Goal: Transaction & Acquisition: Purchase product/service

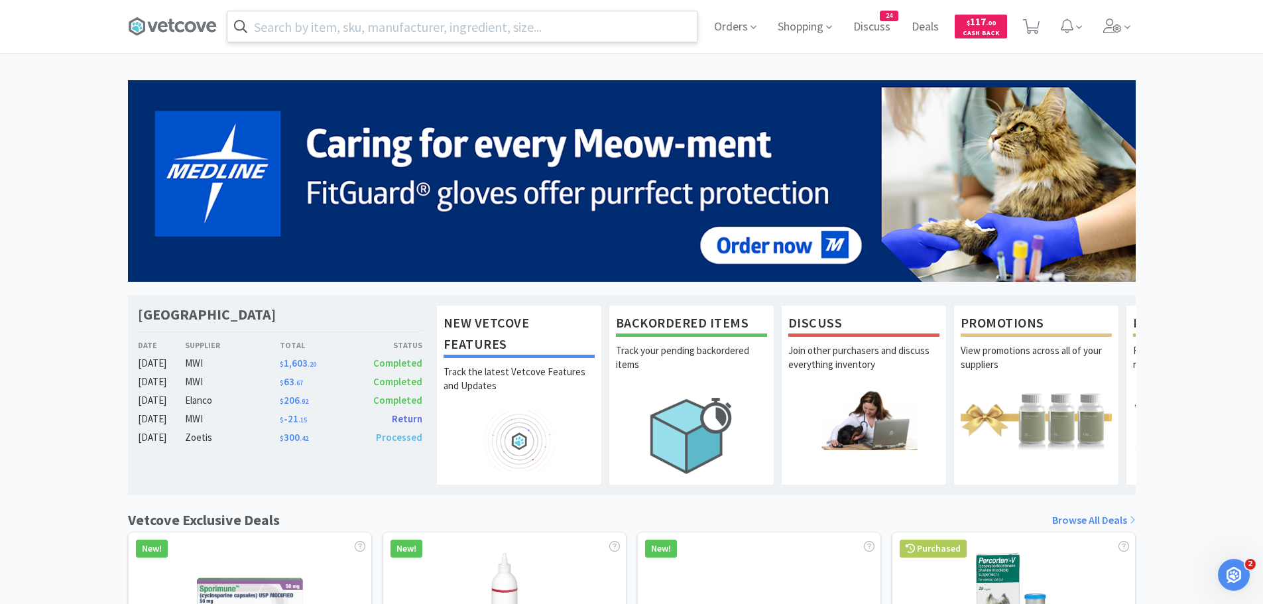
click at [613, 24] on input "text" at bounding box center [462, 26] width 470 height 30
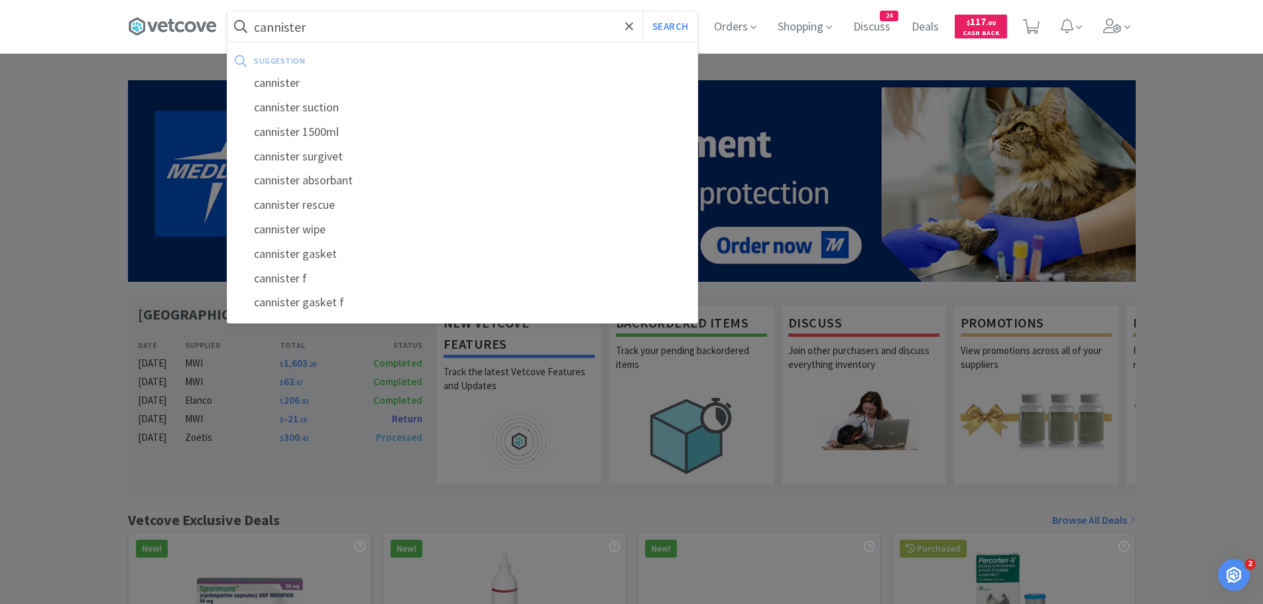
type input "cannister"
click at [642, 11] on button "Search" at bounding box center [669, 26] width 55 height 30
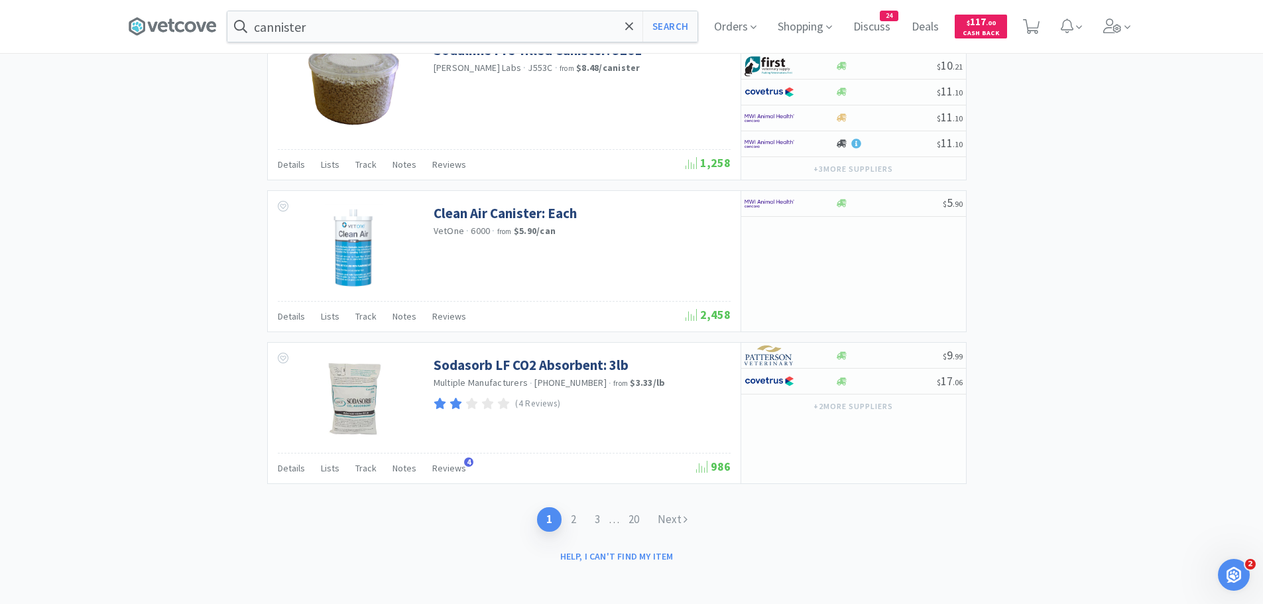
scroll to position [2004, 0]
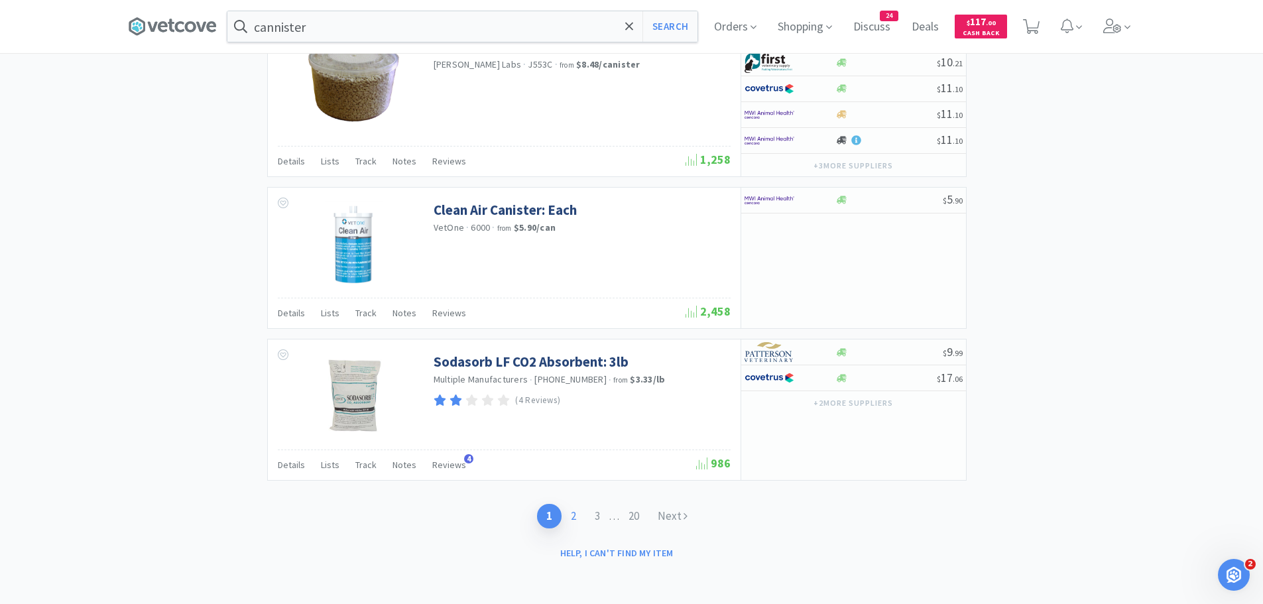
click at [575, 516] on link "2" at bounding box center [573, 516] width 24 height 25
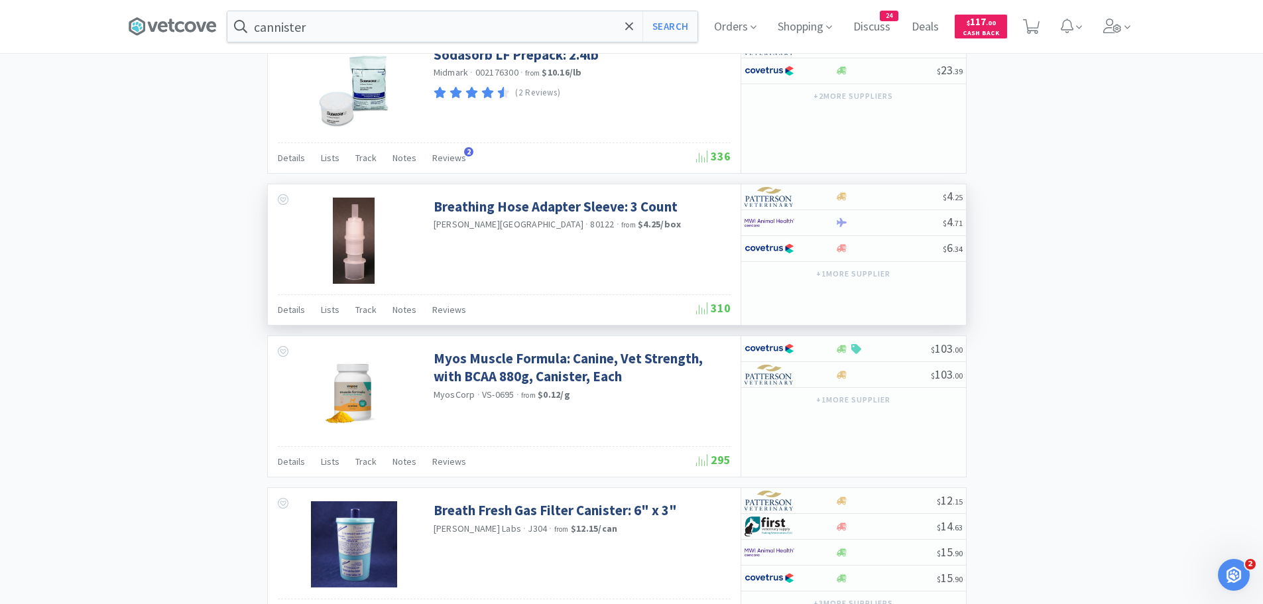
scroll to position [1790, 0]
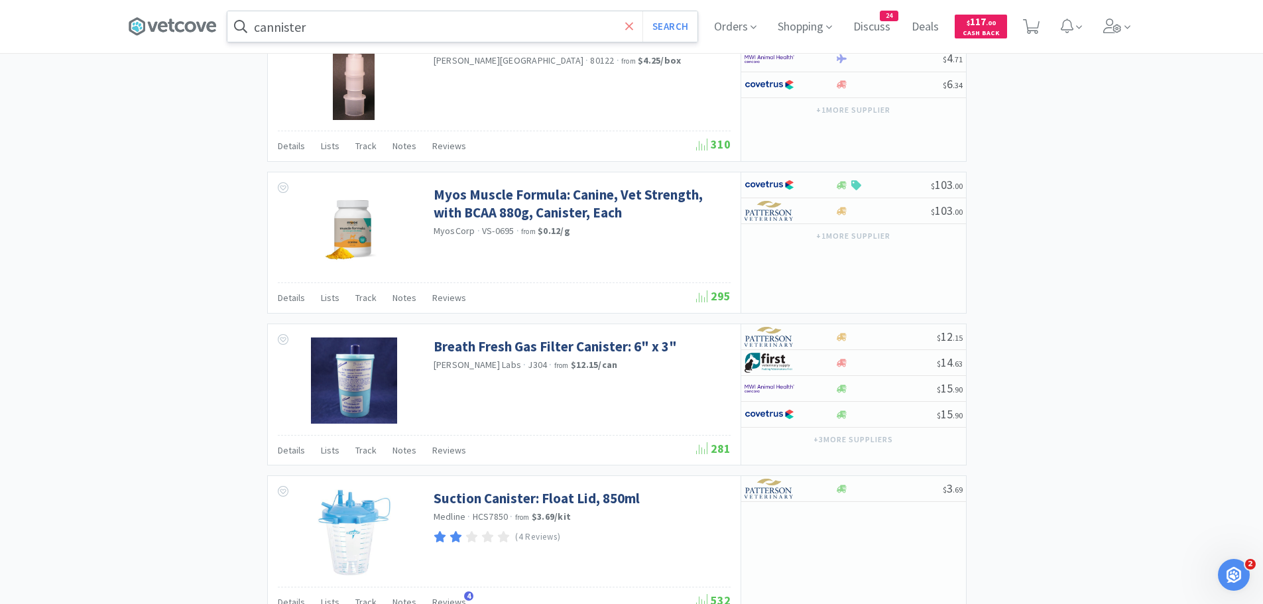
click at [637, 25] on span at bounding box center [629, 27] width 15 height 28
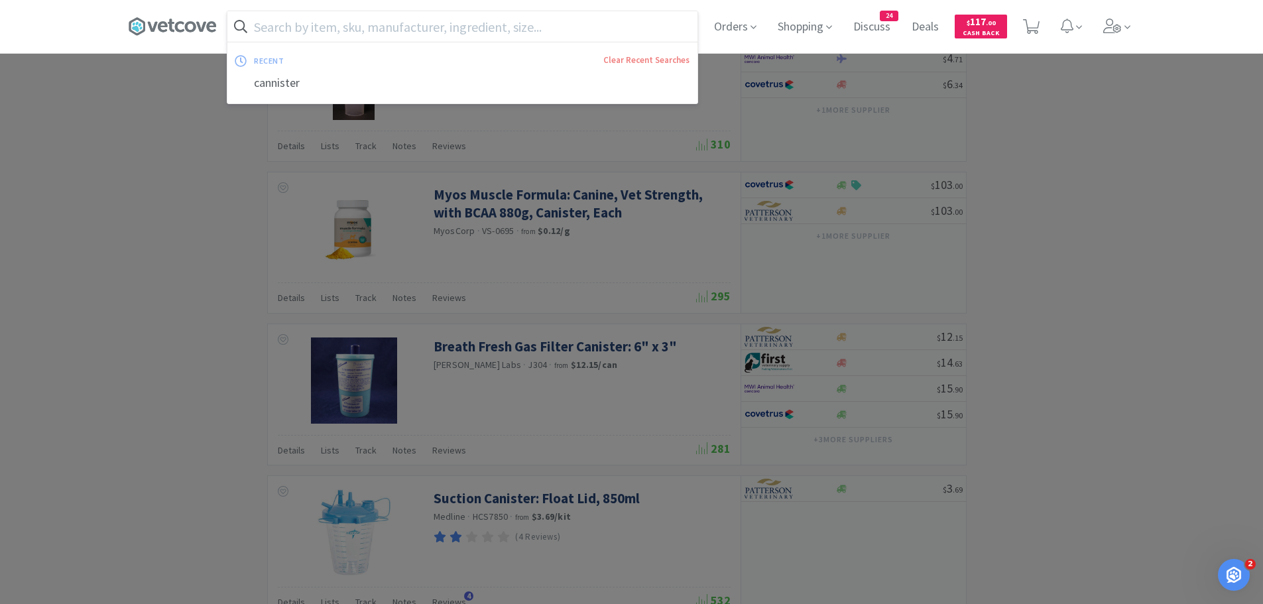
click at [1103, 135] on div at bounding box center [631, 302] width 1263 height 604
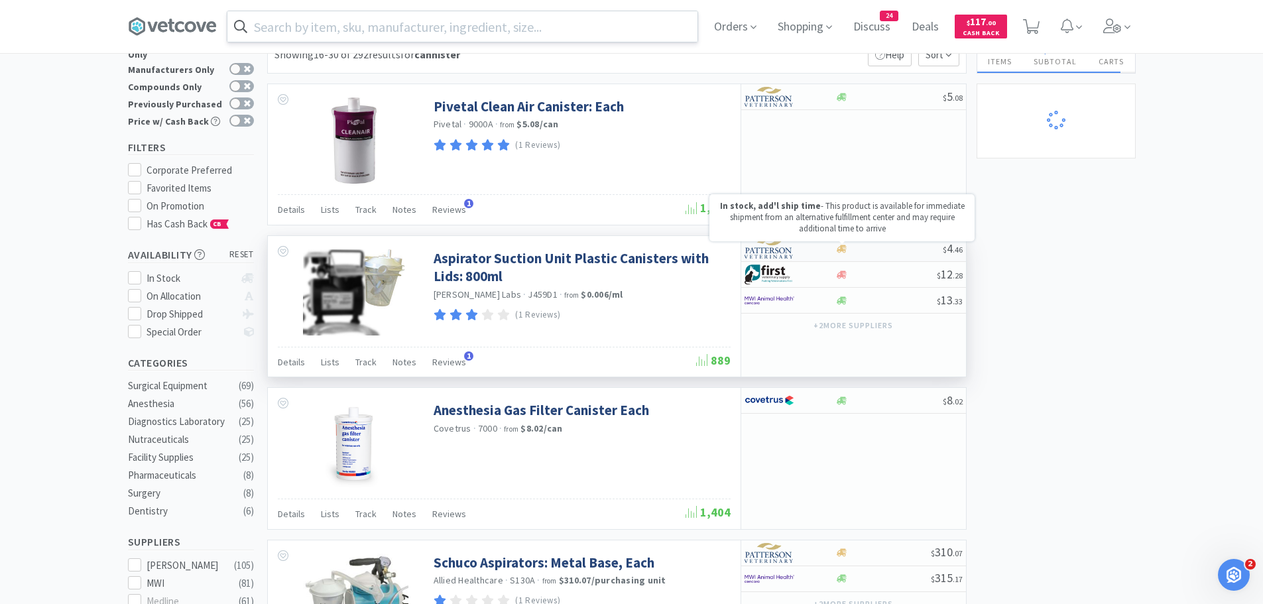
scroll to position [0, 0]
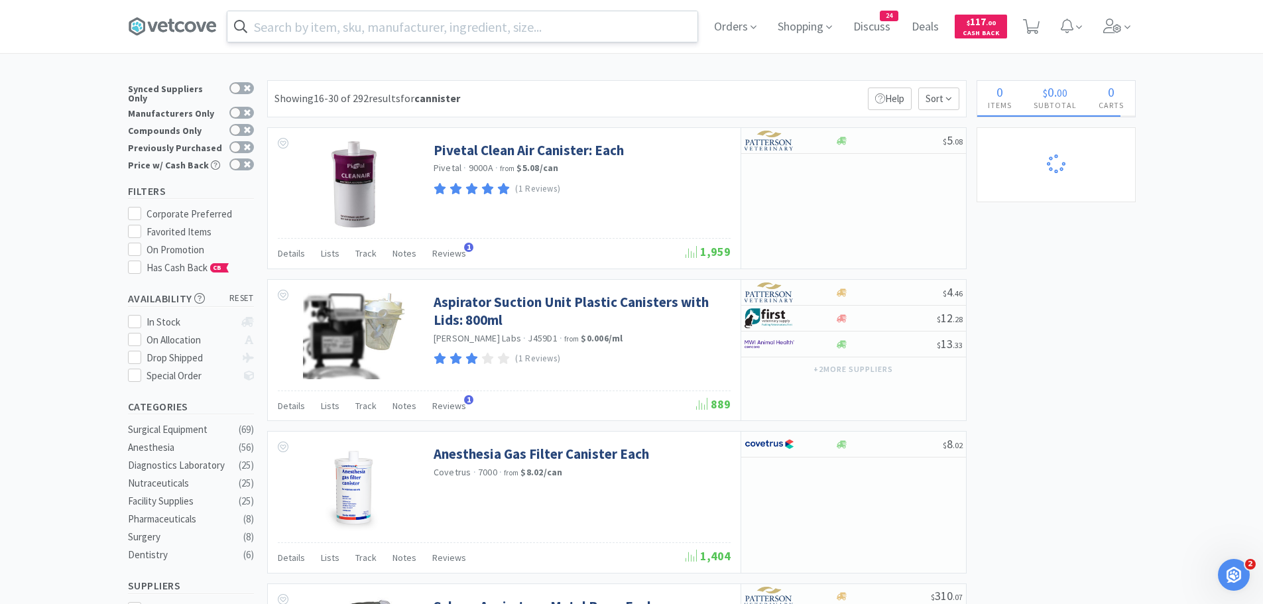
click at [302, 26] on input "text" at bounding box center [462, 26] width 470 height 30
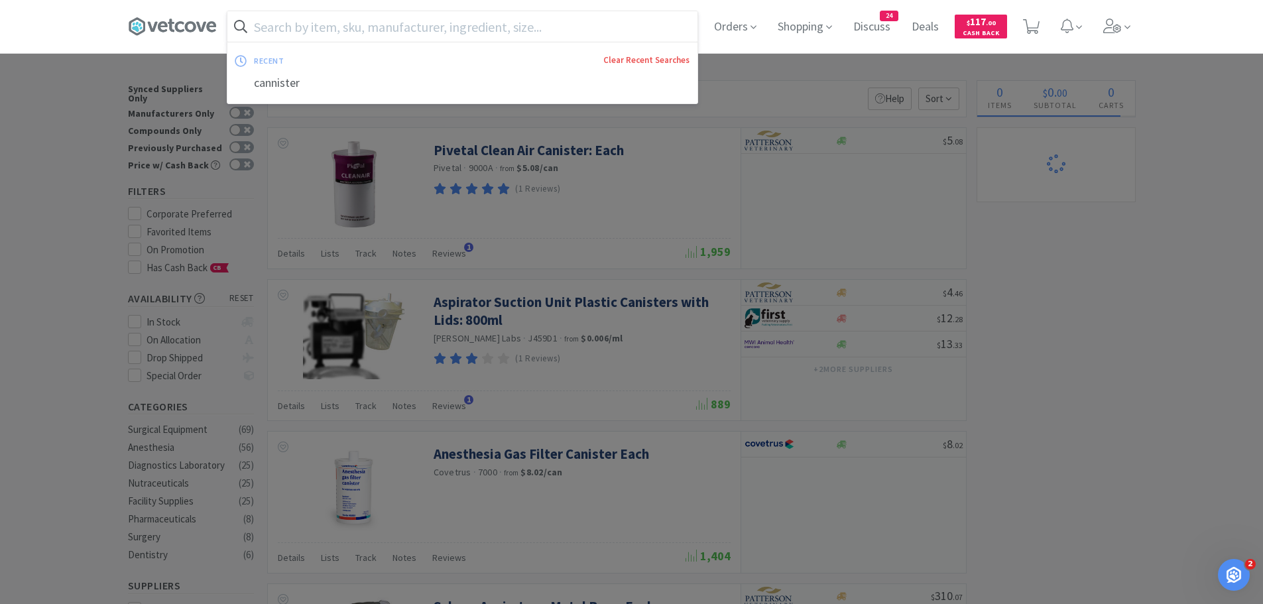
click at [683, 59] on link "Clear Recent Searches" at bounding box center [646, 59] width 86 height 11
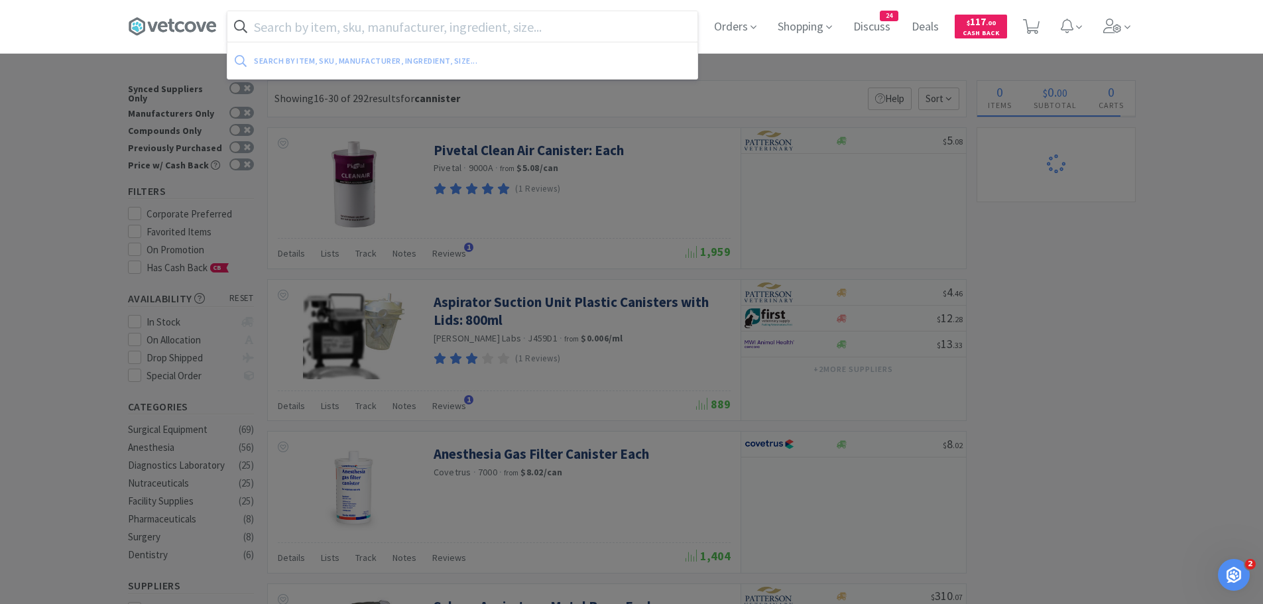
click at [296, 27] on input "text" at bounding box center [462, 26] width 470 height 30
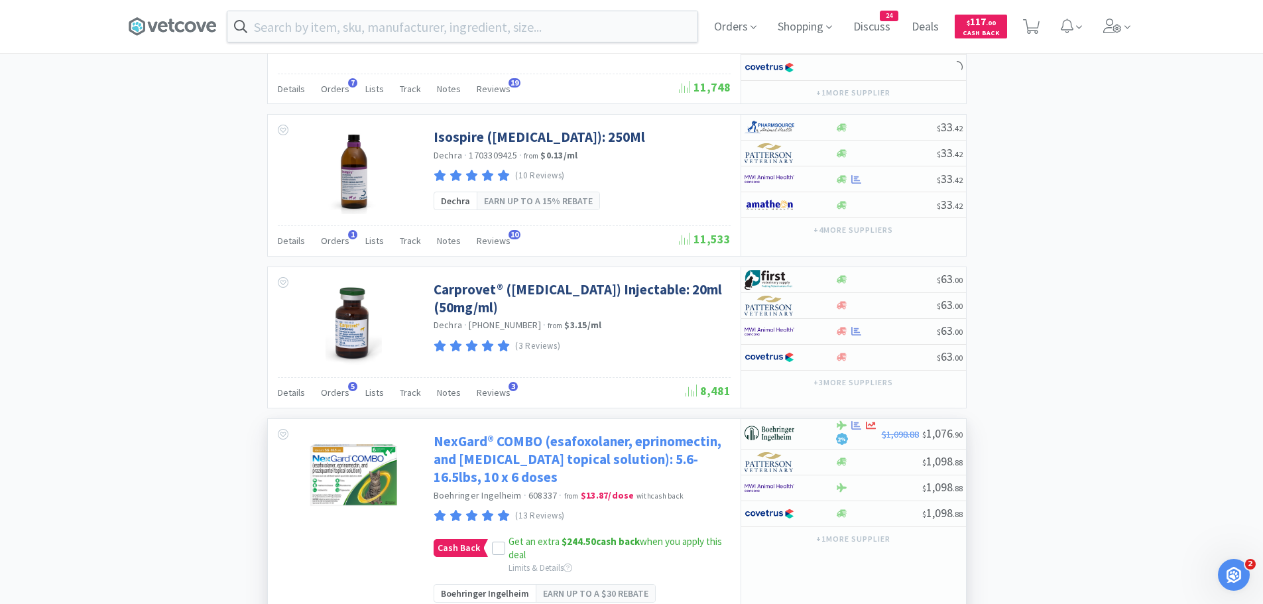
scroll to position [1790, 0]
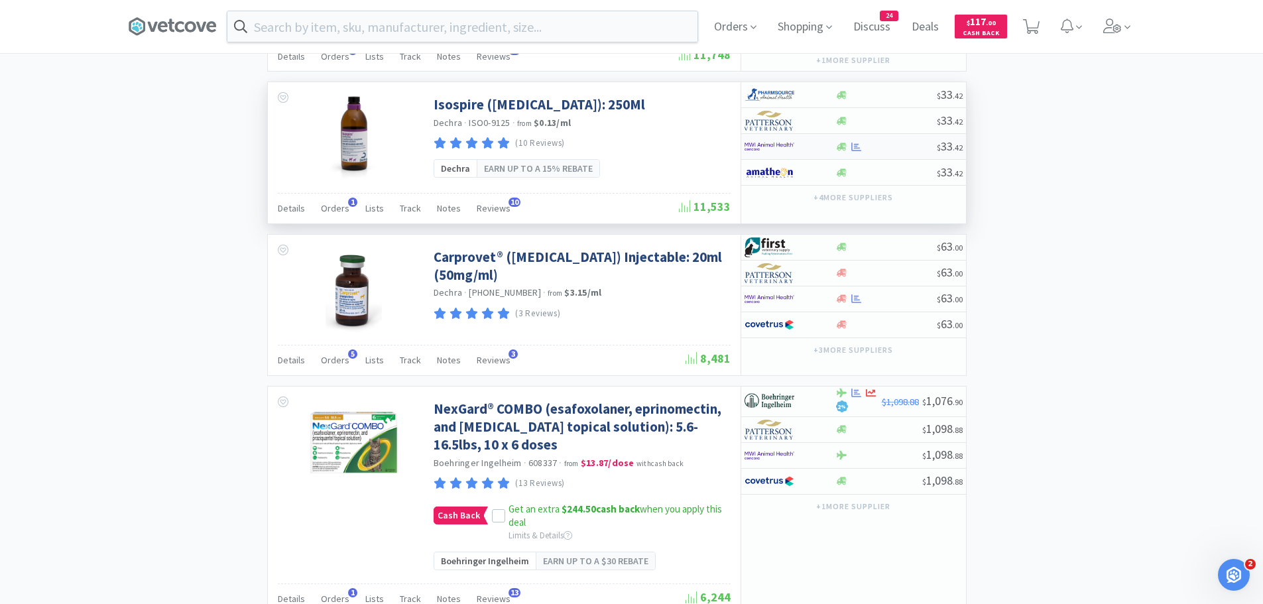
click at [799, 135] on div at bounding box center [780, 146] width 73 height 23
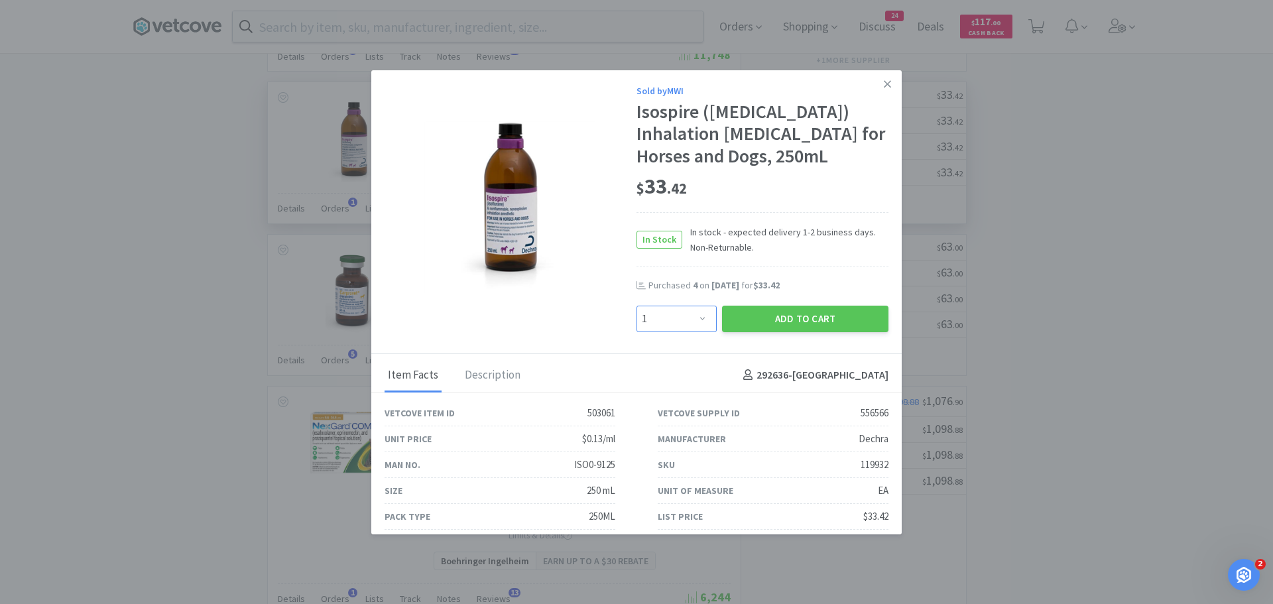
click at [685, 322] on select "Enter Quantity 1 2 3 4 5 6 7 8 9 10 11 12 13 14 15 16 17 18 19 20 Enter Quantity" at bounding box center [676, 319] width 80 height 27
select select "2"
click at [636, 306] on select "Enter Quantity 1 2 3 4 5 6 7 8 9 10 11 12 13 14 15 16 17 18 19 20 Enter Quantity" at bounding box center [676, 319] width 80 height 27
click at [759, 320] on button "Add to Cart" at bounding box center [805, 319] width 166 height 27
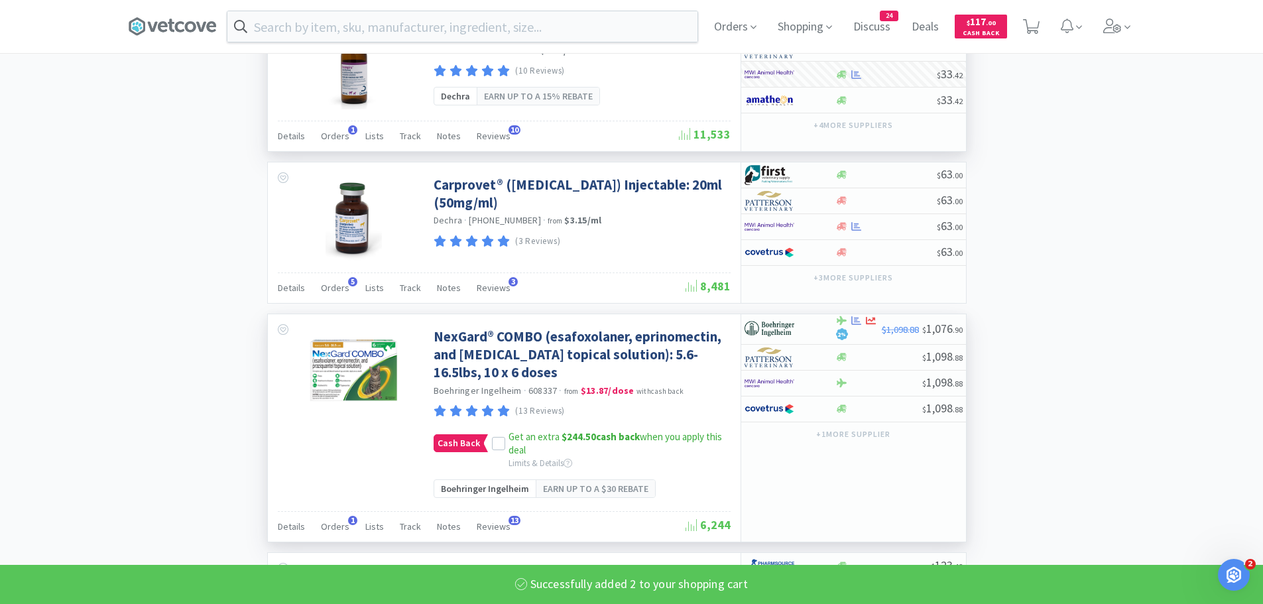
select select "2"
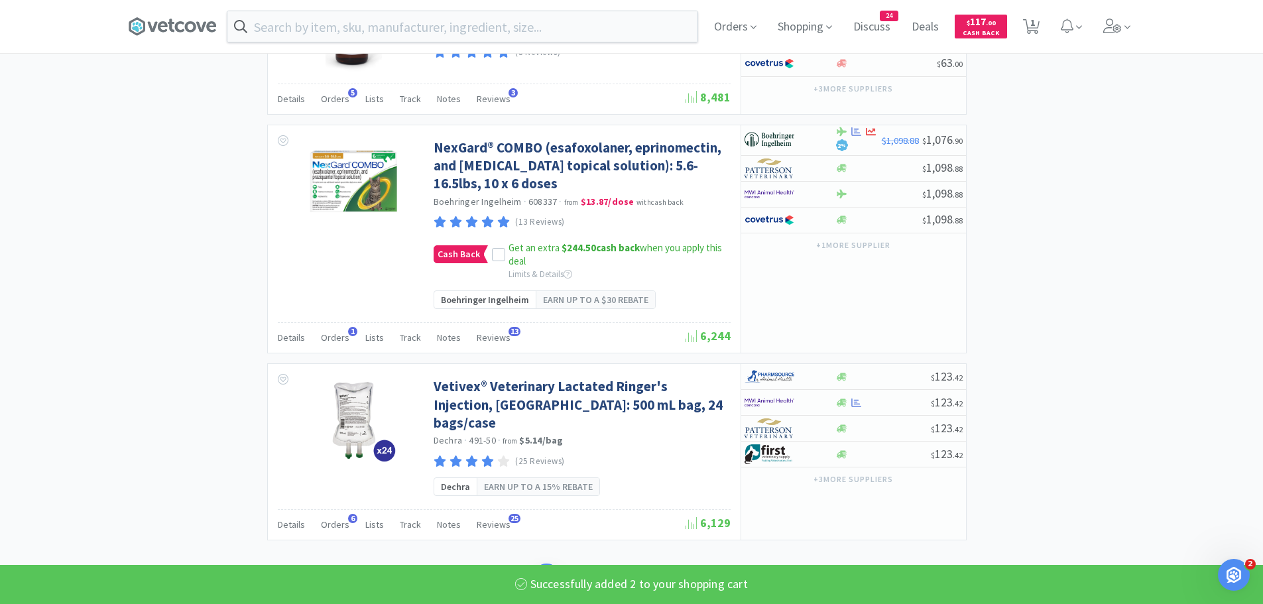
scroll to position [2066, 0]
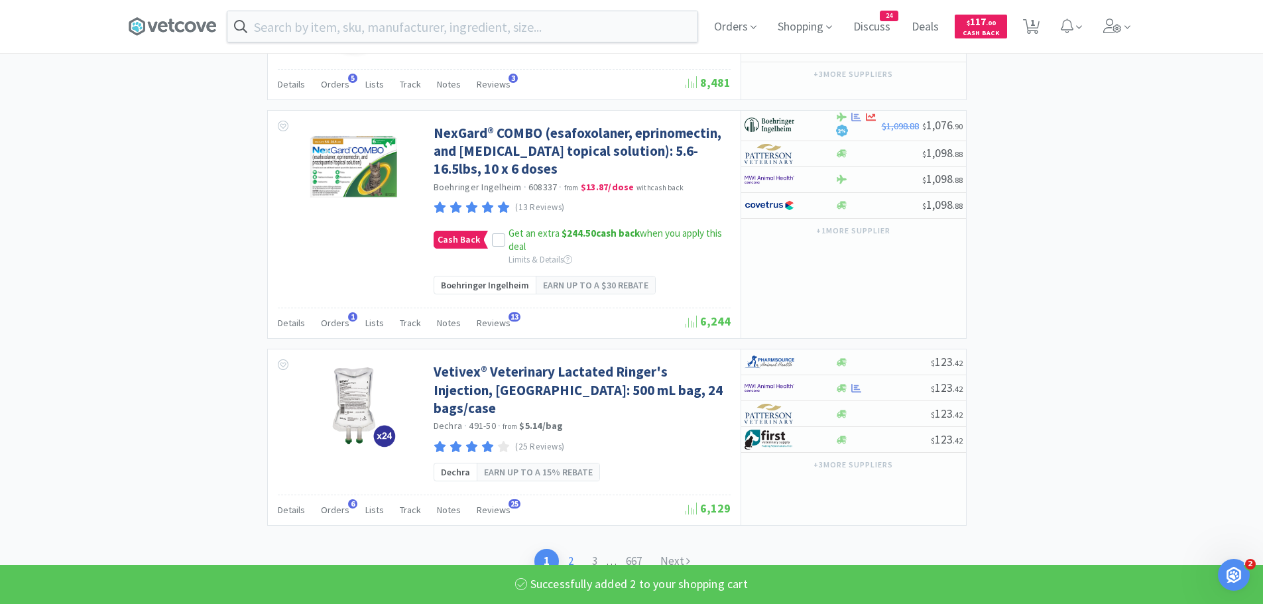
click at [568, 549] on link "2" at bounding box center [571, 561] width 24 height 25
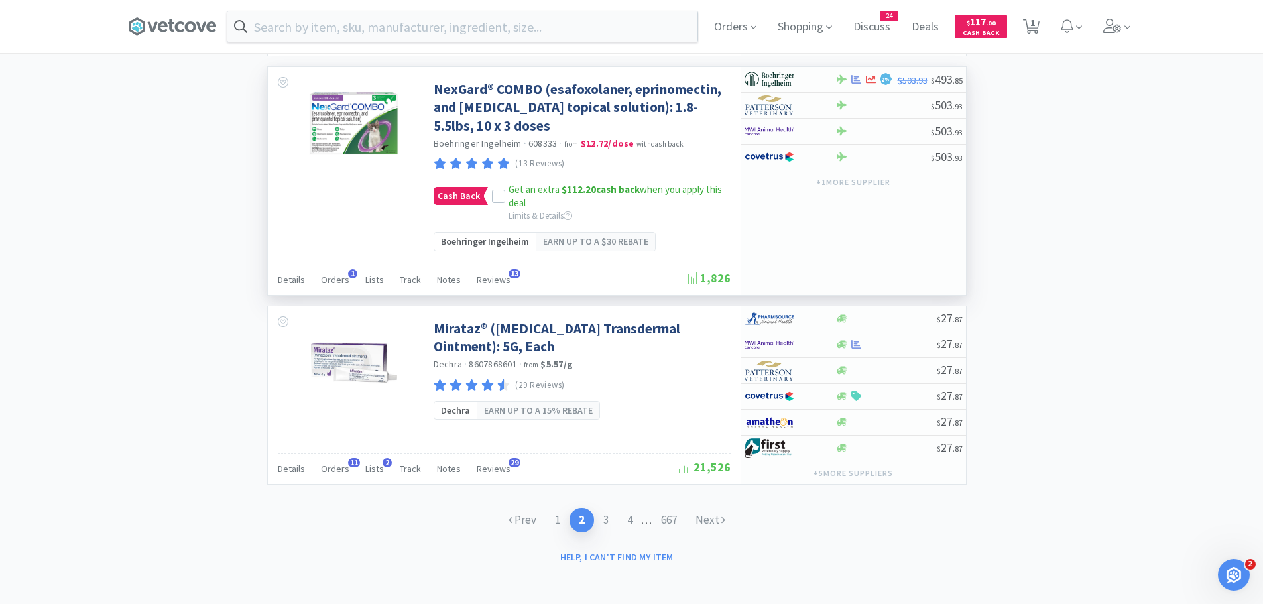
scroll to position [2209, 0]
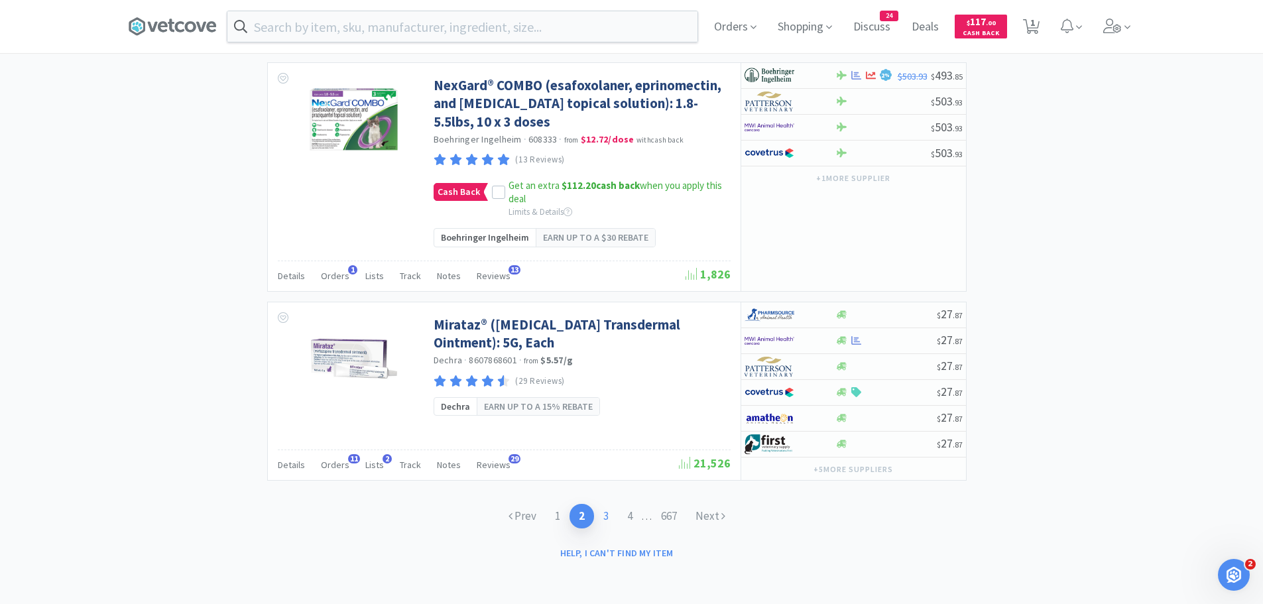
click at [605, 514] on link "3" at bounding box center [606, 516] width 24 height 25
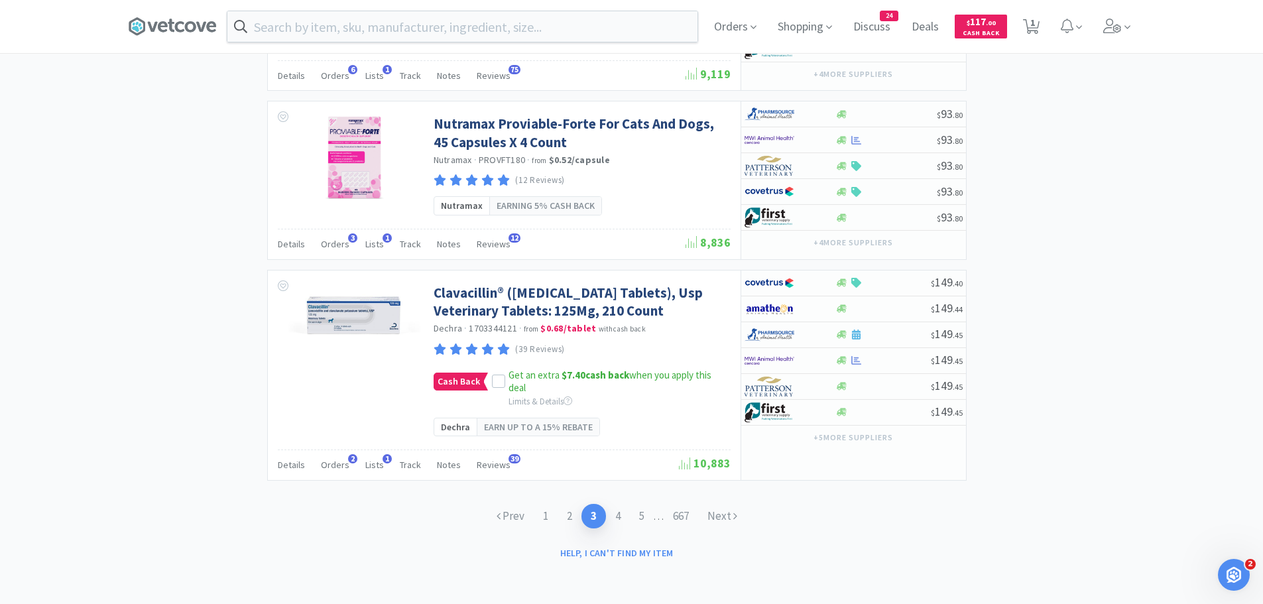
scroll to position [2375, 0]
click at [616, 516] on link "4" at bounding box center [618, 516] width 24 height 25
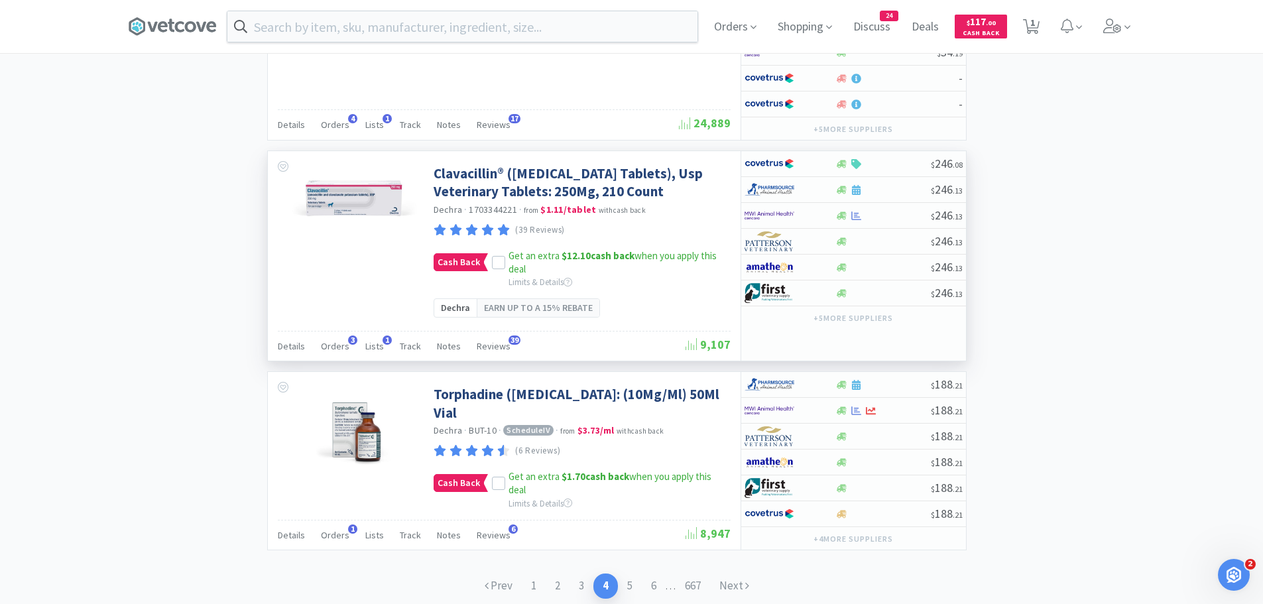
scroll to position [2507, 0]
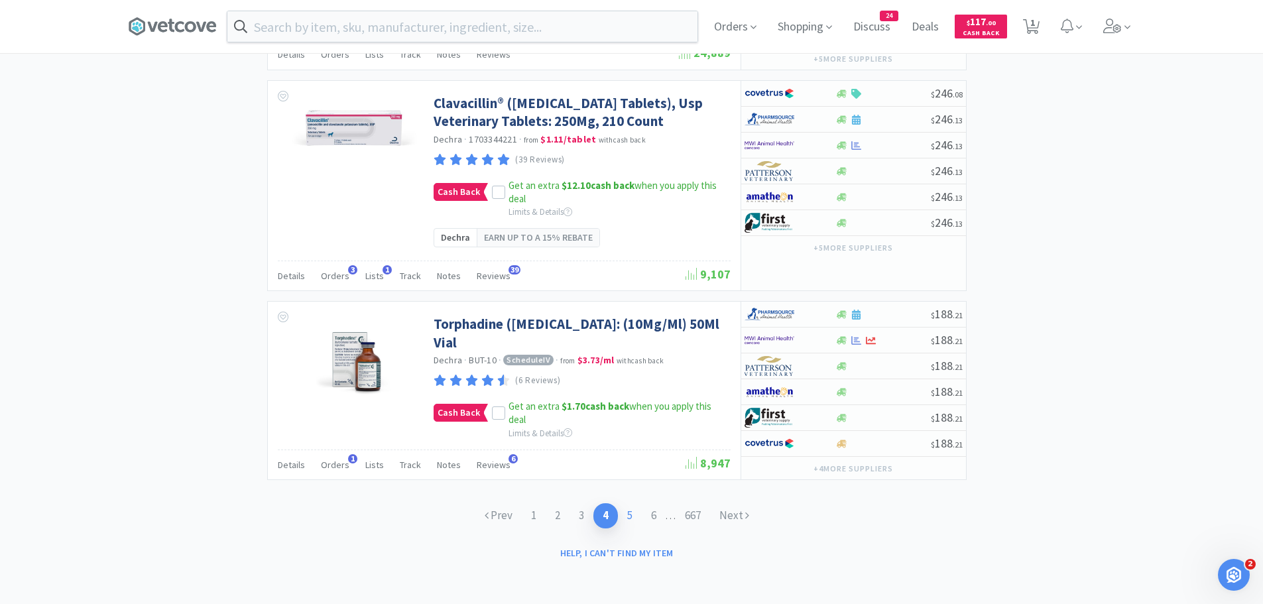
click at [627, 516] on link "5" at bounding box center [630, 515] width 24 height 25
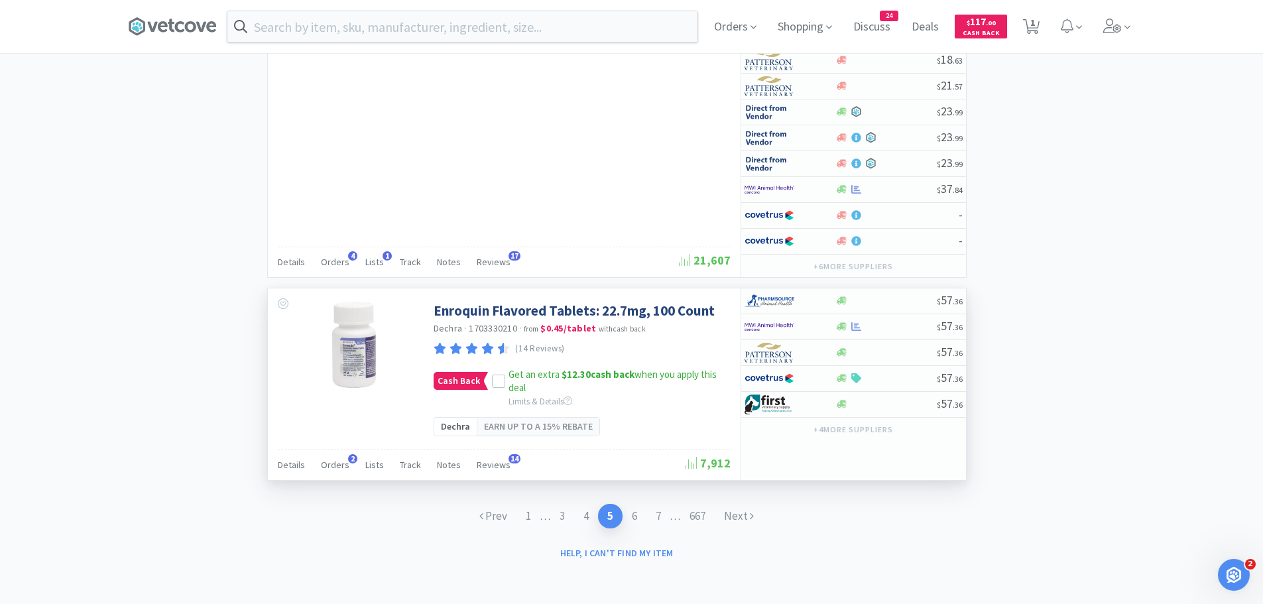
scroll to position [2725, 0]
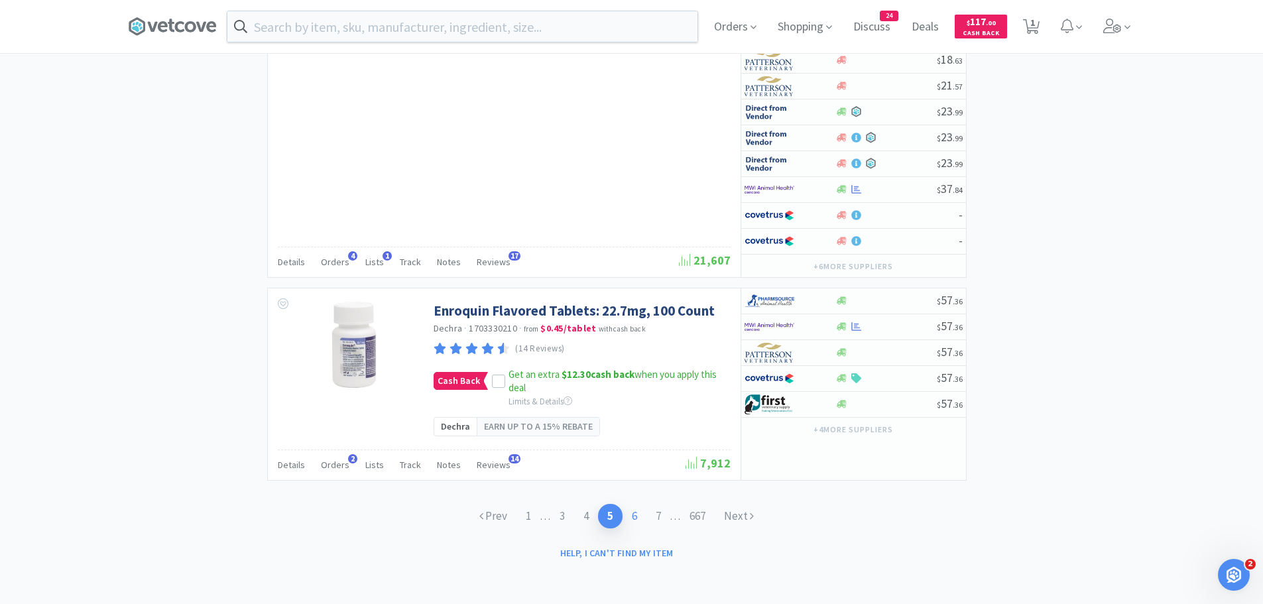
click at [636, 517] on link "6" at bounding box center [634, 516] width 24 height 25
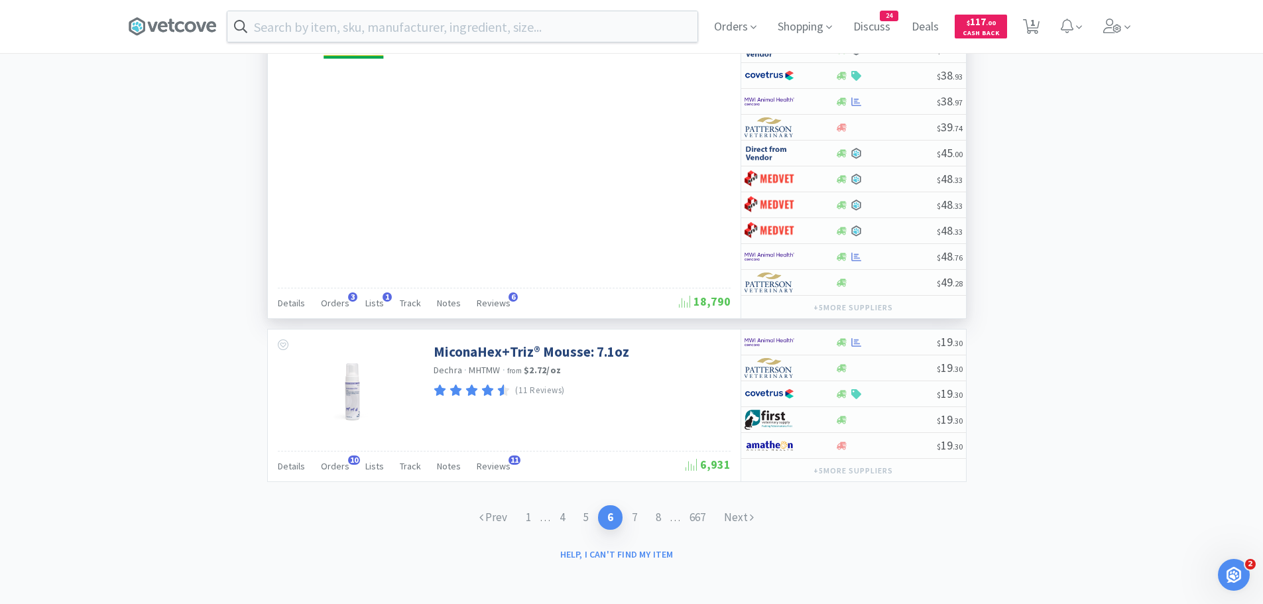
scroll to position [2570, 0]
click at [636, 516] on link "7" at bounding box center [634, 516] width 24 height 25
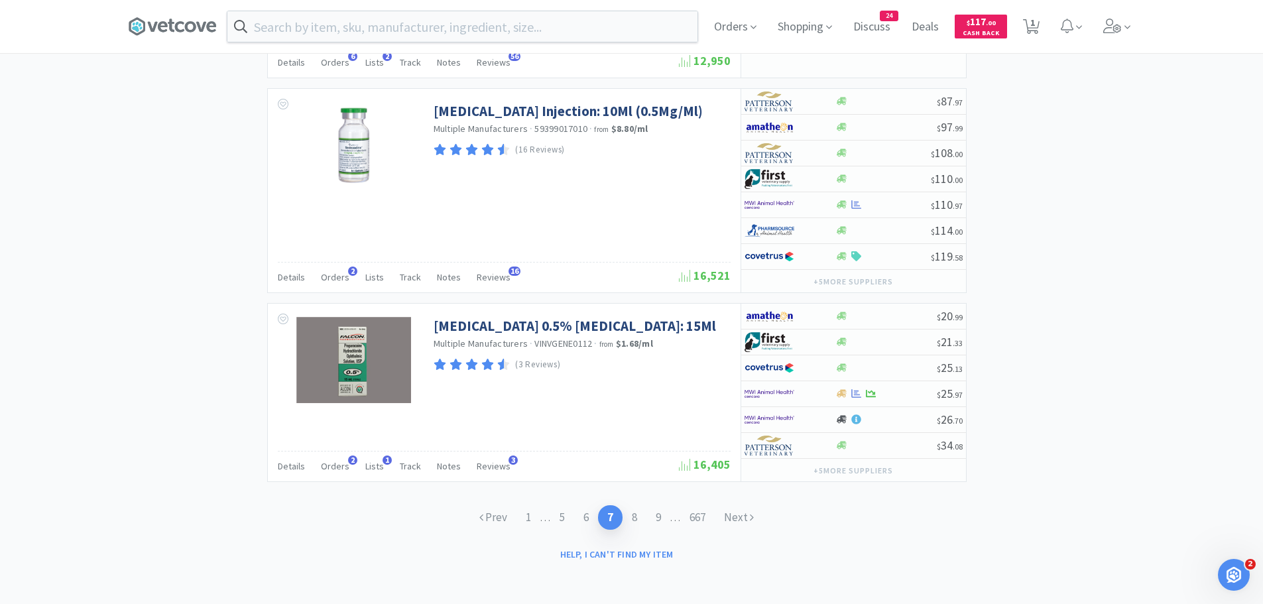
scroll to position [2965, 0]
click at [636, 516] on link "8" at bounding box center [634, 516] width 24 height 25
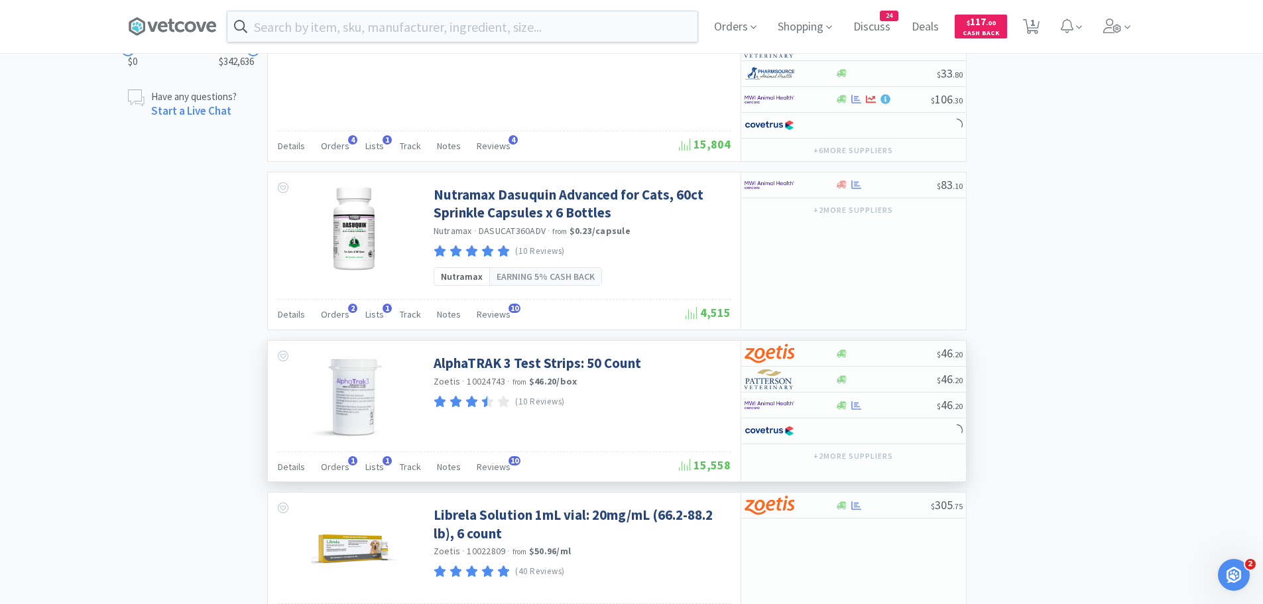
scroll to position [1591, 0]
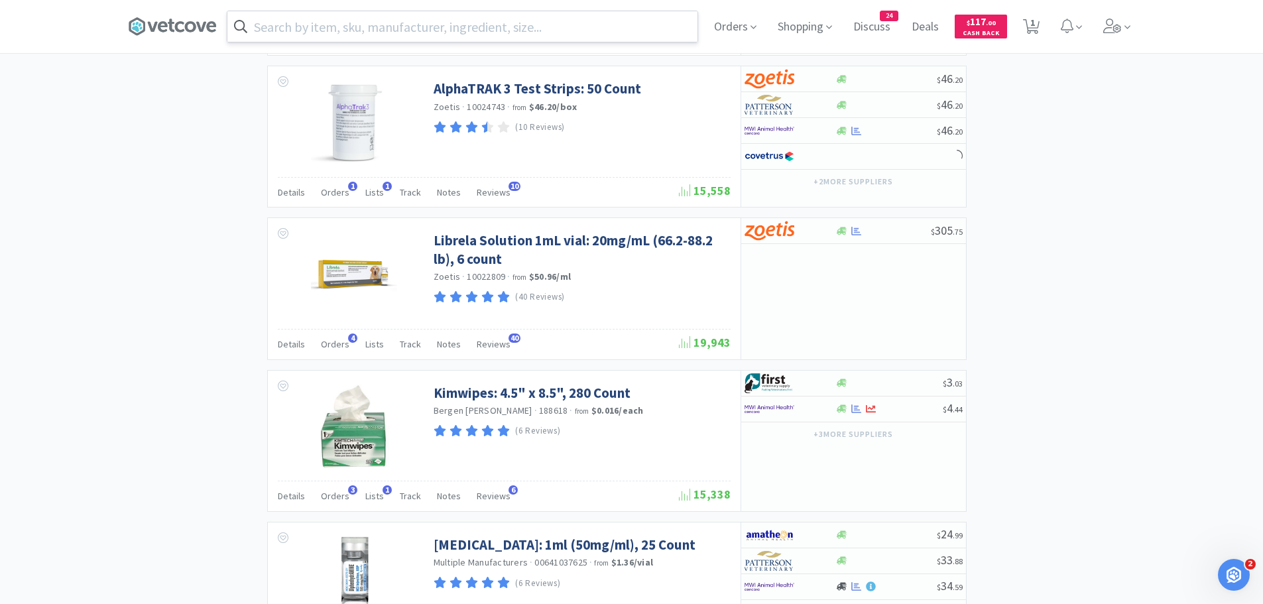
click at [420, 26] on input "text" at bounding box center [462, 26] width 470 height 30
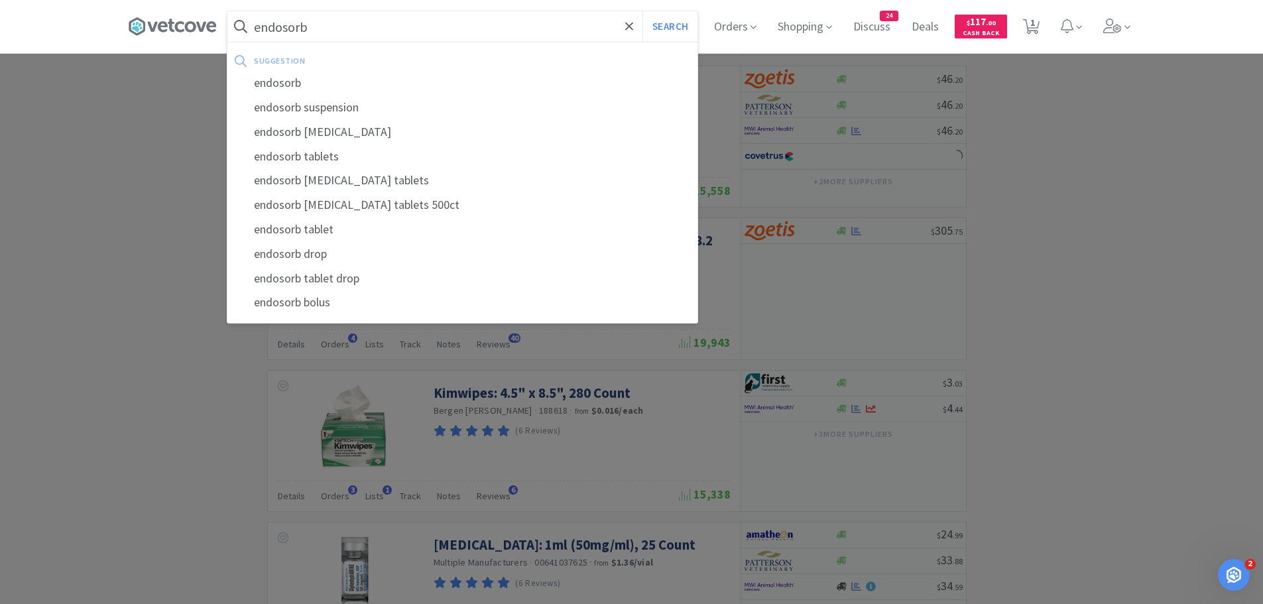
type input "endosorb"
click at [642, 11] on button "Search" at bounding box center [669, 26] width 55 height 30
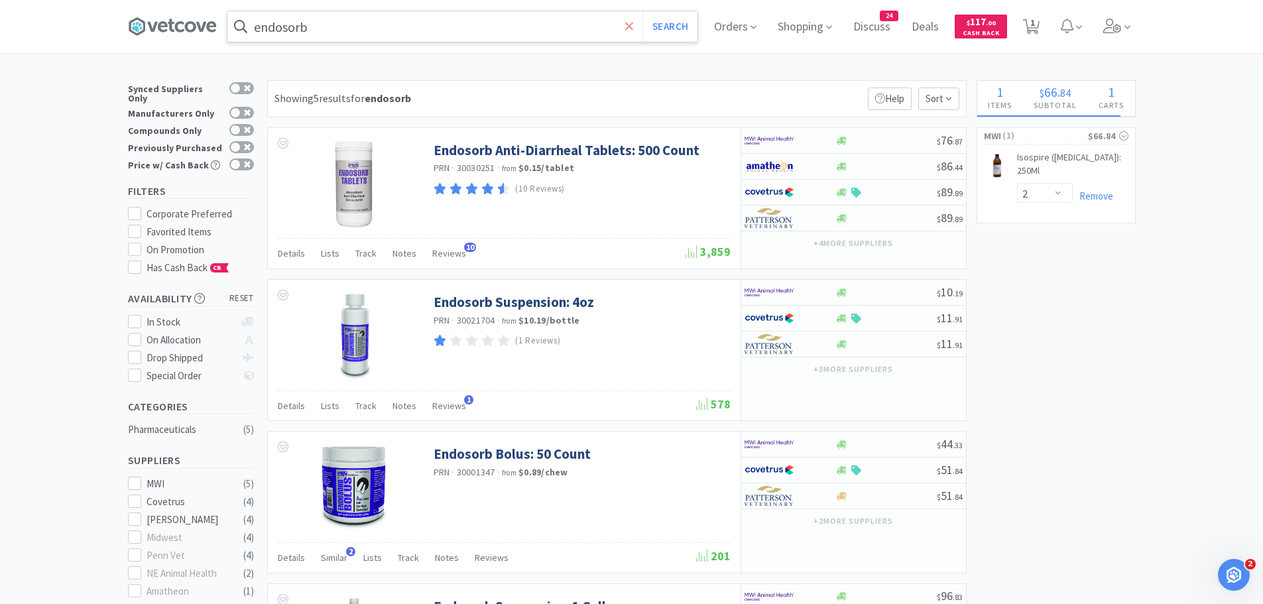
click at [632, 23] on icon at bounding box center [629, 26] width 9 height 13
click at [766, 70] on div at bounding box center [631, 302] width 1263 height 604
click at [671, 25] on input "text" at bounding box center [462, 26] width 470 height 30
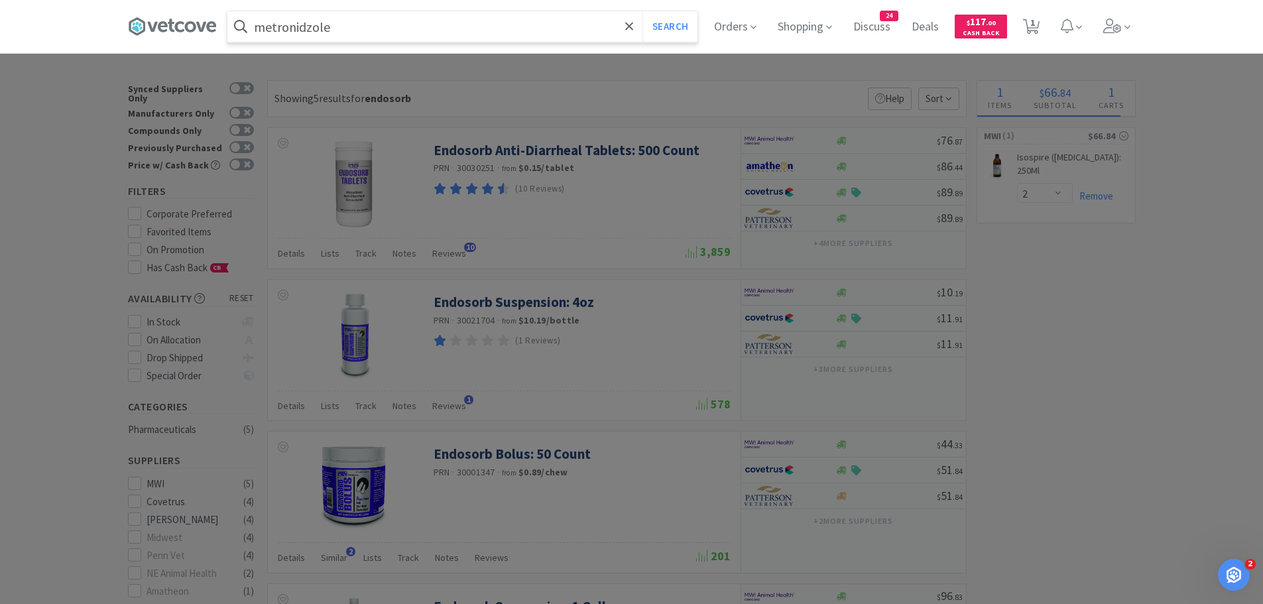
type input "metronidzole"
click at [642, 11] on button "Search" at bounding box center [669, 26] width 55 height 30
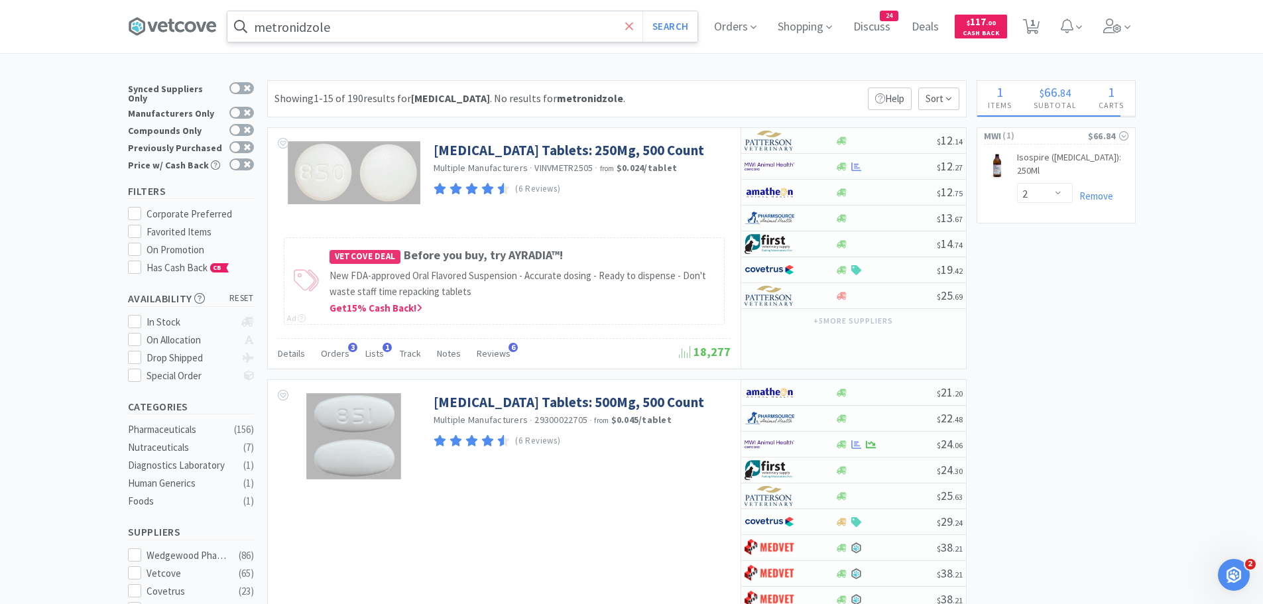
click at [631, 25] on icon at bounding box center [629, 26] width 9 height 13
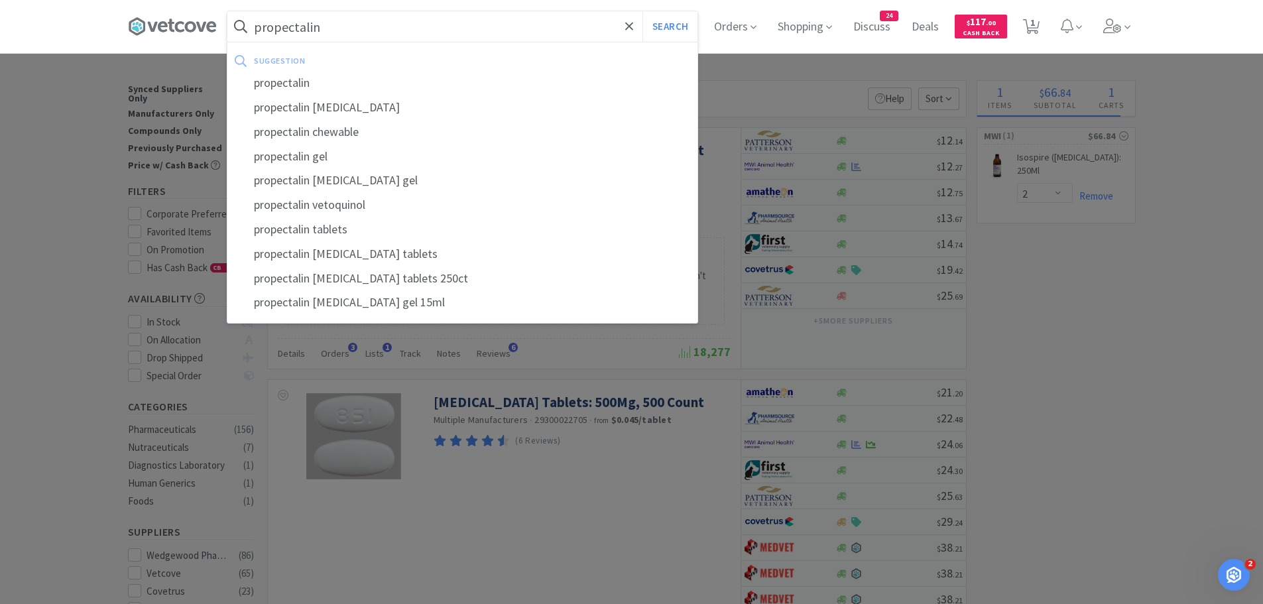
type input "propectalin"
click at [642, 11] on button "Search" at bounding box center [669, 26] width 55 height 30
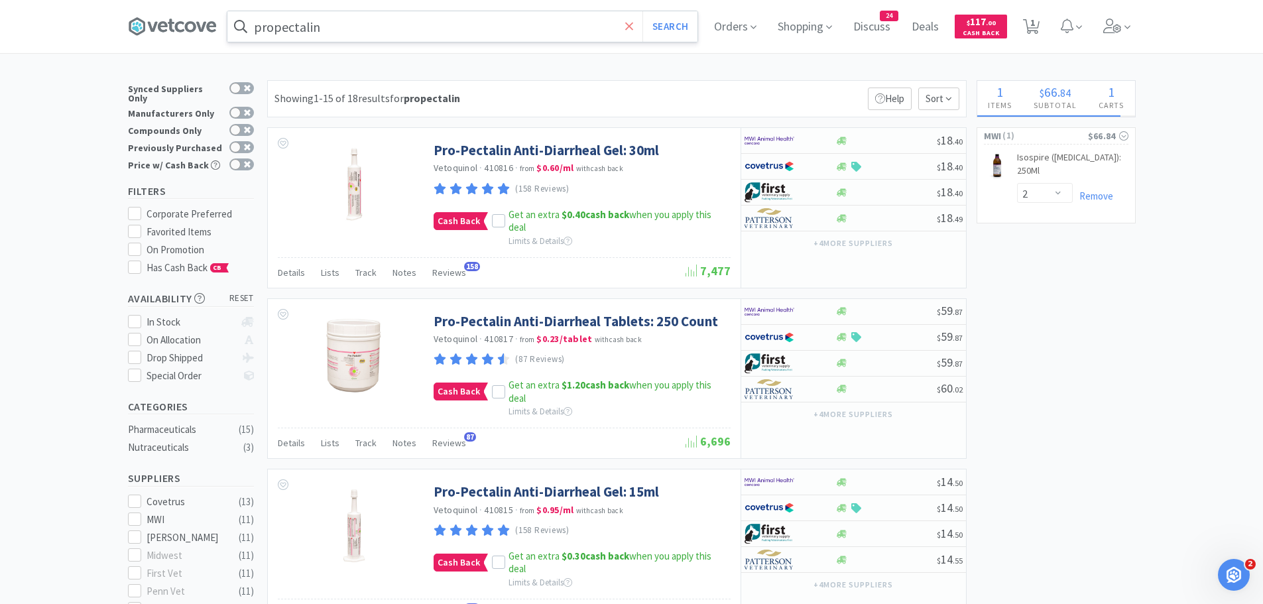
click at [634, 25] on icon at bounding box center [629, 26] width 9 height 13
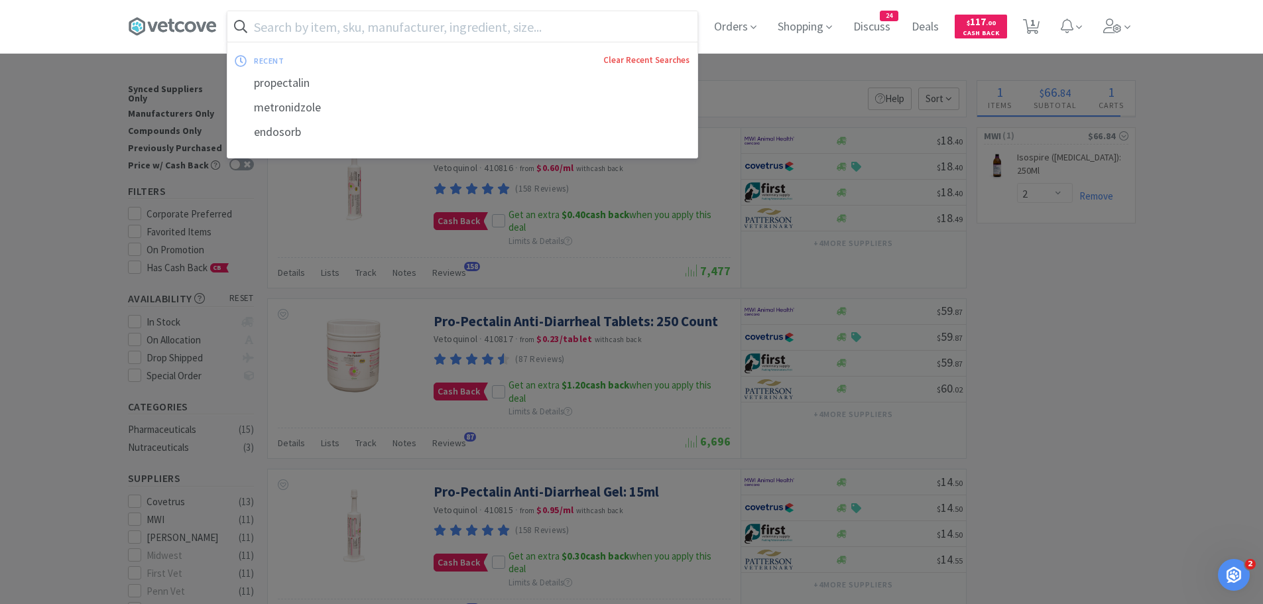
click at [645, 61] on link "Clear Recent Searches" at bounding box center [646, 59] width 86 height 11
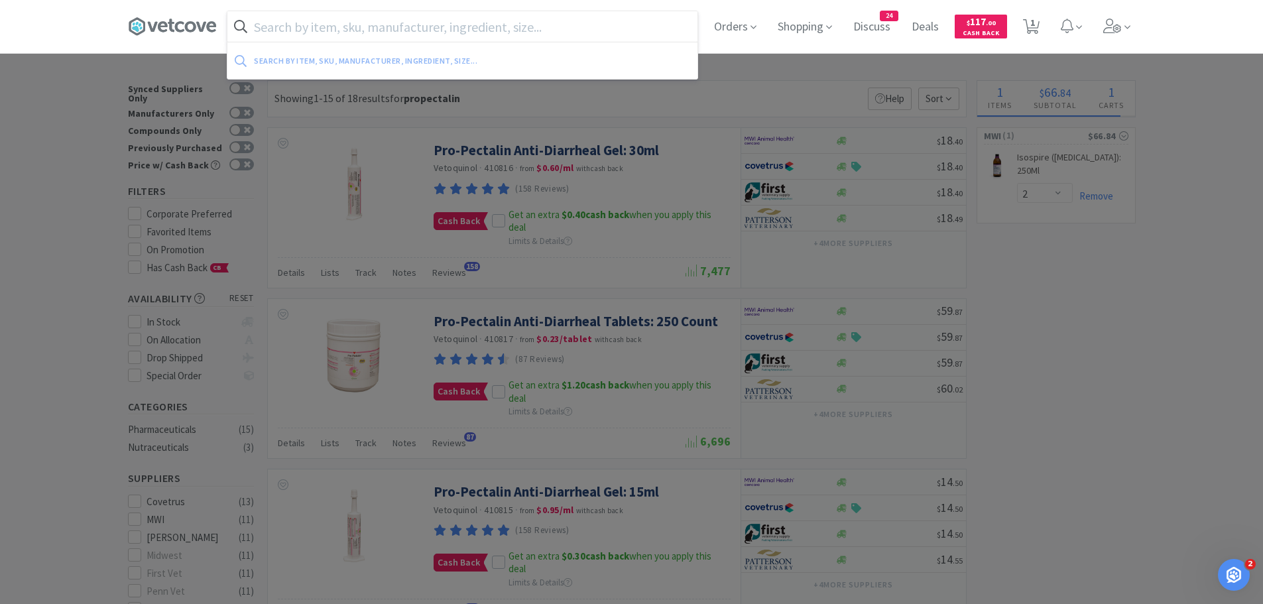
click at [334, 23] on input "text" at bounding box center [462, 26] width 470 height 30
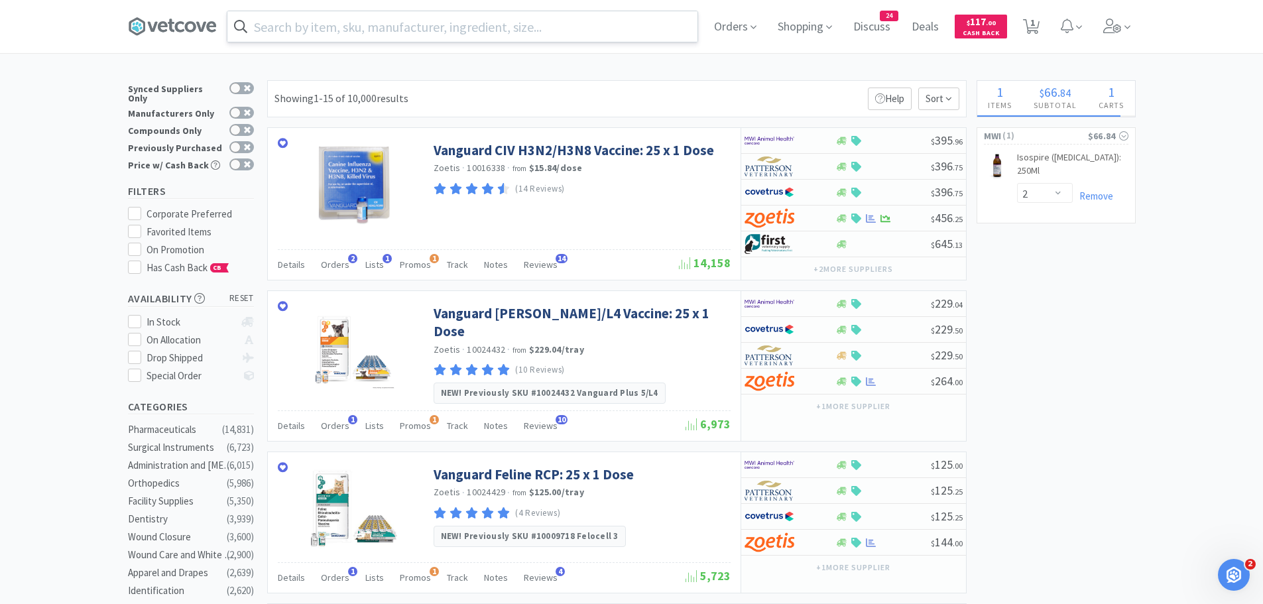
click at [506, 30] on input "text" at bounding box center [462, 26] width 470 height 30
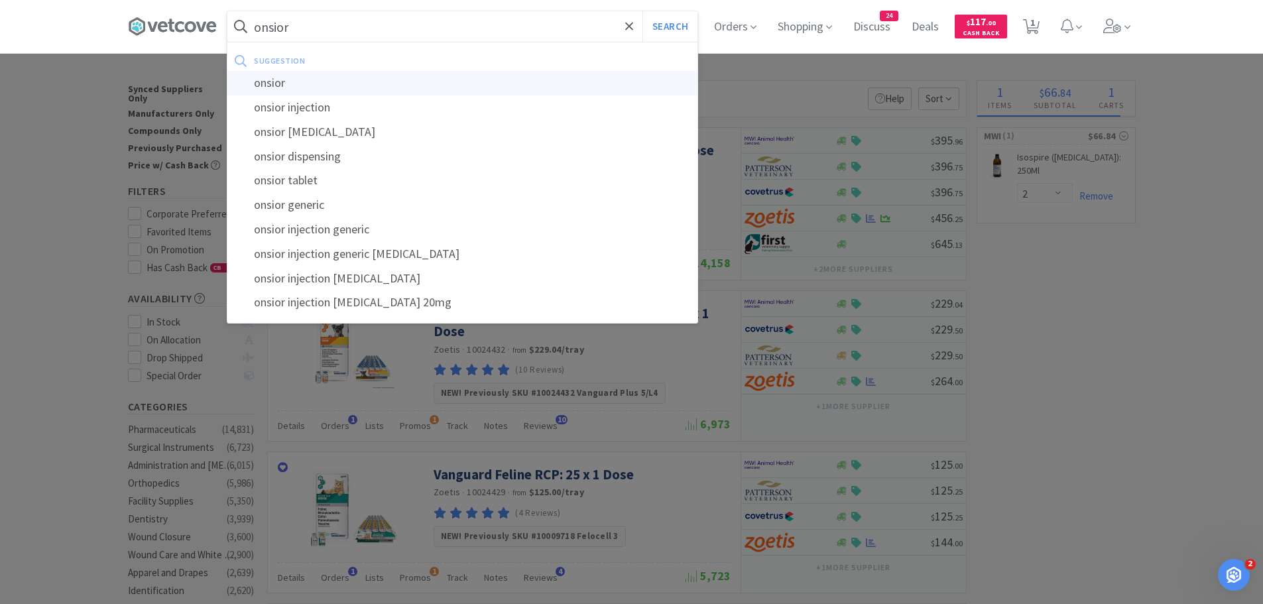
type input "onsior"
click at [277, 88] on div "onsior" at bounding box center [462, 83] width 470 height 25
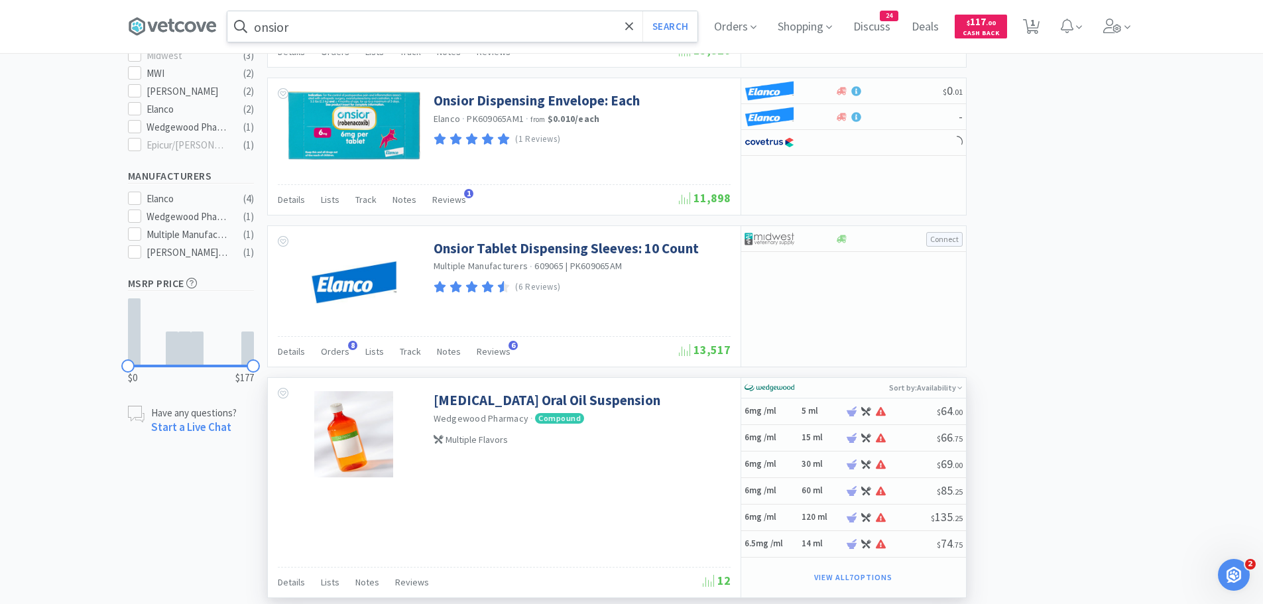
scroll to position [133, 0]
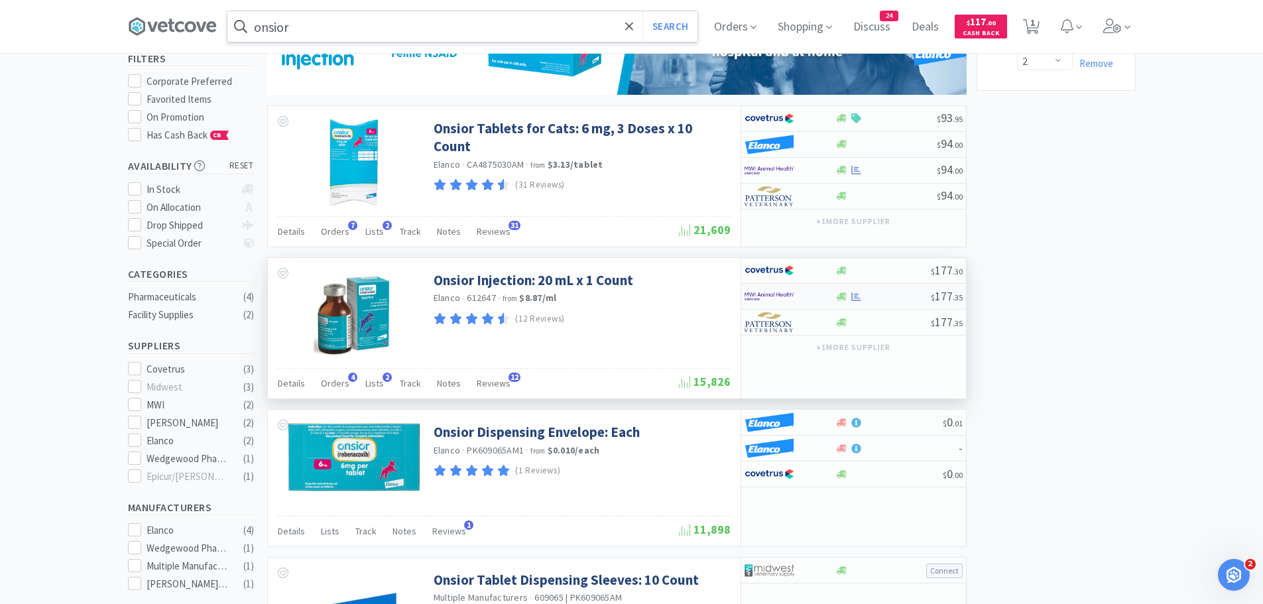
click at [803, 292] on div at bounding box center [780, 296] width 73 height 23
select select "1"
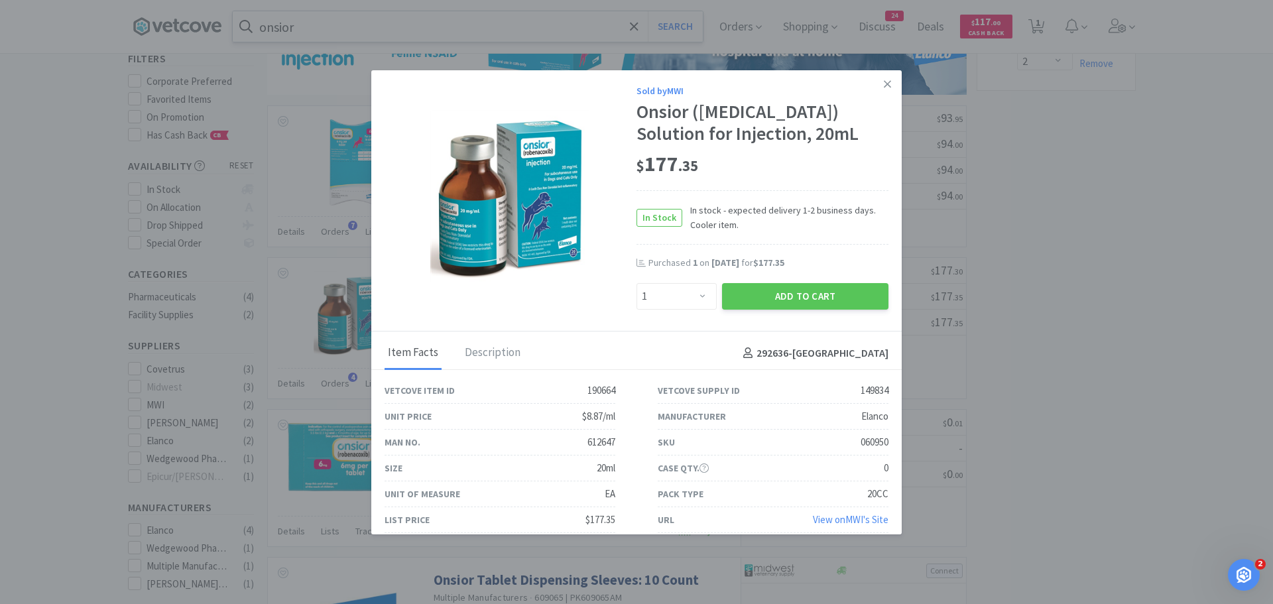
click at [884, 82] on icon at bounding box center [887, 84] width 7 height 12
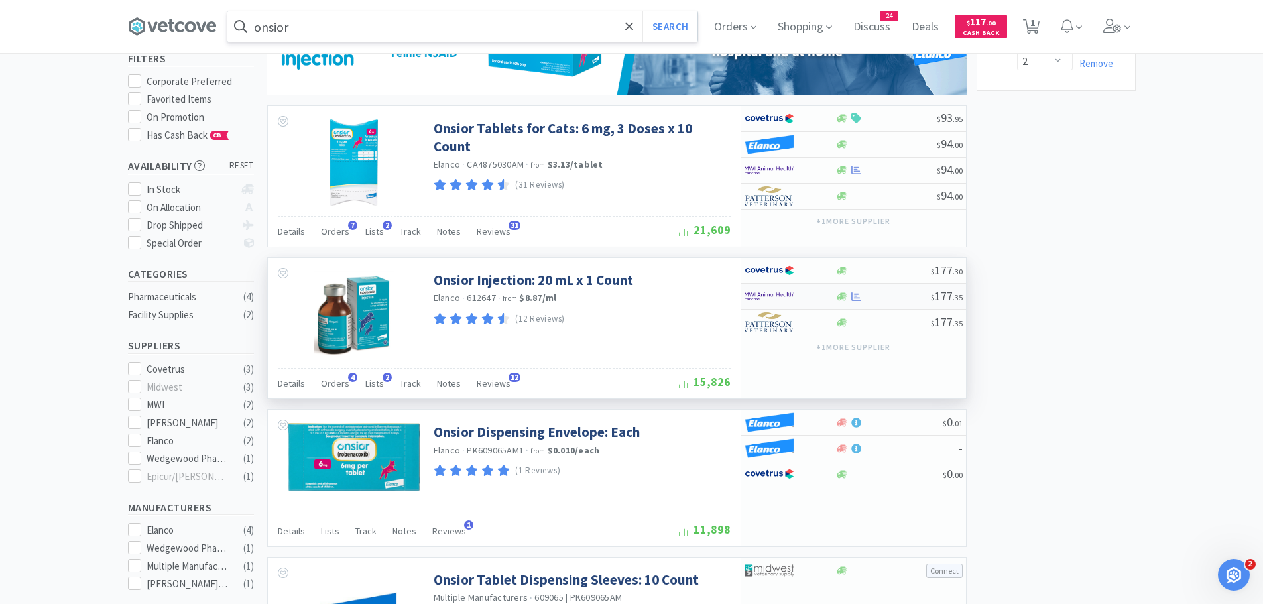
click at [803, 299] on div at bounding box center [780, 296] width 73 height 23
select select "1"
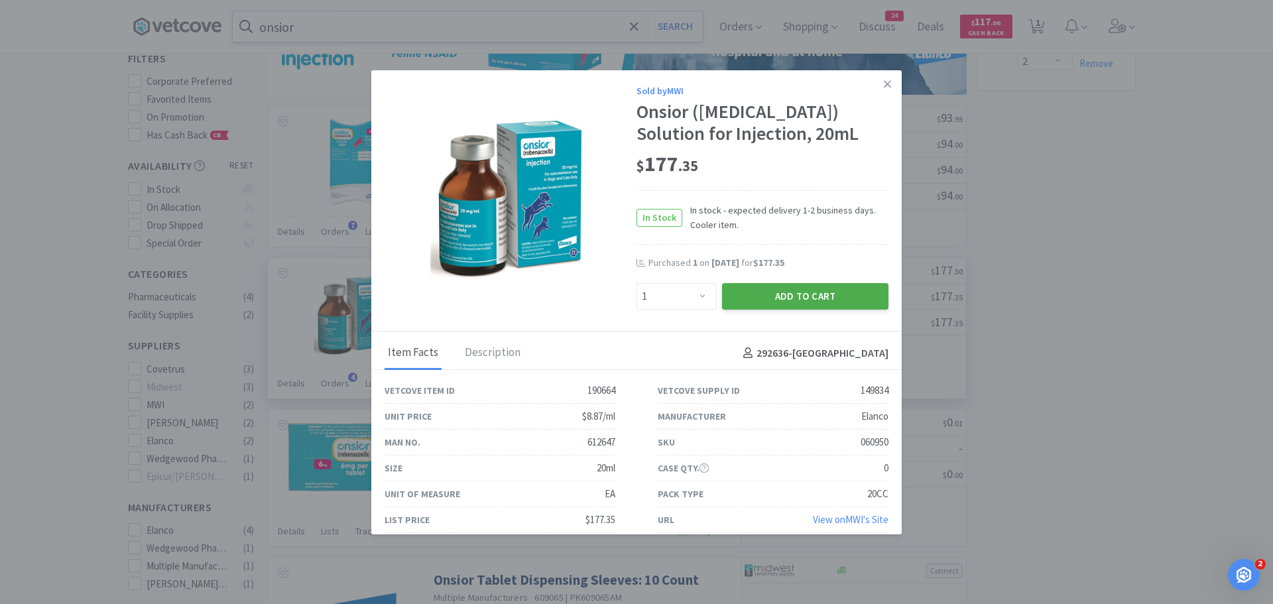
click at [749, 292] on button "Add to Cart" at bounding box center [805, 296] width 166 height 27
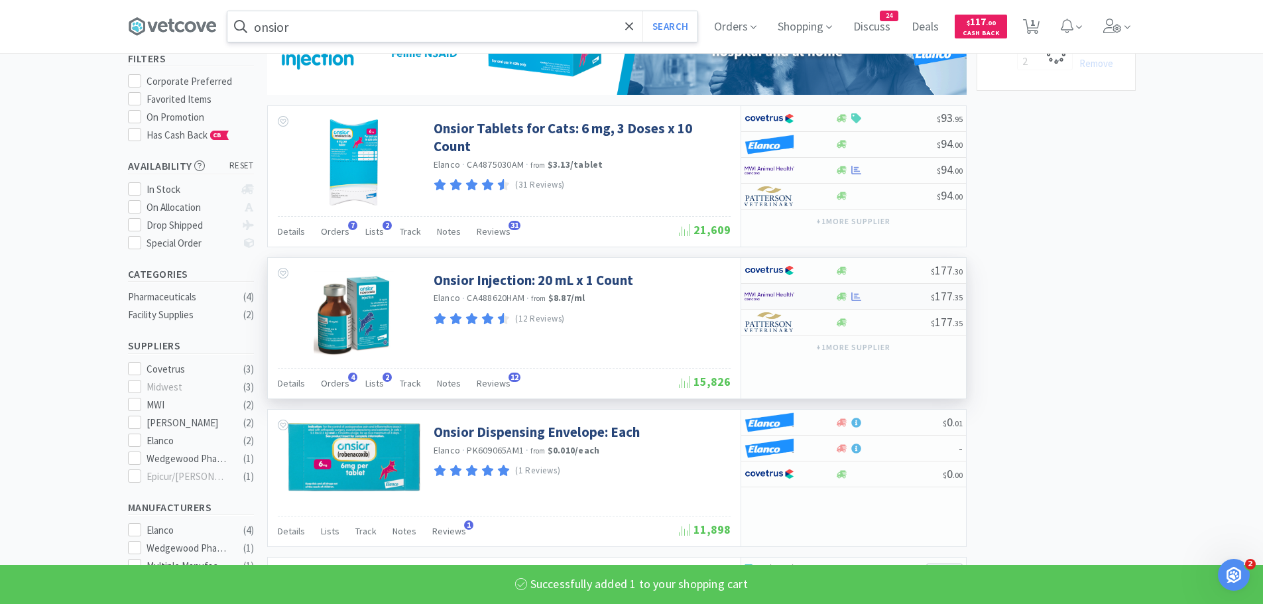
select select "1"
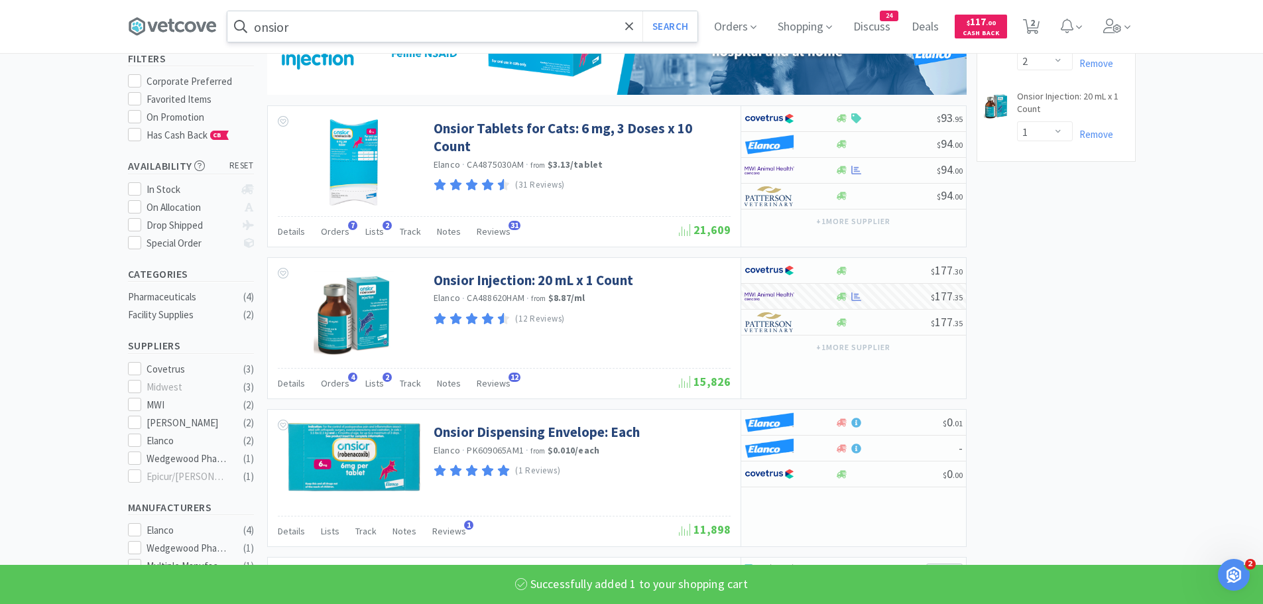
click at [453, 24] on input "onsior" at bounding box center [462, 26] width 470 height 30
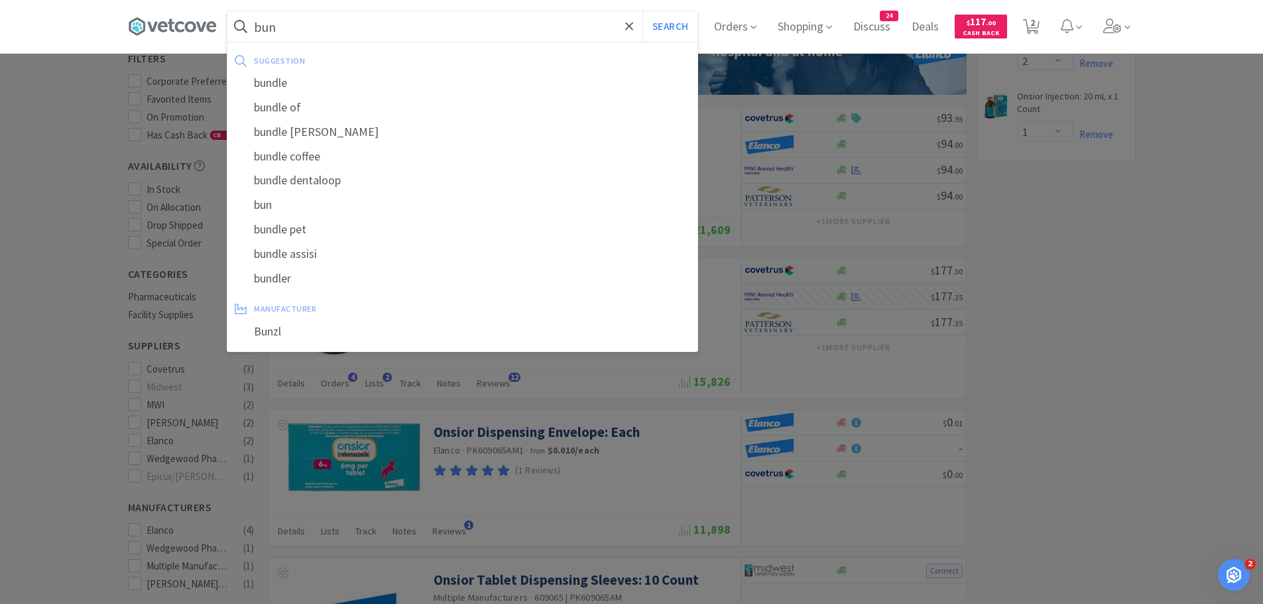
type input "bun"
click at [642, 11] on button "Search" at bounding box center [669, 26] width 55 height 30
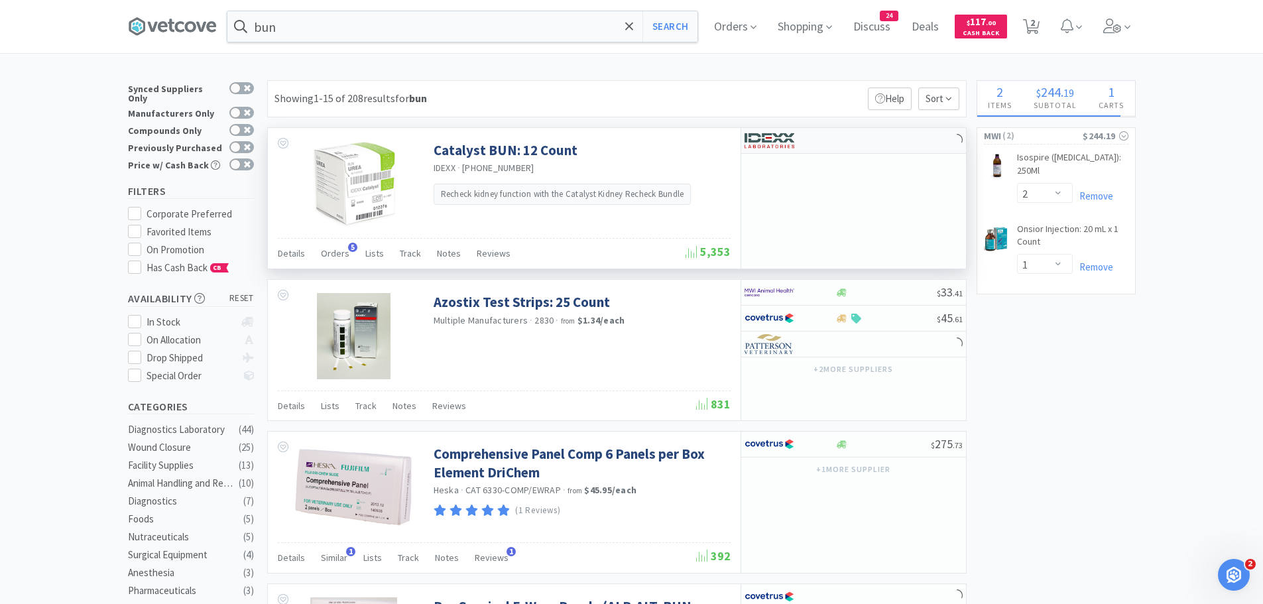
click at [769, 139] on img at bounding box center [769, 141] width 50 height 20
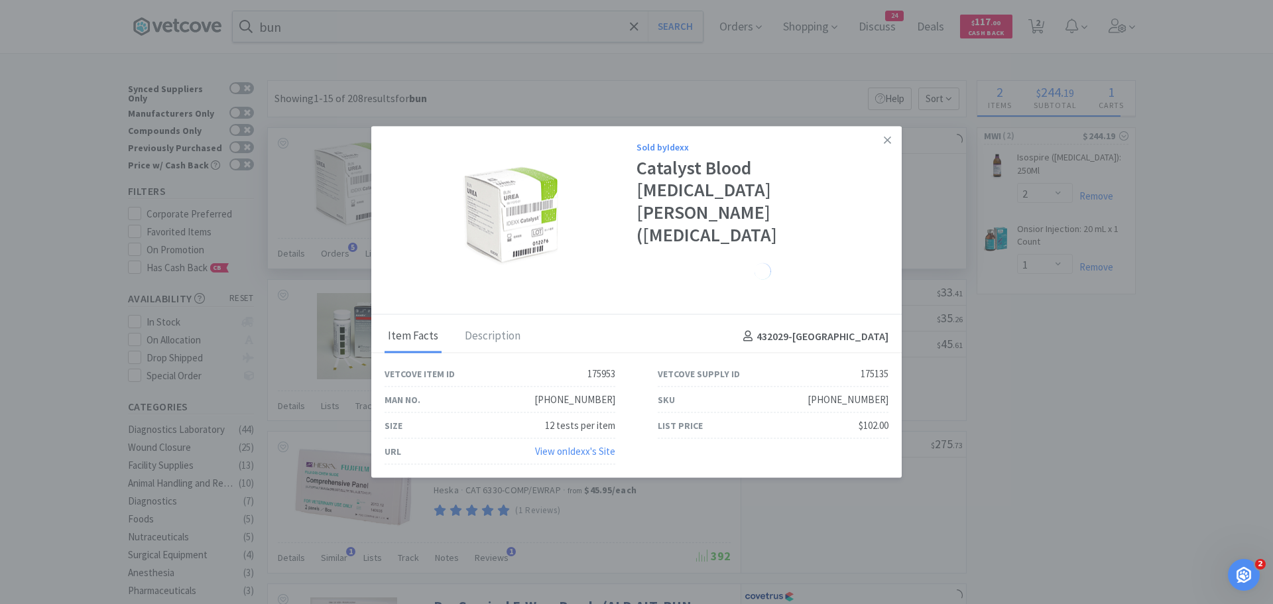
select select "1"
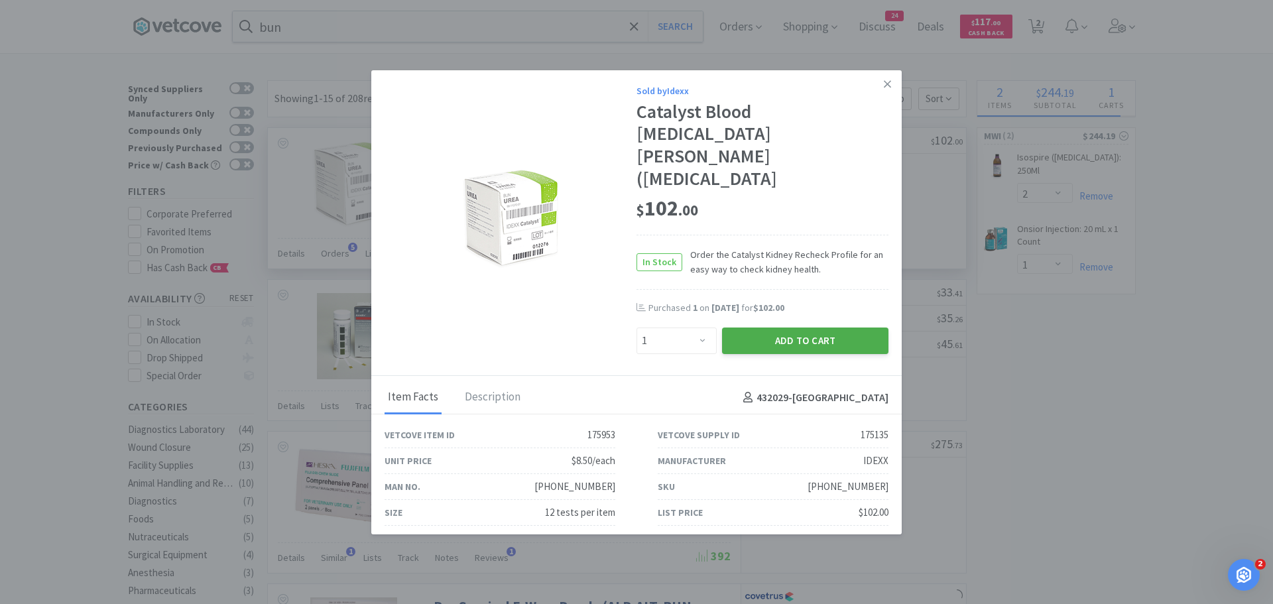
click at [780, 327] on button "Add to Cart" at bounding box center [805, 340] width 166 height 27
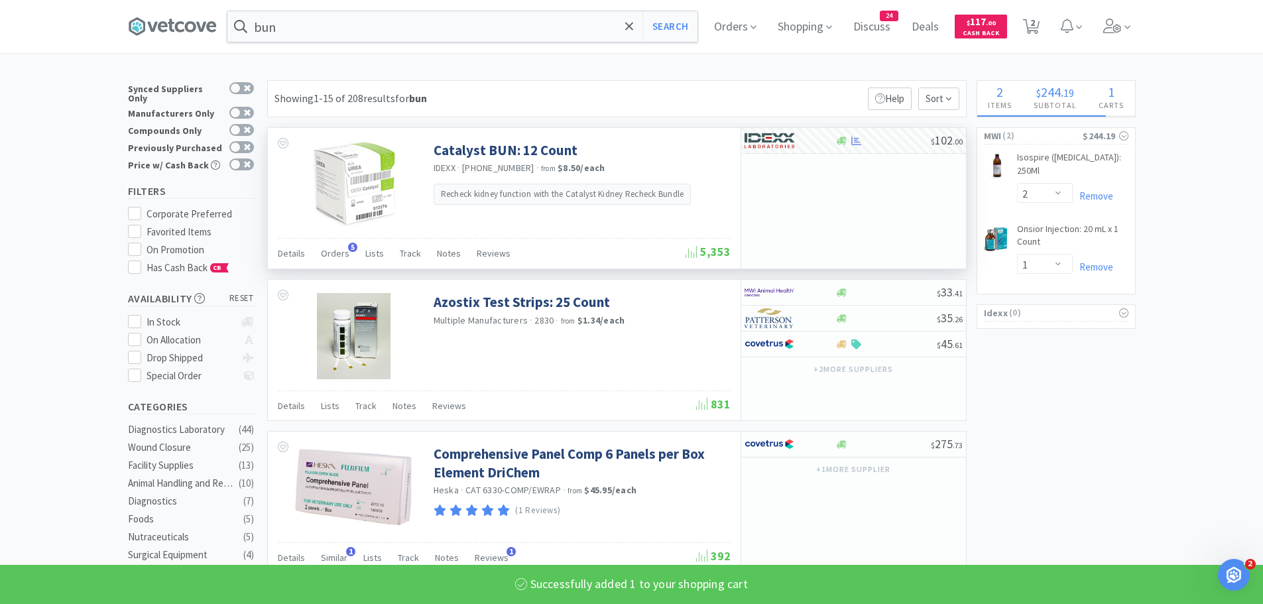
select select "1"
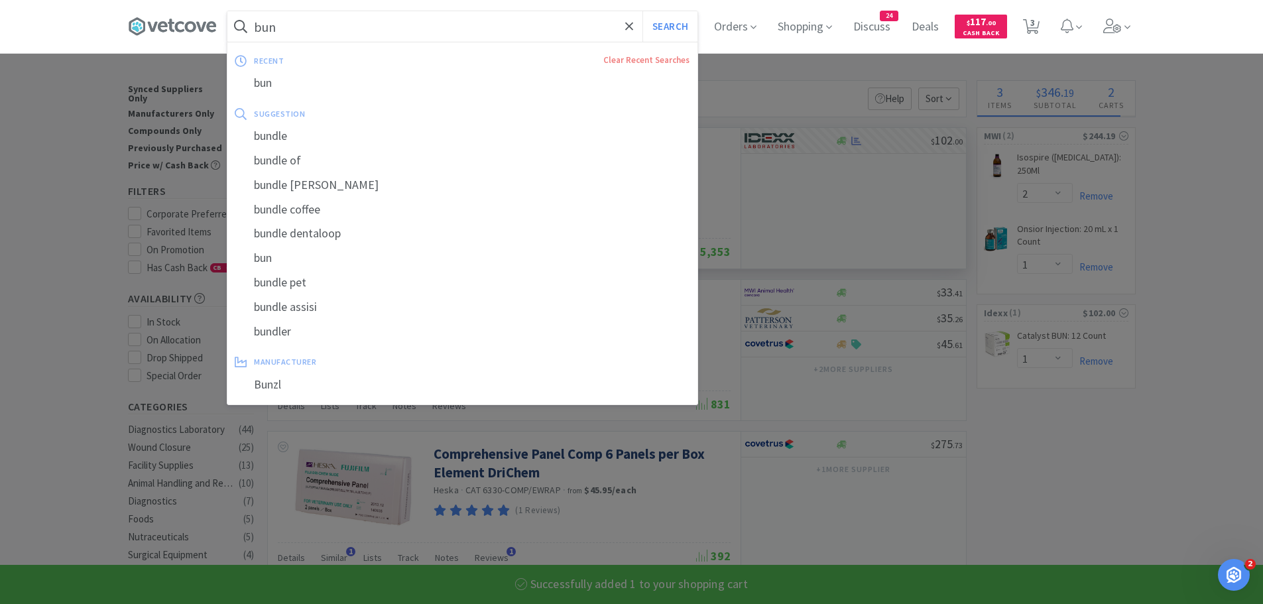
click at [477, 24] on input "bun" at bounding box center [462, 26] width 470 height 30
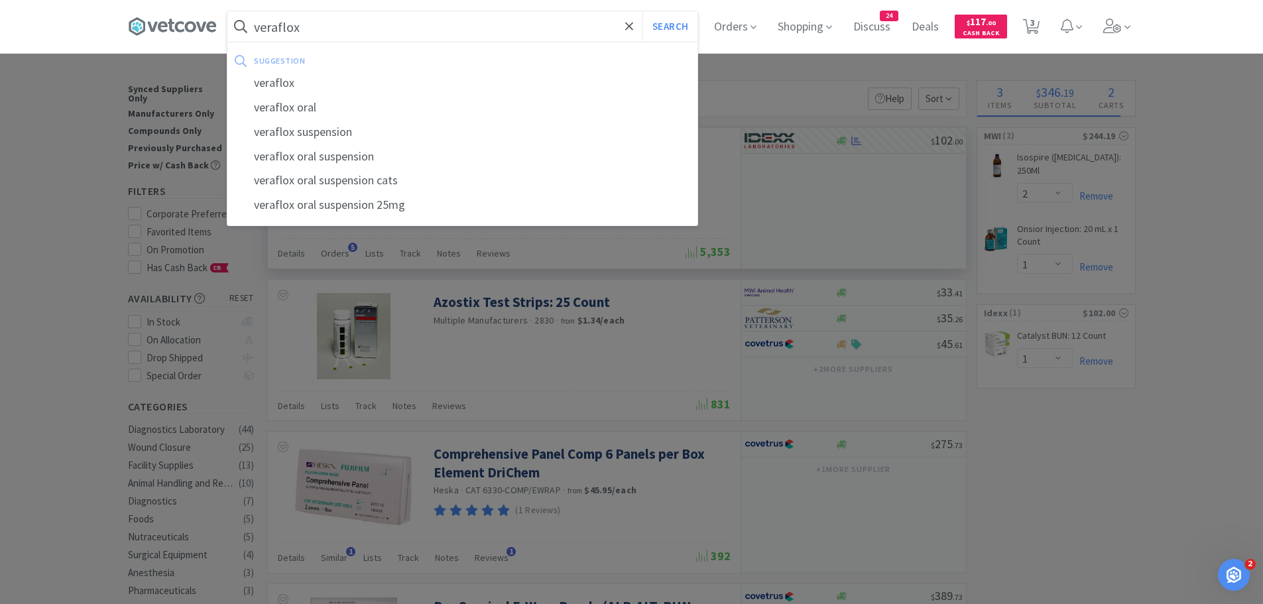
type input "veraflox"
click at [642, 11] on button "Search" at bounding box center [669, 26] width 55 height 30
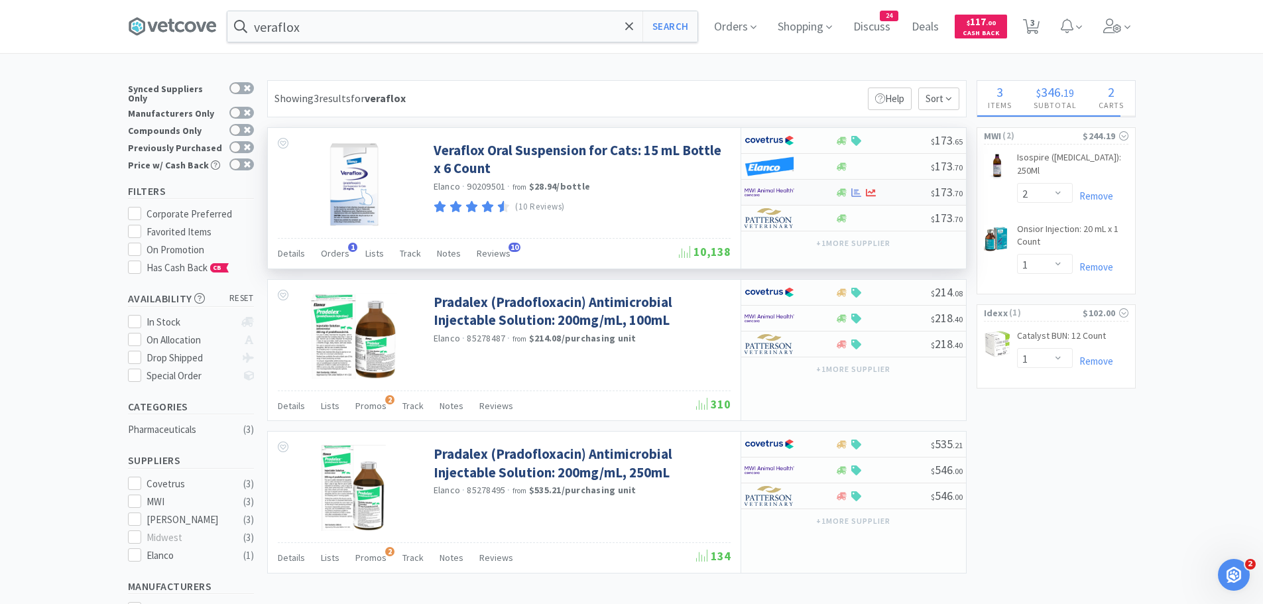
click at [802, 192] on div at bounding box center [780, 192] width 73 height 23
select select "1"
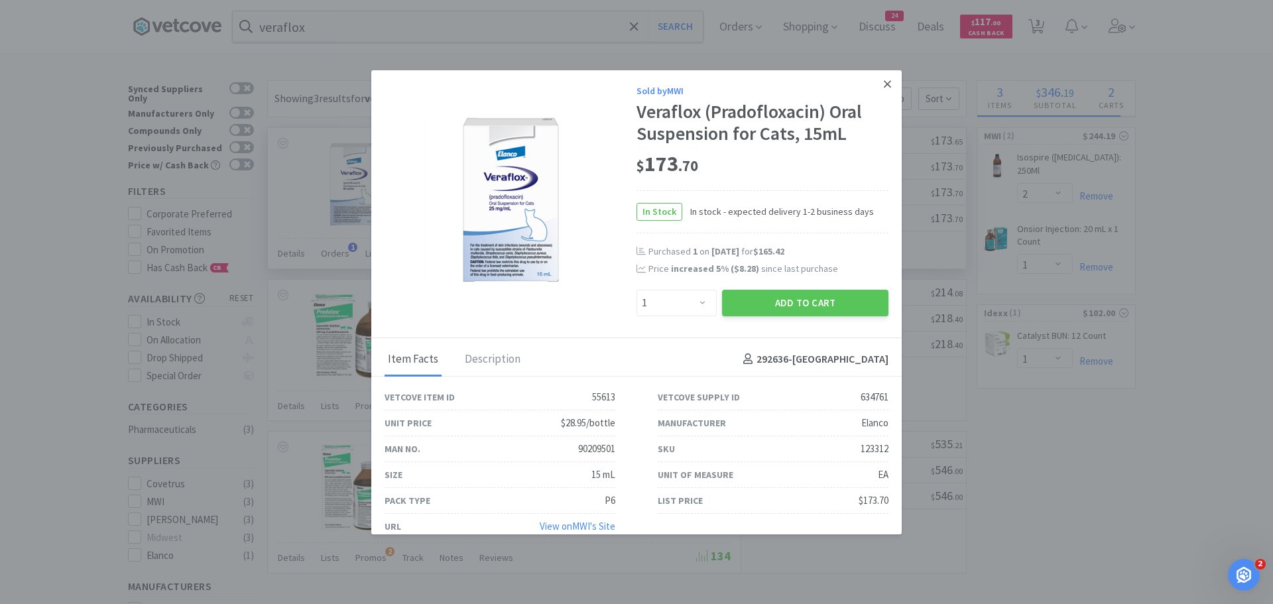
click at [882, 84] on link at bounding box center [887, 84] width 23 height 29
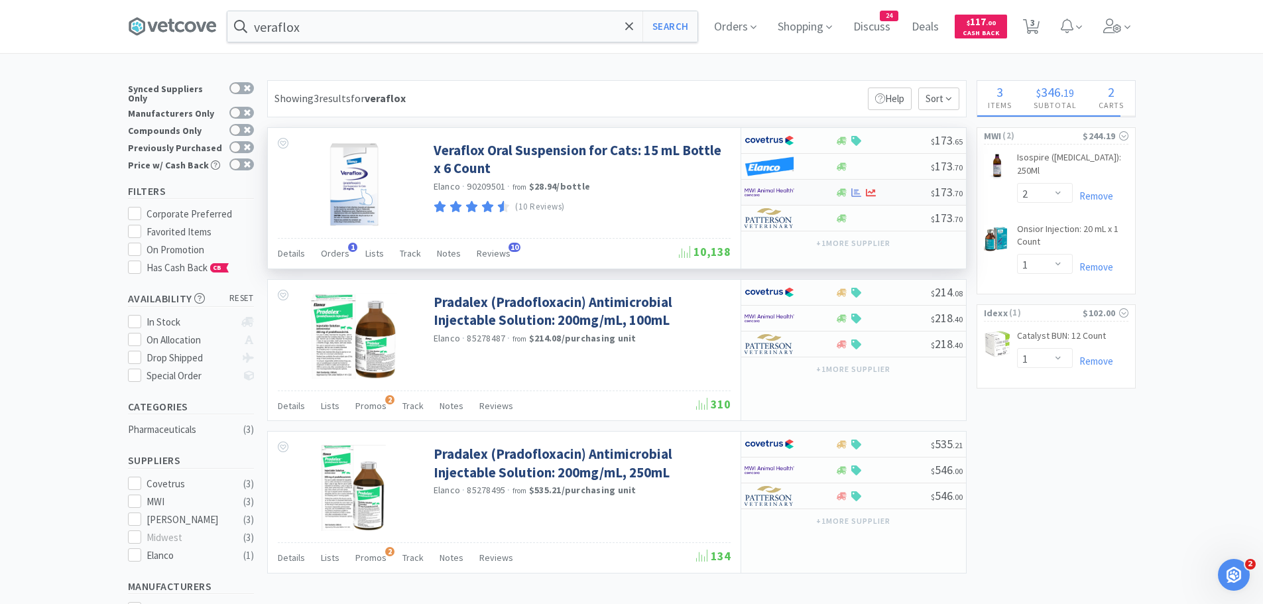
click at [819, 199] on div at bounding box center [789, 192] width 91 height 23
select select "1"
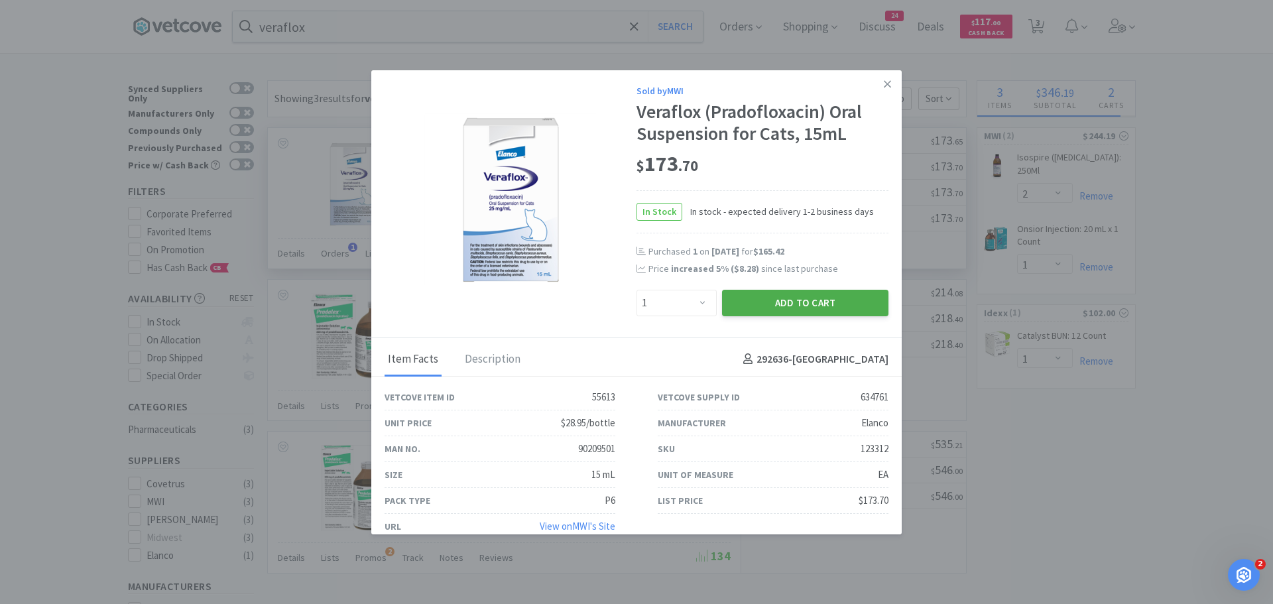
click at [793, 300] on button "Add to Cart" at bounding box center [805, 303] width 166 height 27
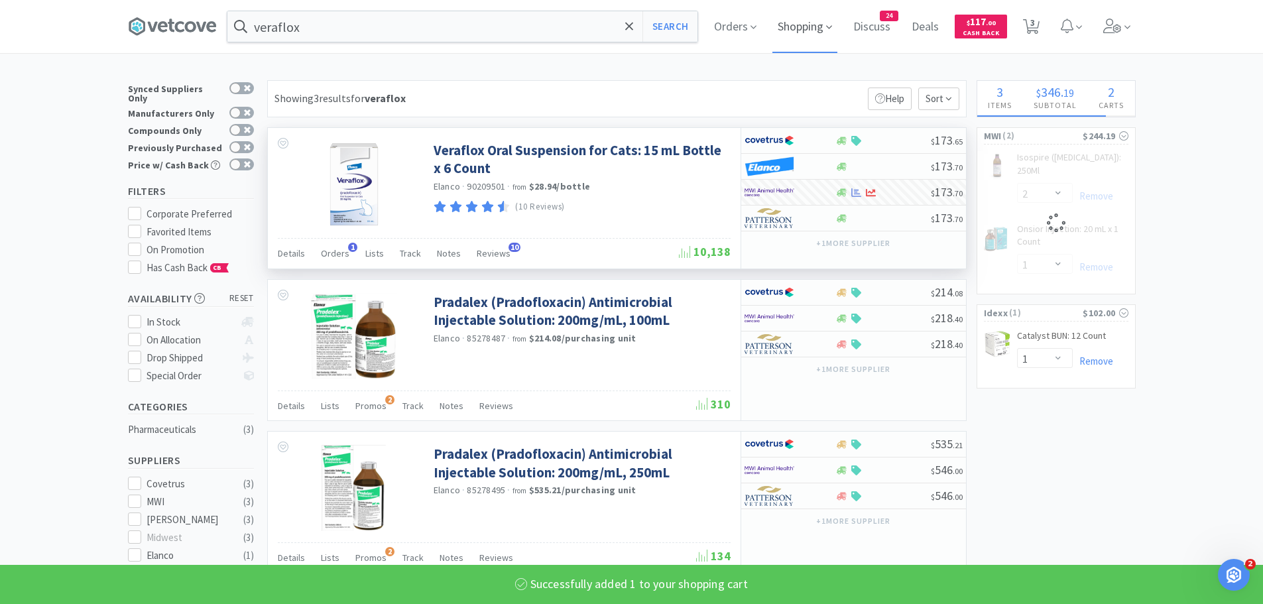
select select "1"
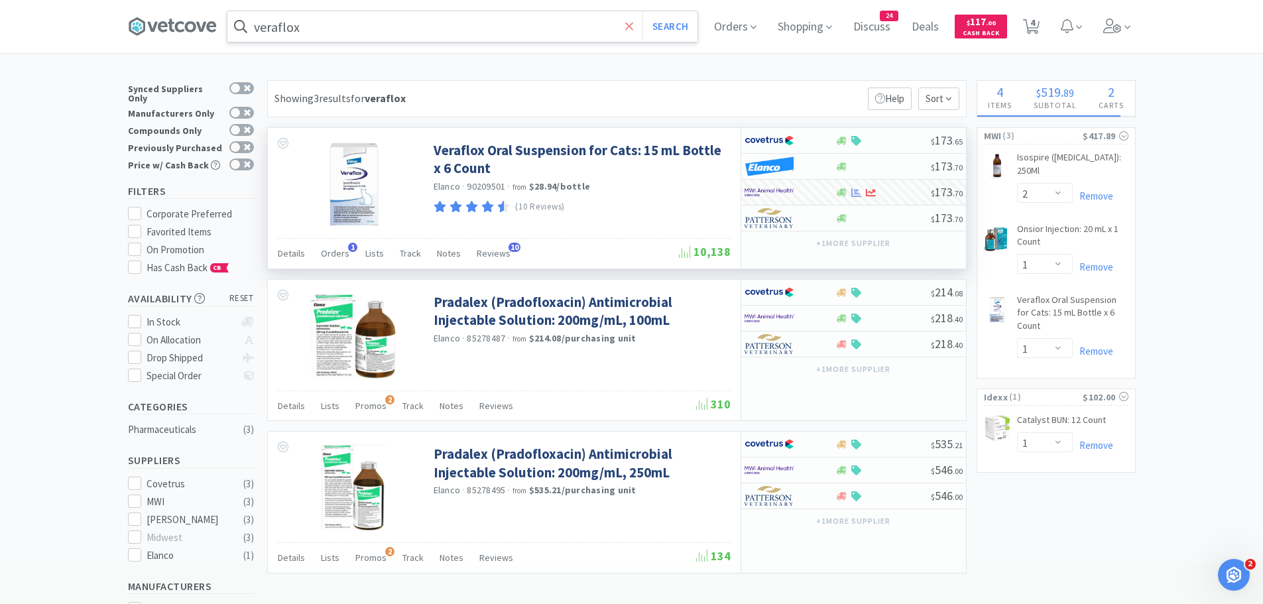
click at [632, 25] on icon at bounding box center [629, 26] width 8 height 8
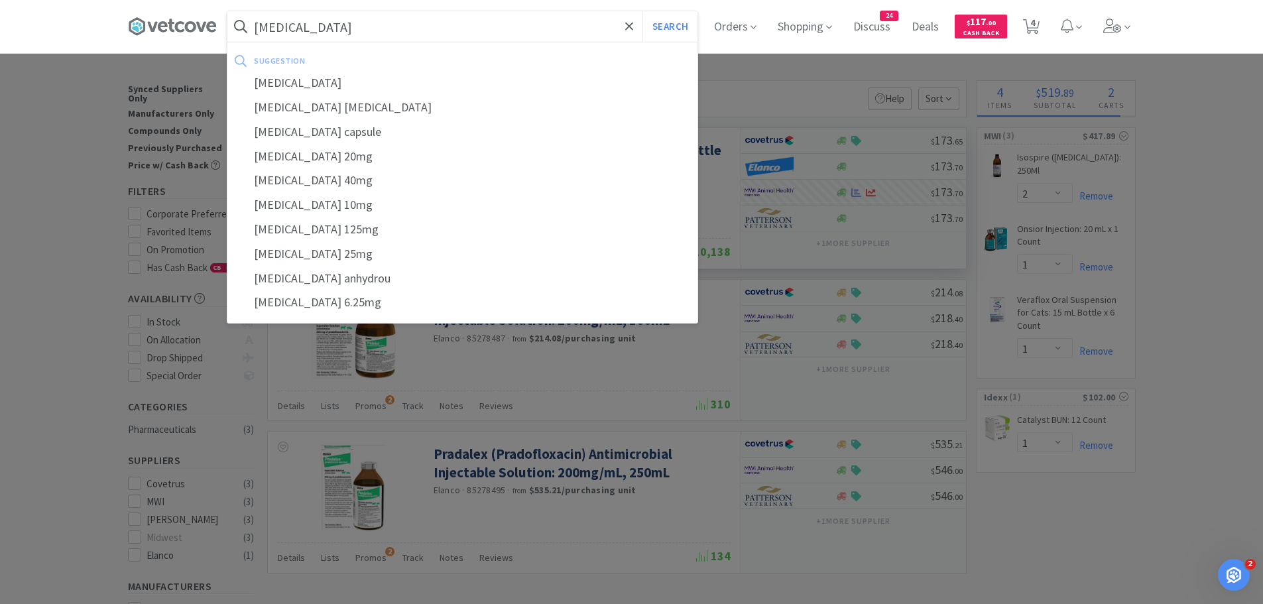
type input "[MEDICAL_DATA]"
click at [642, 11] on button "Search" at bounding box center [669, 26] width 55 height 30
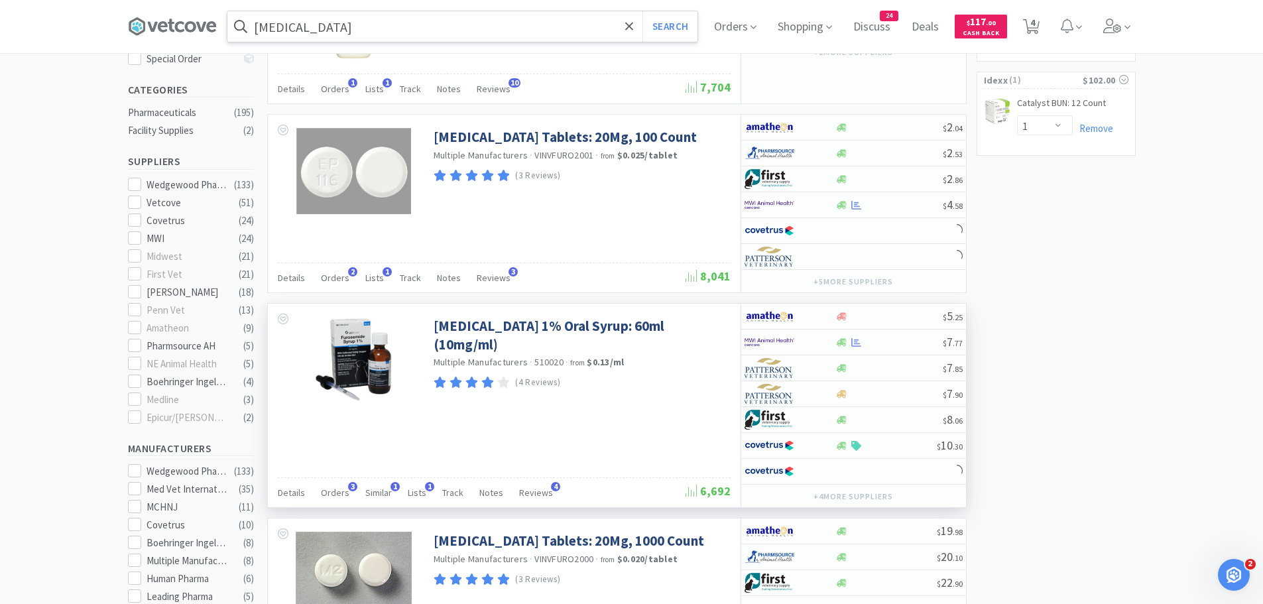
scroll to position [331, 0]
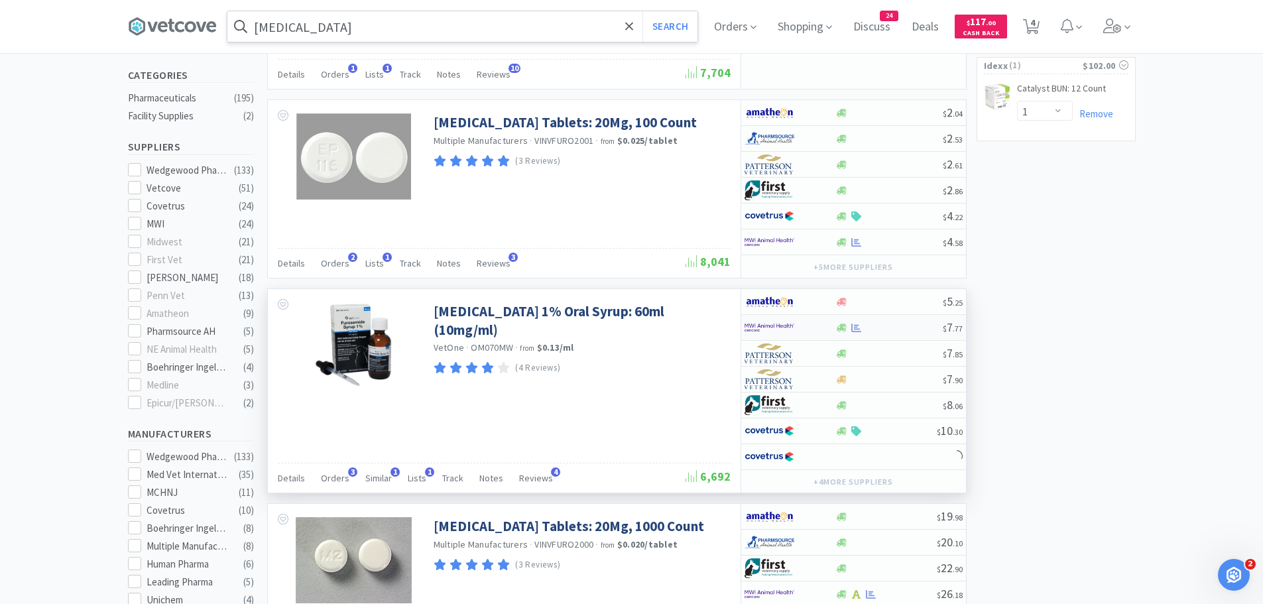
click at [803, 325] on div at bounding box center [780, 327] width 73 height 23
select select "1"
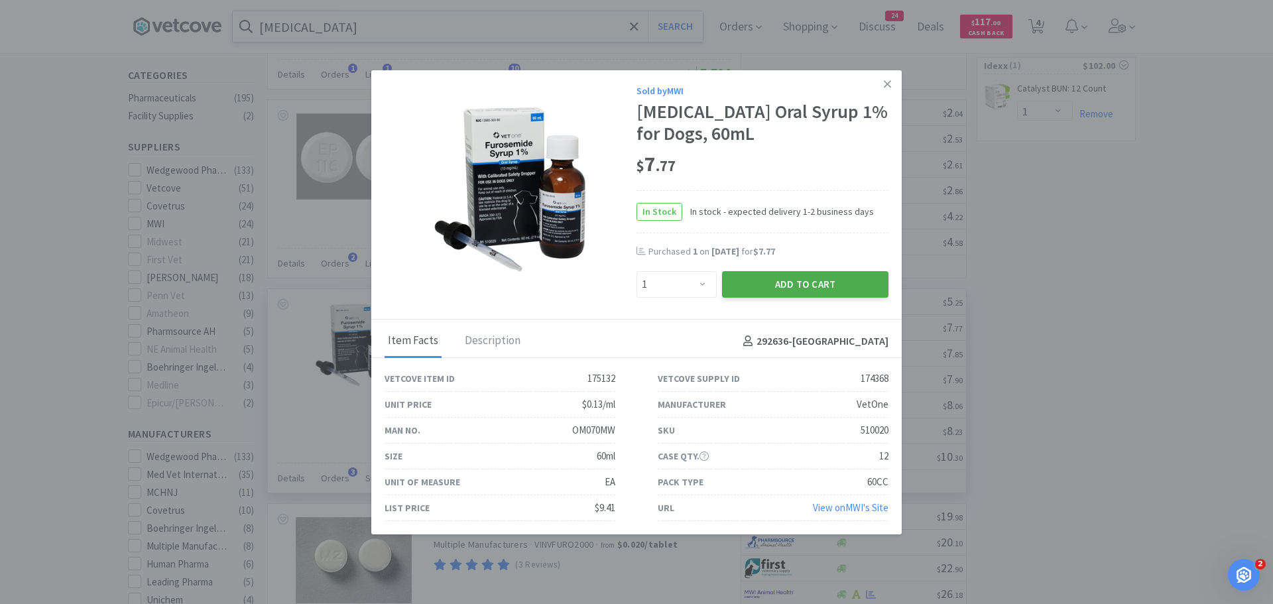
click at [790, 285] on button "Add to Cart" at bounding box center [805, 284] width 166 height 27
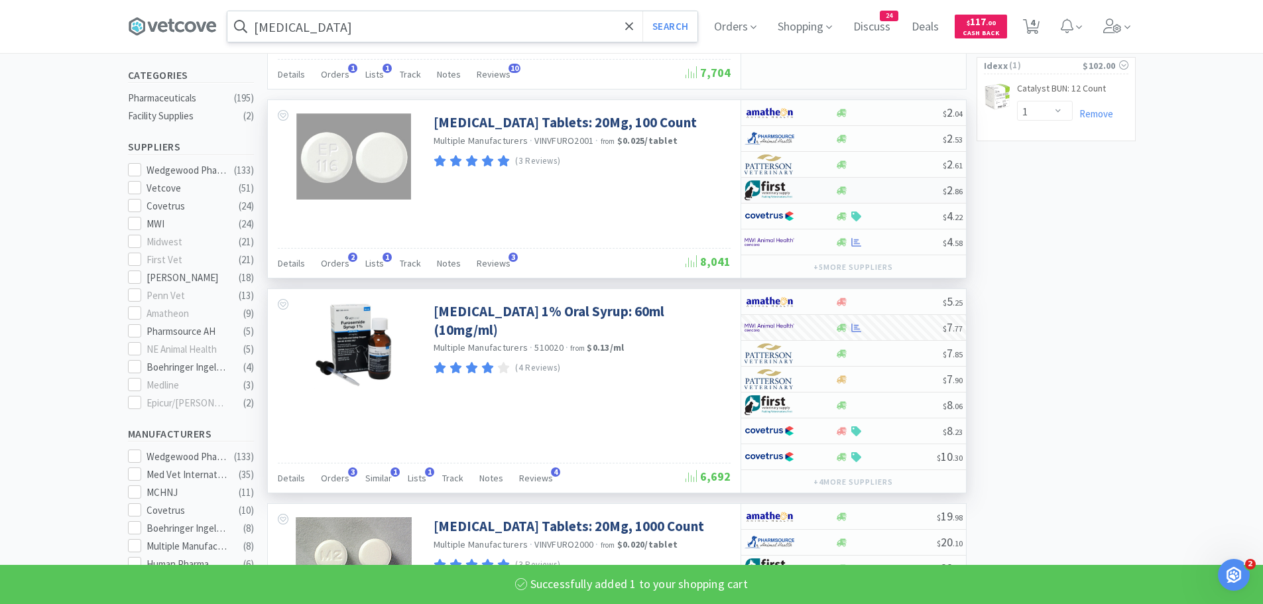
select select "1"
select select "2"
select select "1"
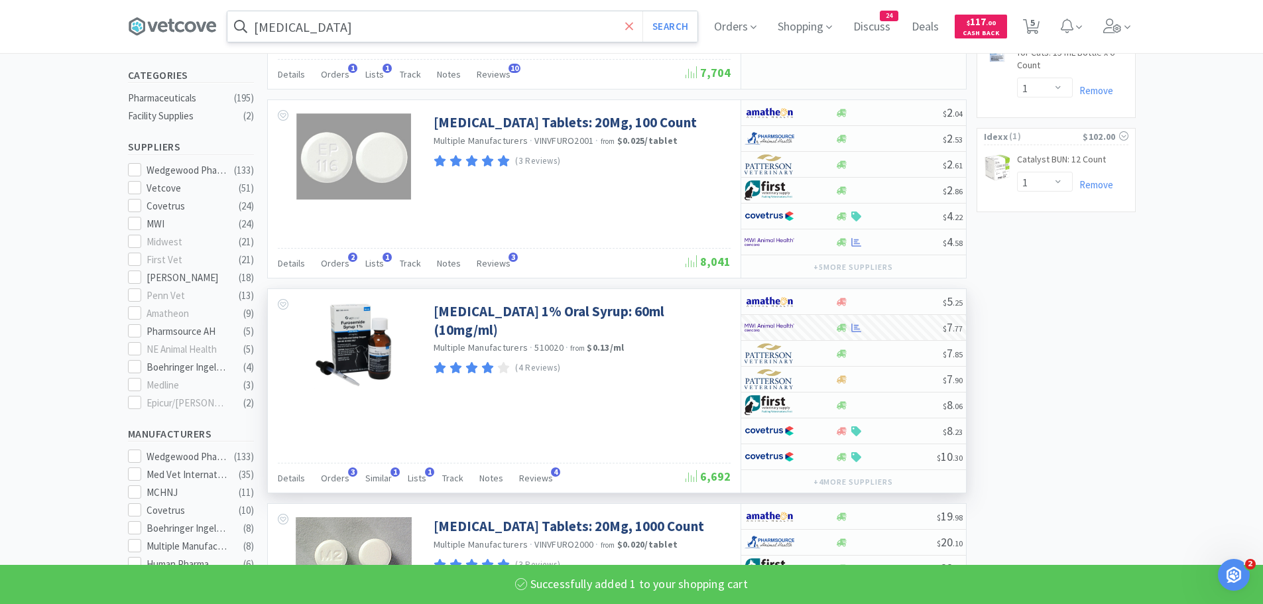
click at [633, 25] on icon at bounding box center [629, 26] width 8 height 8
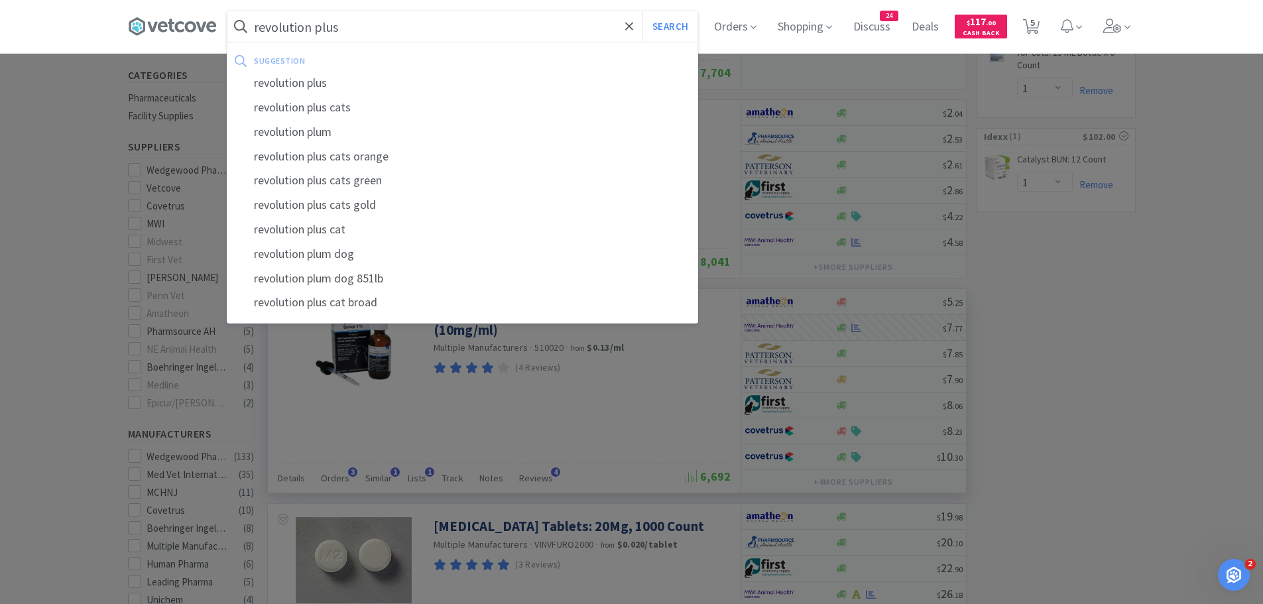
type input "revolution plus"
click at [642, 11] on button "Search" at bounding box center [669, 26] width 55 height 30
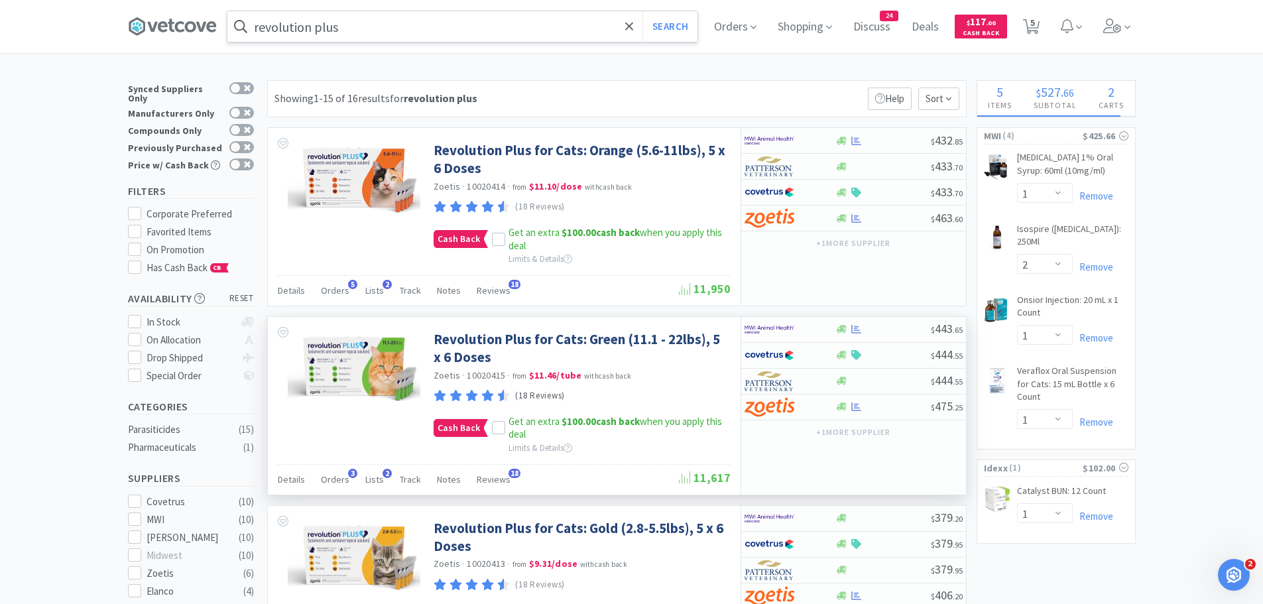
scroll to position [66, 0]
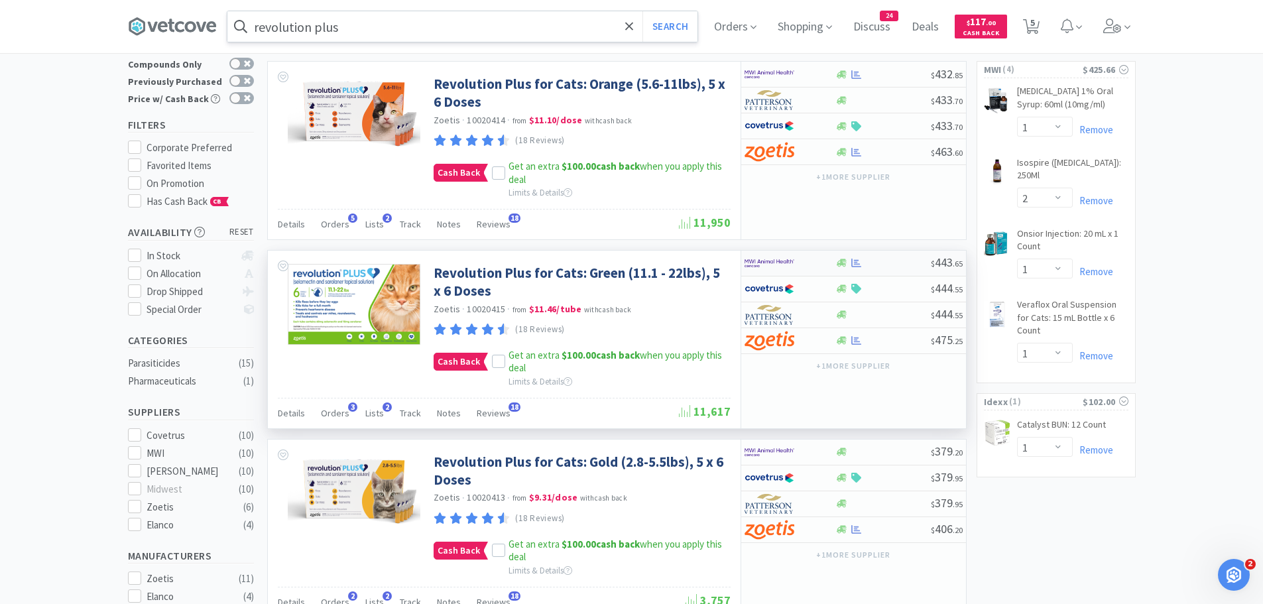
click at [810, 268] on div at bounding box center [780, 263] width 73 height 23
select select "5"
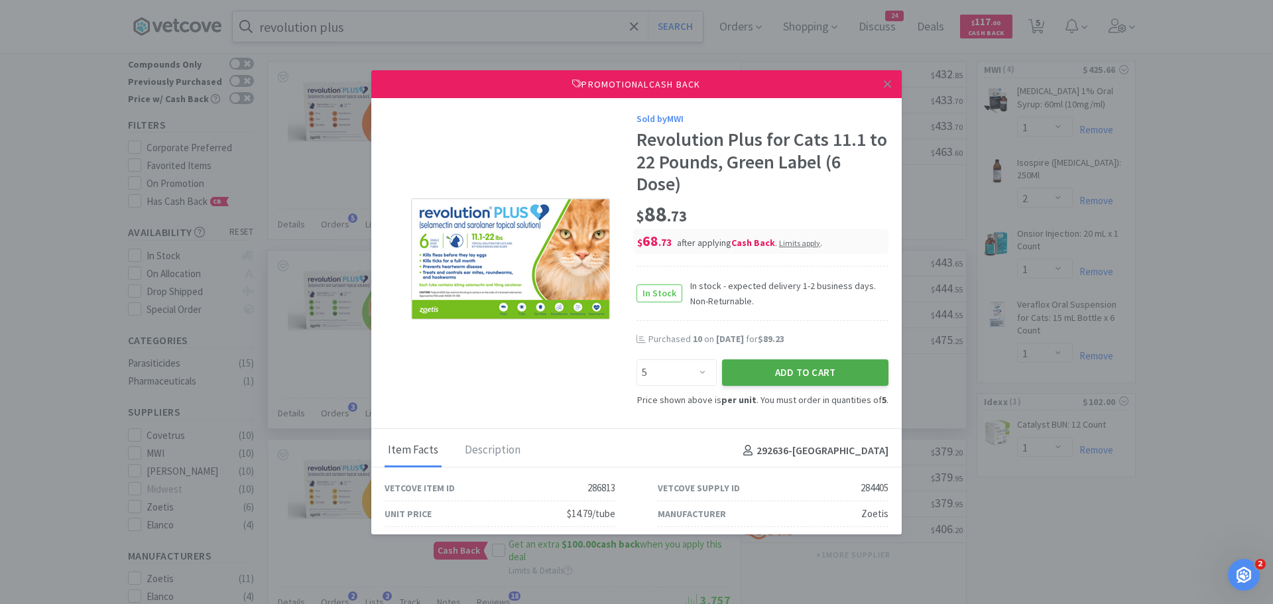
click at [757, 373] on button "Add to Cart" at bounding box center [805, 372] width 166 height 27
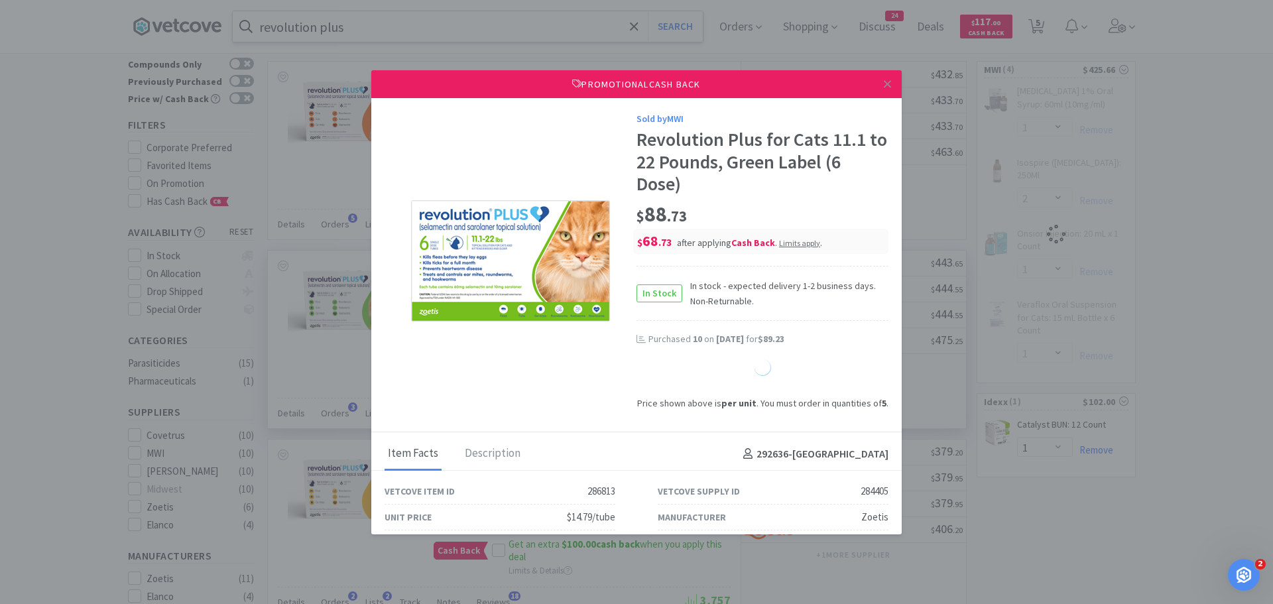
select select "1"
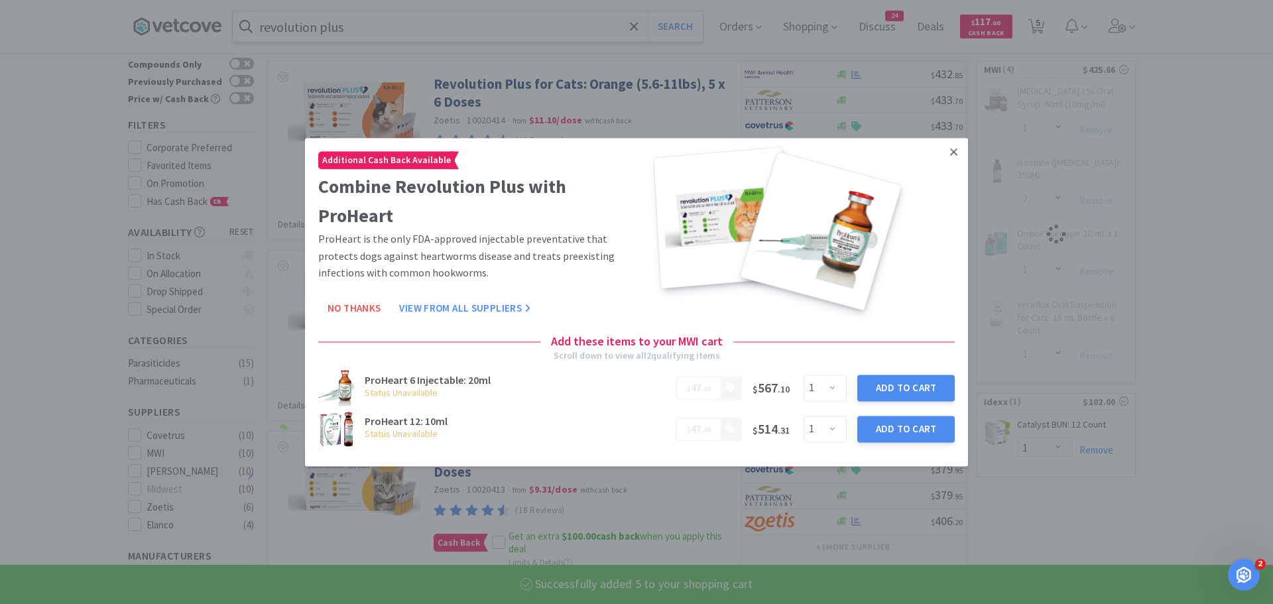
select select "5"
select select "1"
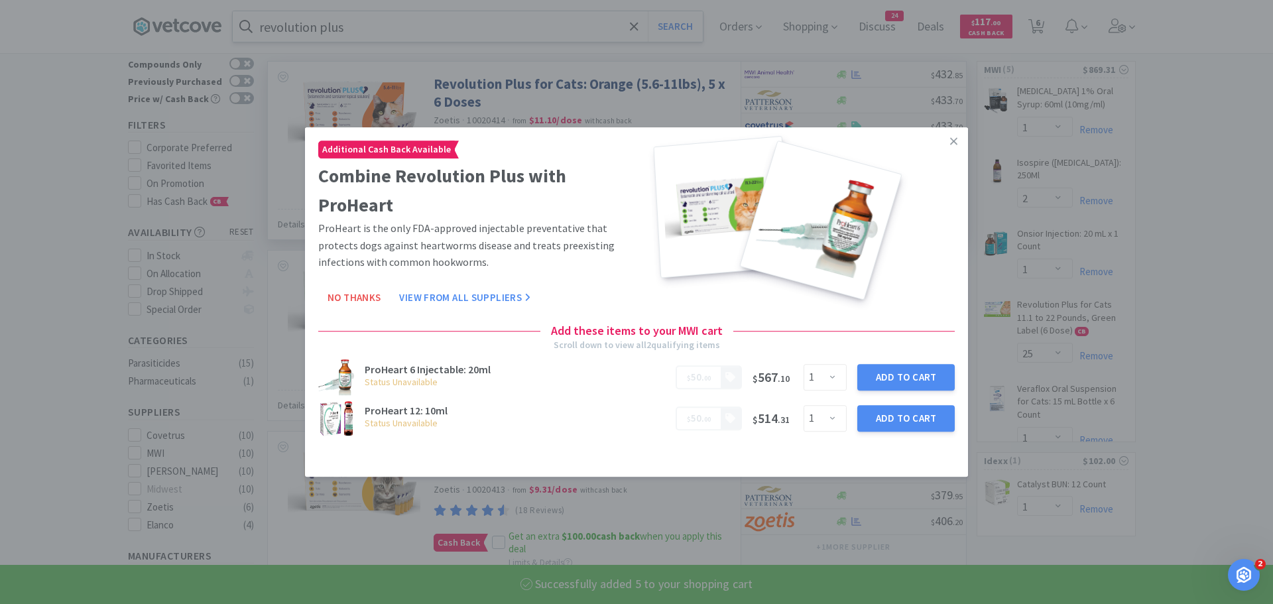
click at [957, 139] on icon at bounding box center [953, 140] width 7 height 7
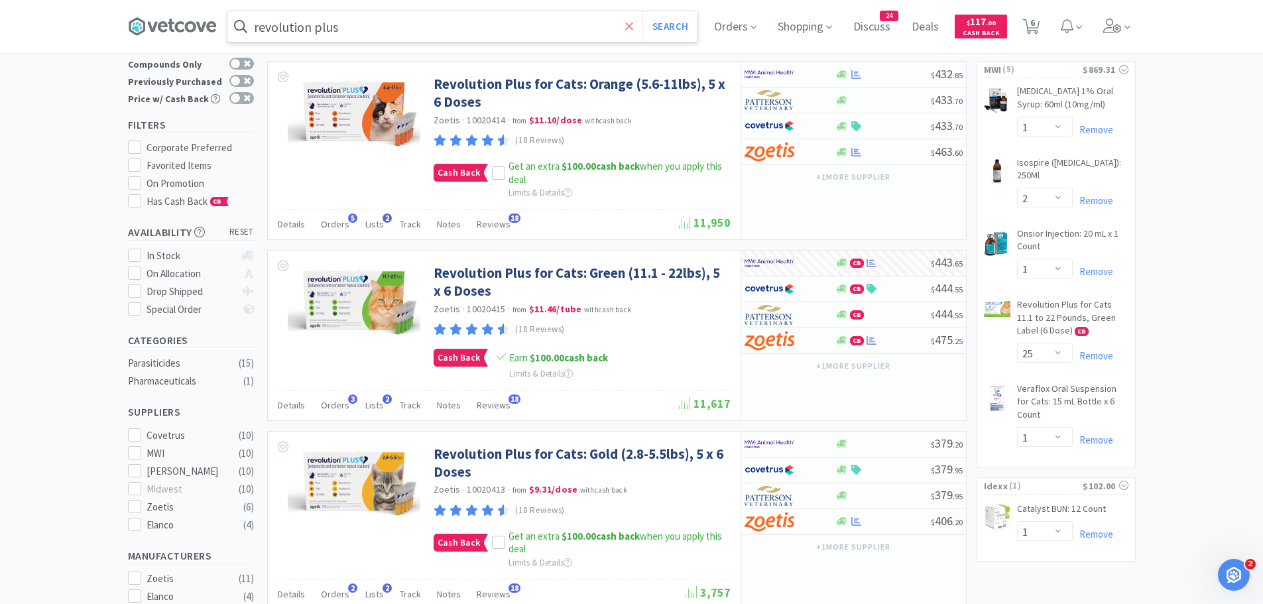
click at [634, 21] on icon at bounding box center [629, 26] width 9 height 13
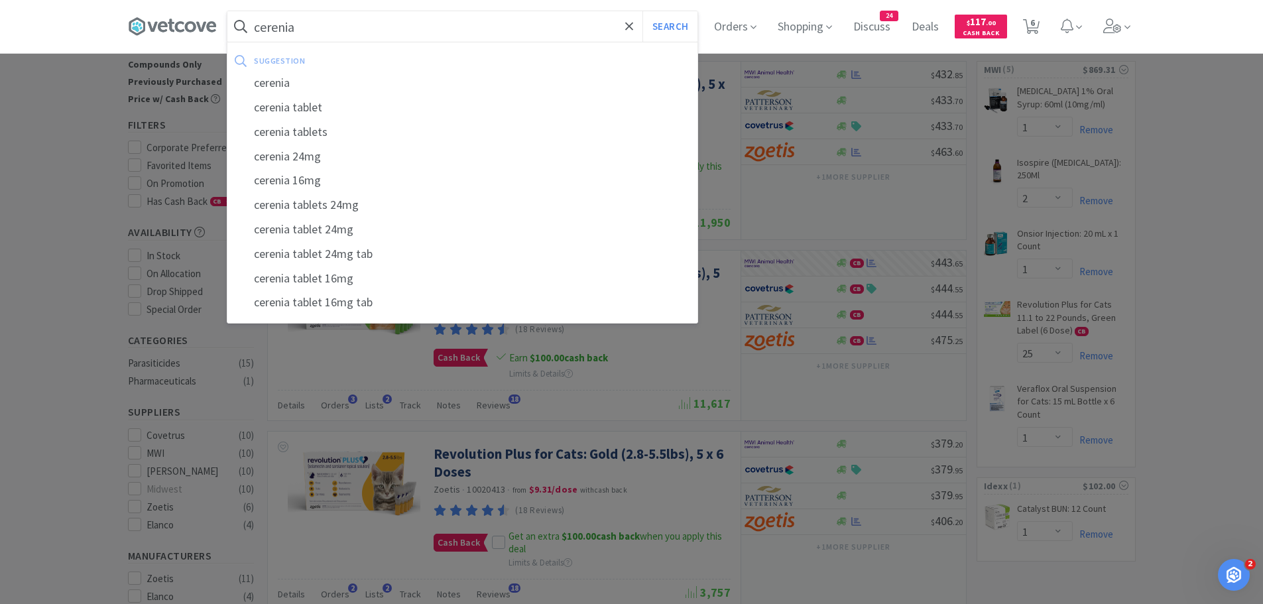
type input "cerenia"
click at [642, 11] on button "Search" at bounding box center [669, 26] width 55 height 30
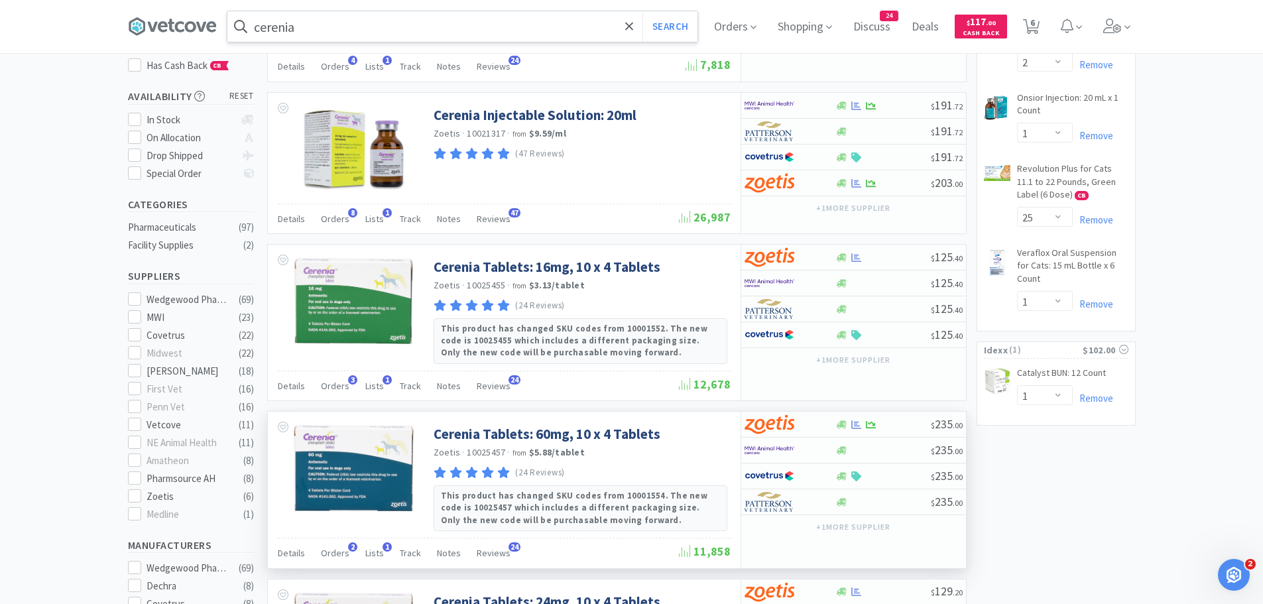
scroll to position [199, 0]
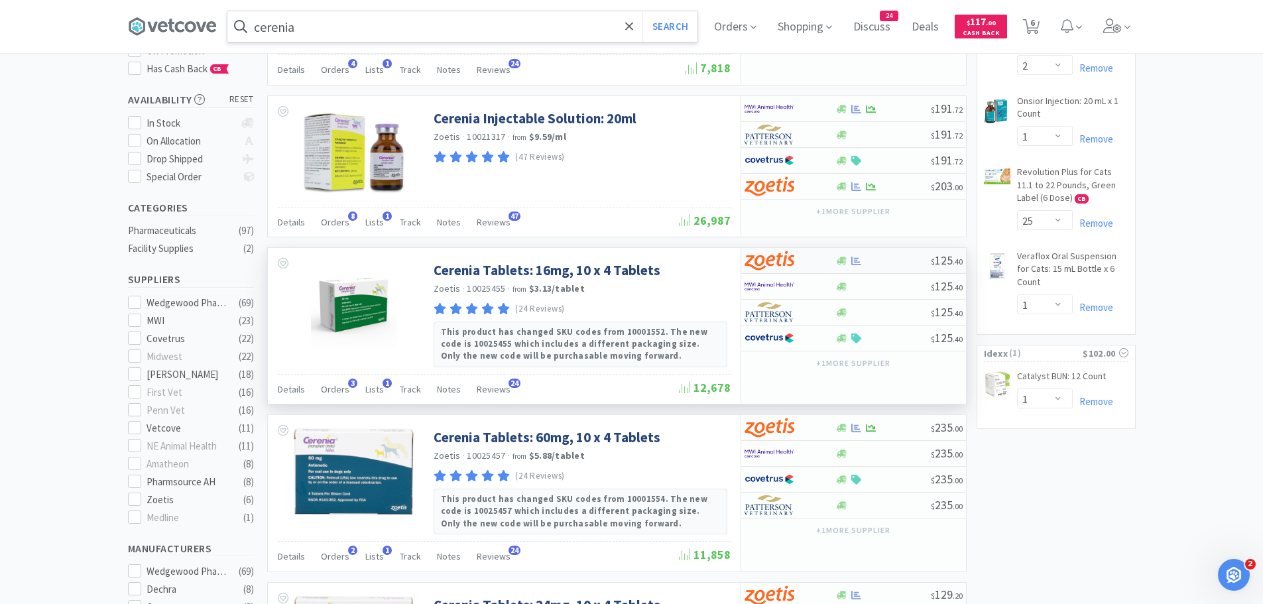
click at [898, 258] on div at bounding box center [882, 261] width 95 height 10
select select "10"
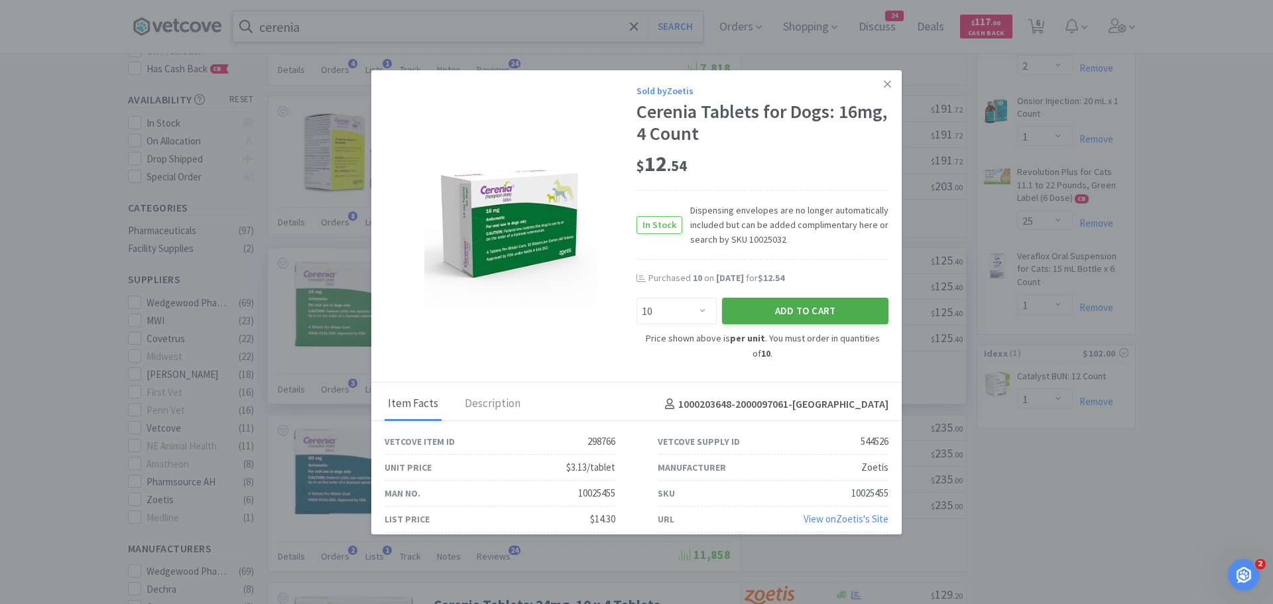
click at [789, 310] on button "Add to Cart" at bounding box center [805, 311] width 166 height 27
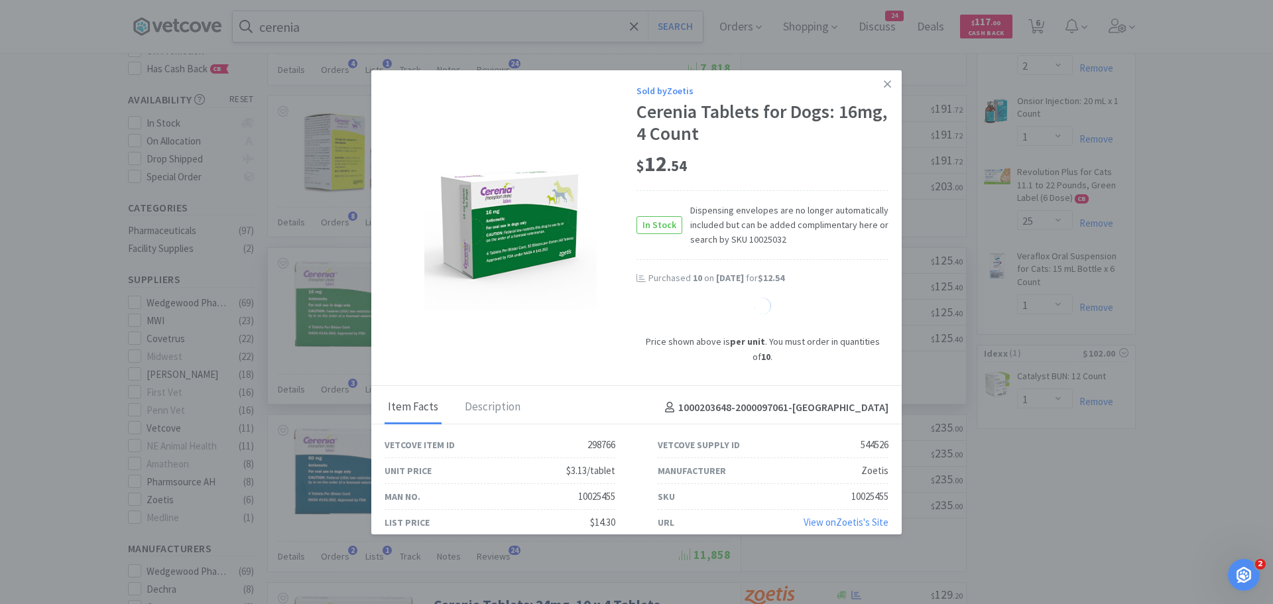
select select "10"
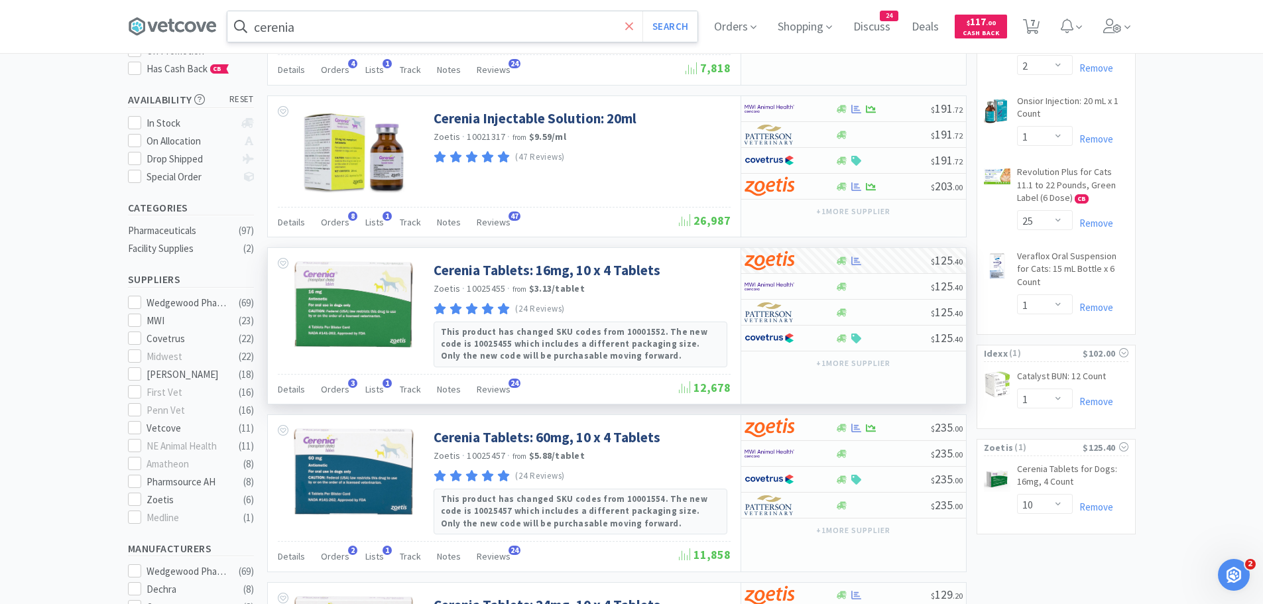
click at [632, 25] on icon at bounding box center [629, 26] width 8 height 8
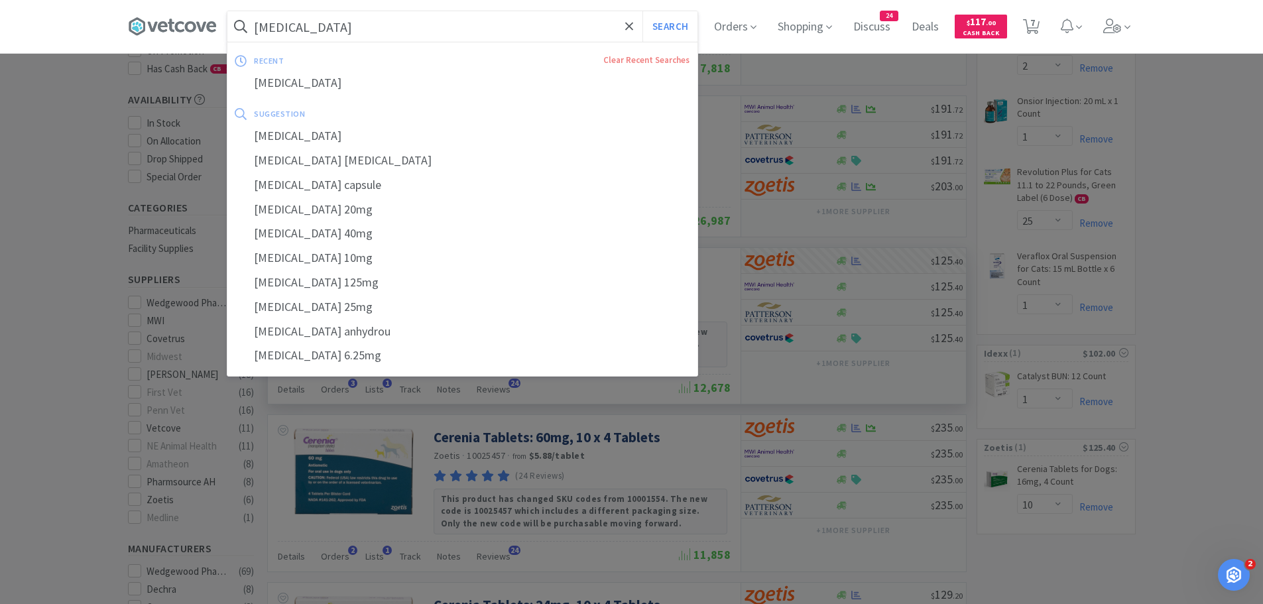
type input "[MEDICAL_DATA]"
click at [642, 11] on button "Search" at bounding box center [669, 26] width 55 height 30
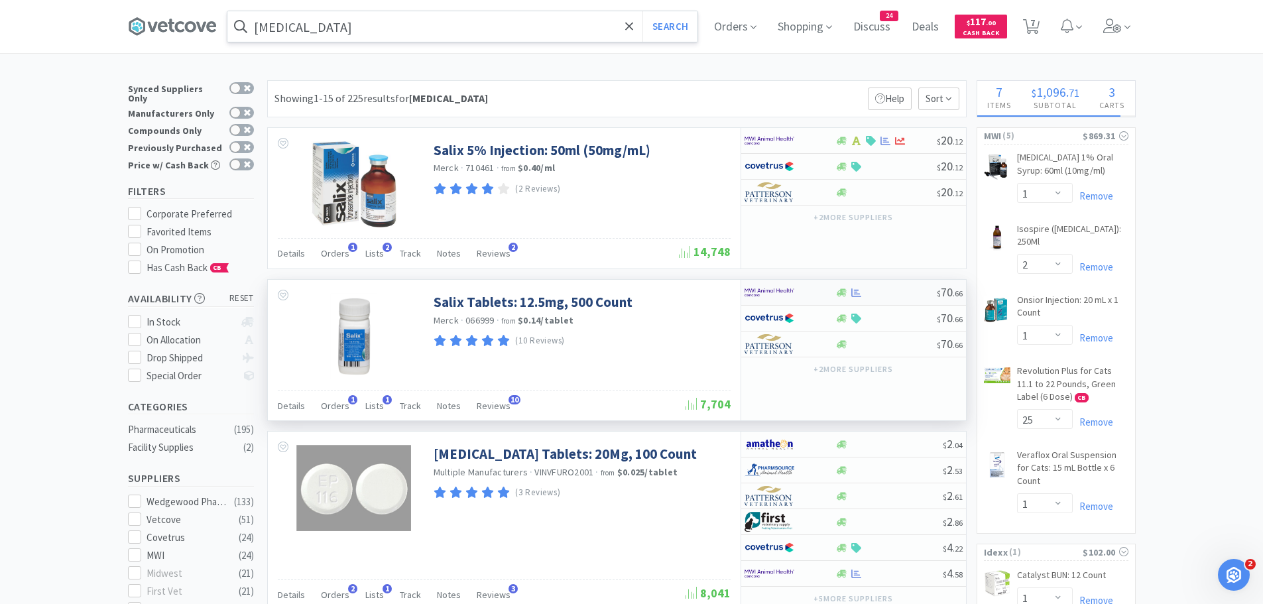
click at [809, 286] on div at bounding box center [780, 292] width 73 height 23
select select "1"
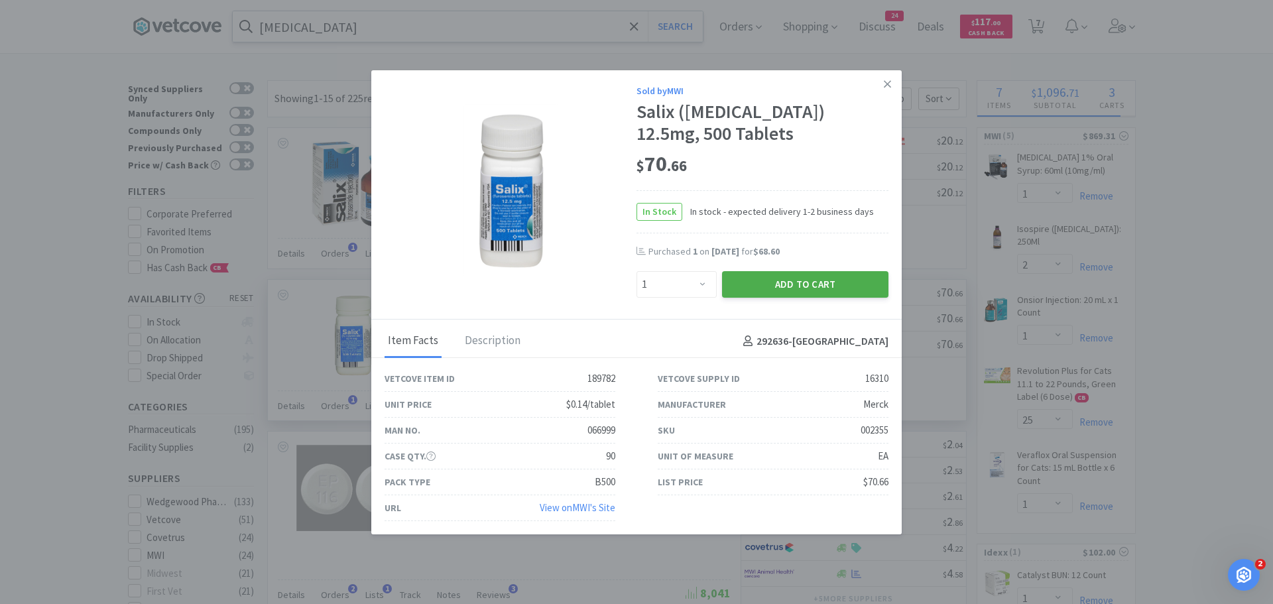
click at [815, 284] on button "Add to Cart" at bounding box center [805, 284] width 166 height 27
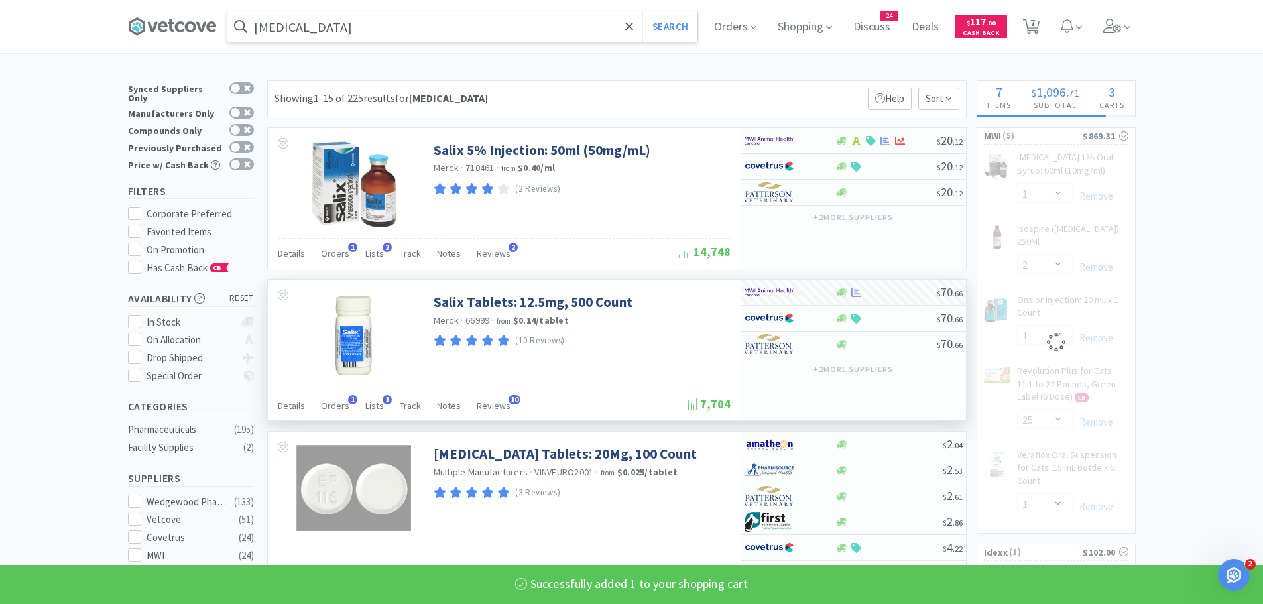
select select "1"
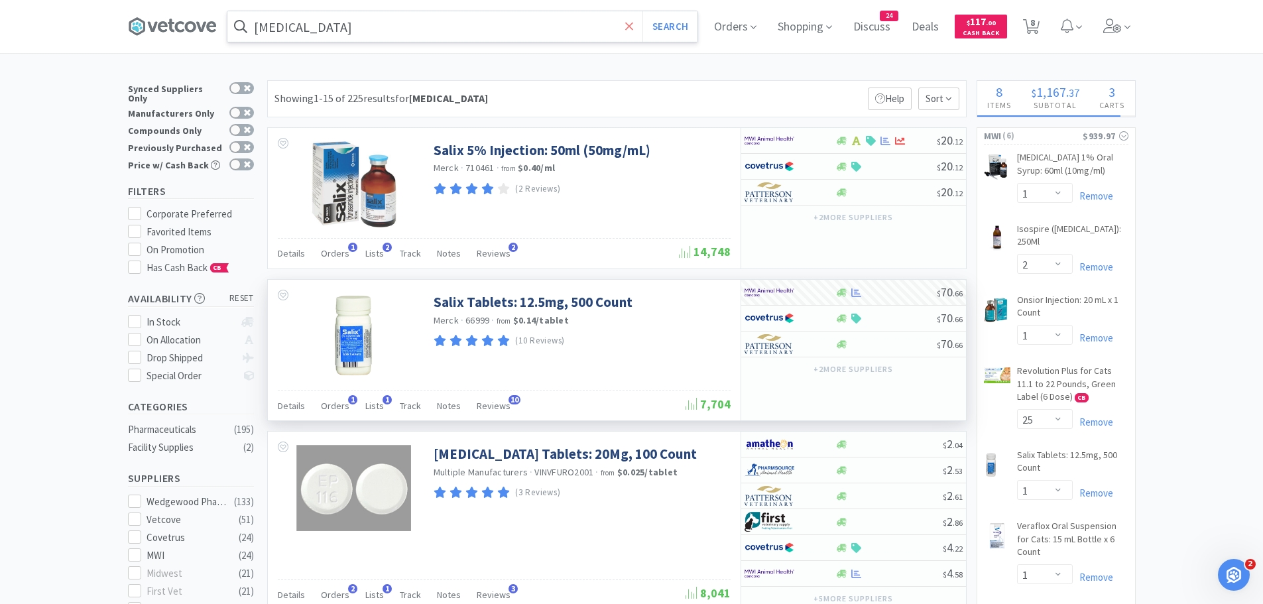
click at [630, 27] on icon at bounding box center [629, 26] width 9 height 13
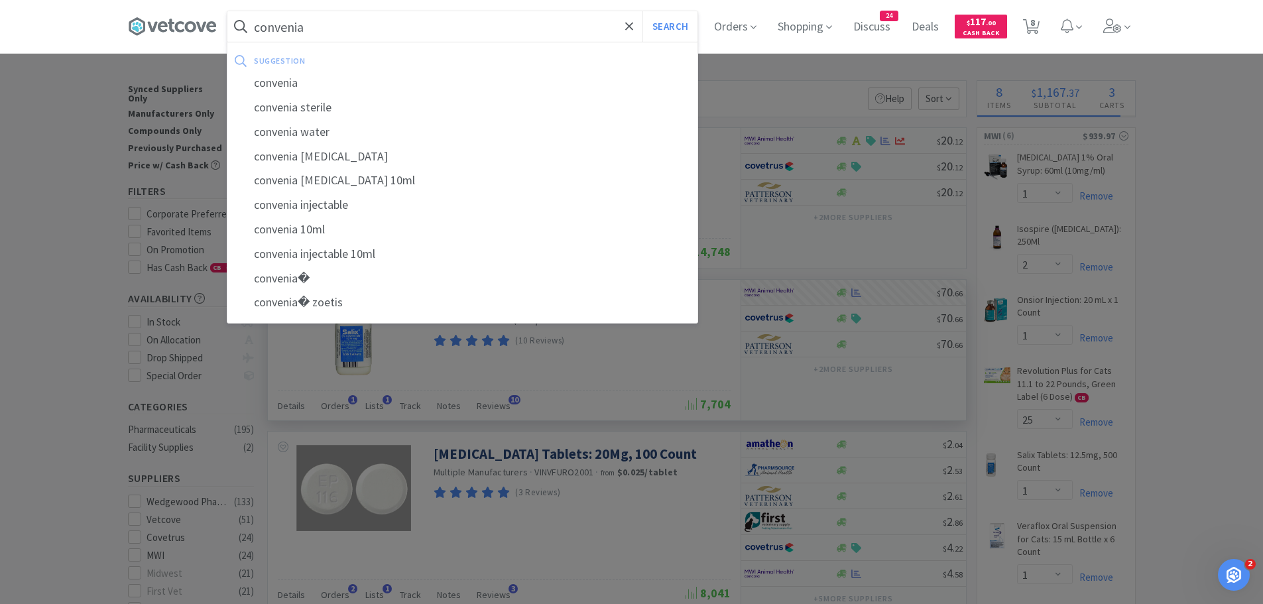
type input "convenia"
click at [642, 11] on button "Search" at bounding box center [669, 26] width 55 height 30
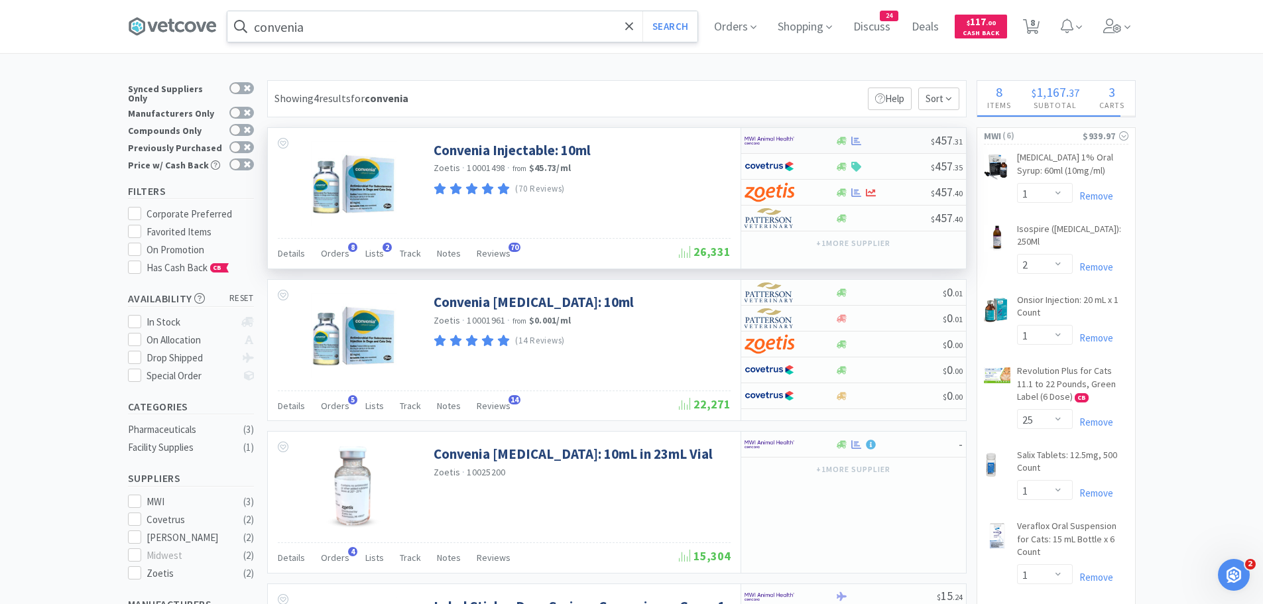
click at [801, 144] on div at bounding box center [780, 140] width 73 height 23
select select "1"
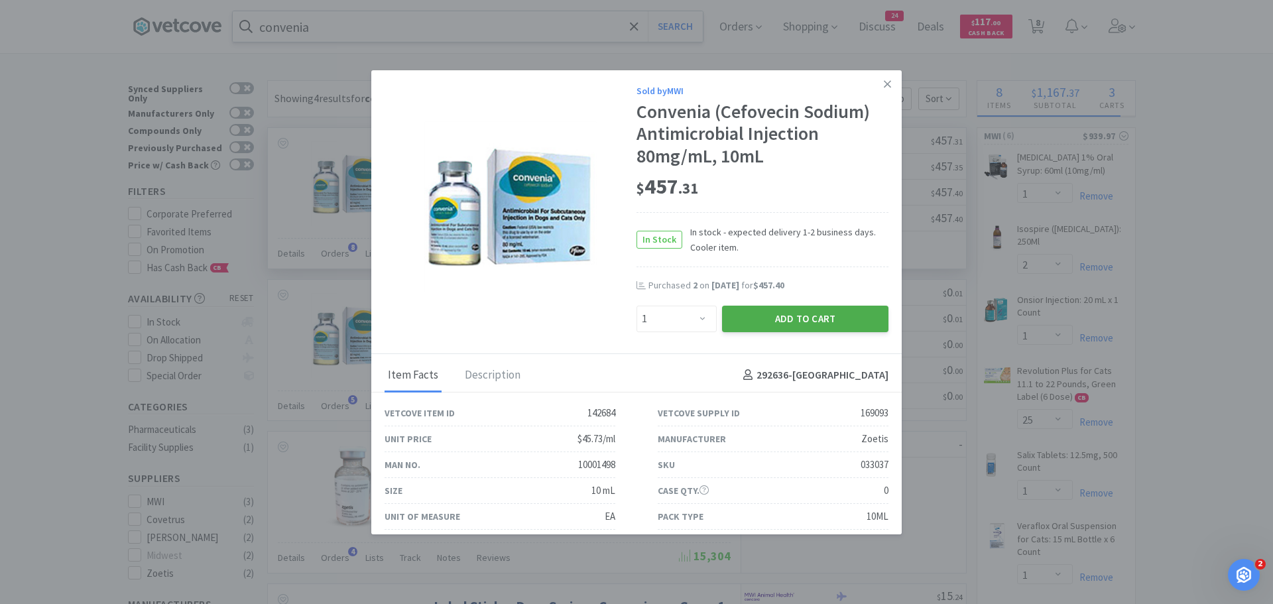
click at [776, 322] on button "Add to Cart" at bounding box center [805, 319] width 166 height 27
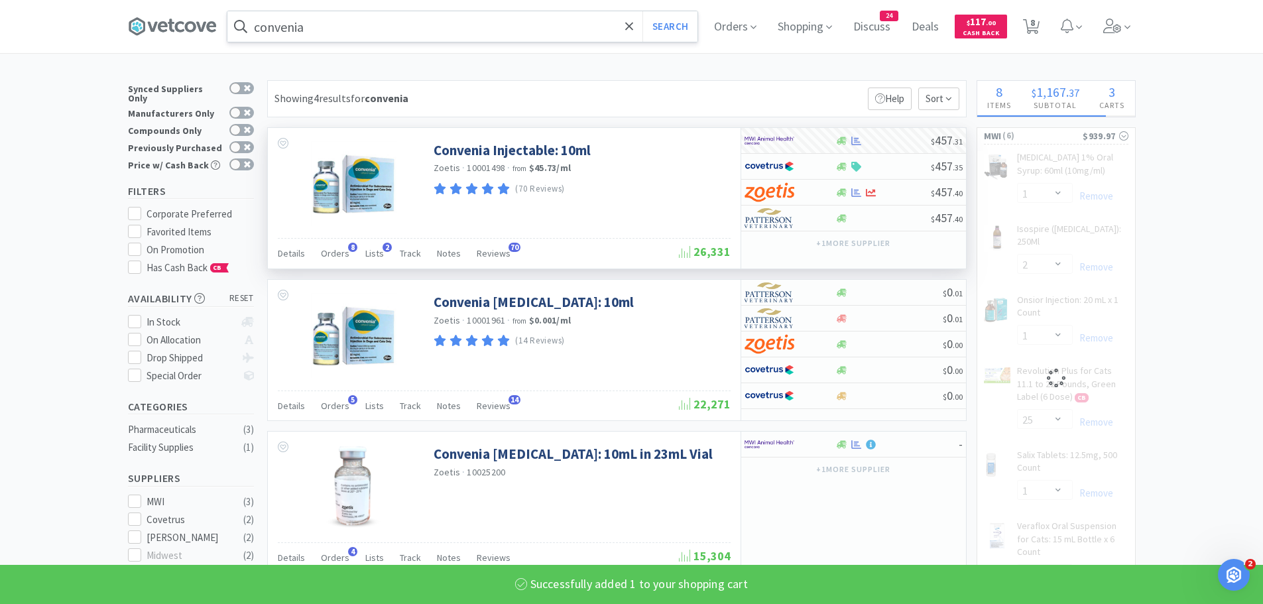
select select "1"
select select "2"
select select "5"
select select "1"
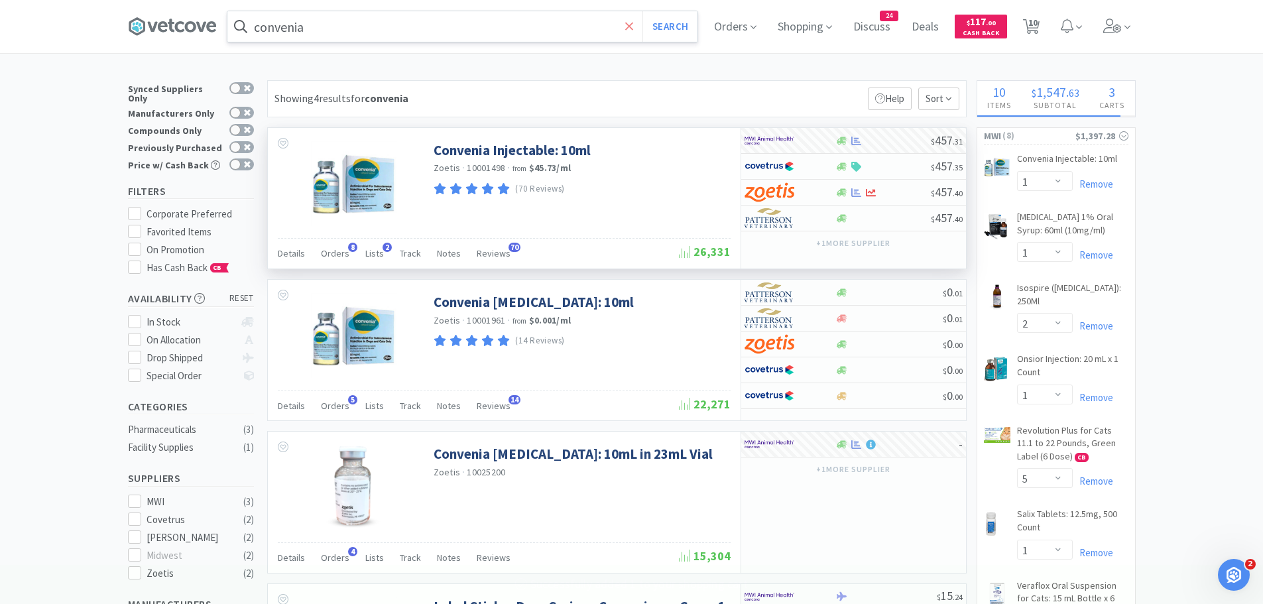
click at [634, 30] on icon at bounding box center [629, 26] width 9 height 13
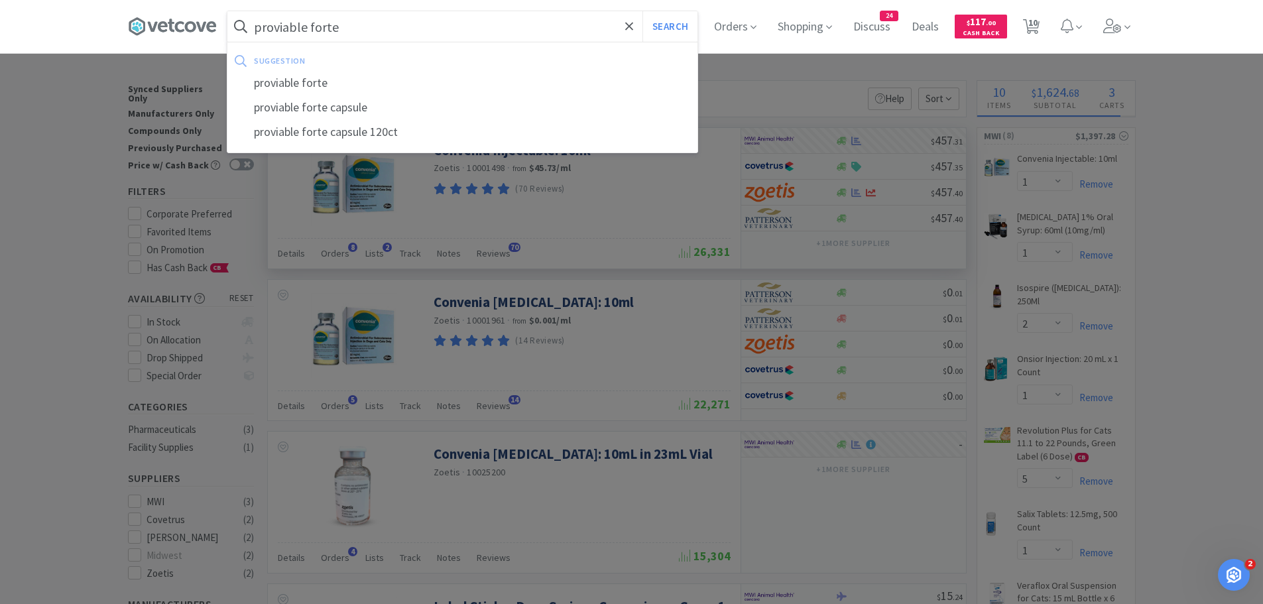
type input "proviable forte"
click at [642, 11] on button "Search" at bounding box center [669, 26] width 55 height 30
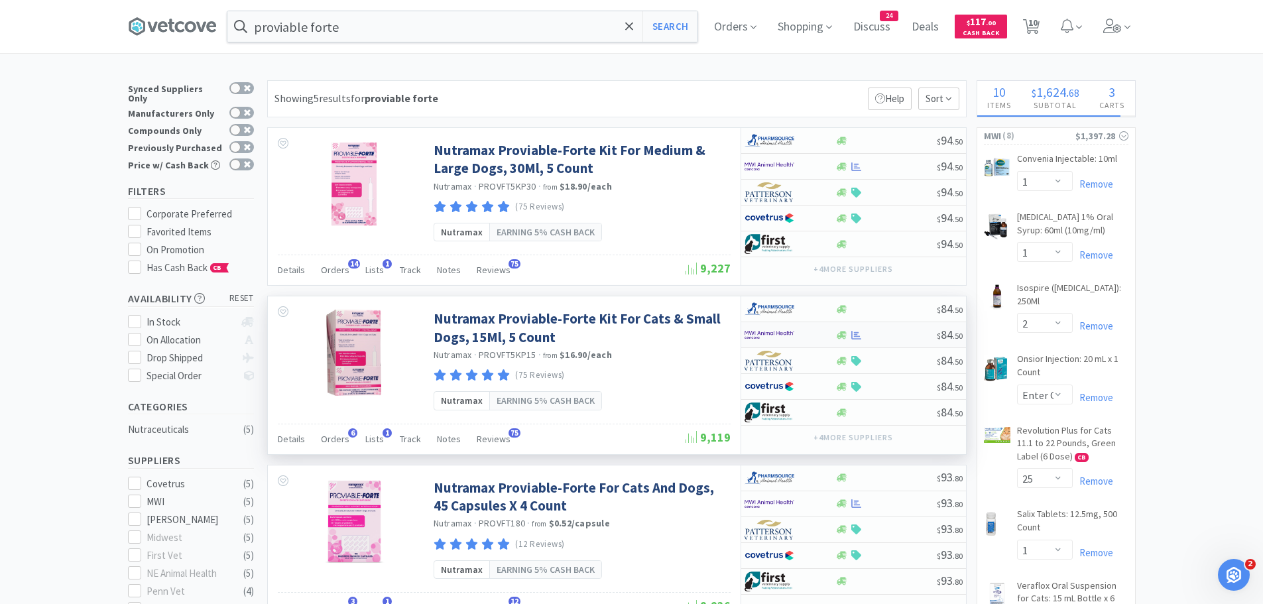
click at [774, 328] on img at bounding box center [769, 335] width 50 height 20
select select "1"
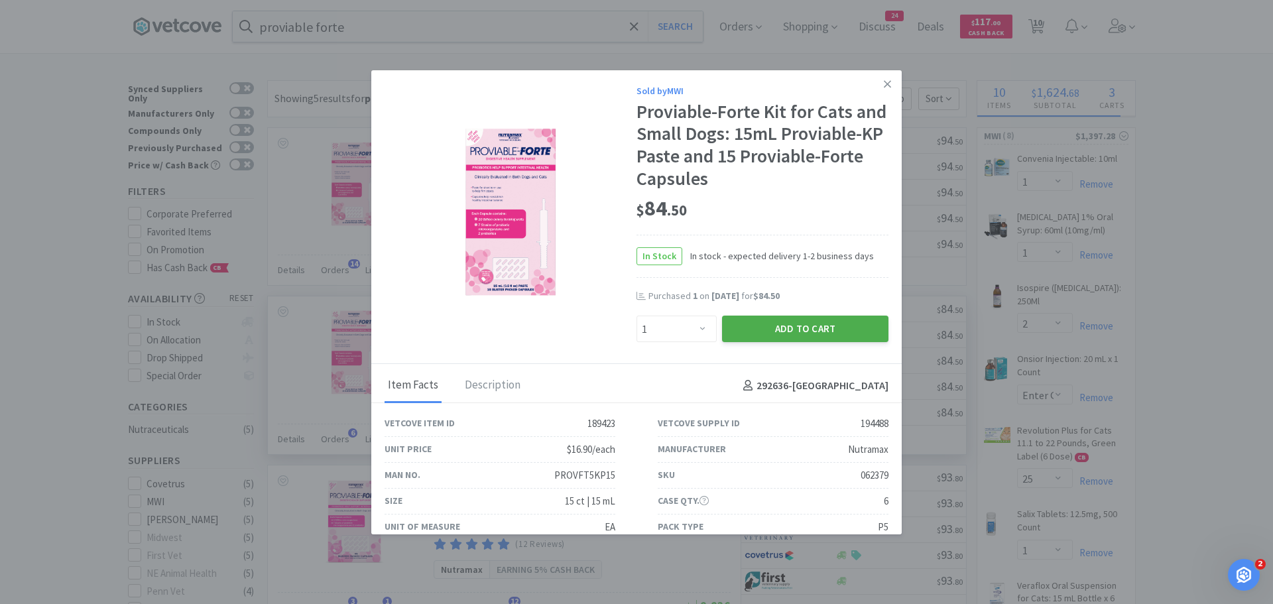
click at [766, 329] on button "Add to Cart" at bounding box center [805, 329] width 166 height 27
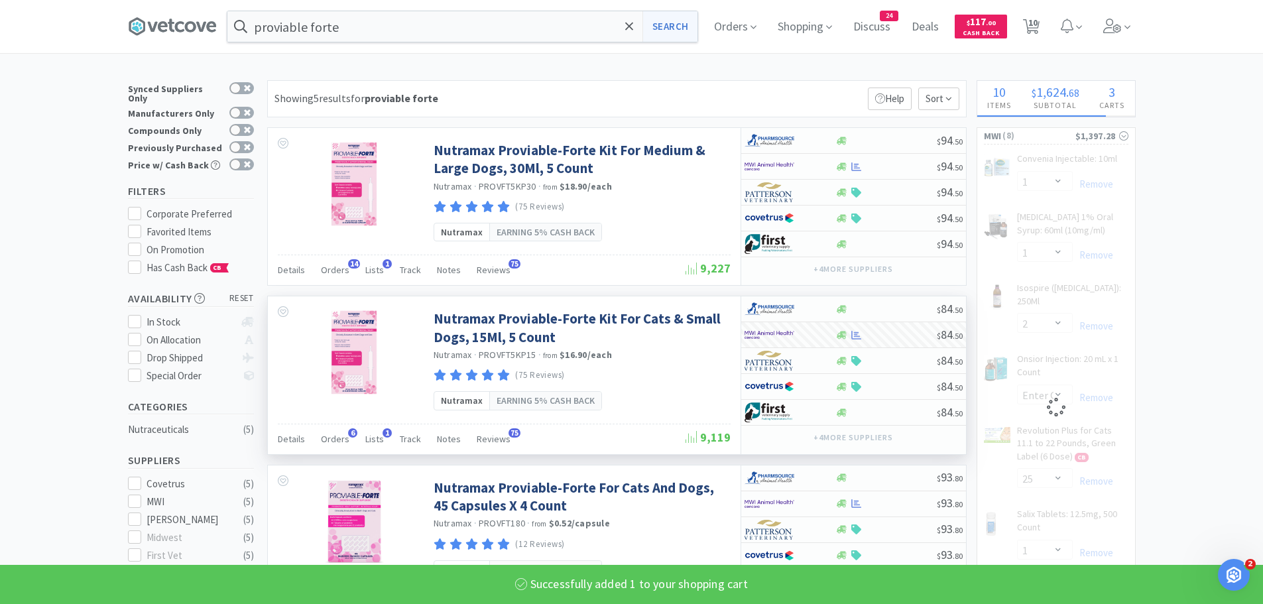
select select "5"
select select "1"
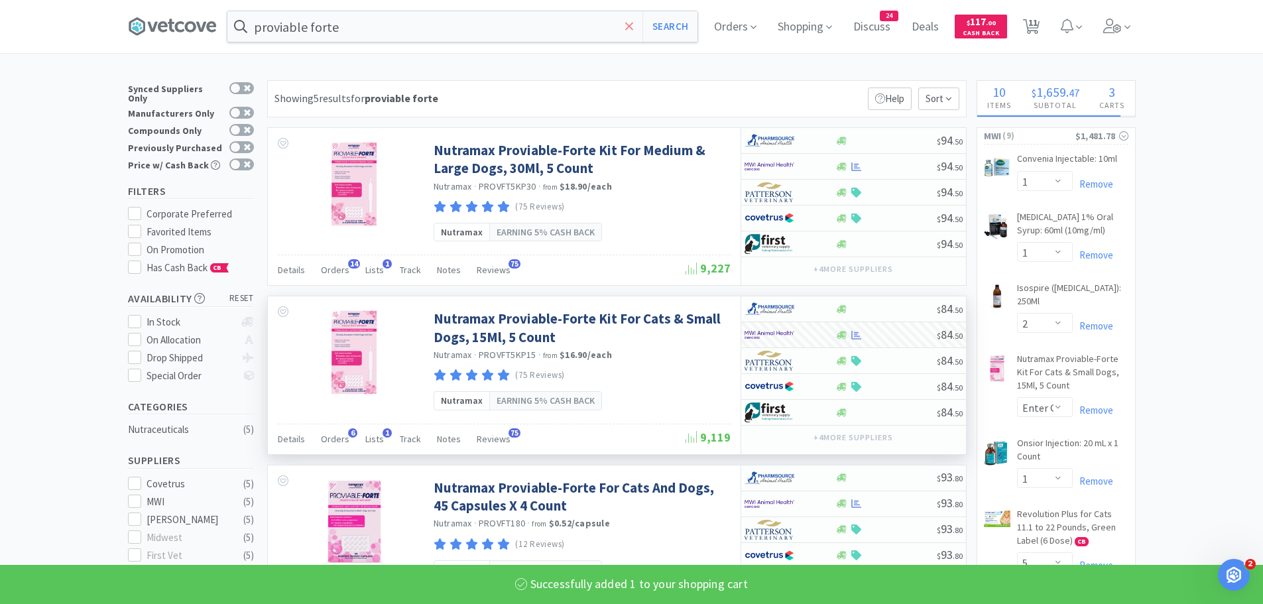
click at [634, 25] on icon at bounding box center [629, 26] width 9 height 13
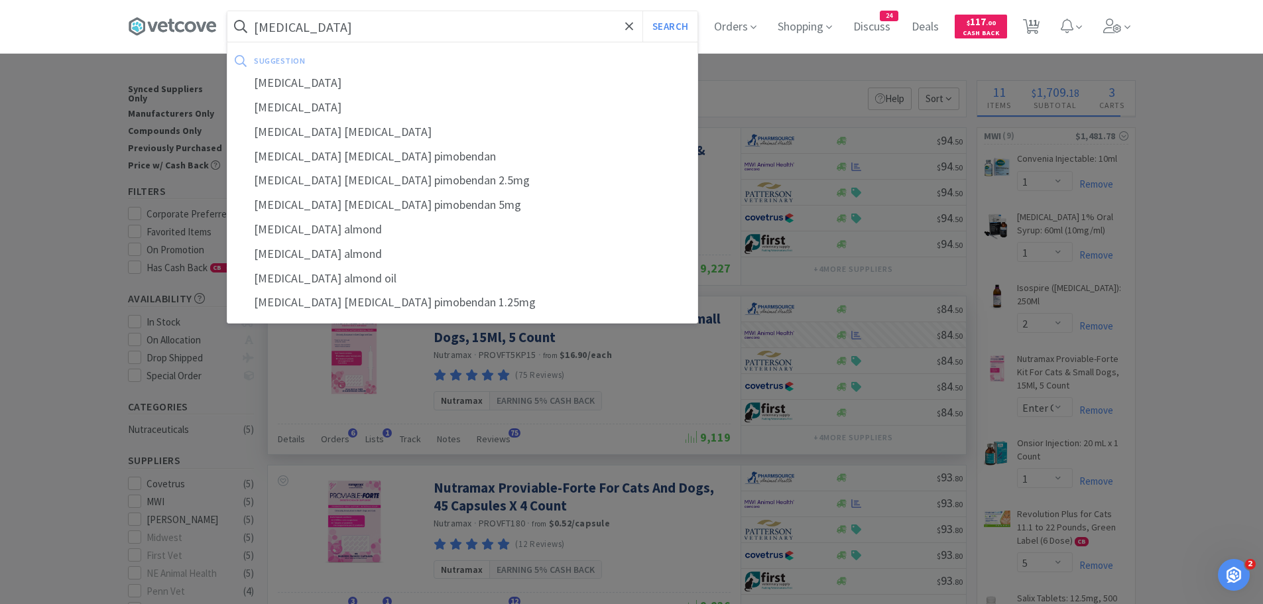
type input "[MEDICAL_DATA]"
click at [642, 11] on button "Search" at bounding box center [669, 26] width 55 height 30
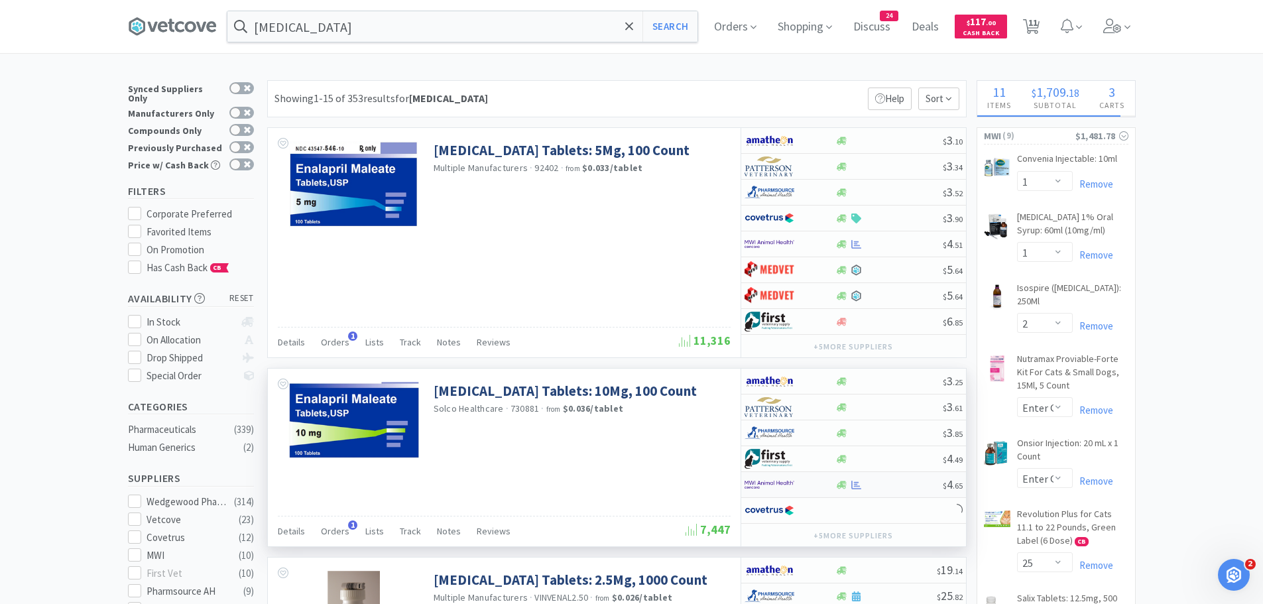
click at [773, 483] on img at bounding box center [769, 485] width 50 height 20
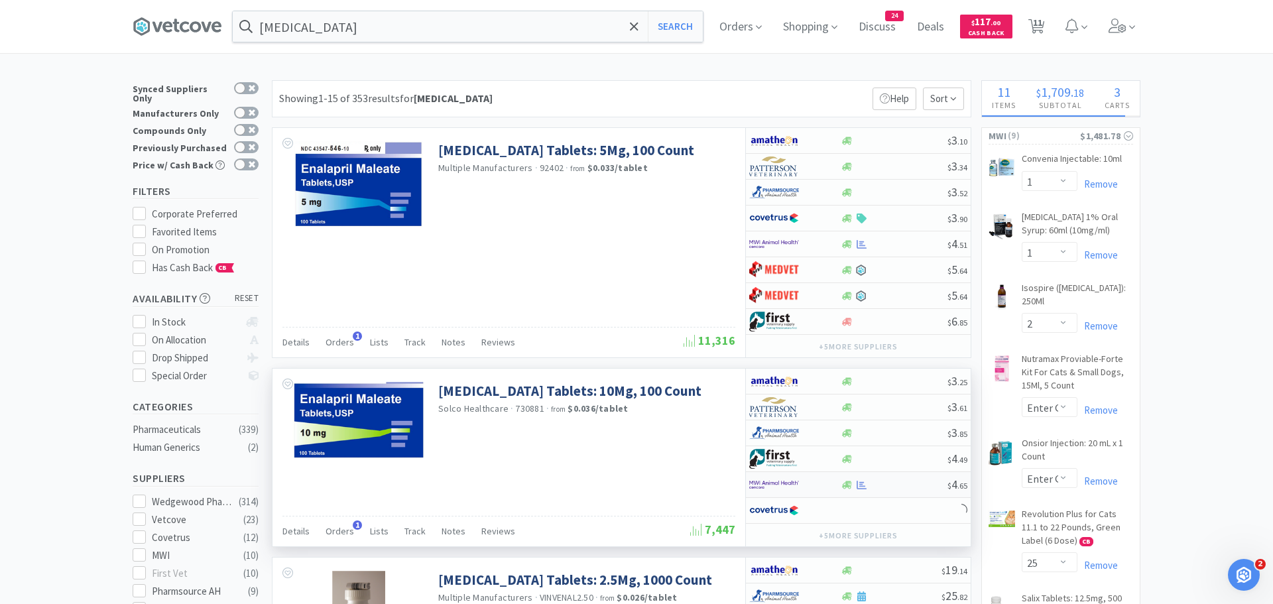
select select "1"
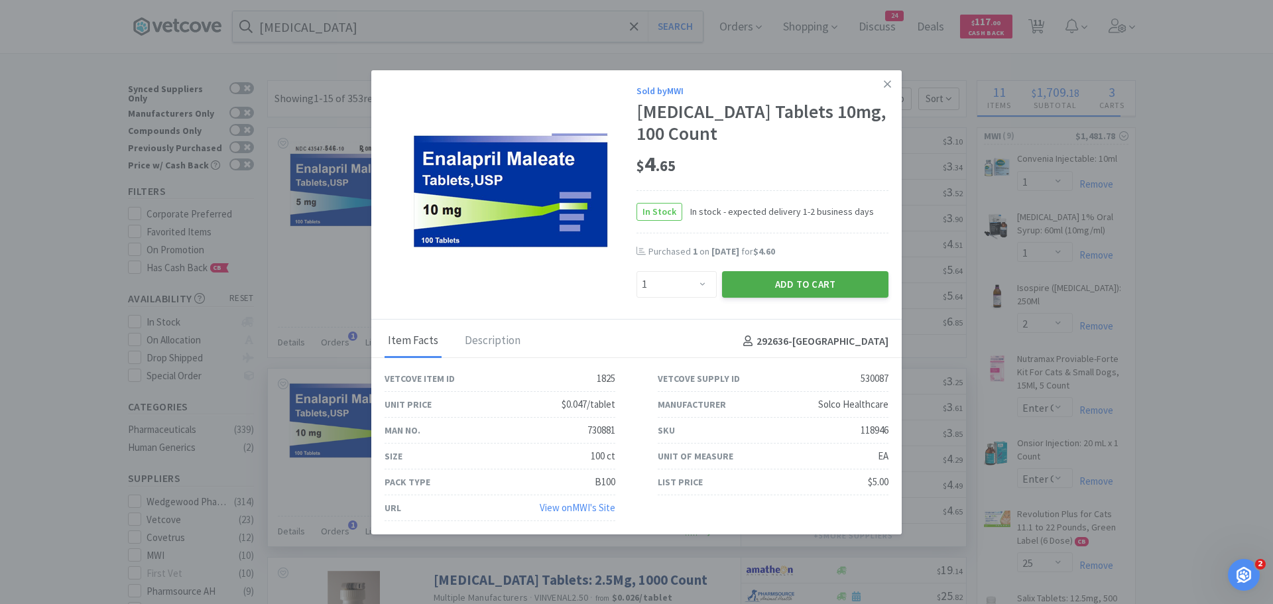
click at [807, 284] on button "Add to Cart" at bounding box center [805, 284] width 166 height 27
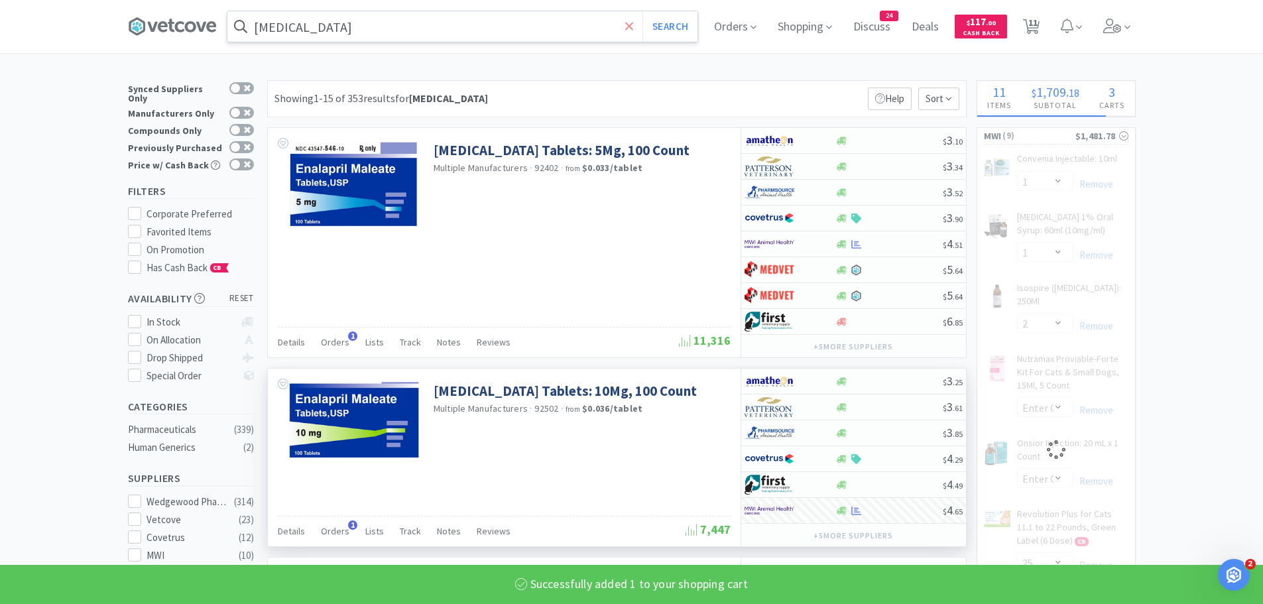
select select "1"
select select "2"
select select "5"
select select "1"
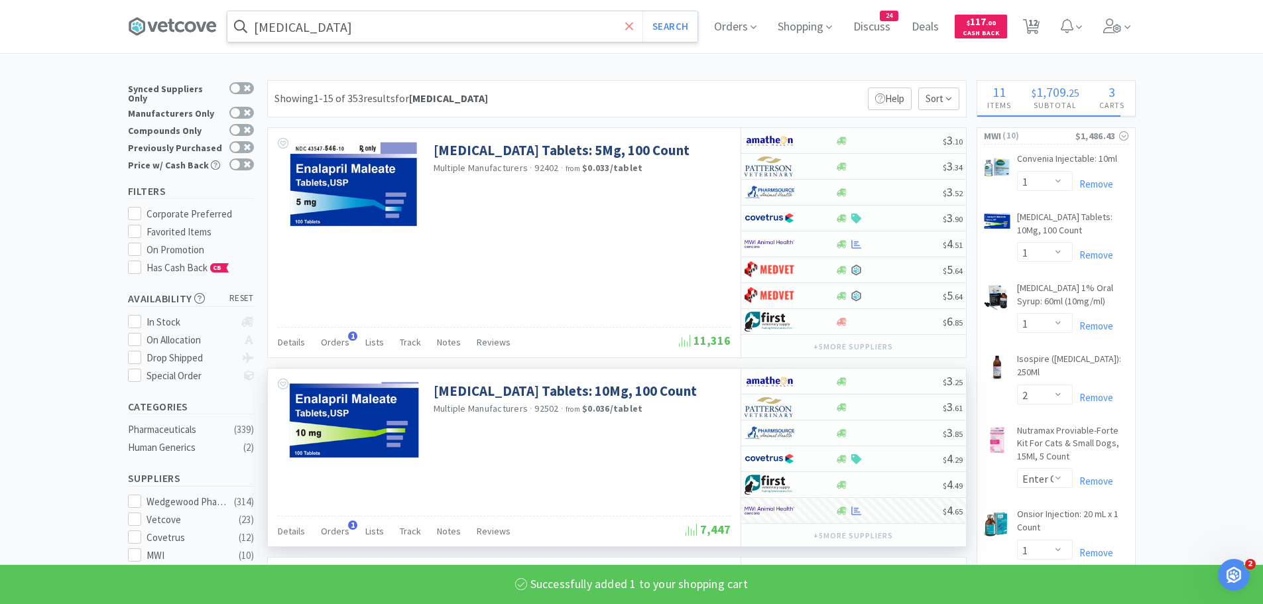
click at [631, 22] on icon at bounding box center [629, 26] width 9 height 13
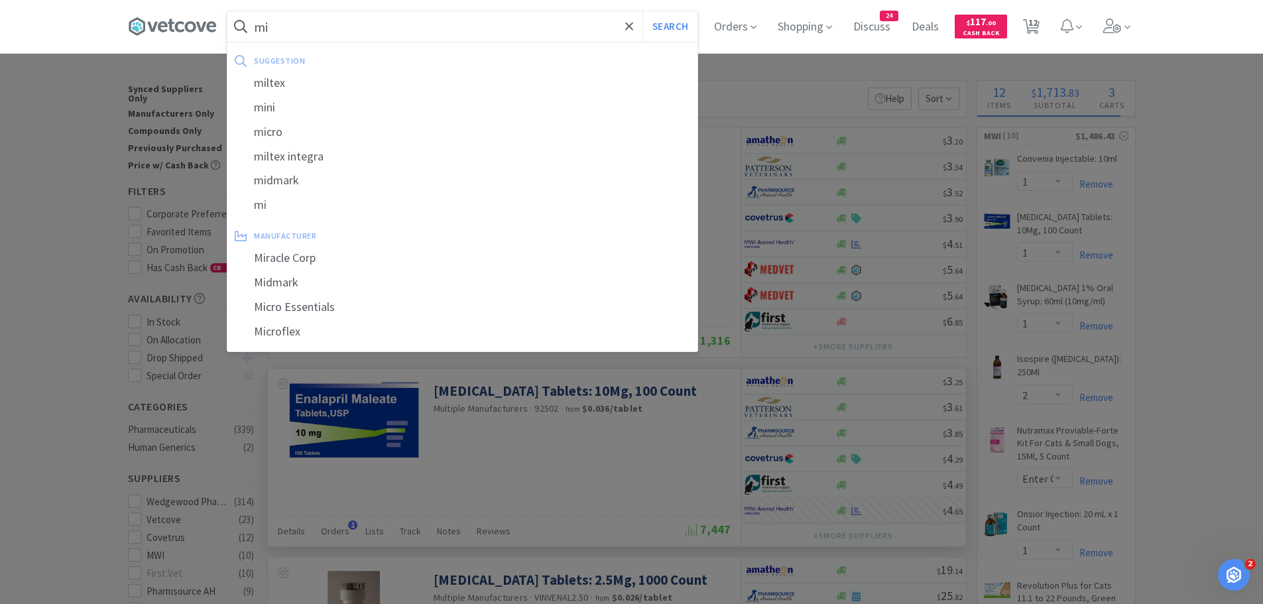
type input "m"
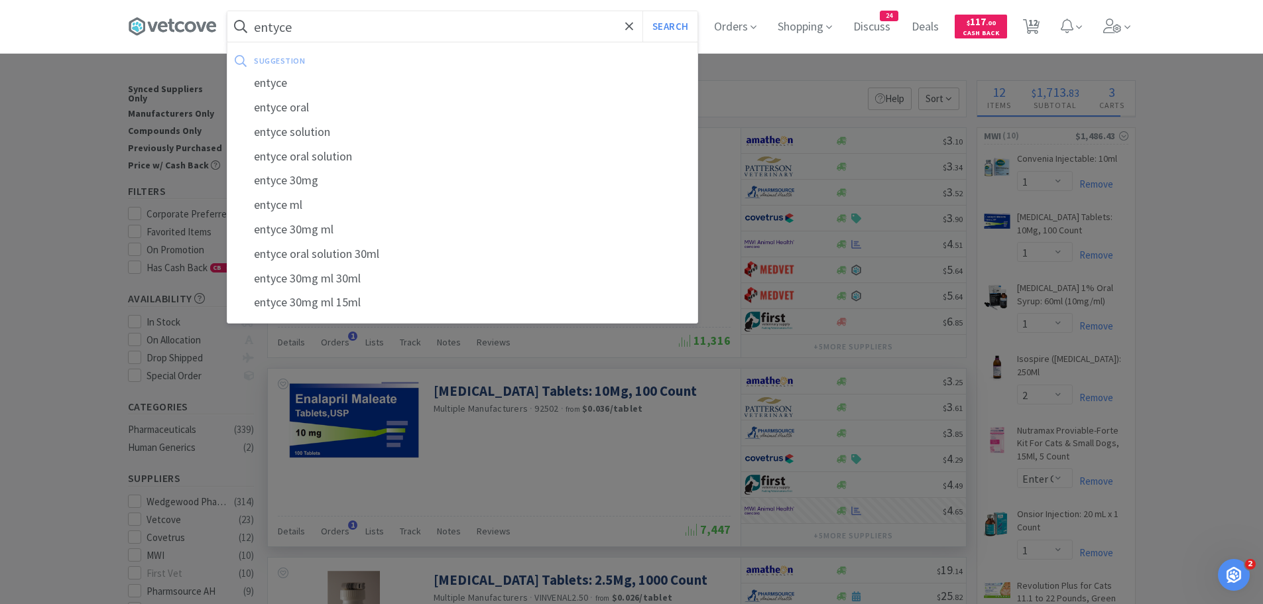
type input "entyce"
click at [642, 11] on button "Search" at bounding box center [669, 26] width 55 height 30
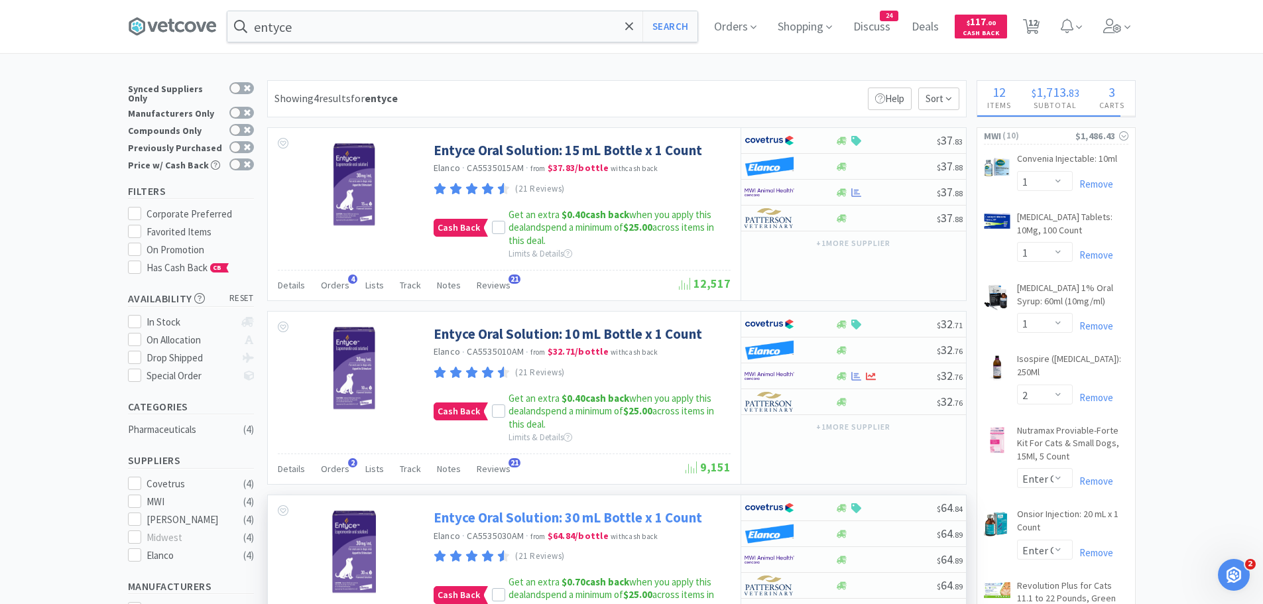
click at [614, 514] on link "Entyce Oral Solution: 30 mL Bottle x 1 Count" at bounding box center [568, 517] width 268 height 18
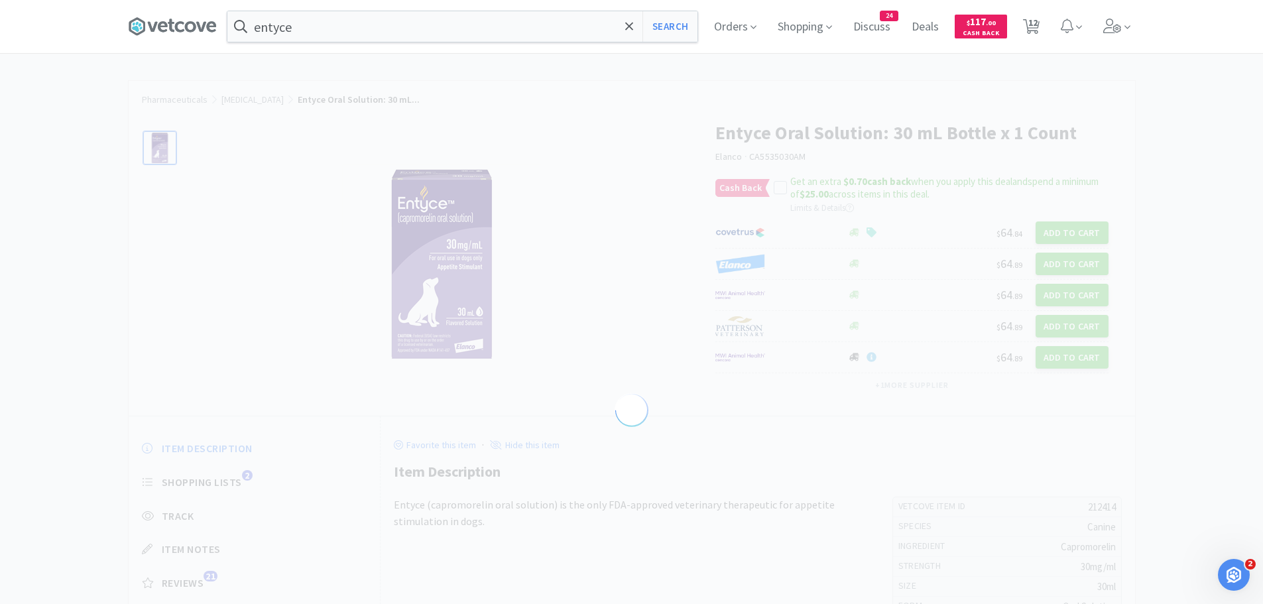
select select "212414"
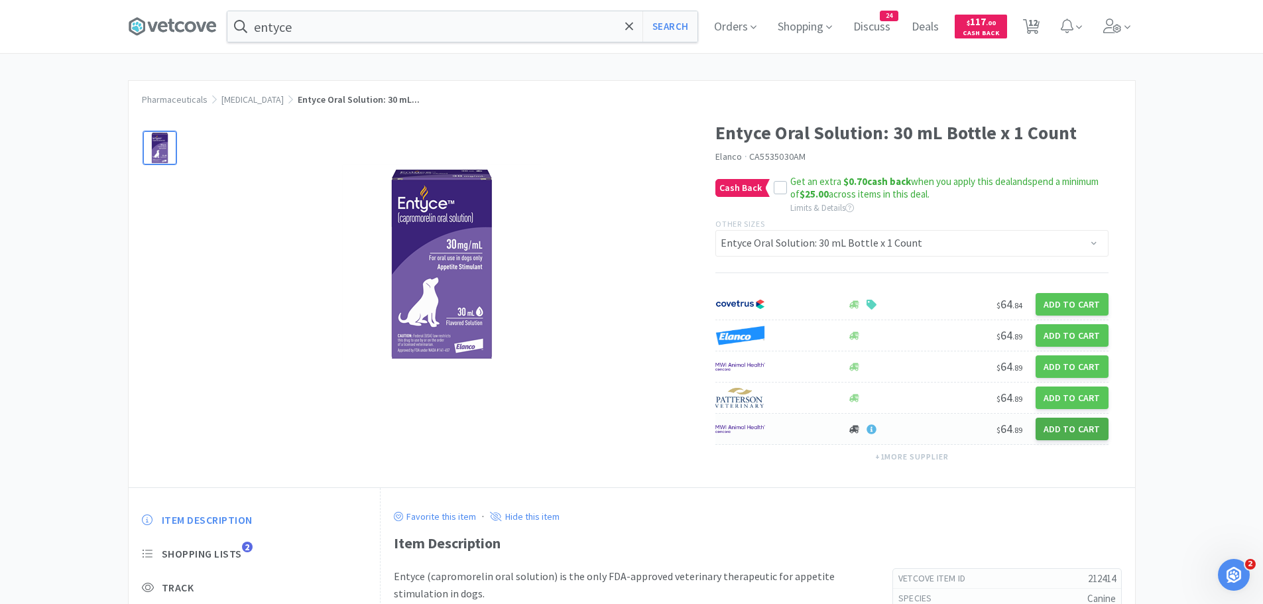
click at [1061, 433] on button "Add to Cart" at bounding box center [1071, 429] width 73 height 23
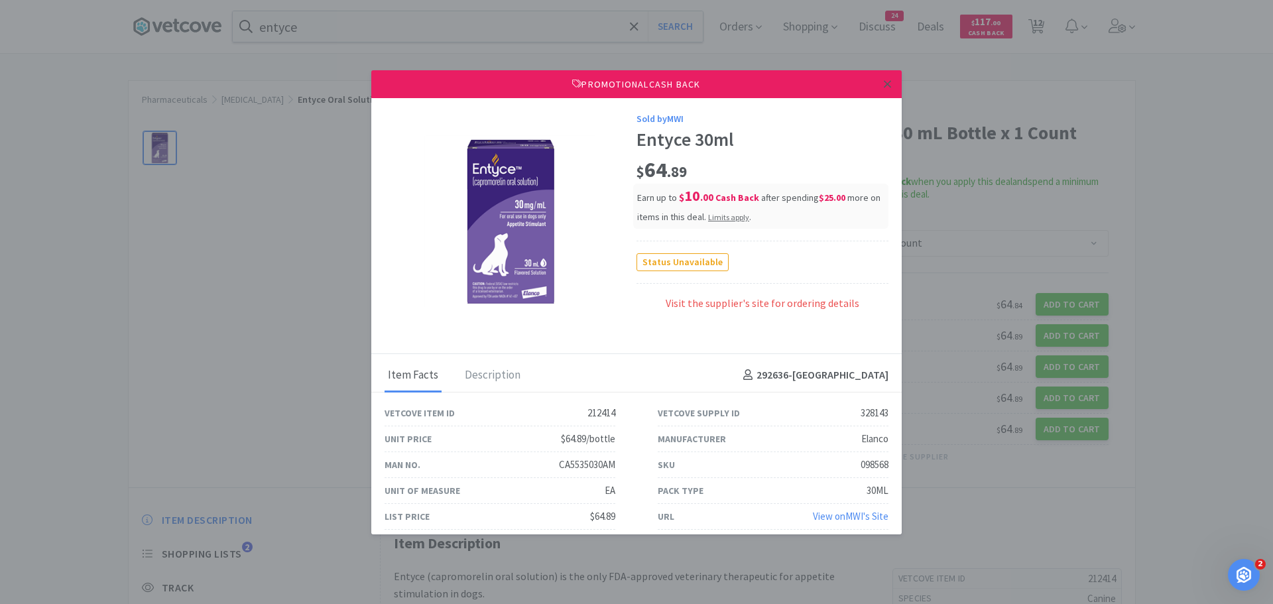
click at [884, 82] on icon at bounding box center [887, 84] width 7 height 12
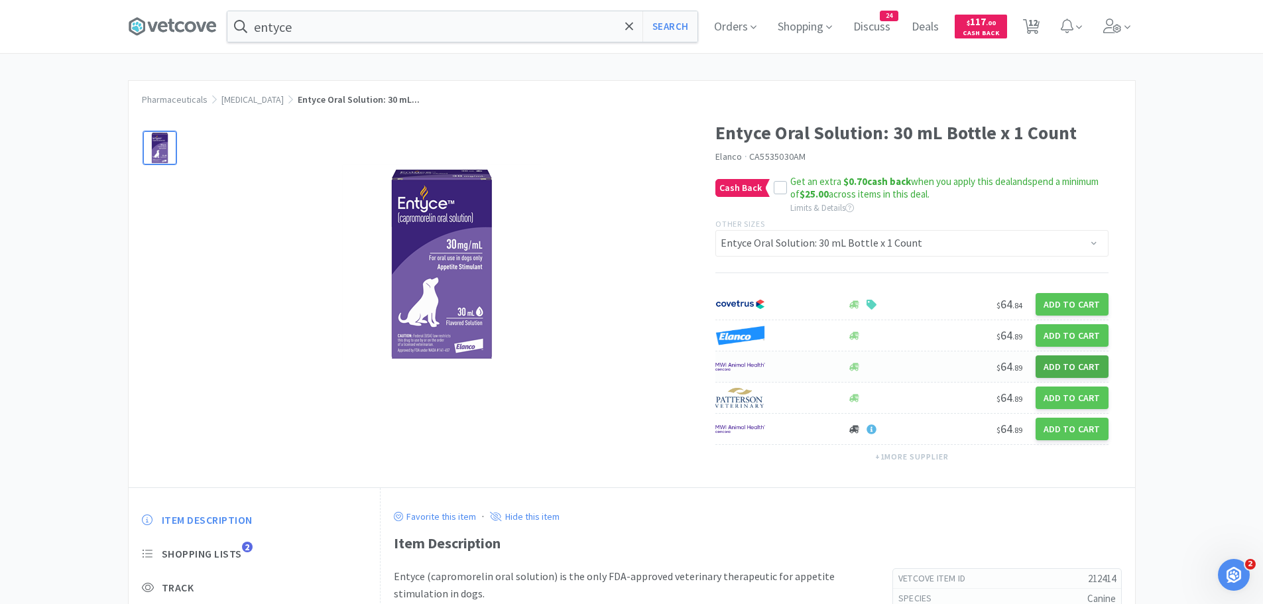
click at [1071, 365] on button "Add to Cart" at bounding box center [1071, 366] width 73 height 23
select select "1"
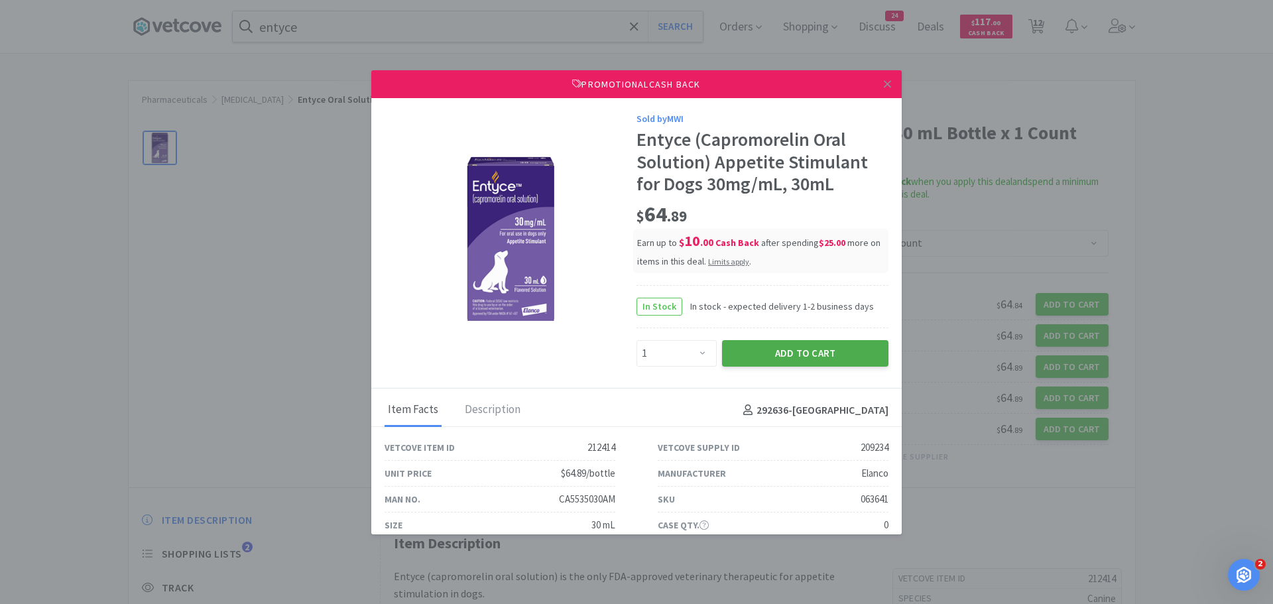
click at [794, 354] on button "Add to Cart" at bounding box center [805, 353] width 166 height 27
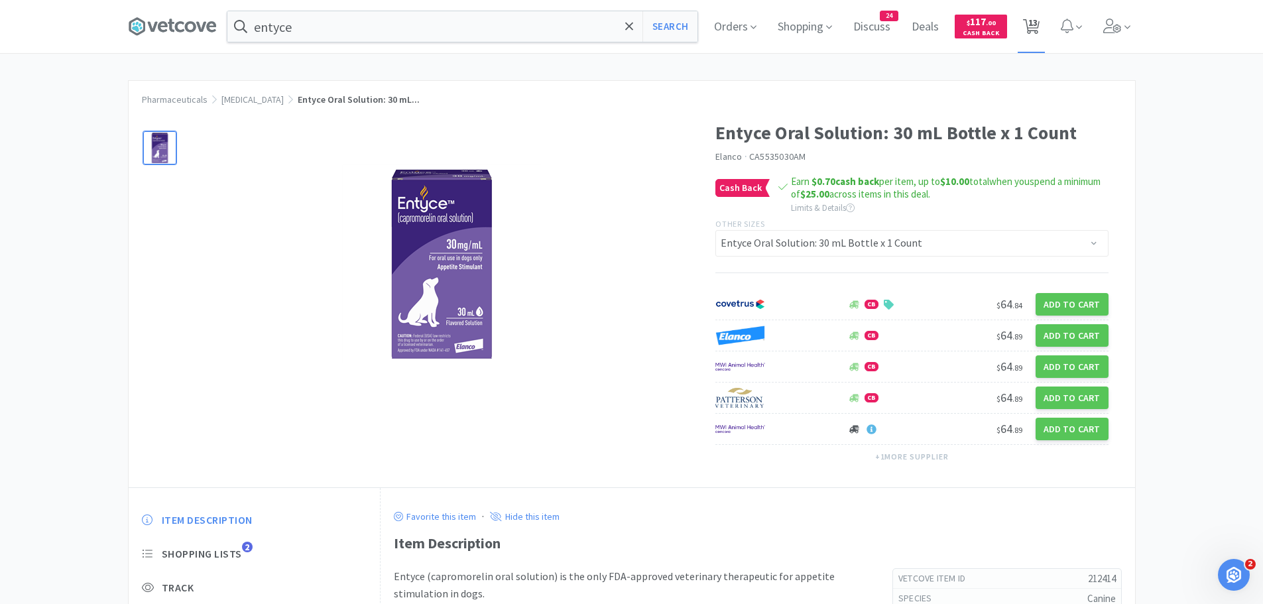
click at [1028, 27] on icon at bounding box center [1031, 26] width 17 height 15
select select "10"
select select "1"
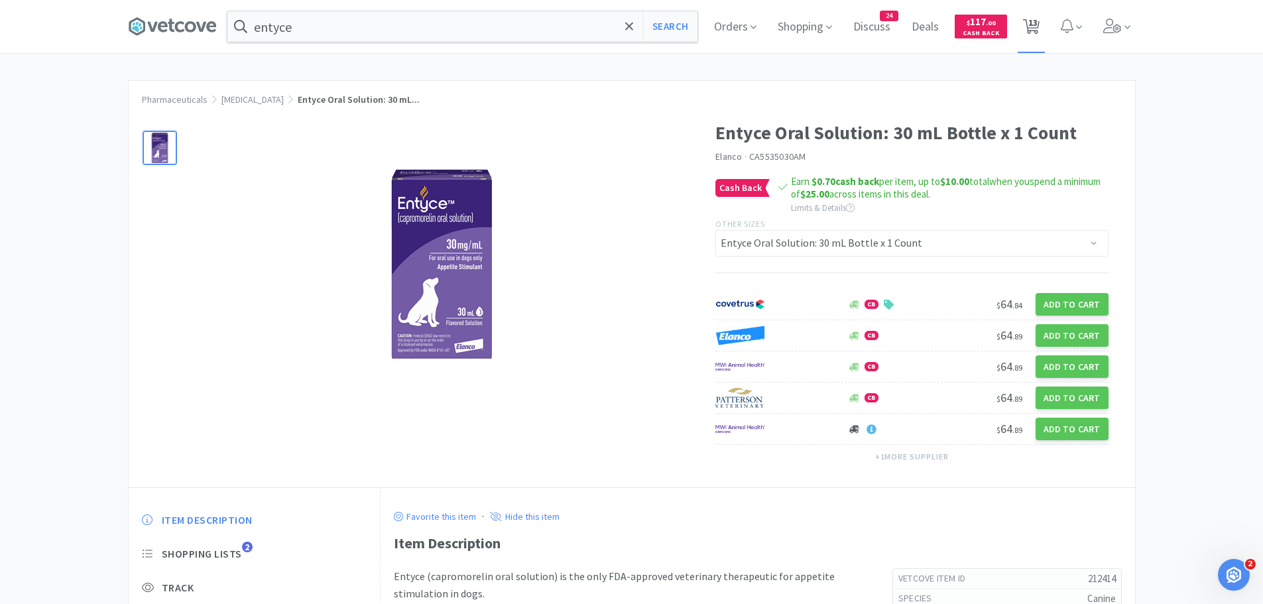
select select "1"
select select "2"
select select "1"
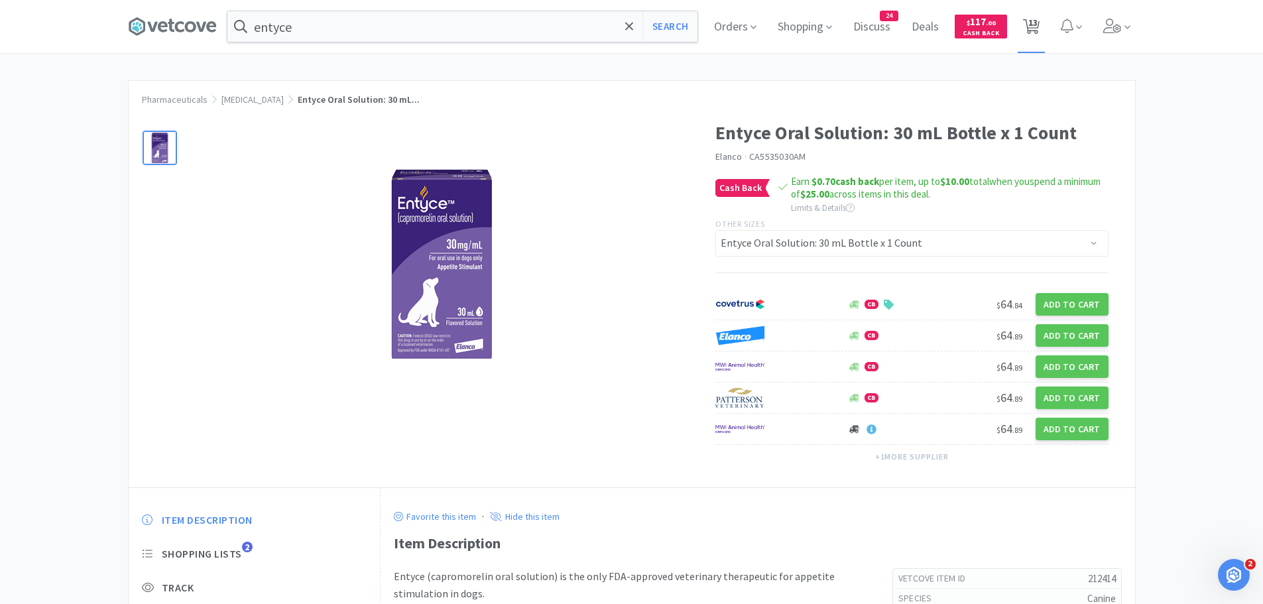
select select "5"
select select "1"
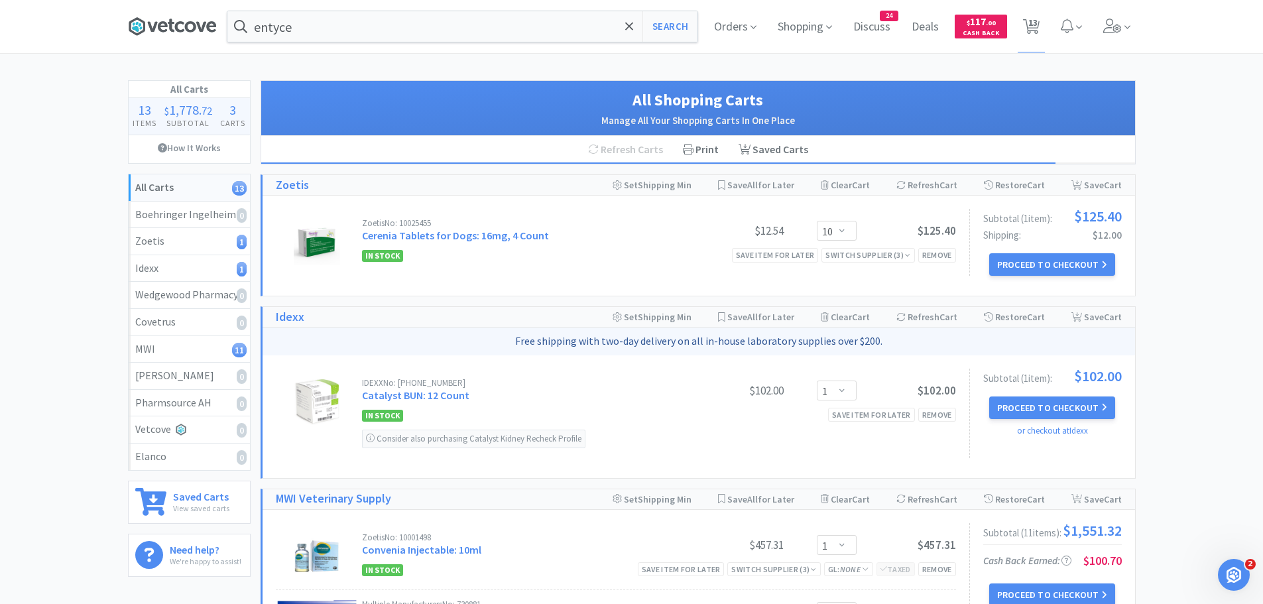
click at [168, 20] on icon at bounding box center [172, 27] width 89 height 20
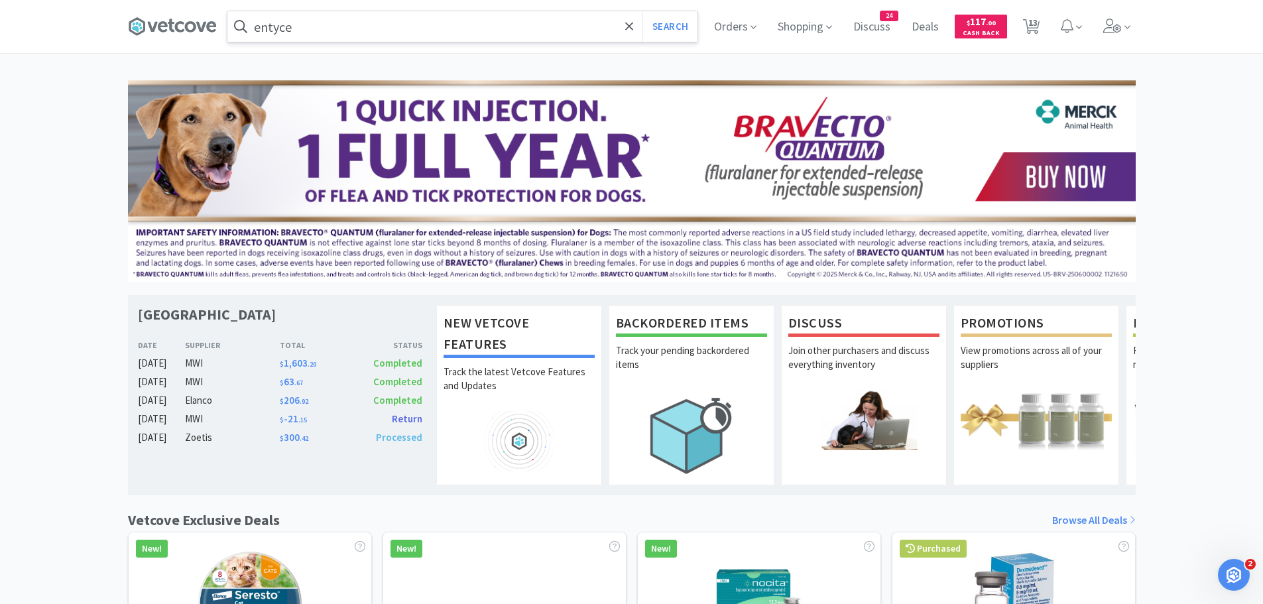
click at [362, 12] on input "entyce" at bounding box center [462, 26] width 470 height 30
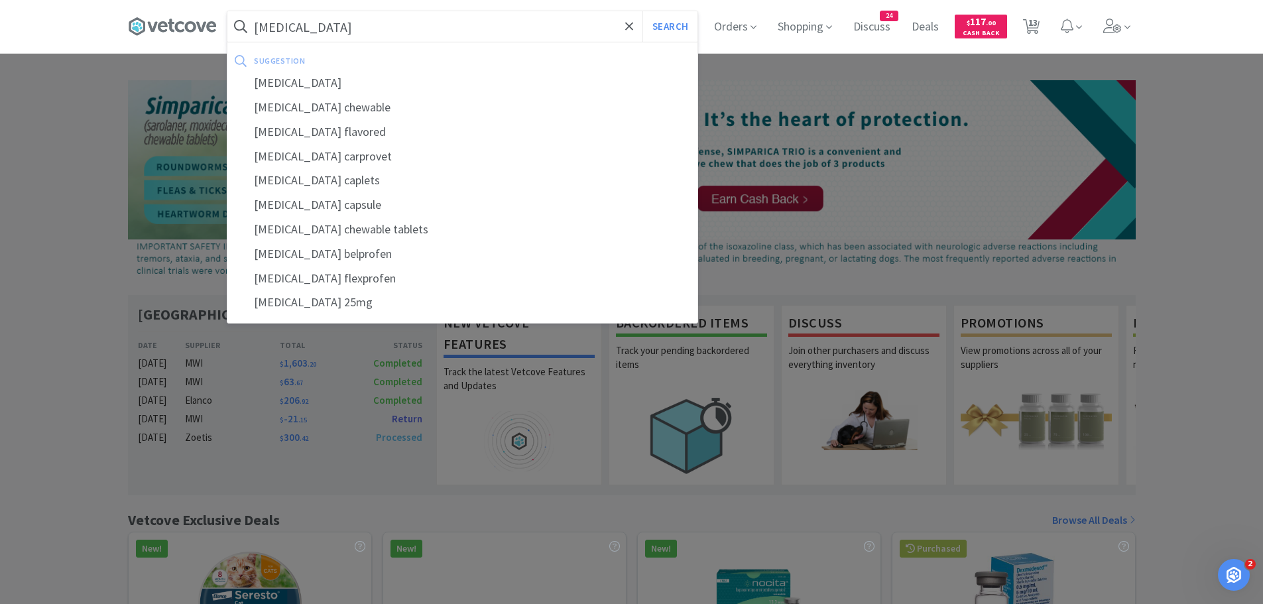
click at [292, 106] on div "[MEDICAL_DATA] chewable" at bounding box center [462, 107] width 470 height 25
type input "[MEDICAL_DATA] chewable"
select select "1"
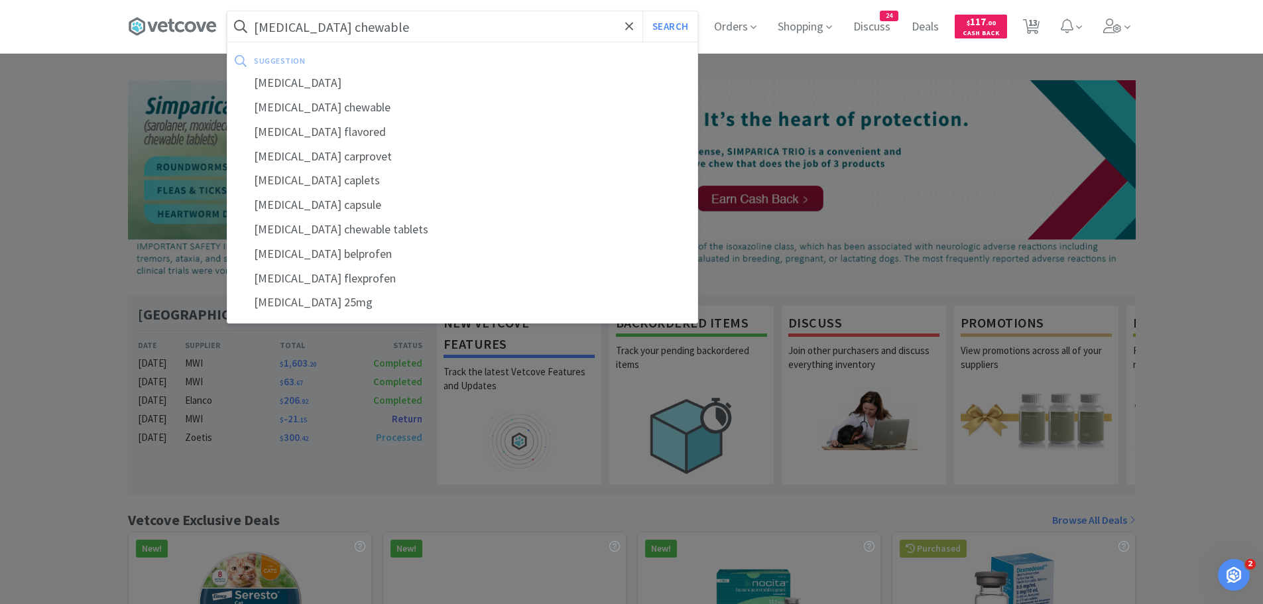
select select "1"
select select "2"
select select "1"
select select "5"
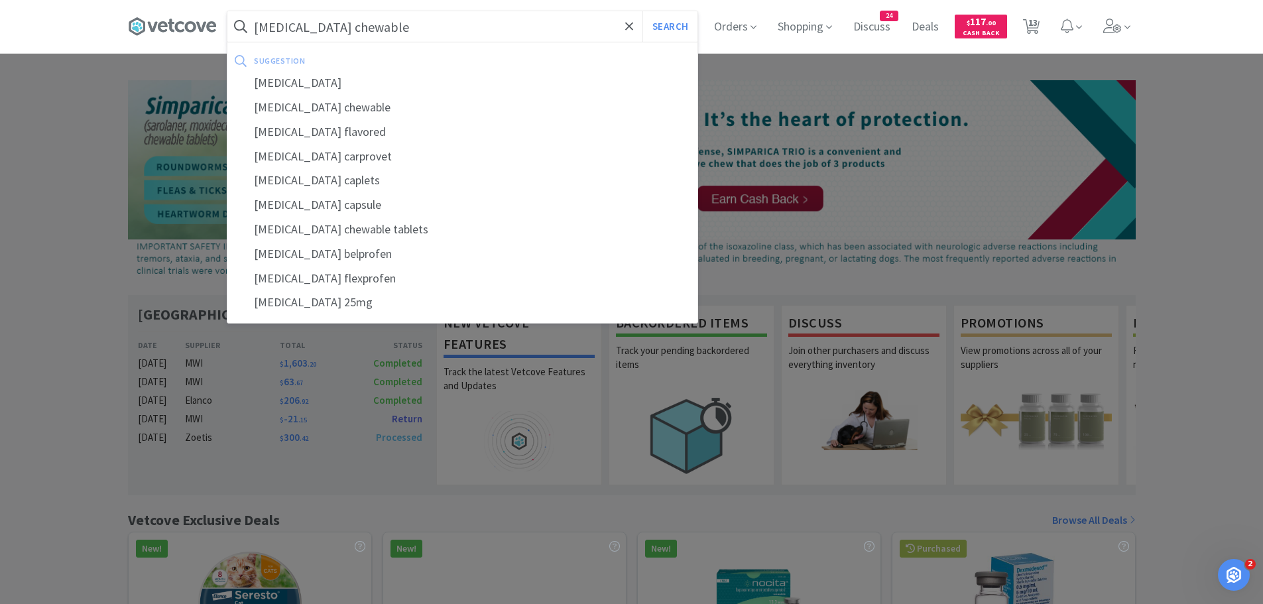
select select "1"
select select "10"
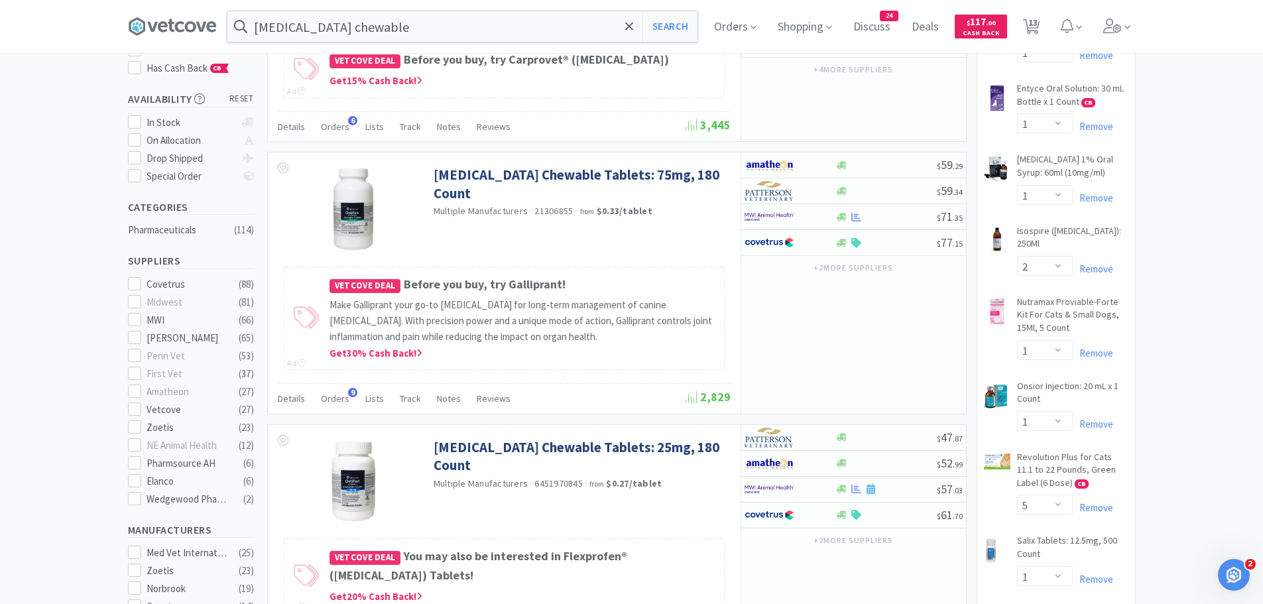
scroll to position [199, 0]
click at [820, 223] on div at bounding box center [789, 217] width 91 height 23
select select "1"
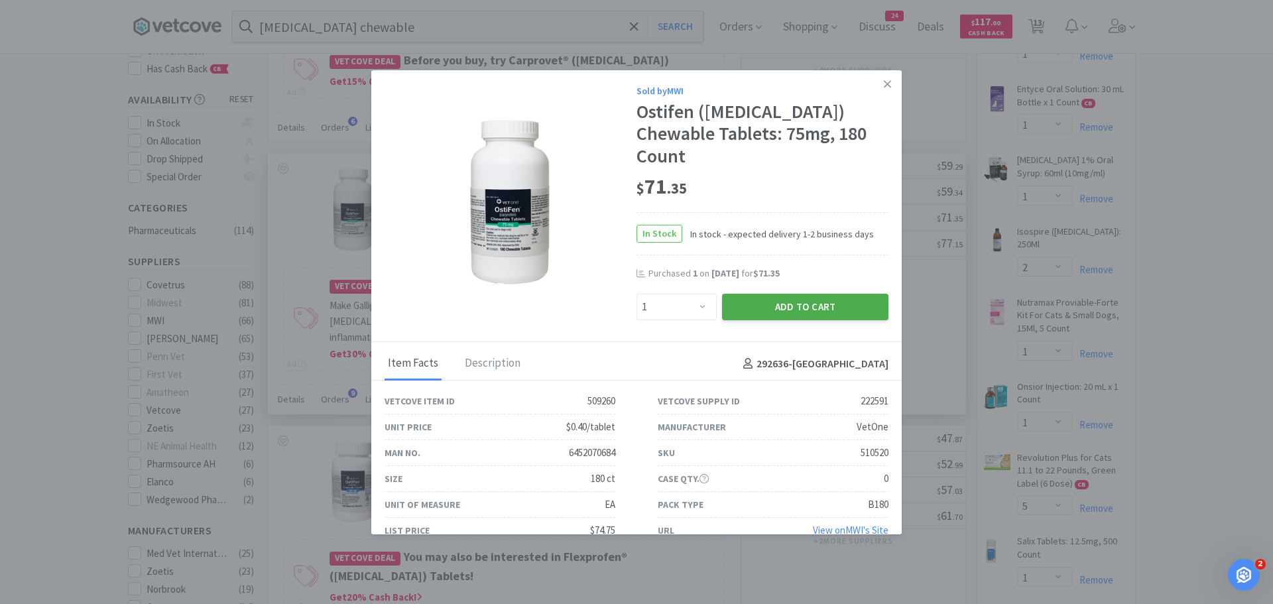
click at [780, 294] on button "Add to Cart" at bounding box center [805, 307] width 166 height 27
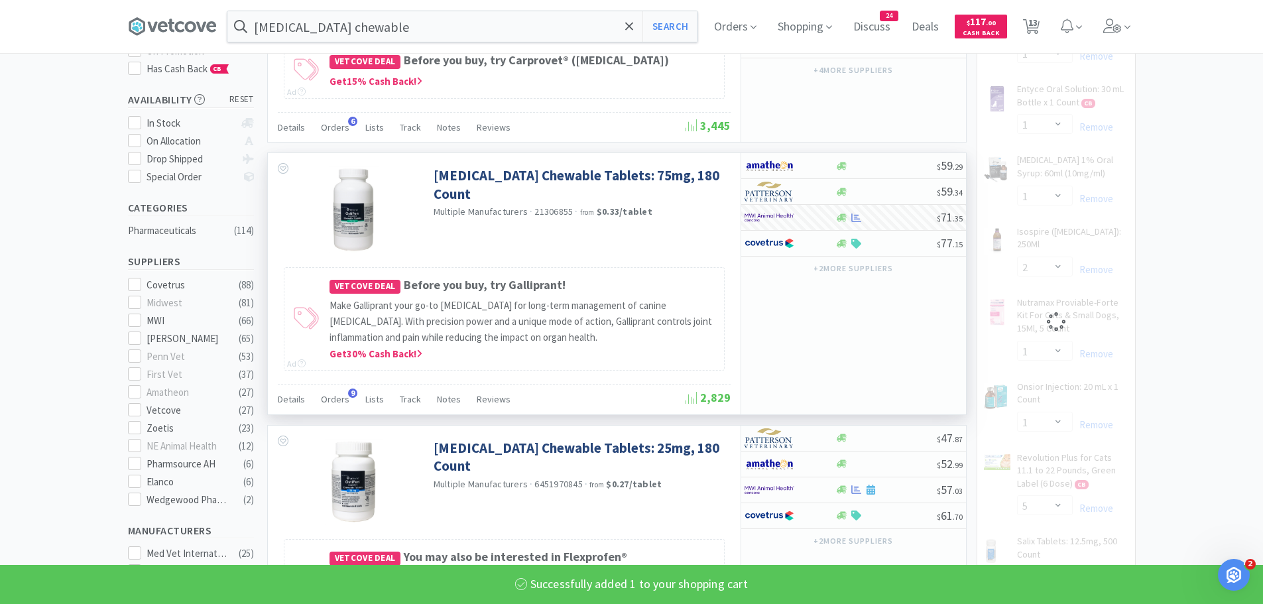
select select "5"
select select "1"
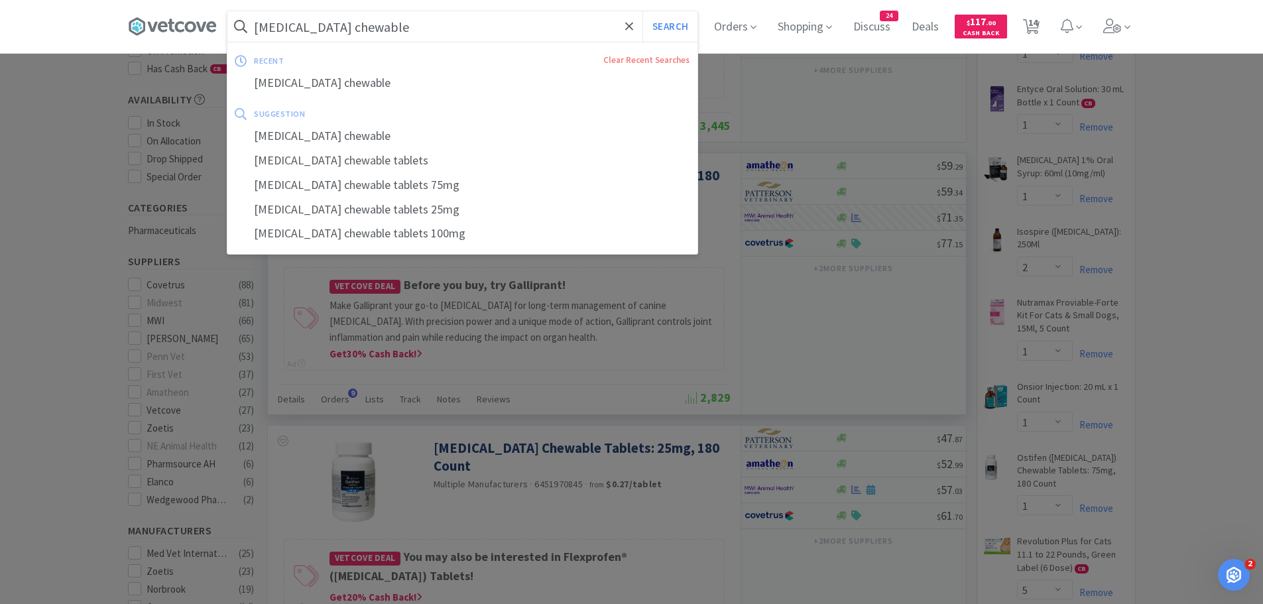
click at [475, 14] on input "[MEDICAL_DATA] chewable" at bounding box center [462, 26] width 470 height 30
click at [634, 27] on icon at bounding box center [629, 26] width 9 height 13
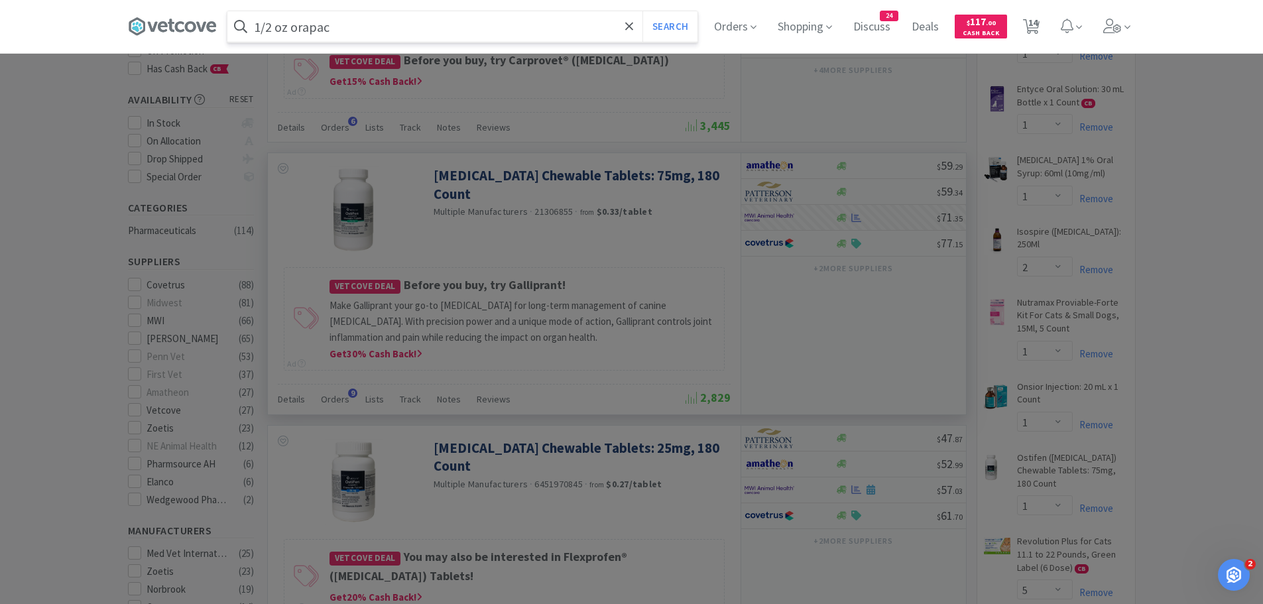
type input "1/2 oz orapac"
click at [642, 11] on button "Search" at bounding box center [669, 26] width 55 height 30
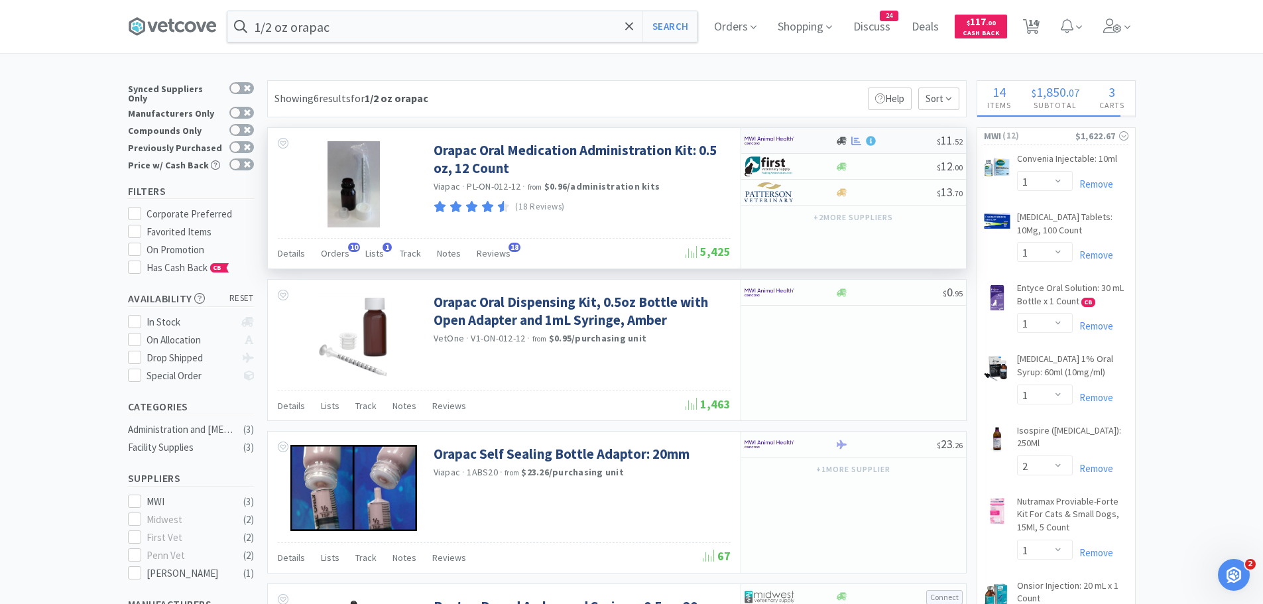
click at [797, 141] on div at bounding box center [780, 140] width 73 height 23
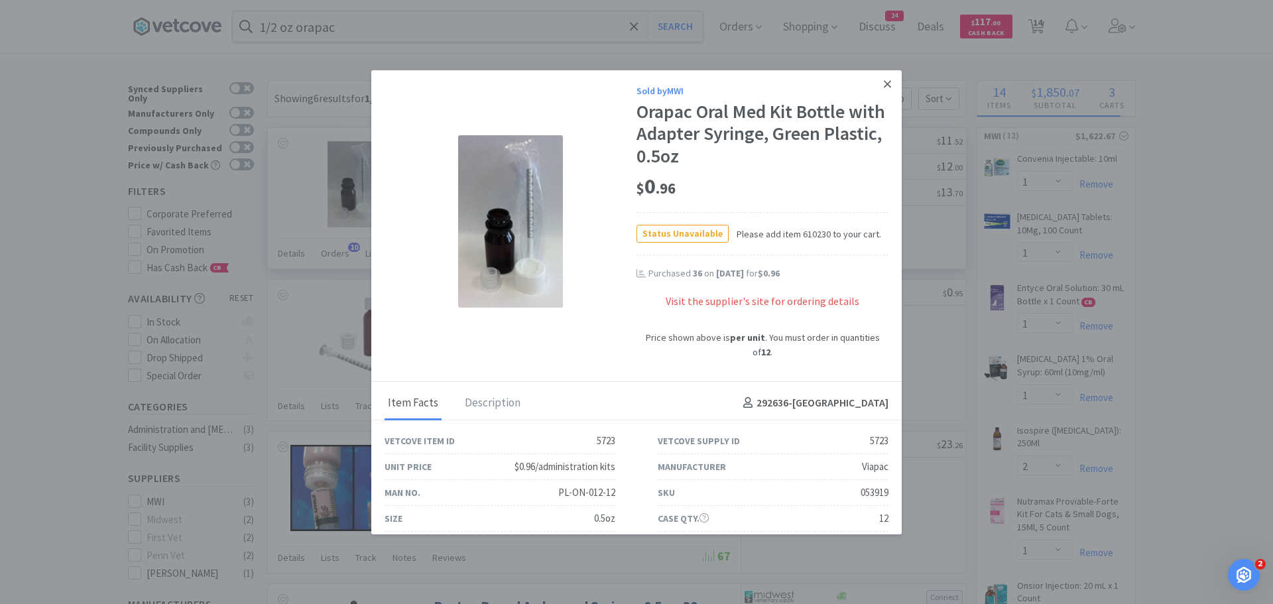
click at [884, 84] on icon at bounding box center [887, 83] width 7 height 7
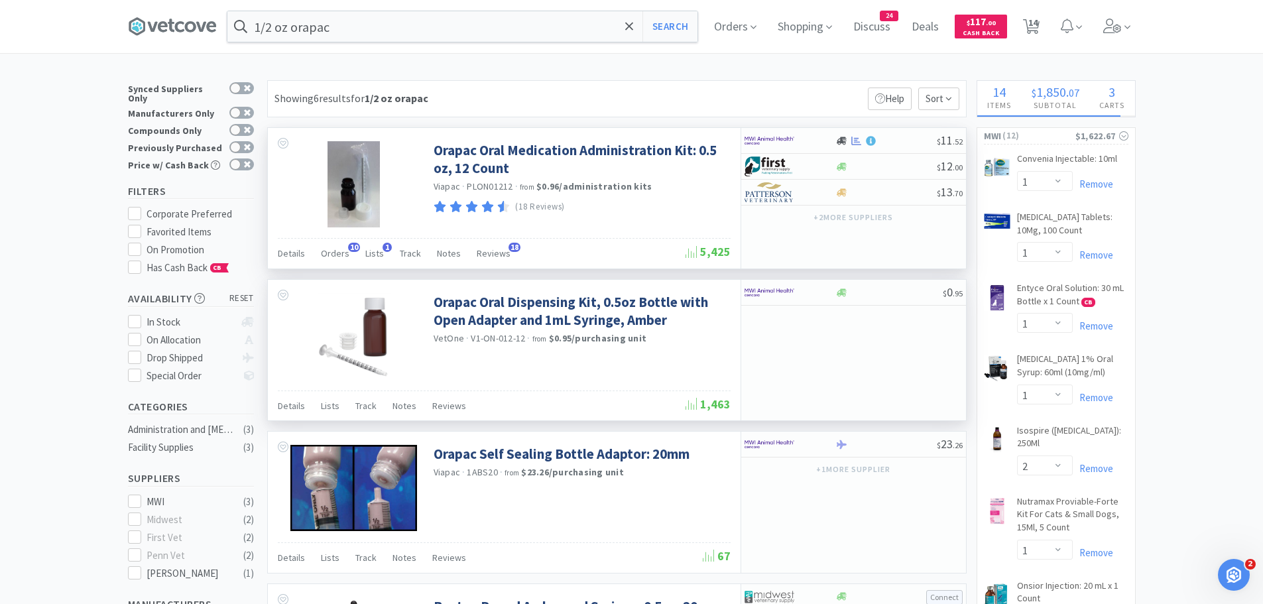
scroll to position [66, 0]
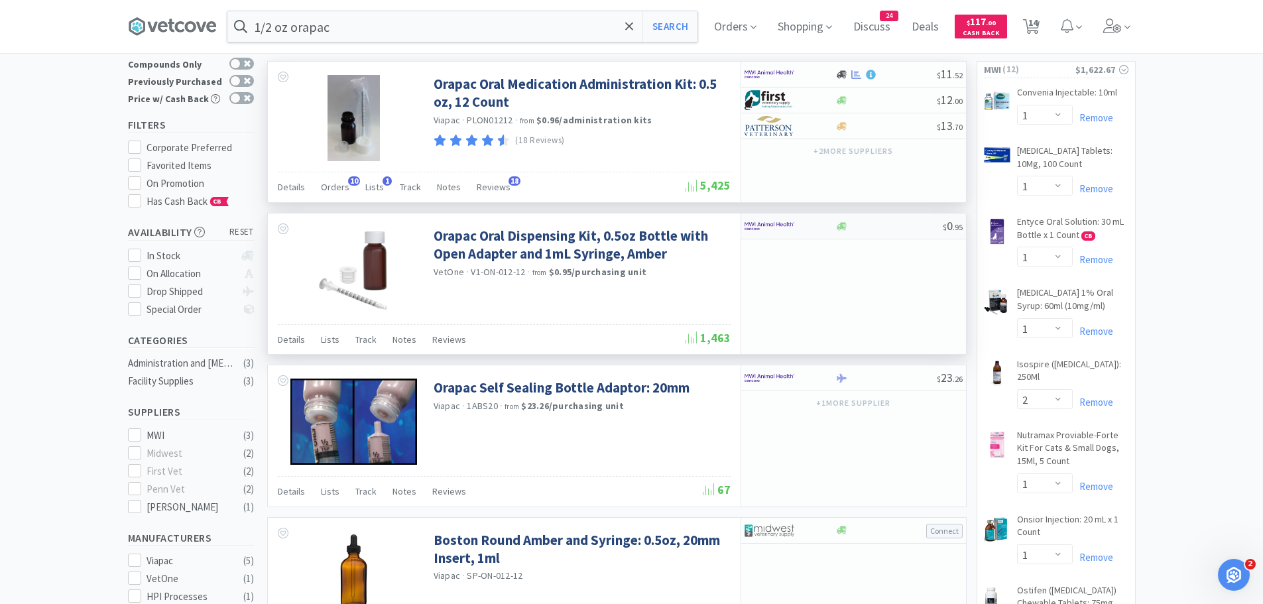
click at [809, 220] on div at bounding box center [780, 226] width 73 height 23
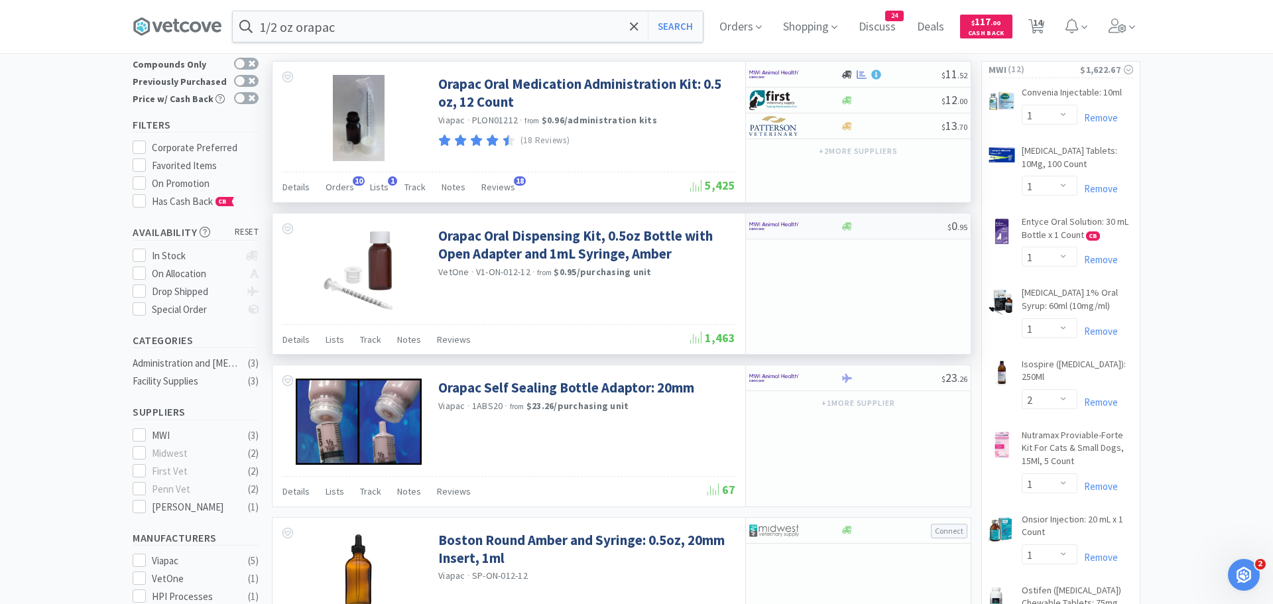
select select "12"
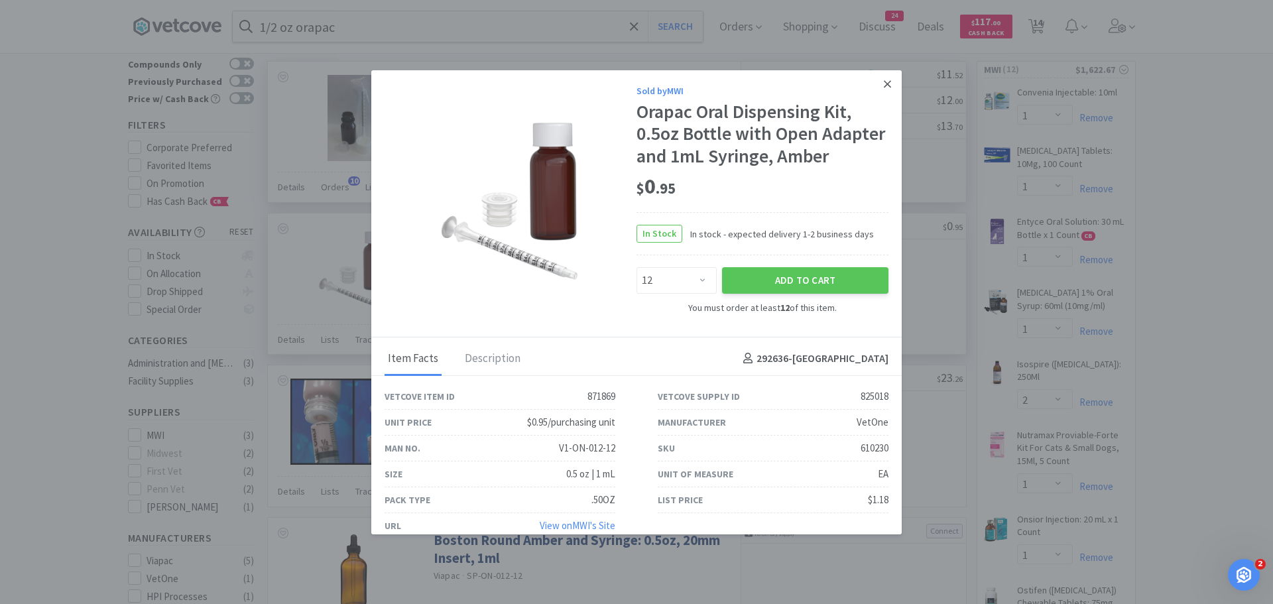
click at [884, 84] on icon at bounding box center [887, 84] width 7 height 12
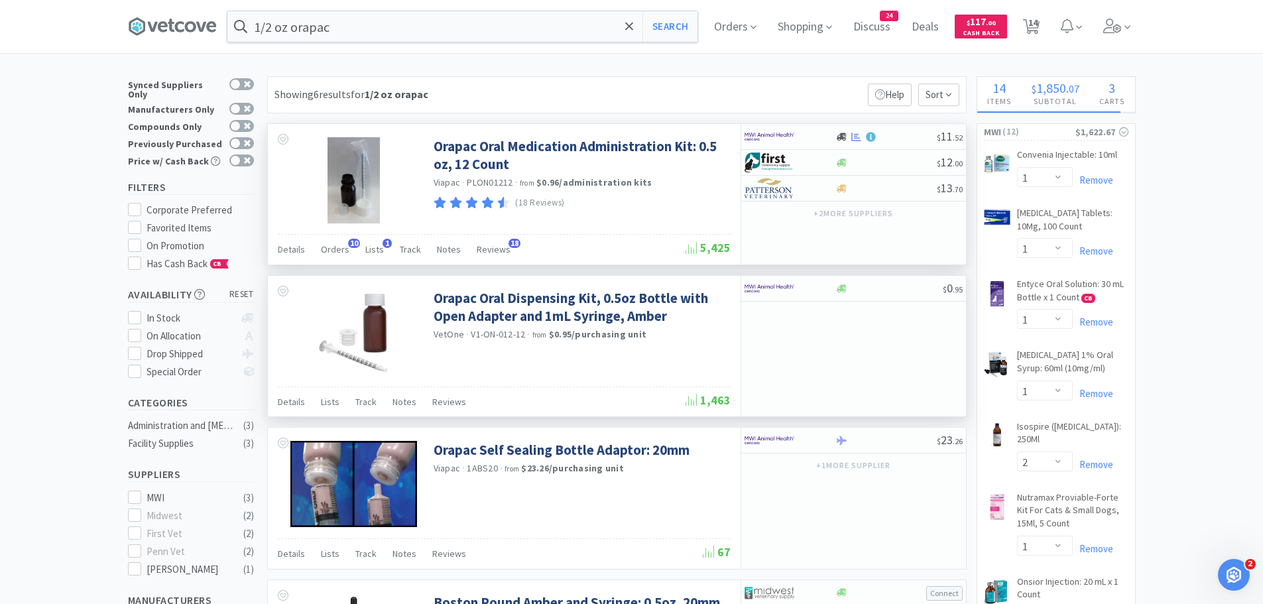
scroll to position [0, 0]
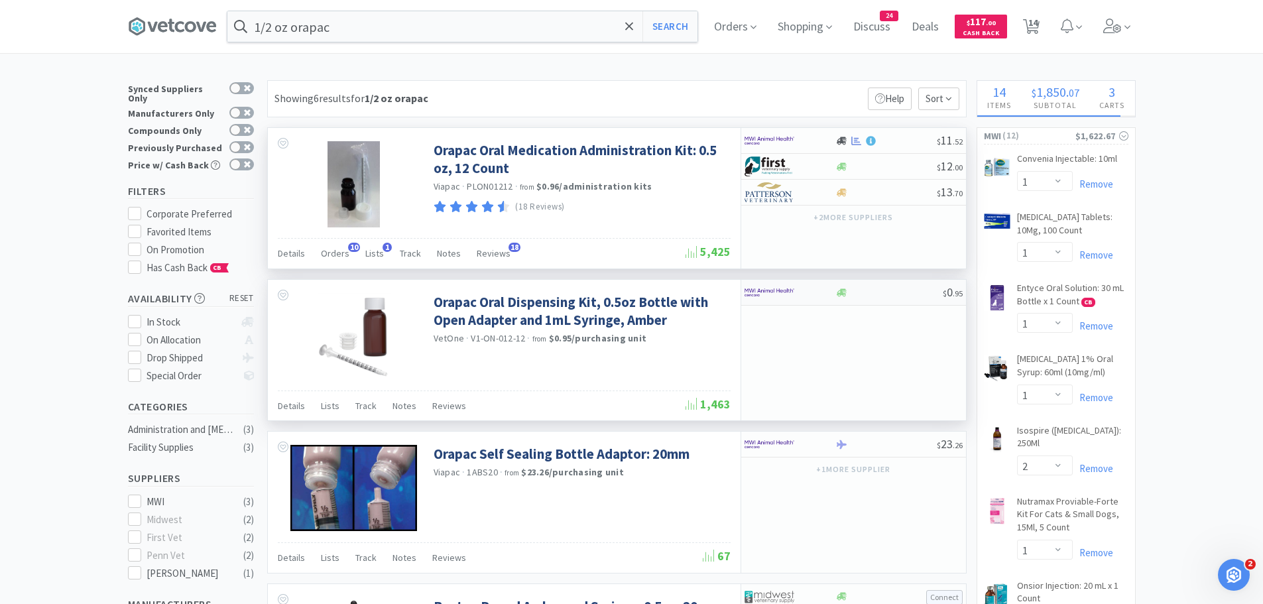
click at [783, 290] on img at bounding box center [769, 292] width 50 height 20
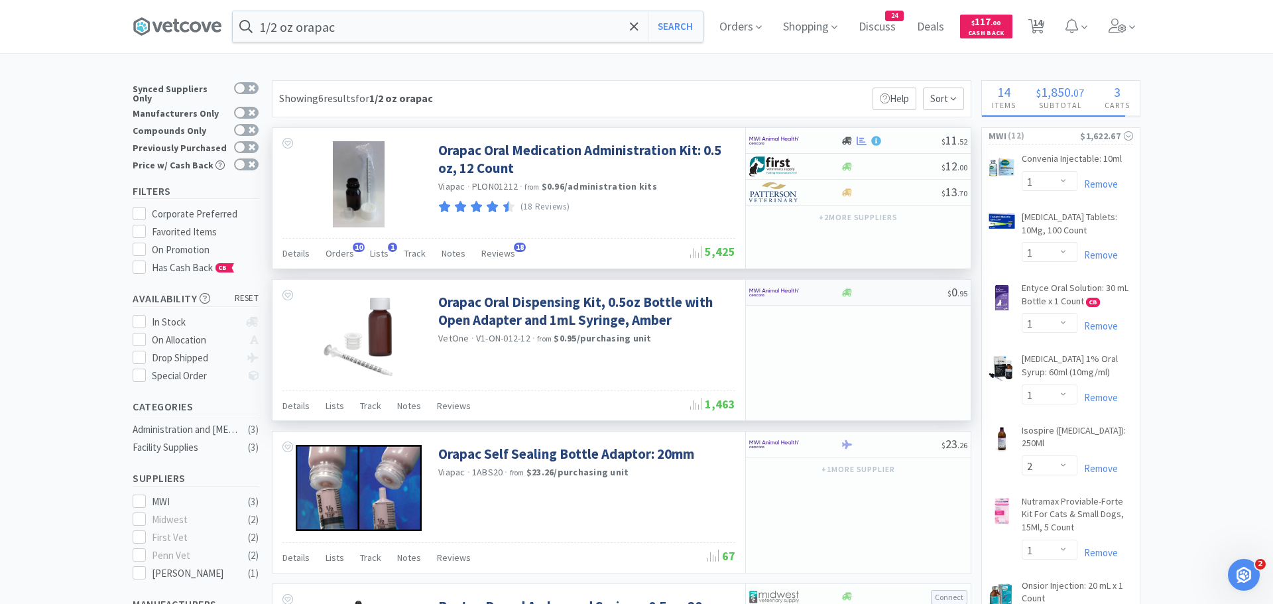
select select "12"
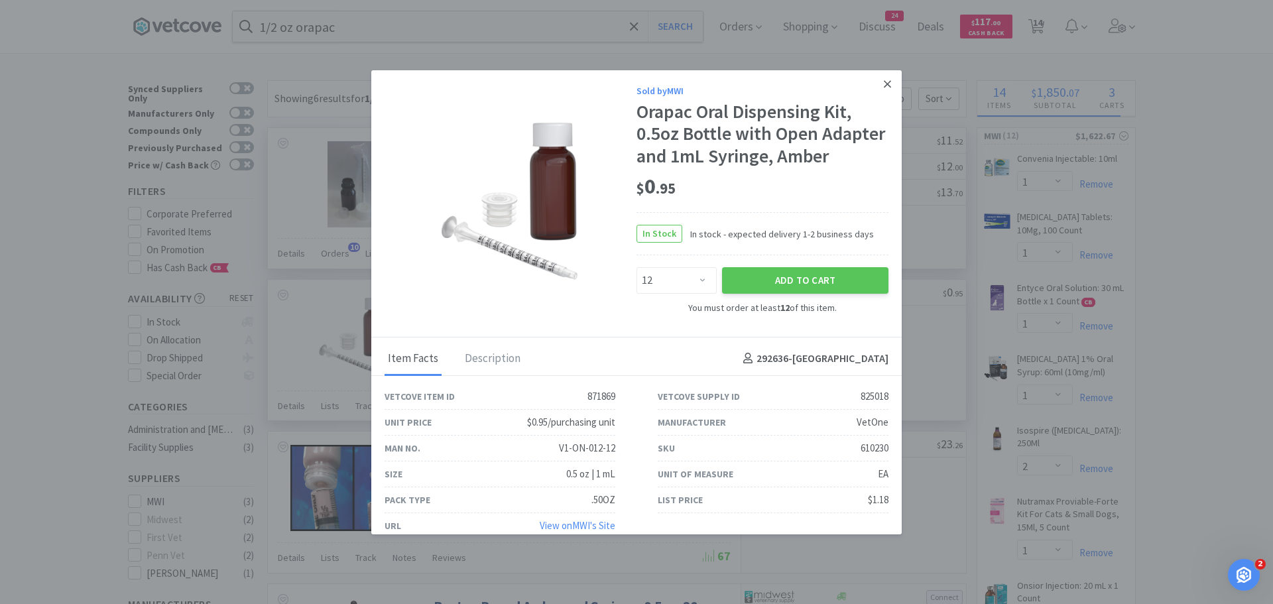
click at [884, 83] on icon at bounding box center [887, 83] width 7 height 7
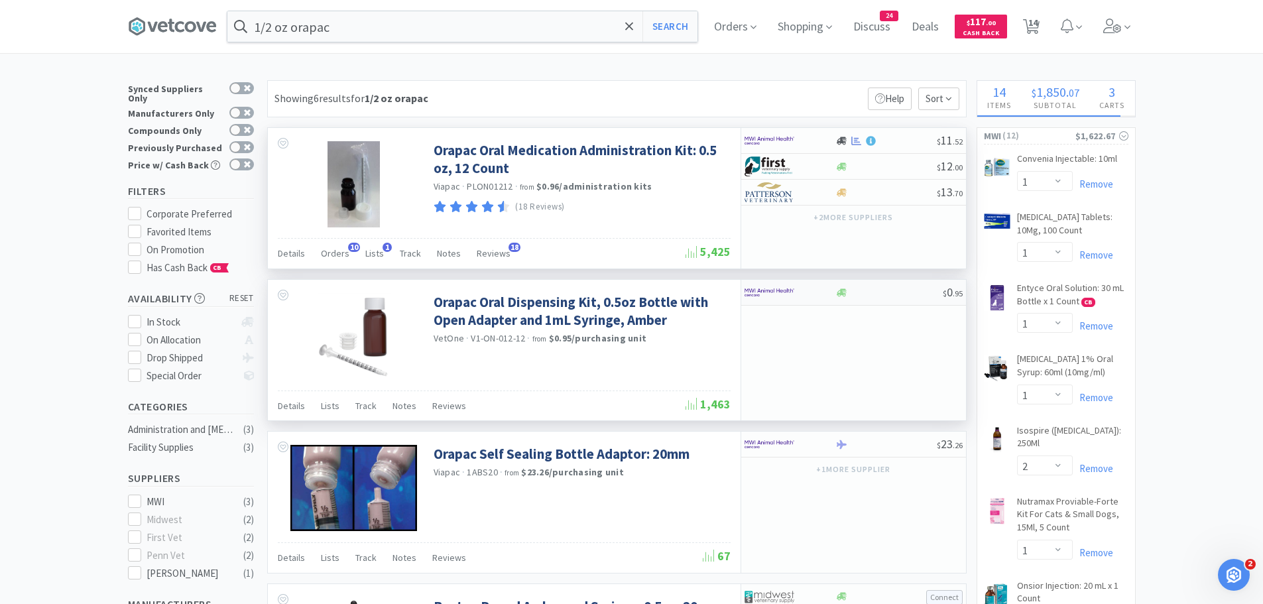
click at [781, 301] on img at bounding box center [769, 292] width 50 height 20
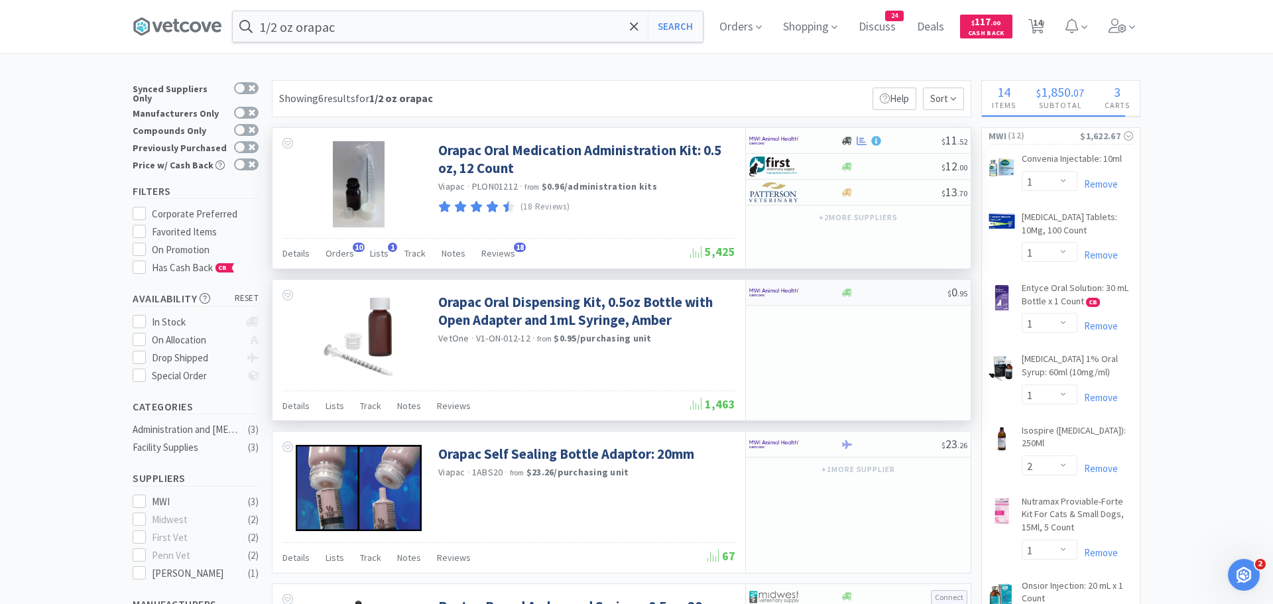
select select "12"
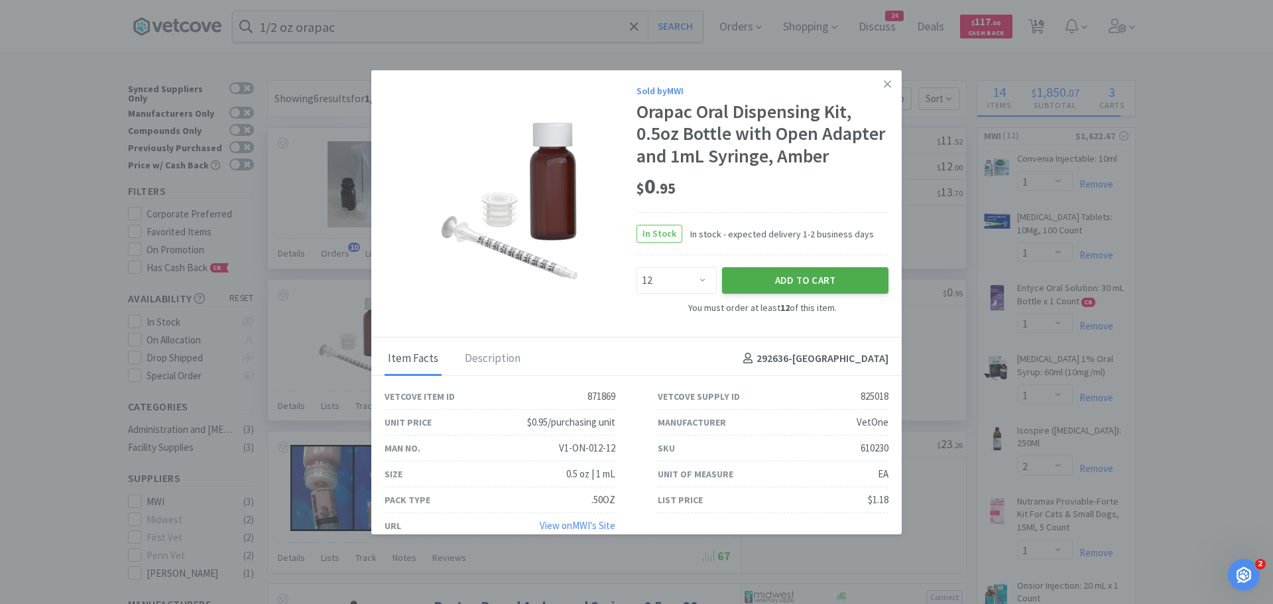
click at [755, 294] on button "Add to Cart" at bounding box center [805, 280] width 166 height 27
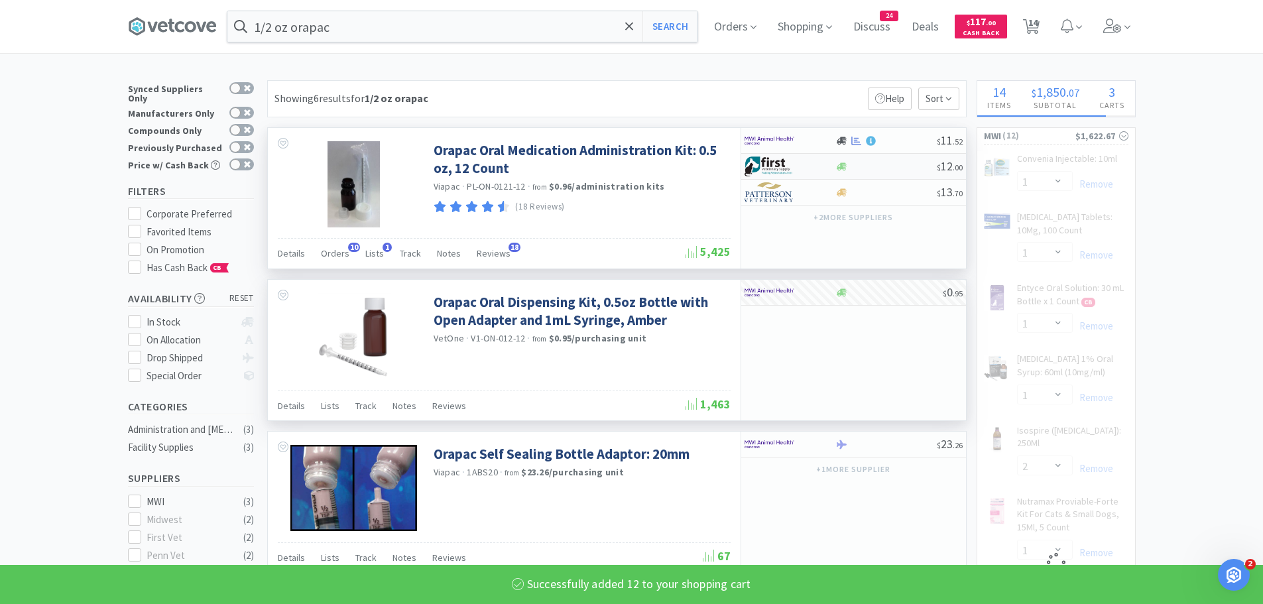
select select "12"
select select "5"
select select "1"
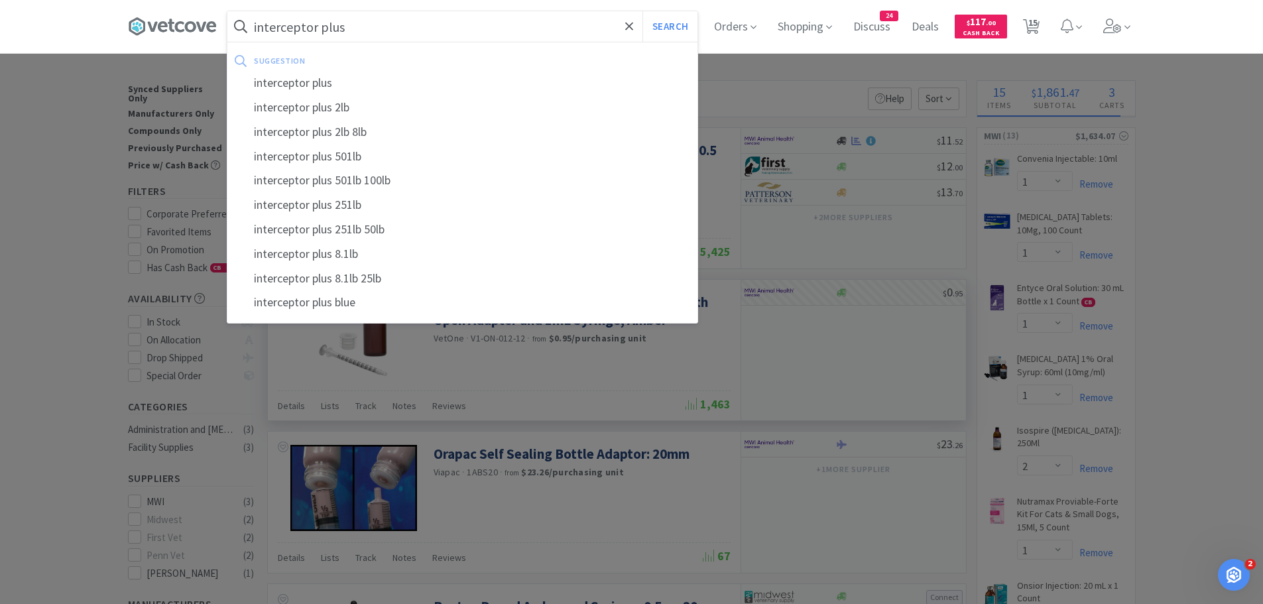
type input "interceptor plus"
click at [642, 11] on button "Search" at bounding box center [669, 26] width 55 height 30
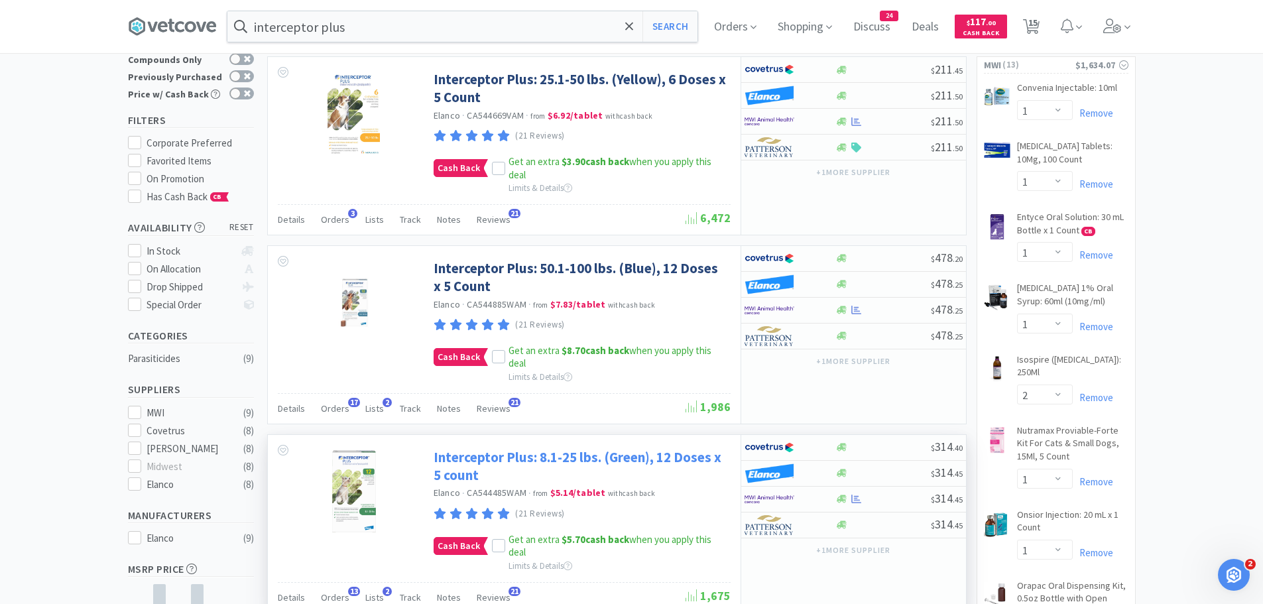
scroll to position [199, 0]
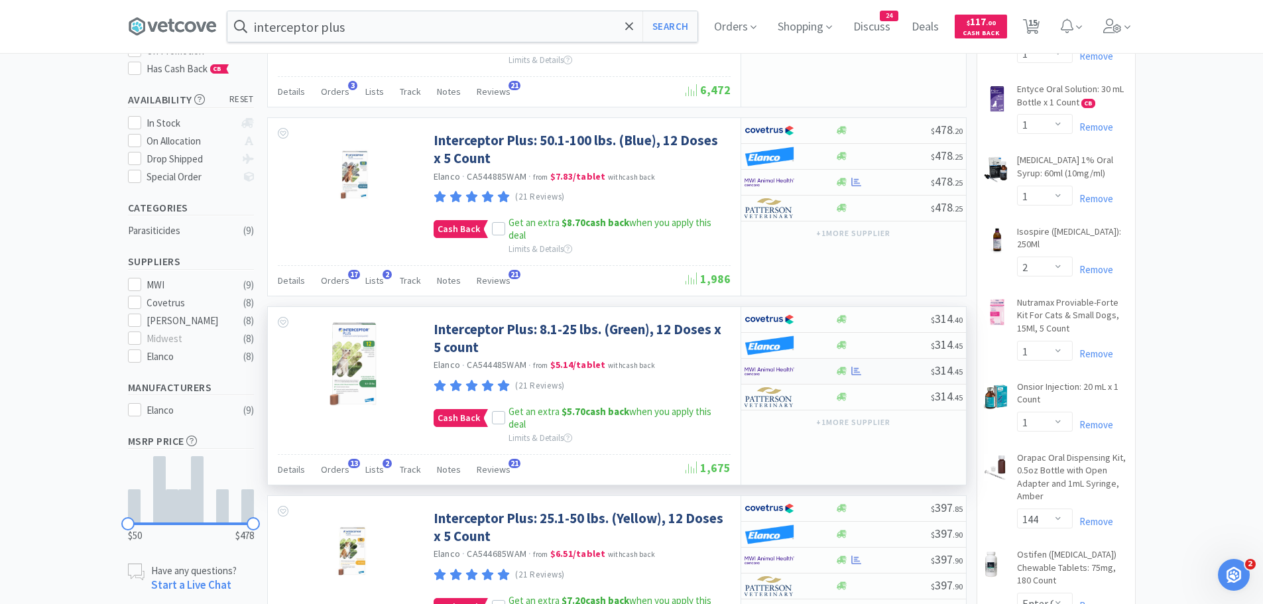
click at [774, 373] on img at bounding box center [769, 371] width 50 height 20
select select "1"
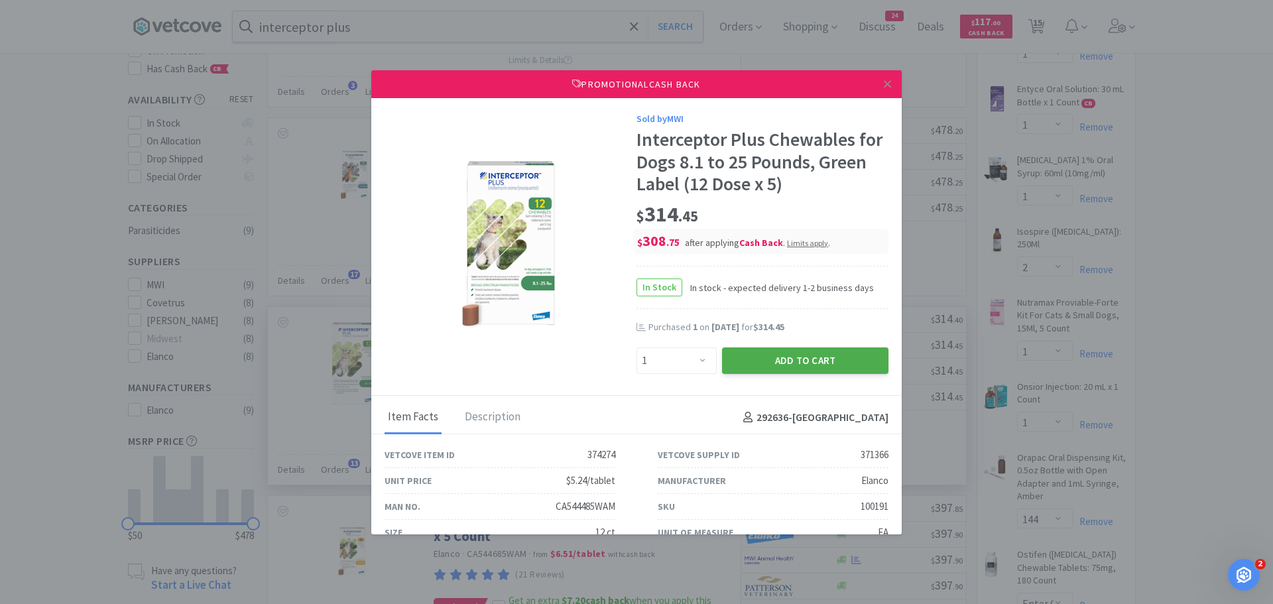
click at [756, 363] on button "Add to Cart" at bounding box center [805, 360] width 166 height 27
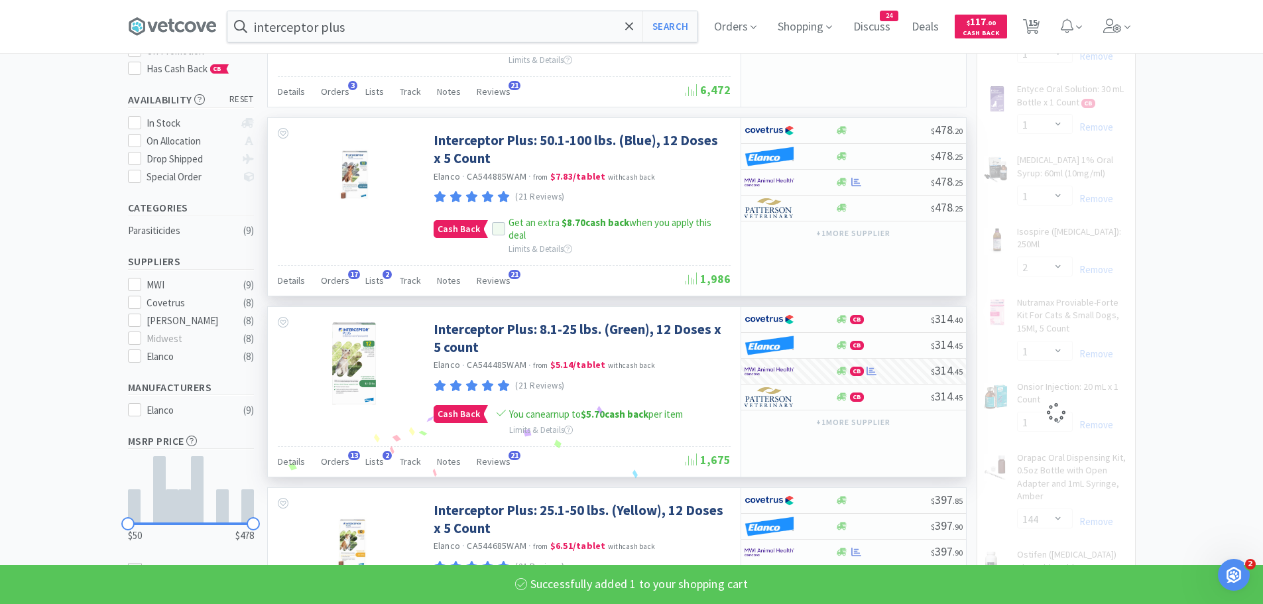
select select "1"
select select "2"
select select "12"
select select "5"
select select "1"
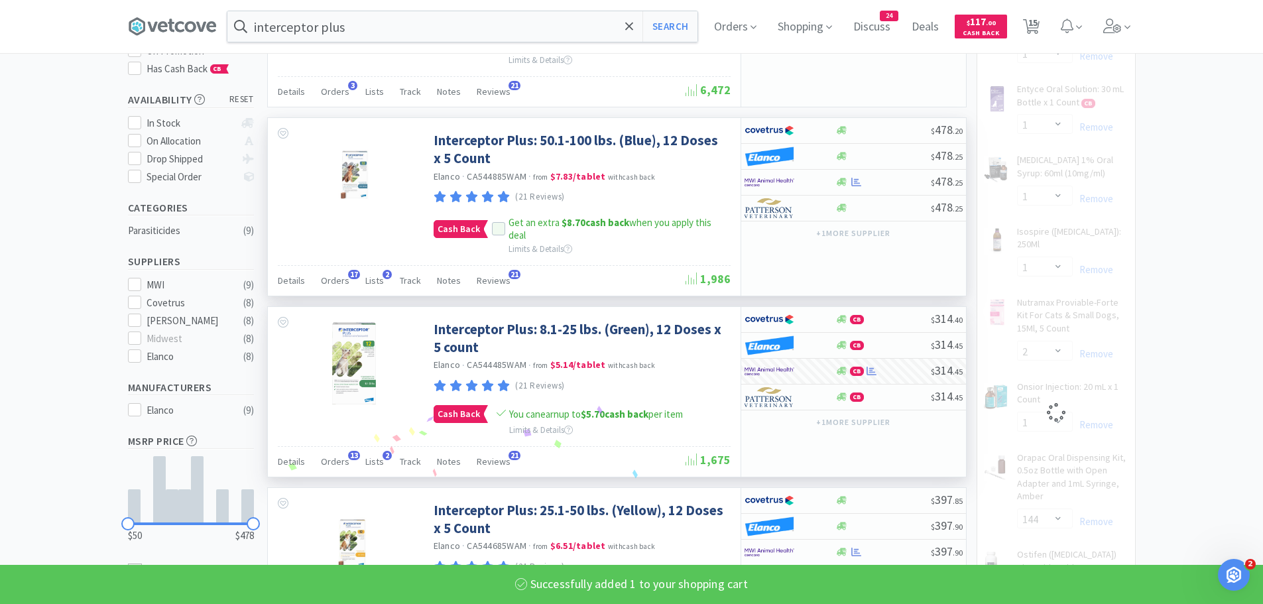
select select "1"
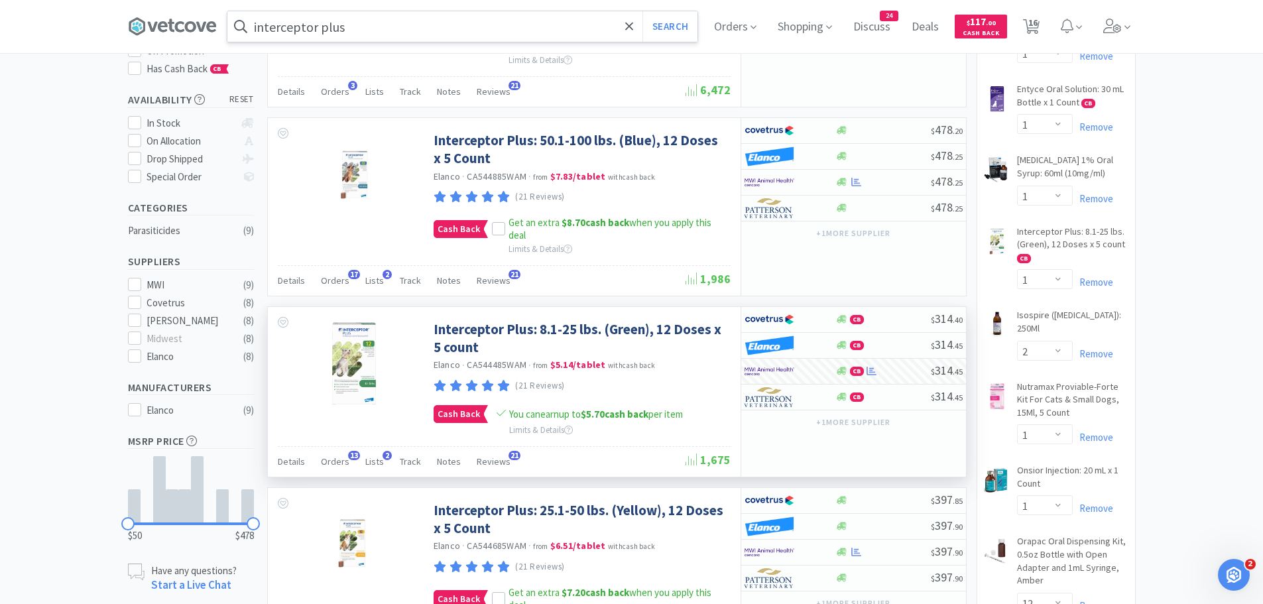
click at [477, 19] on input "interceptor plus" at bounding box center [462, 26] width 470 height 30
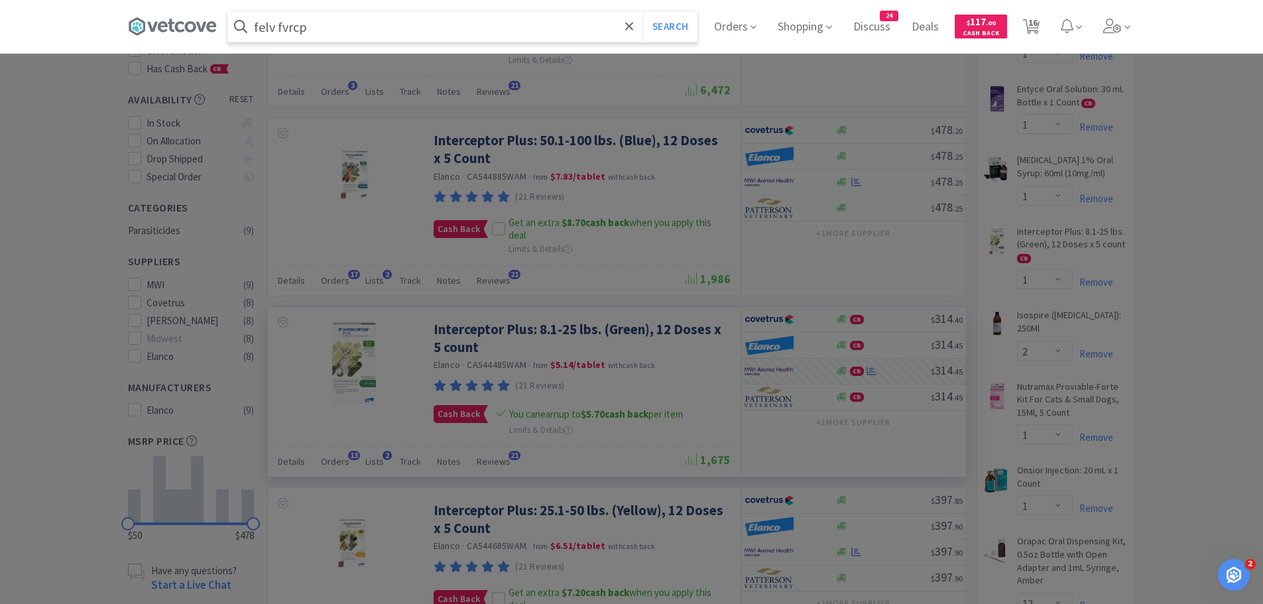
type input "felv fvrcp"
click at [642, 11] on button "Search" at bounding box center [669, 26] width 55 height 30
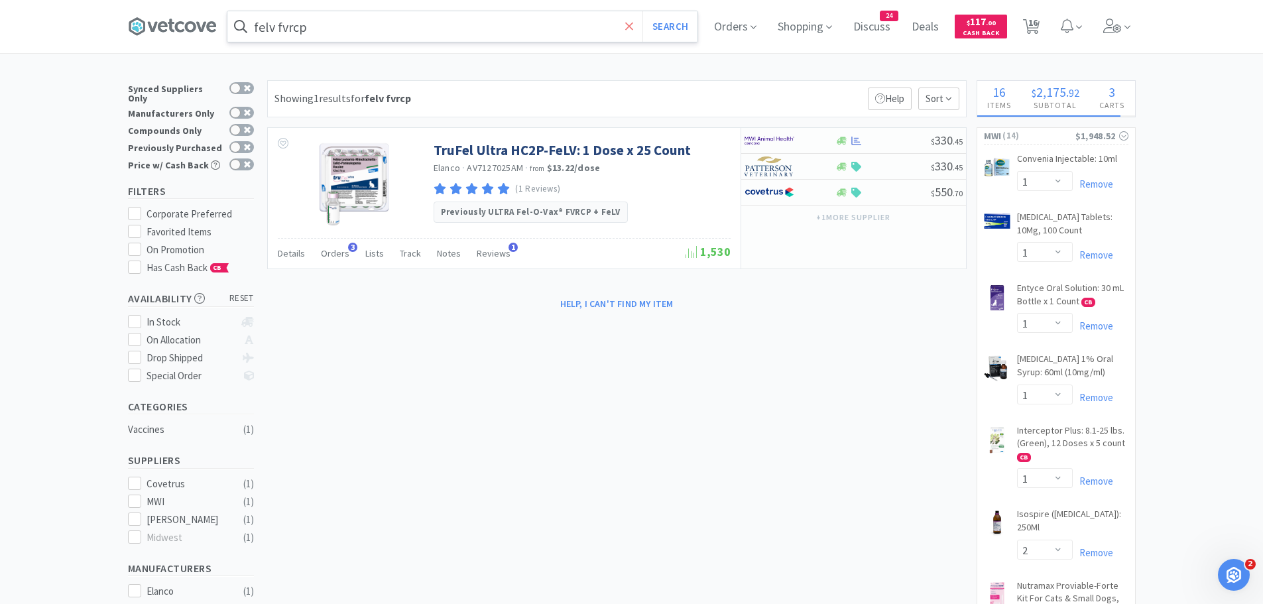
click at [634, 26] on icon at bounding box center [629, 26] width 9 height 13
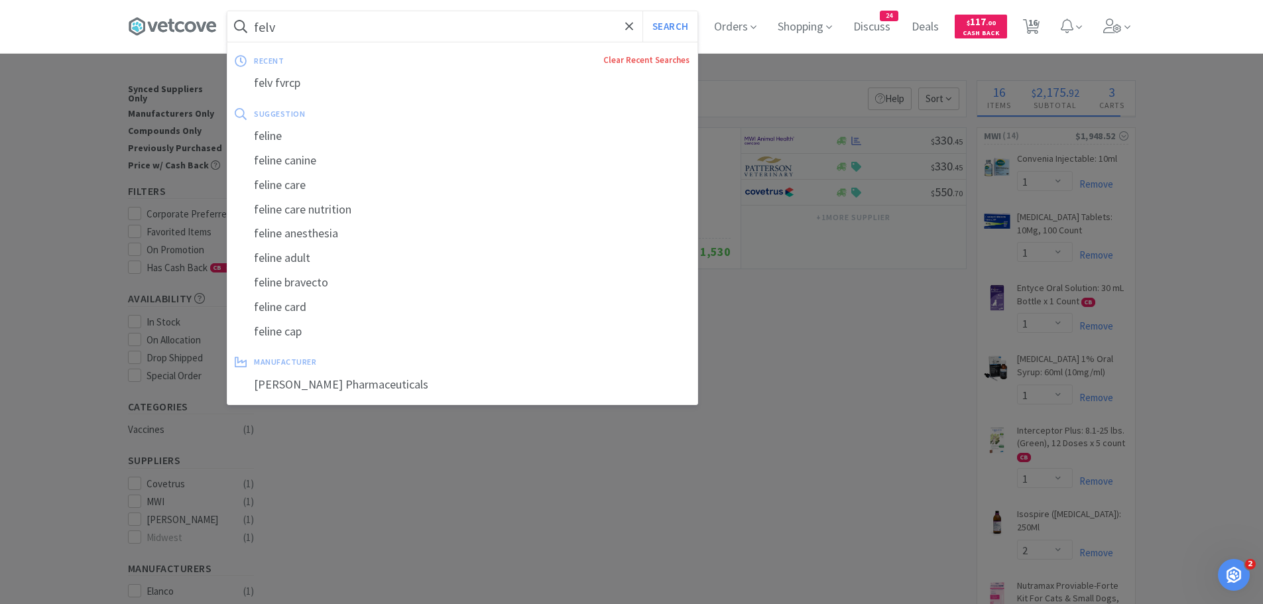
type input "felv"
click at [642, 11] on button "Search" at bounding box center [669, 26] width 55 height 30
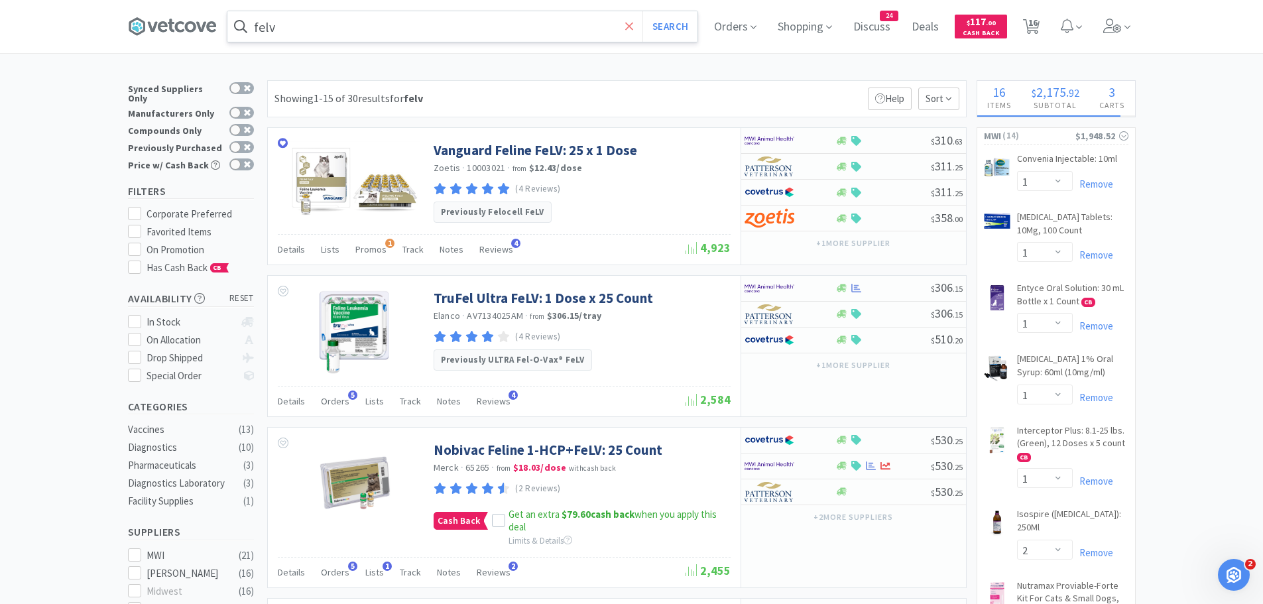
click at [634, 23] on icon at bounding box center [629, 26] width 9 height 13
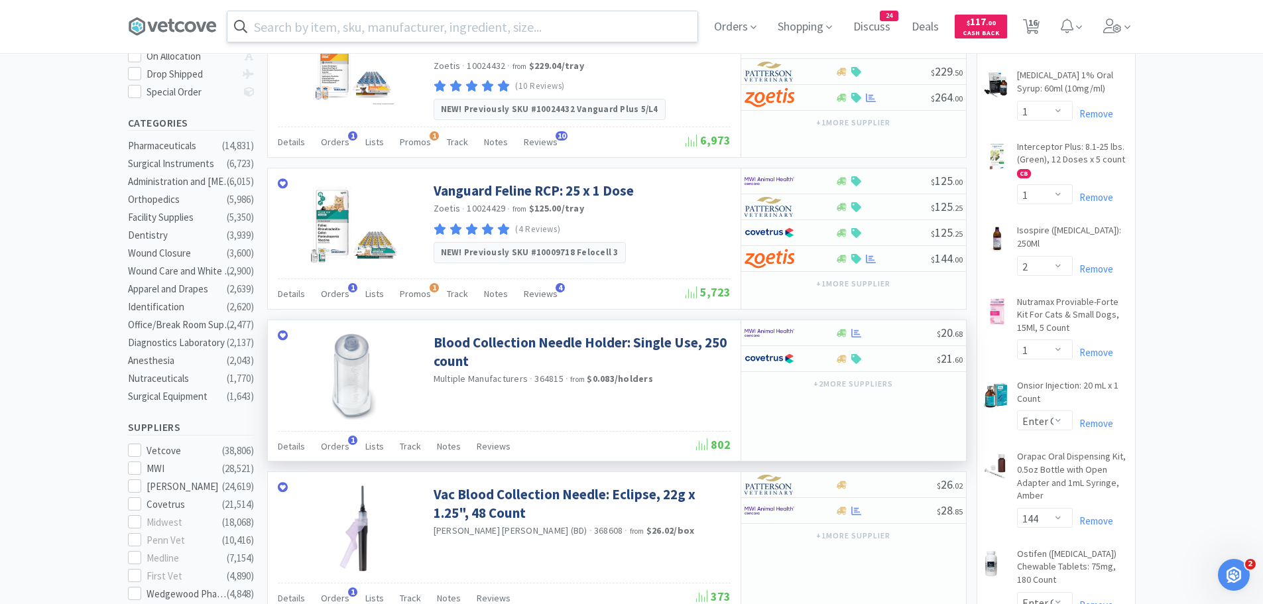
scroll to position [265, 0]
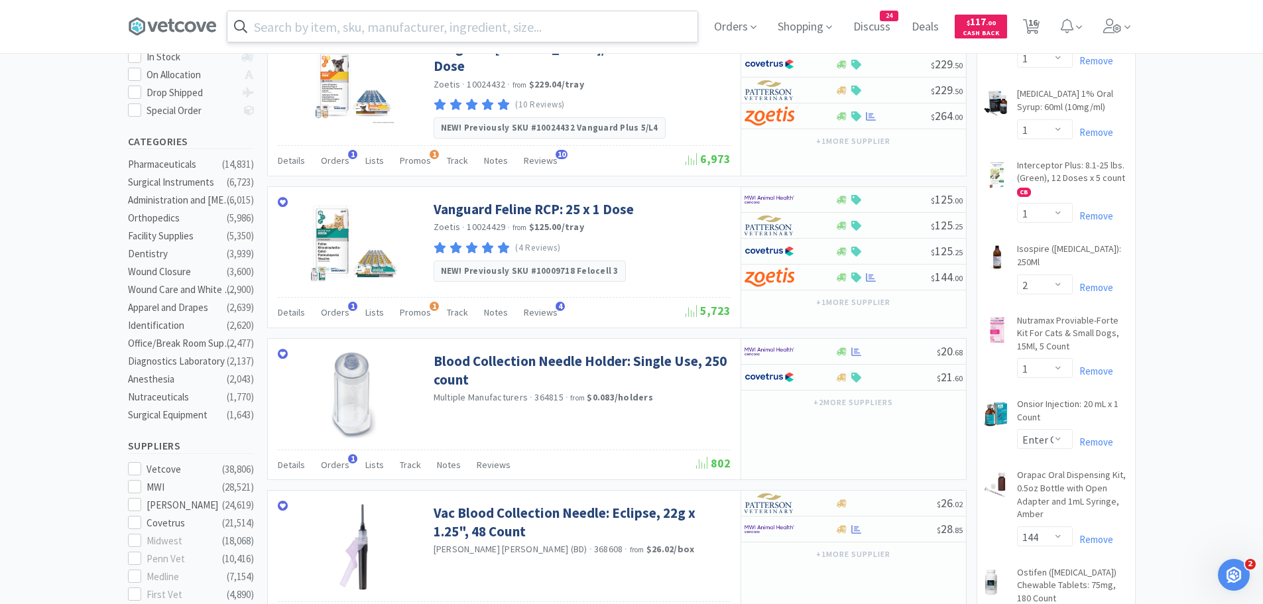
click at [381, 25] on input "text" at bounding box center [462, 26] width 470 height 30
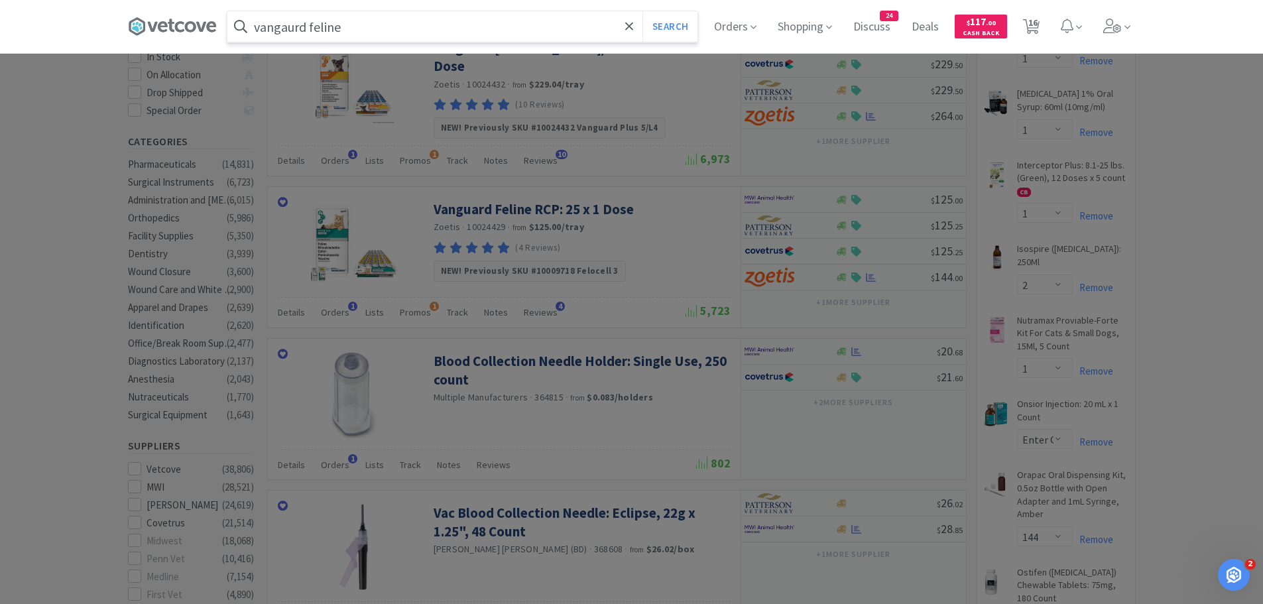
type input "vangaurd feline"
click at [642, 11] on button "Search" at bounding box center [669, 26] width 55 height 30
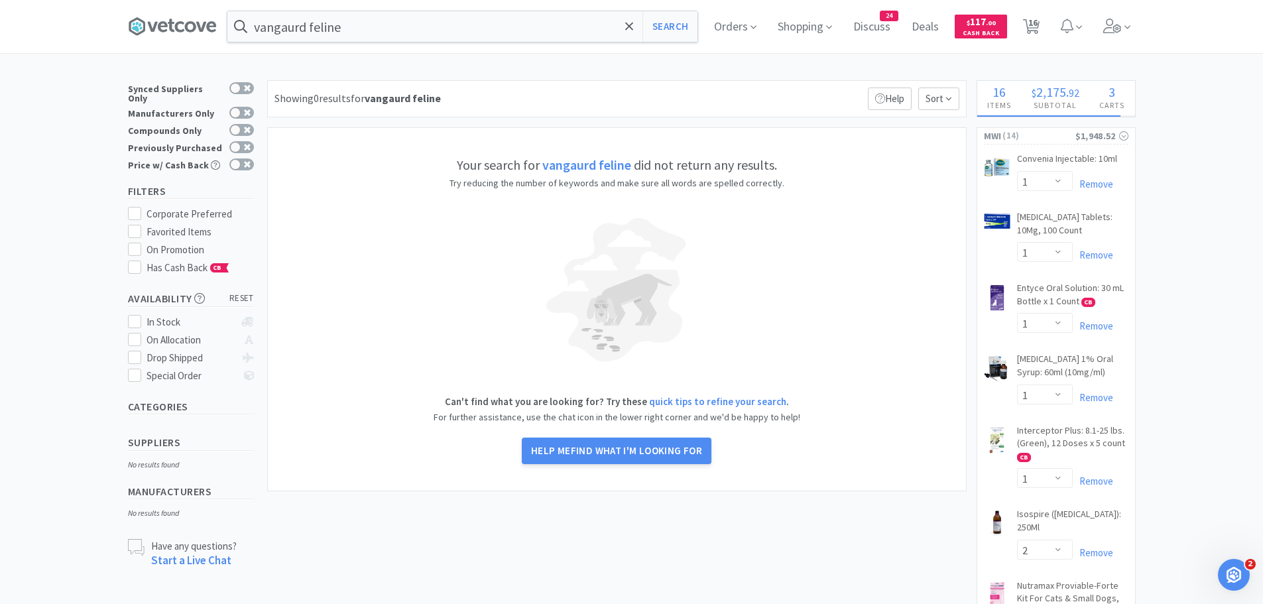
click at [587, 166] on strong "vangaurd feline" at bounding box center [586, 164] width 89 height 17
click at [382, 29] on input "vangaurd feline" at bounding box center [462, 26] width 470 height 30
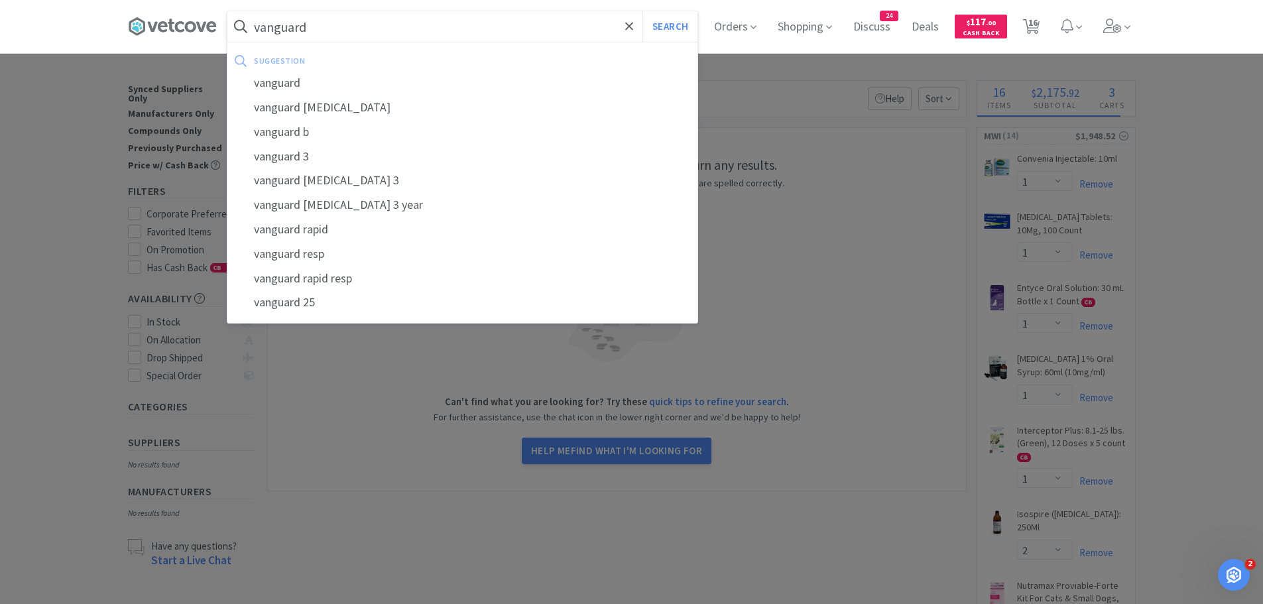
click at [642, 11] on button "Search" at bounding box center [669, 26] width 55 height 30
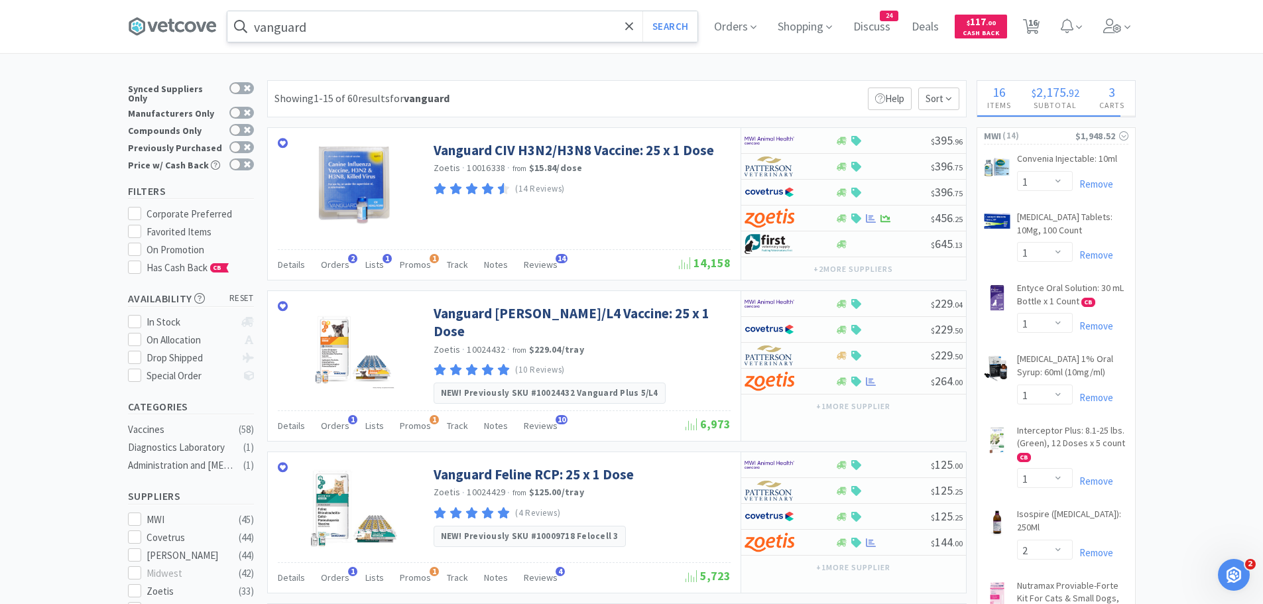
click at [365, 27] on input "vanguard" at bounding box center [462, 26] width 470 height 30
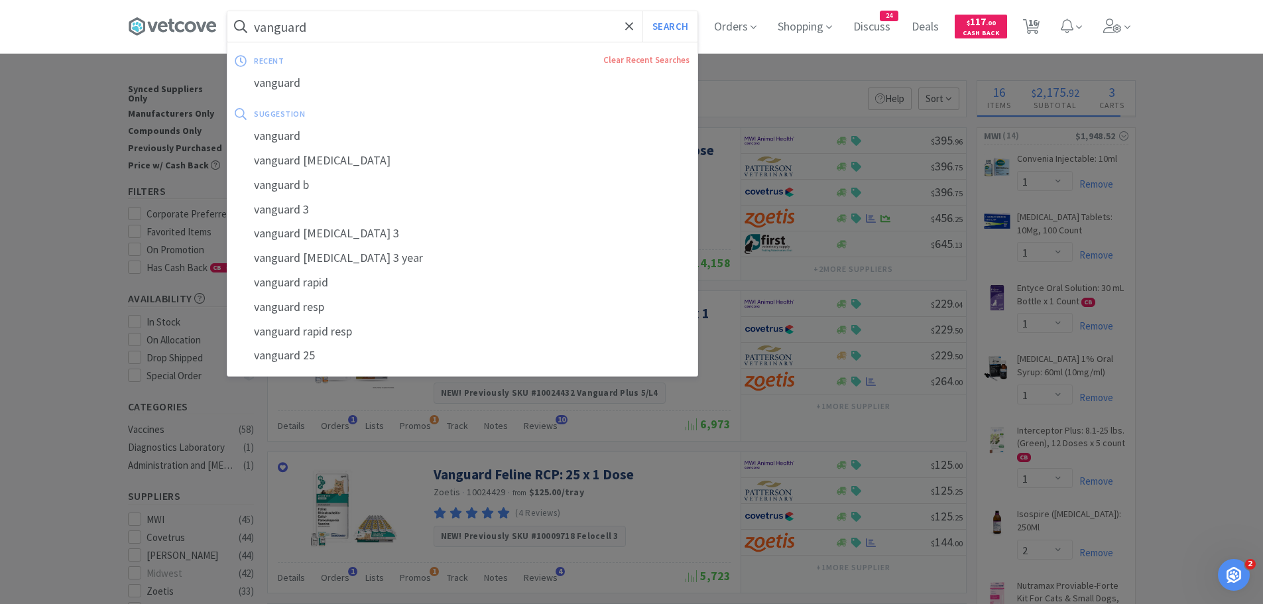
click at [361, 27] on input "vanguard" at bounding box center [462, 26] width 470 height 30
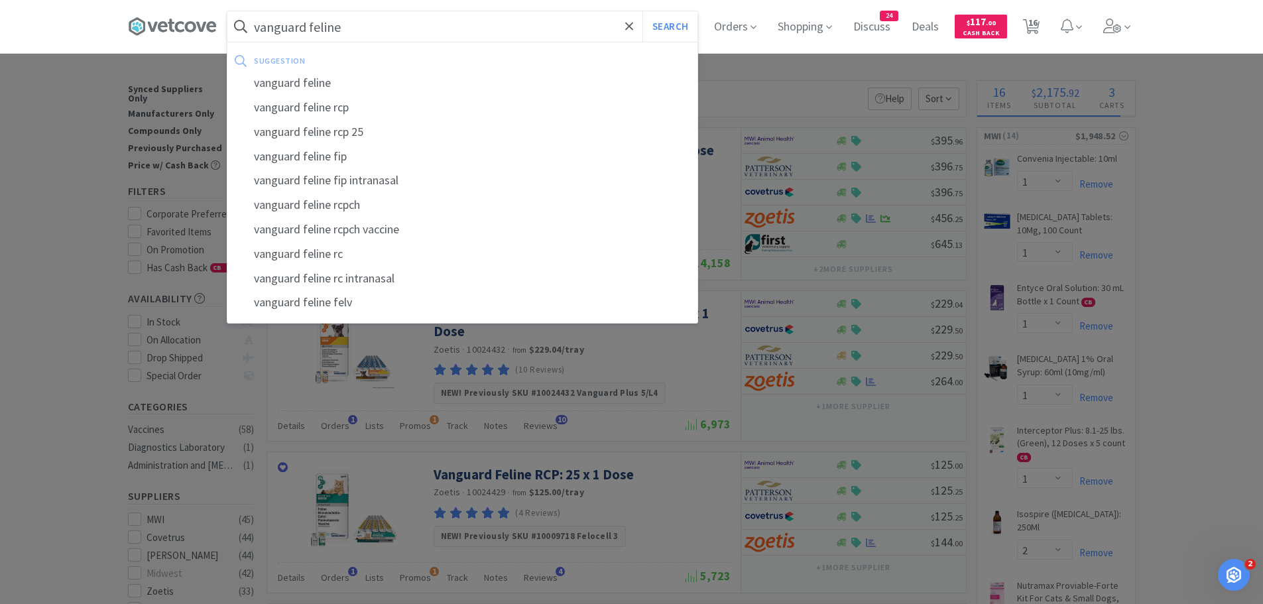
type input "vanguard feline"
click at [642, 11] on button "Search" at bounding box center [669, 26] width 55 height 30
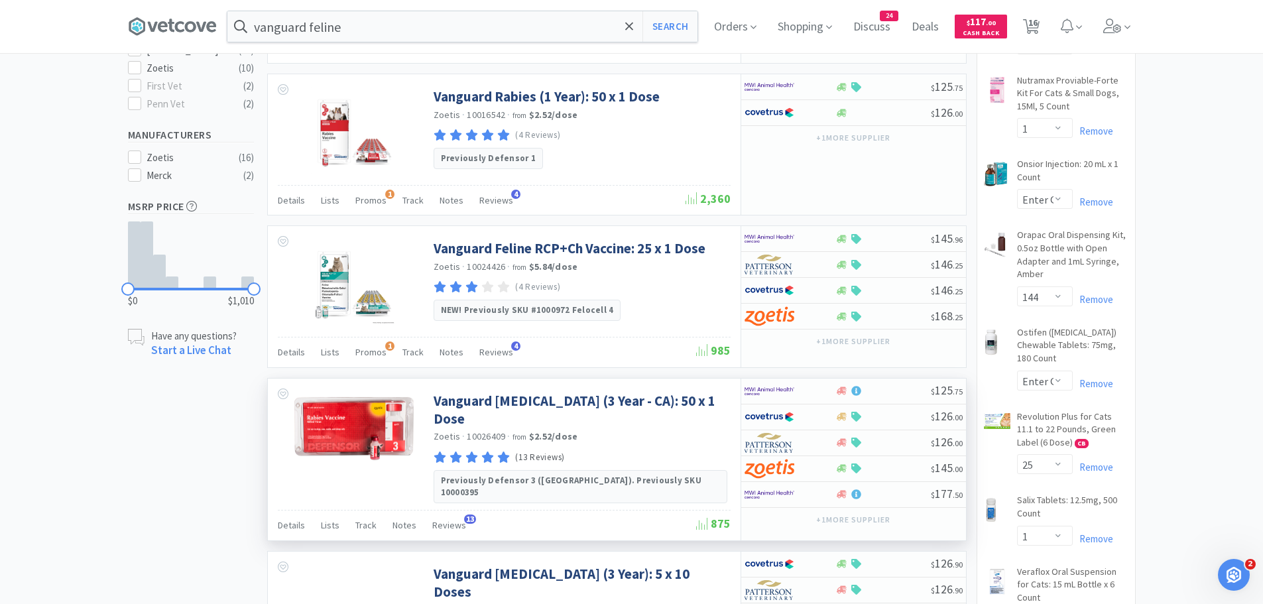
scroll to position [398, 0]
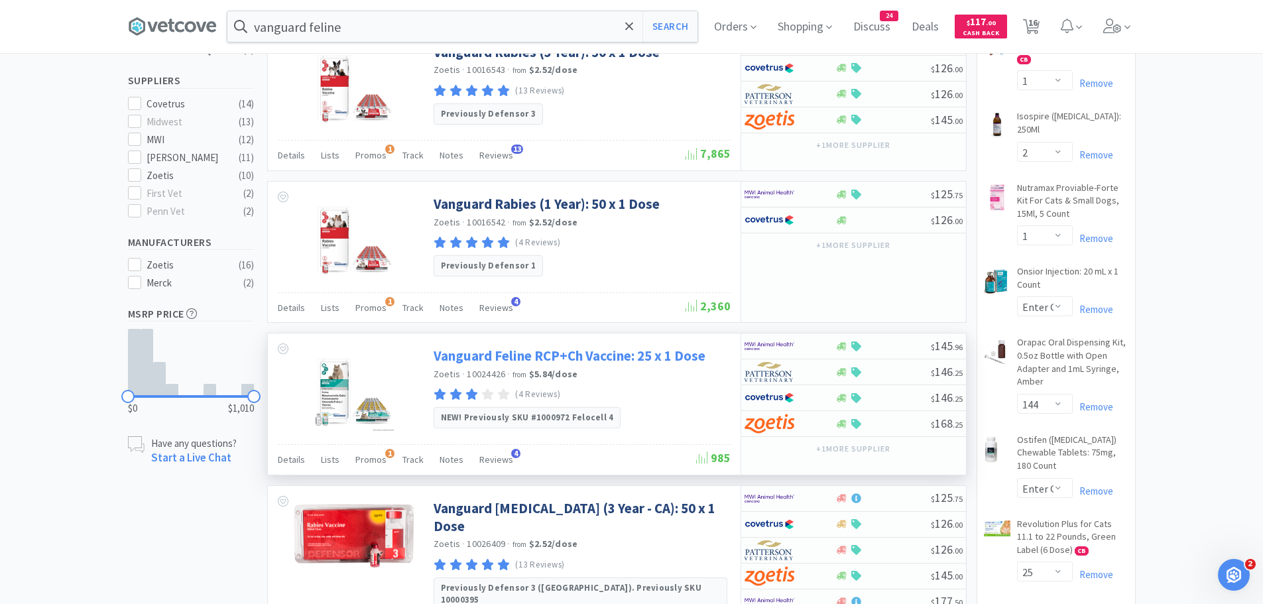
click at [565, 358] on link "Vanguard Feline RCP+Ch Vaccine: 25 x 1 Dose" at bounding box center [570, 356] width 272 height 18
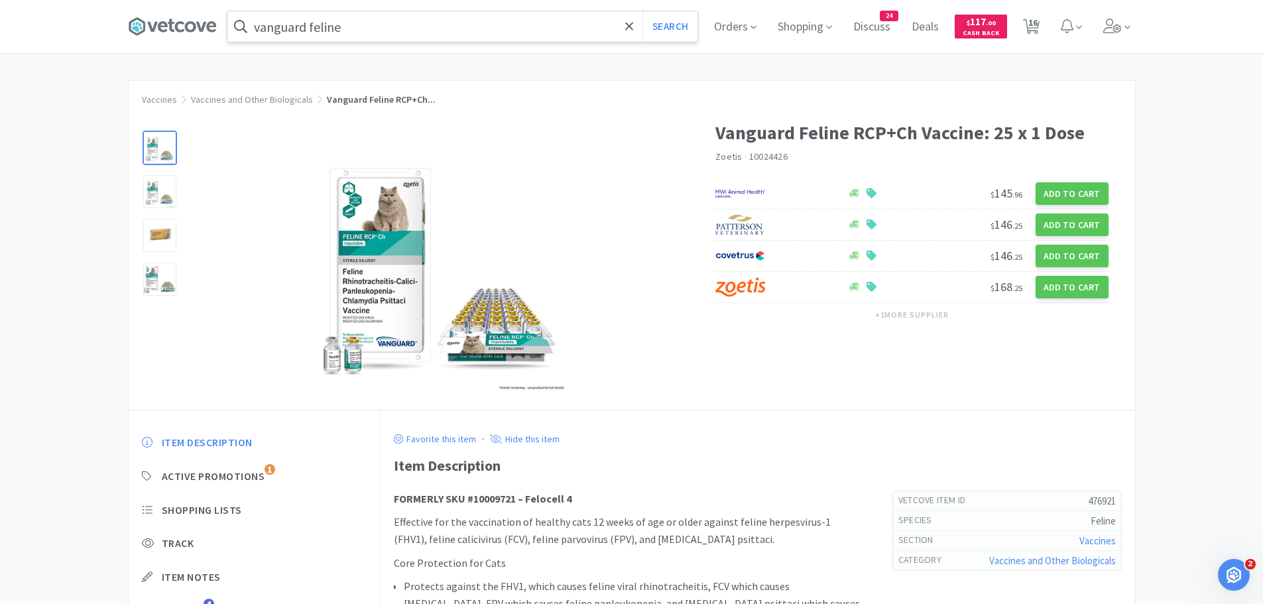
click at [398, 33] on input "vanguard feline" at bounding box center [462, 26] width 470 height 30
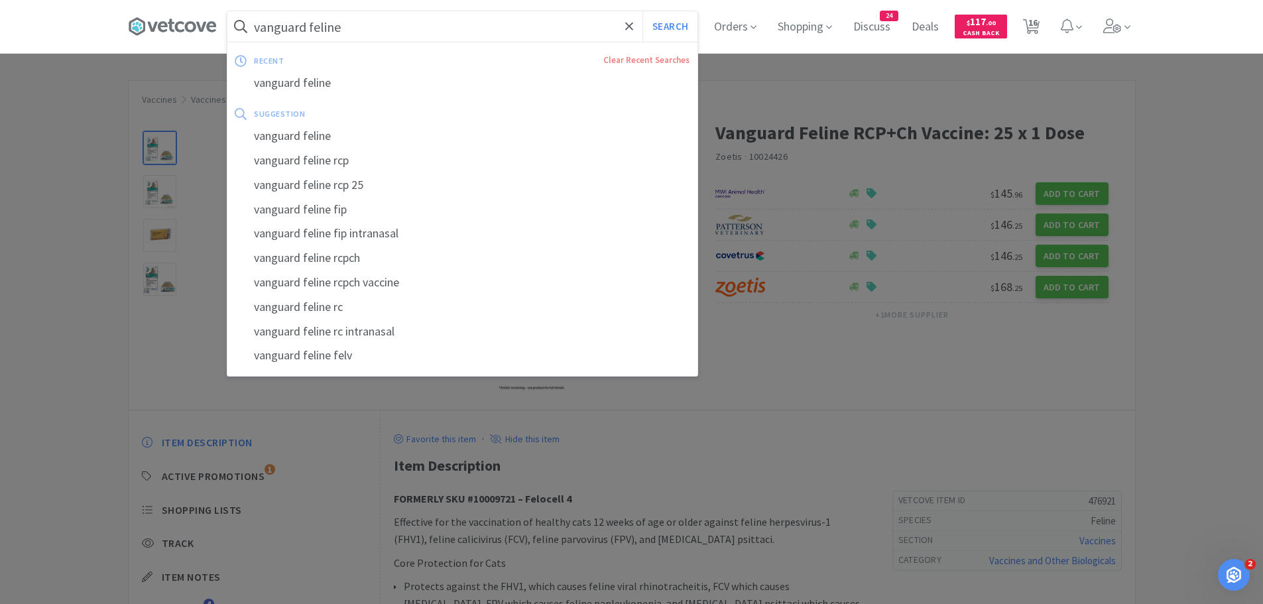
click at [399, 32] on input "vanguard feline" at bounding box center [462, 26] width 470 height 30
click at [817, 67] on div at bounding box center [631, 302] width 1263 height 604
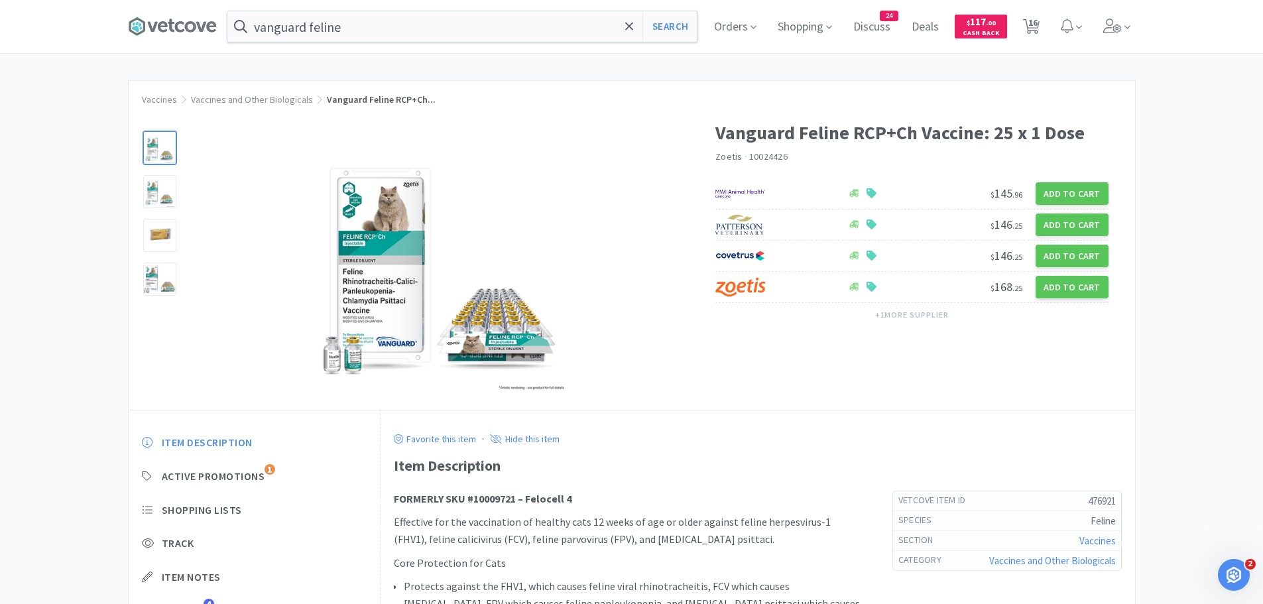
select select "1"
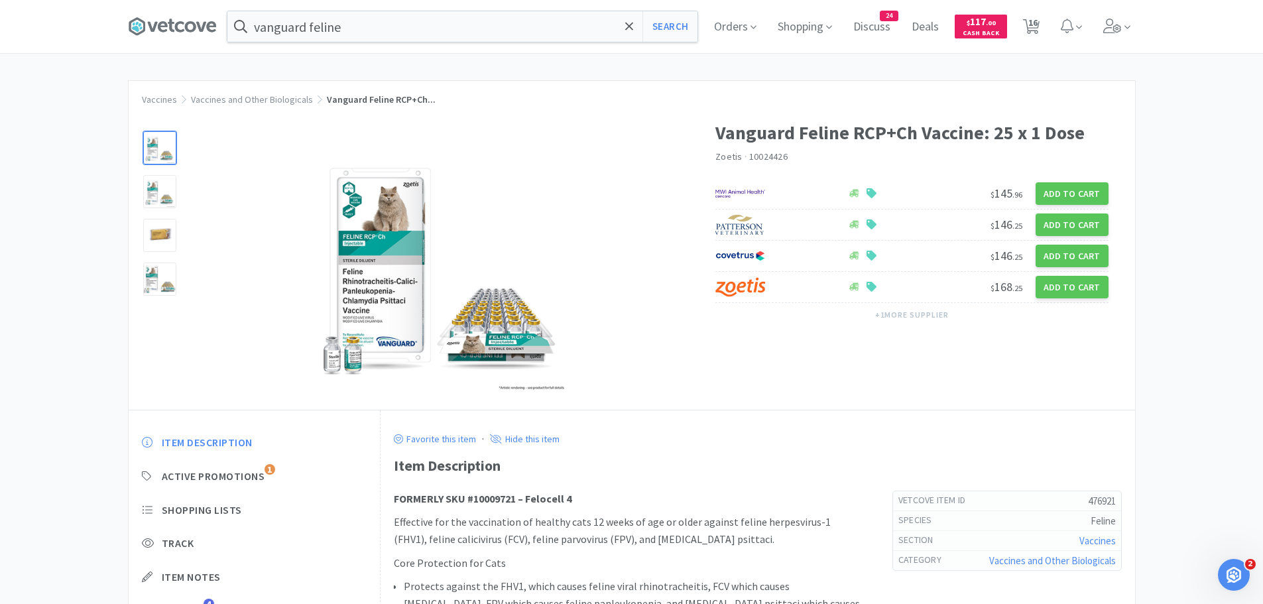
select select "2"
select select "1"
select select "12"
select select "1"
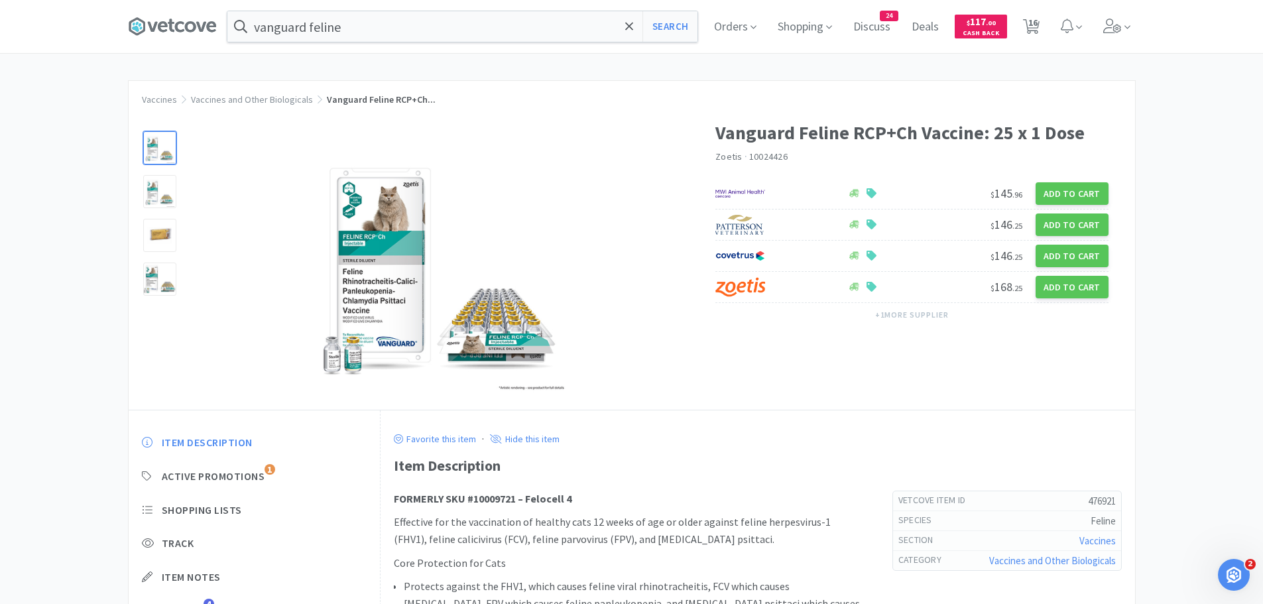
select select "5"
select select "1"
select select "10"
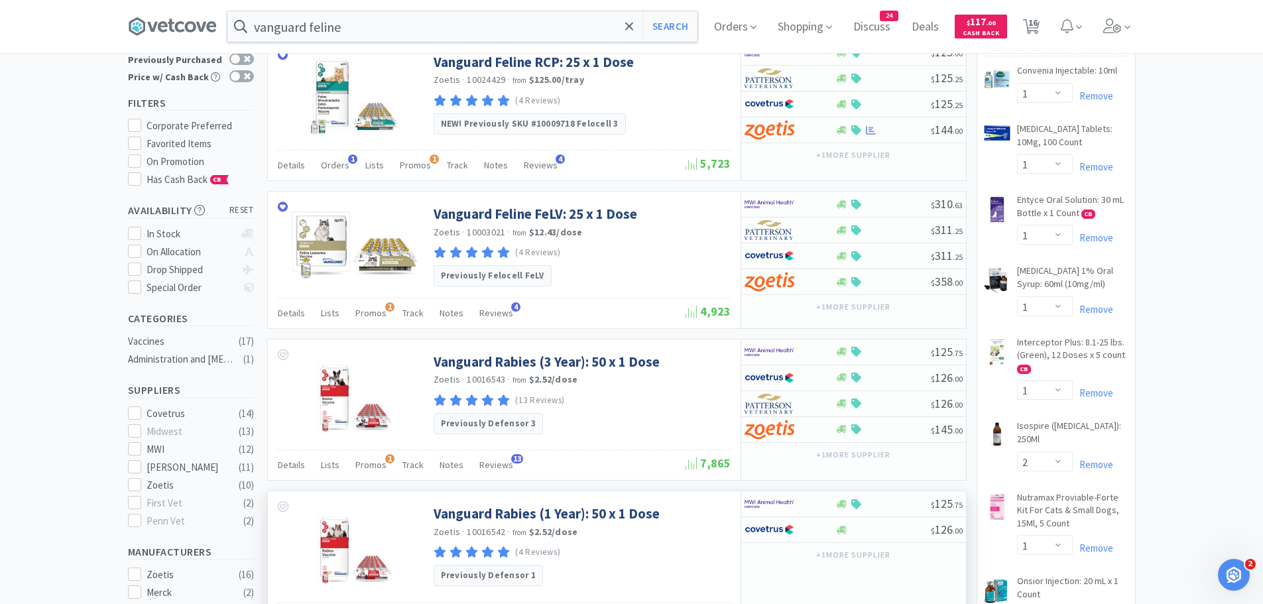
scroll to position [66, 0]
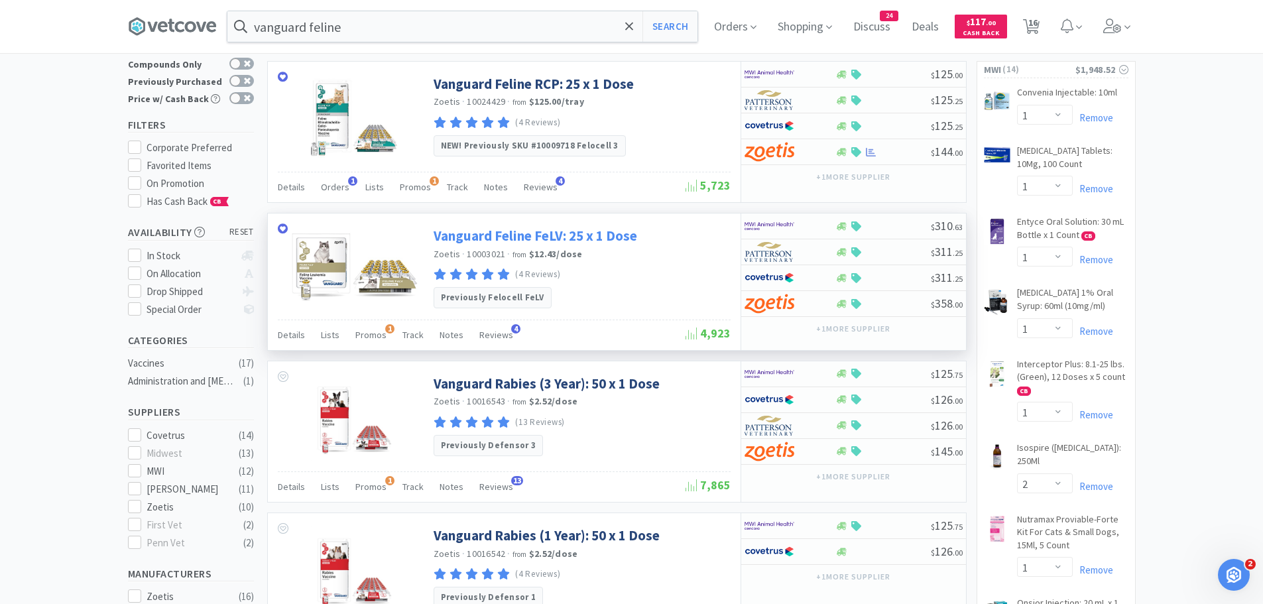
click at [485, 238] on link "Vanguard Feline FeLV: 25 x 1 Dose" at bounding box center [536, 236] width 204 height 18
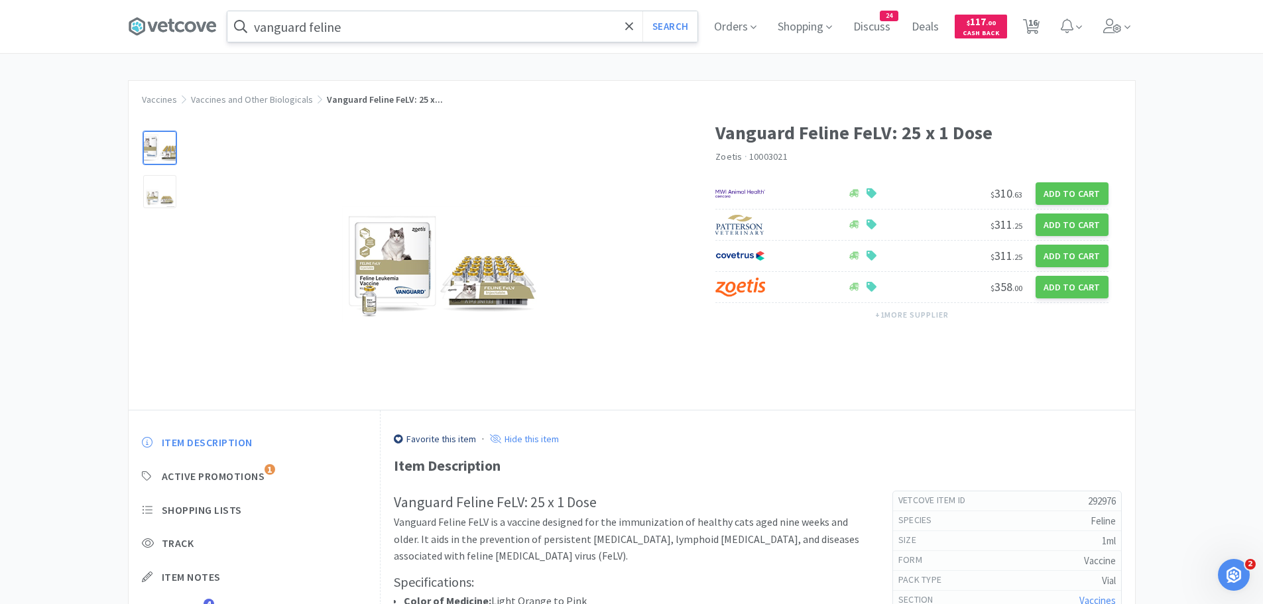
click at [408, 23] on input "vanguard feline" at bounding box center [462, 26] width 470 height 30
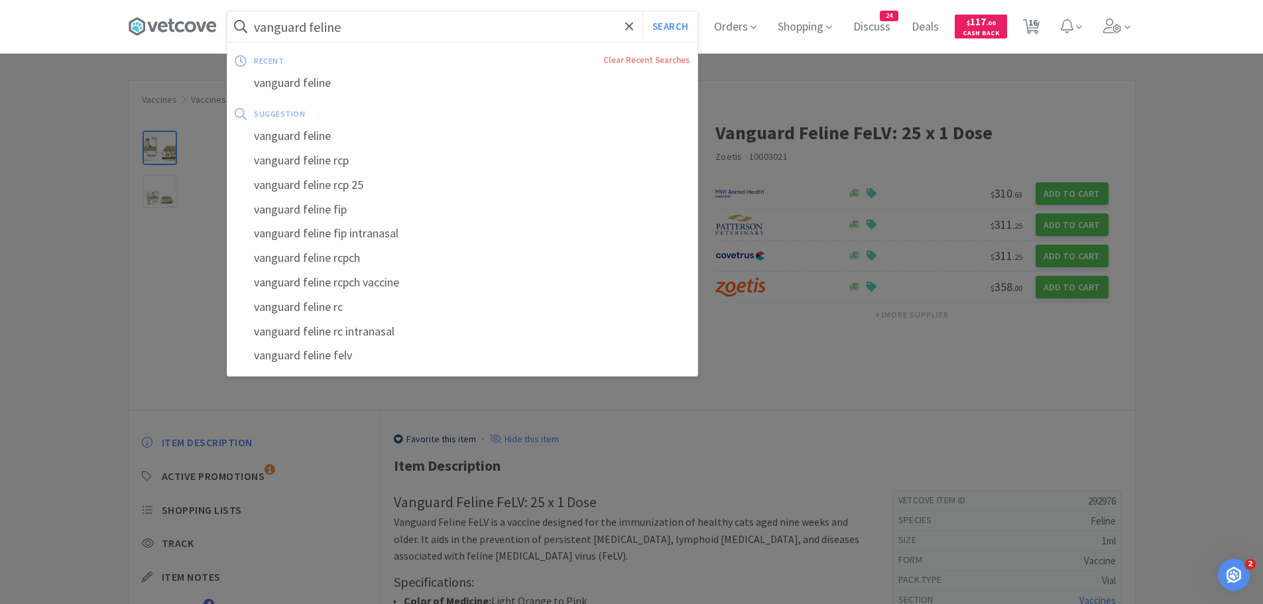
click at [408, 18] on input "vanguard feline" at bounding box center [462, 26] width 470 height 30
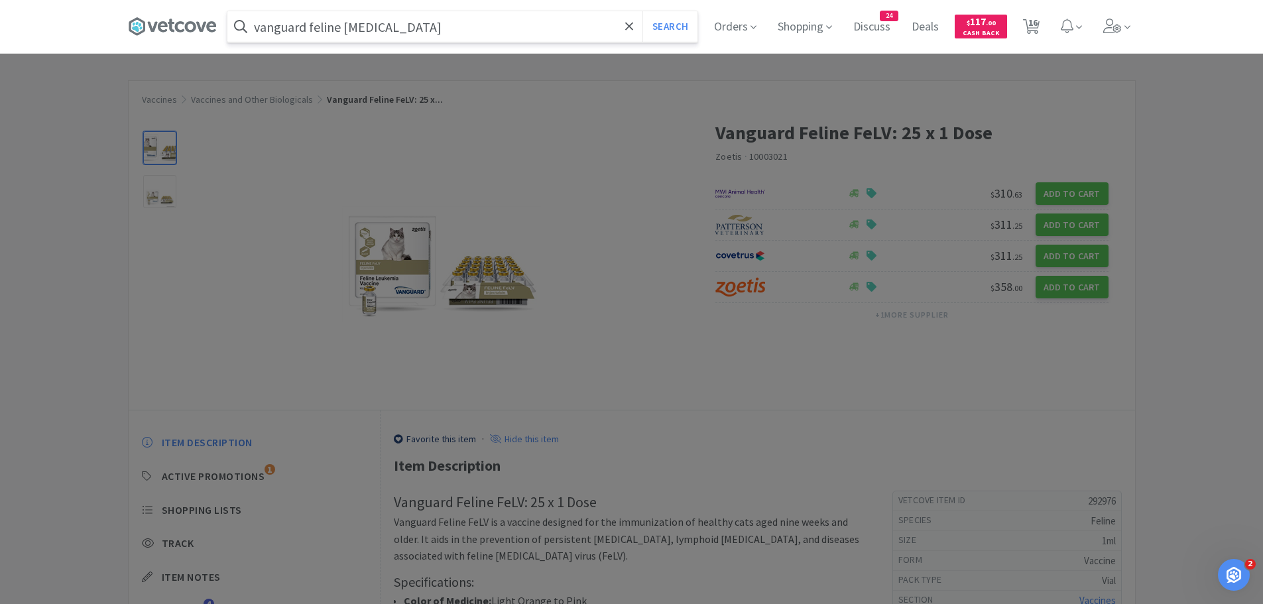
type input "vanguard feline [MEDICAL_DATA]"
click at [642, 11] on button "Search" at bounding box center [669, 26] width 55 height 30
select select "1"
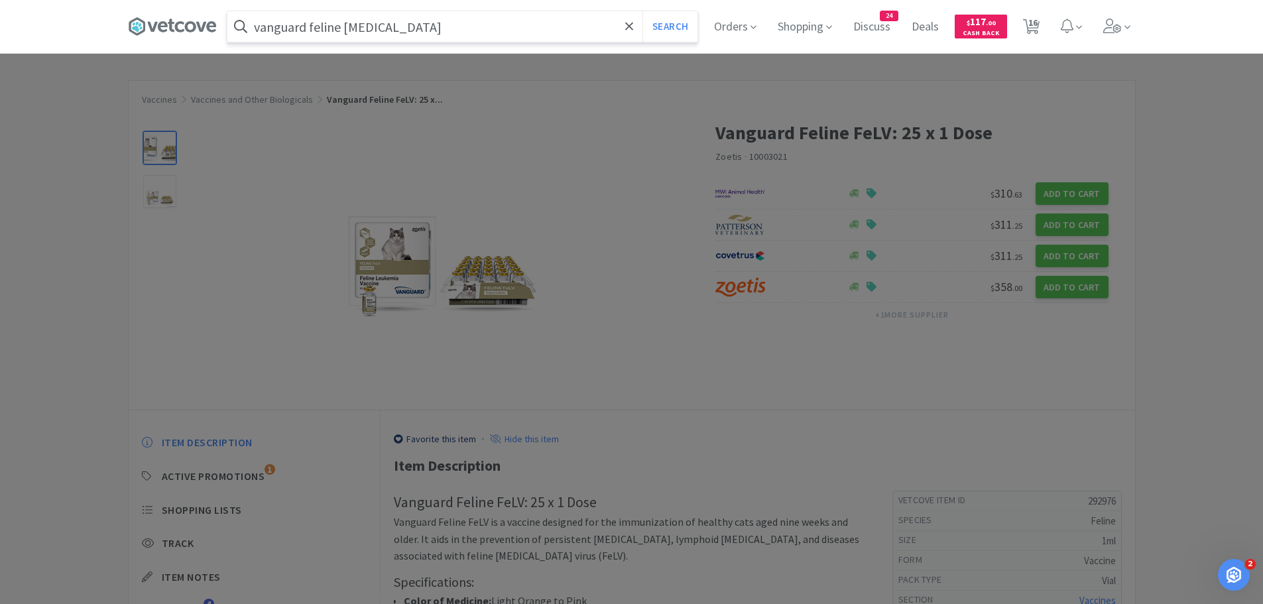
select select "1"
select select "2"
select select "1"
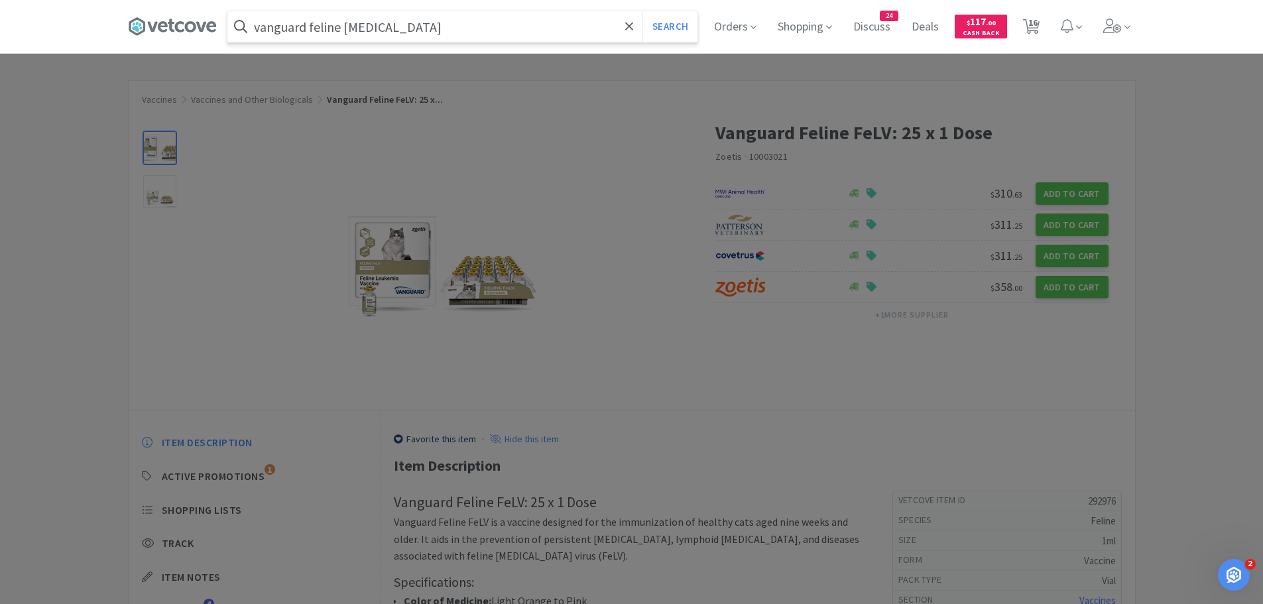
select select "12"
select select "1"
select select "5"
select select "1"
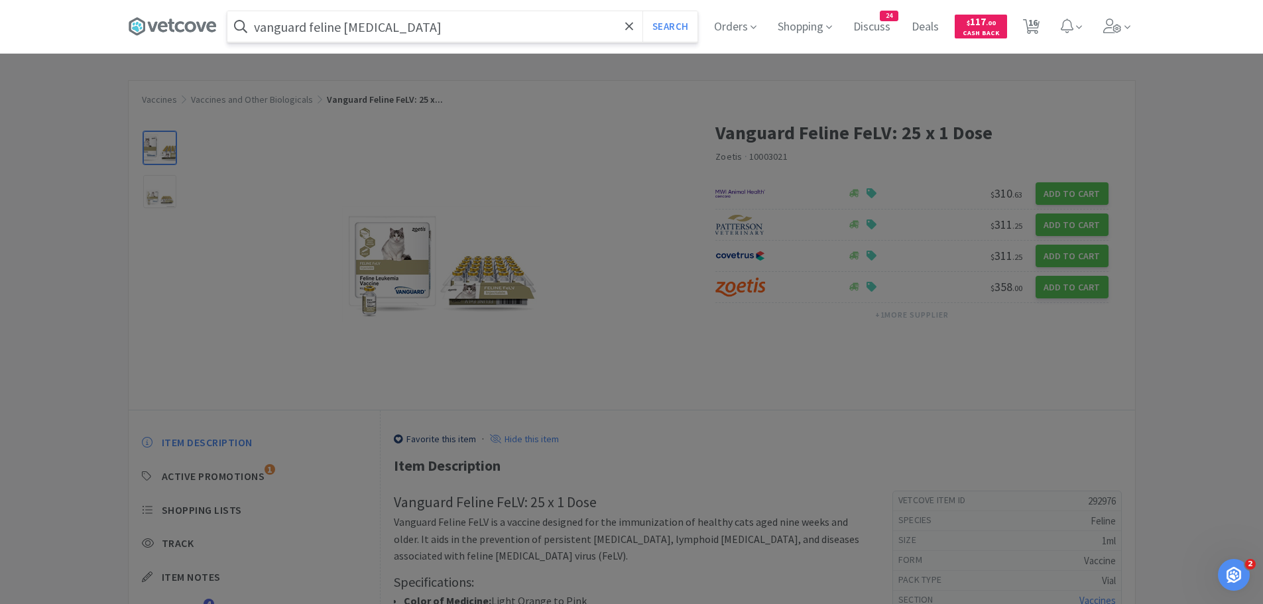
select select "1"
select select "10"
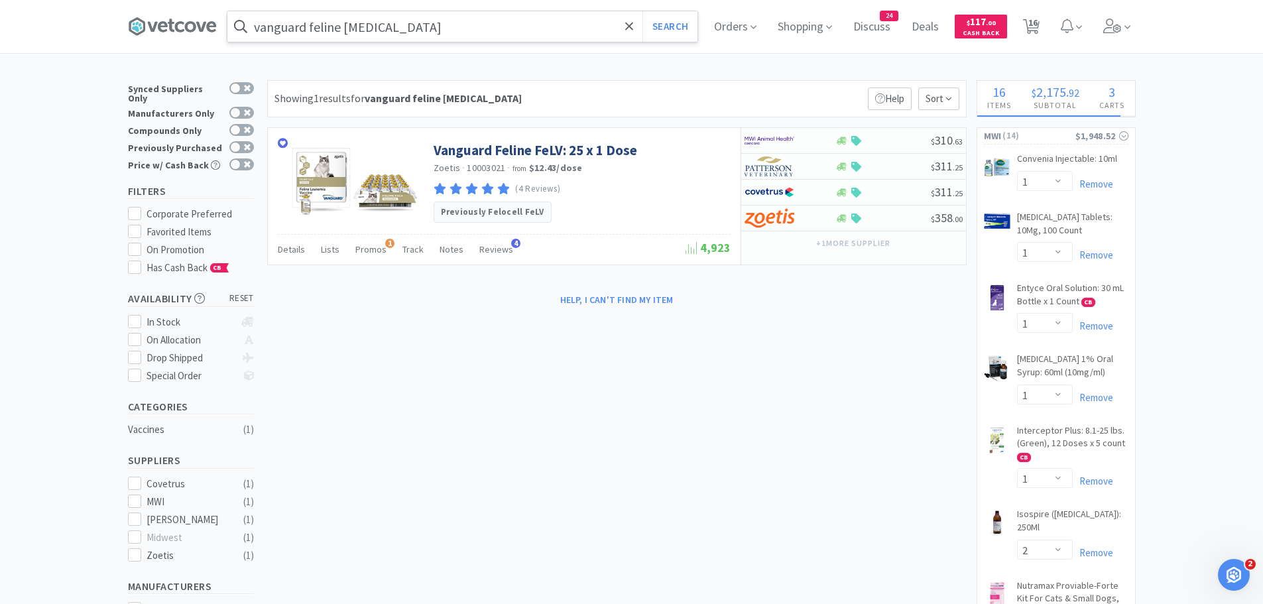
click at [399, 36] on input "vanguard feline [MEDICAL_DATA]" at bounding box center [462, 26] width 470 height 30
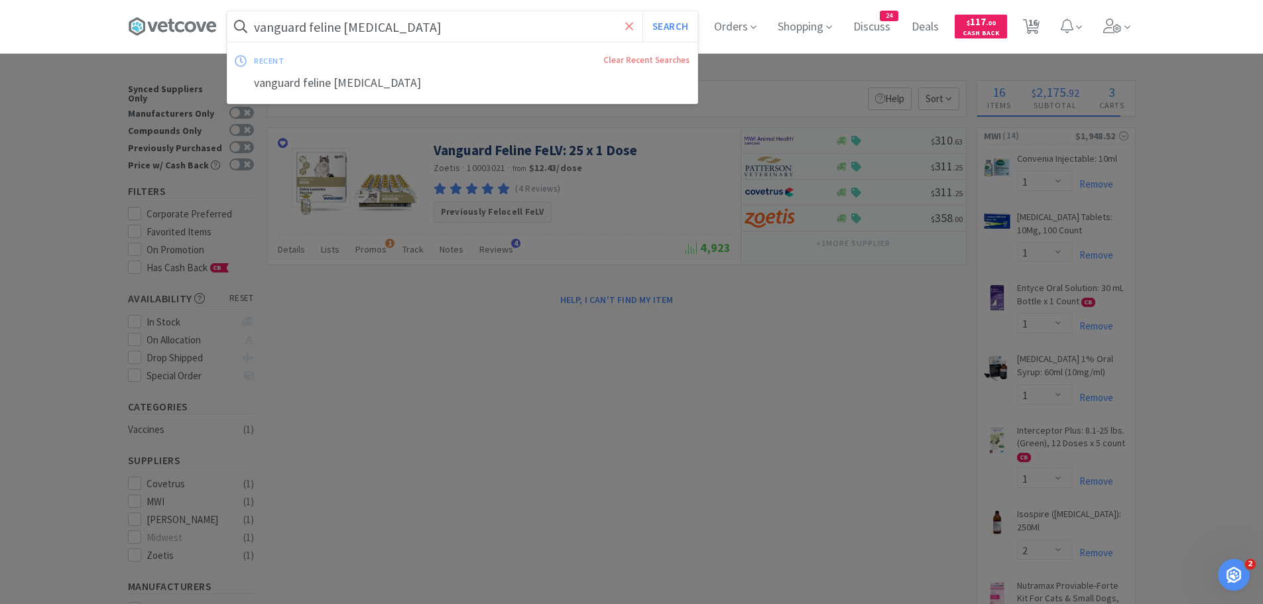
click at [631, 23] on icon at bounding box center [629, 26] width 9 height 13
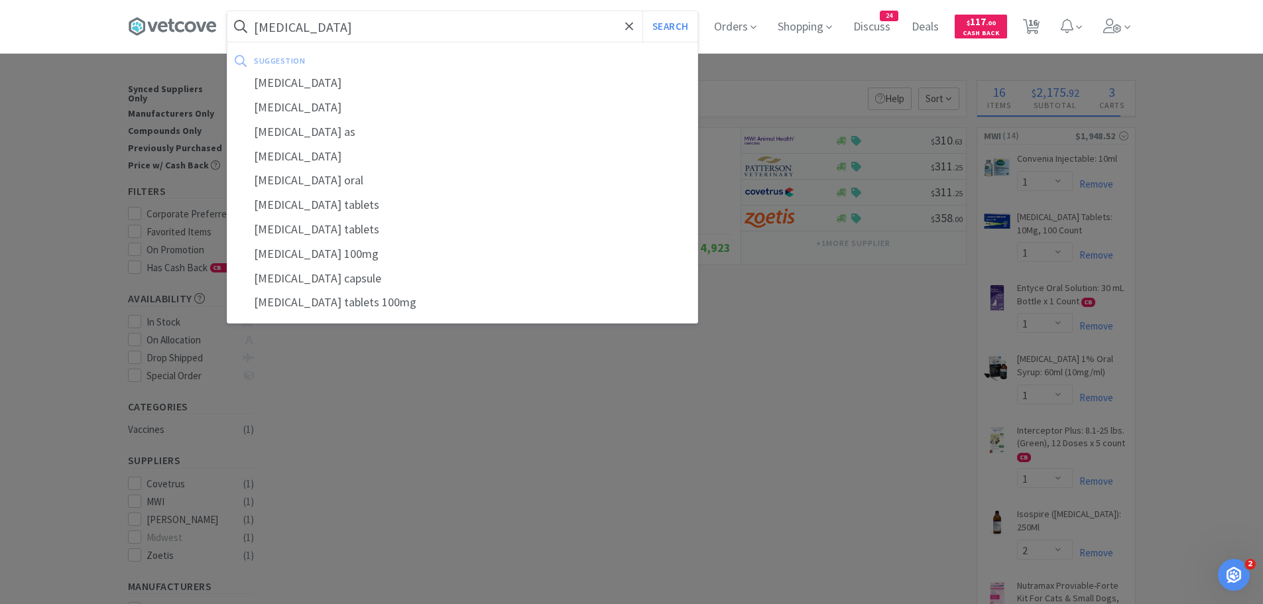
type input "[MEDICAL_DATA]"
click at [642, 11] on button "Search" at bounding box center [669, 26] width 55 height 30
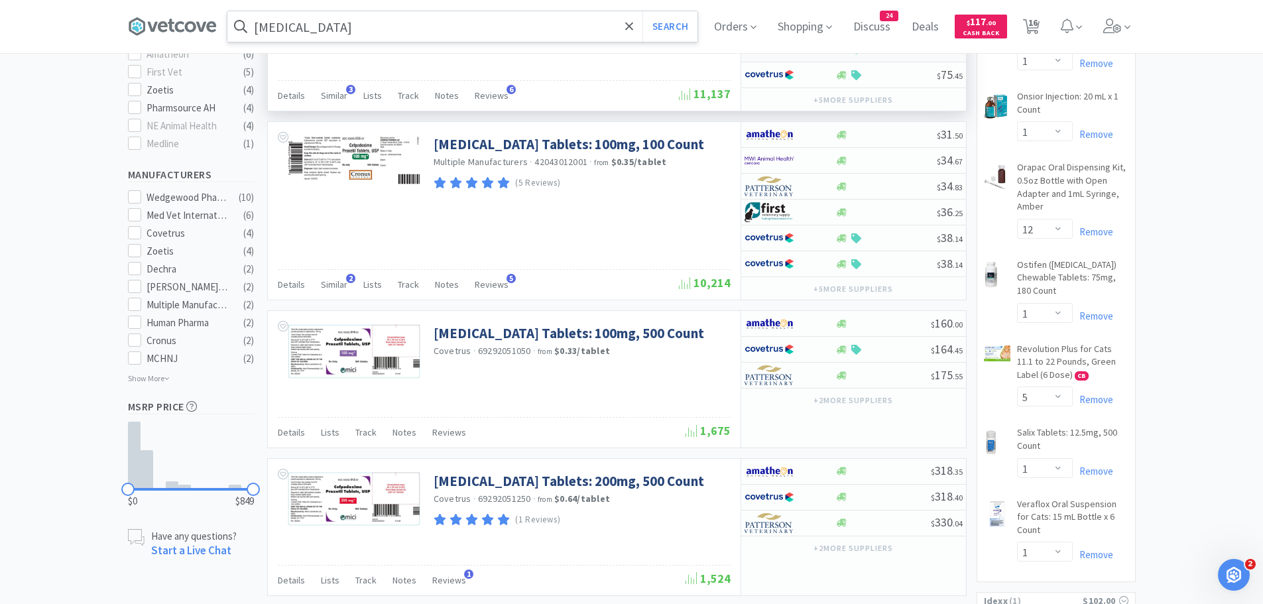
scroll to position [597, 0]
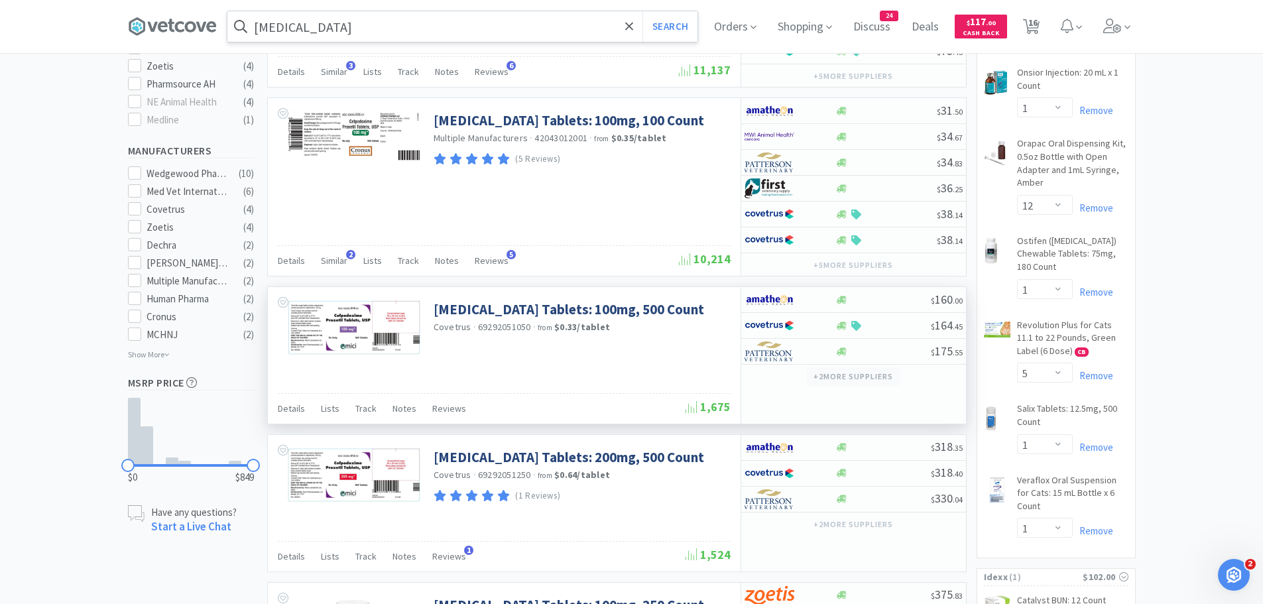
click at [831, 375] on button "+ 2 more supplier s" at bounding box center [853, 376] width 92 height 19
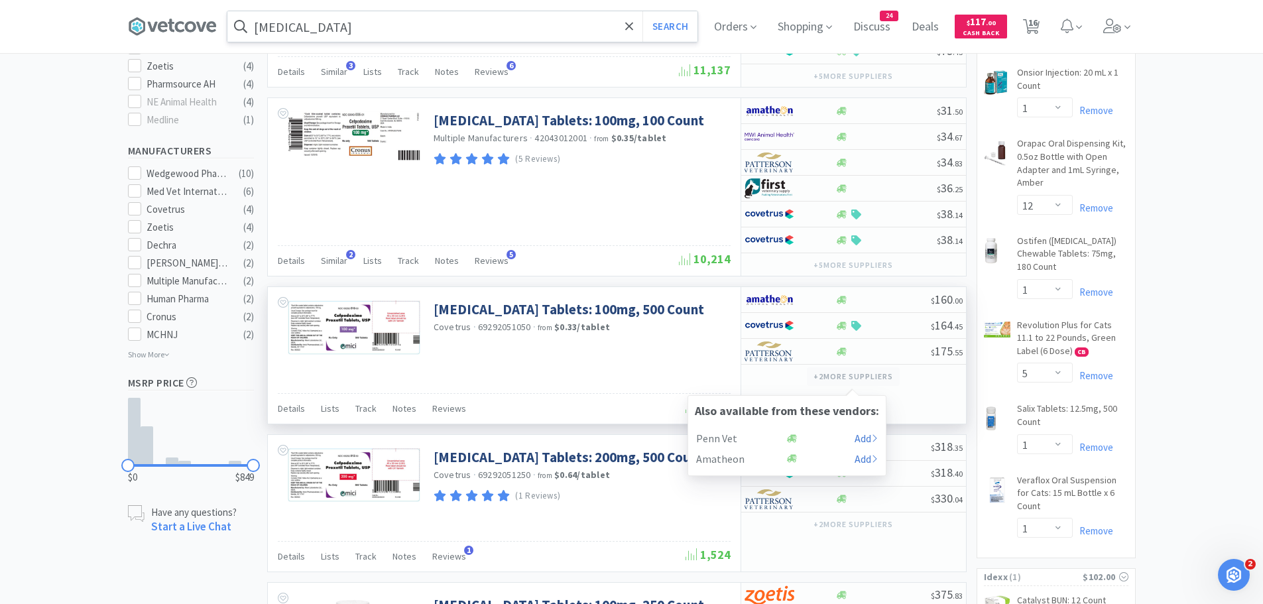
click at [832, 373] on button "+ 2 more supplier s" at bounding box center [853, 376] width 92 height 19
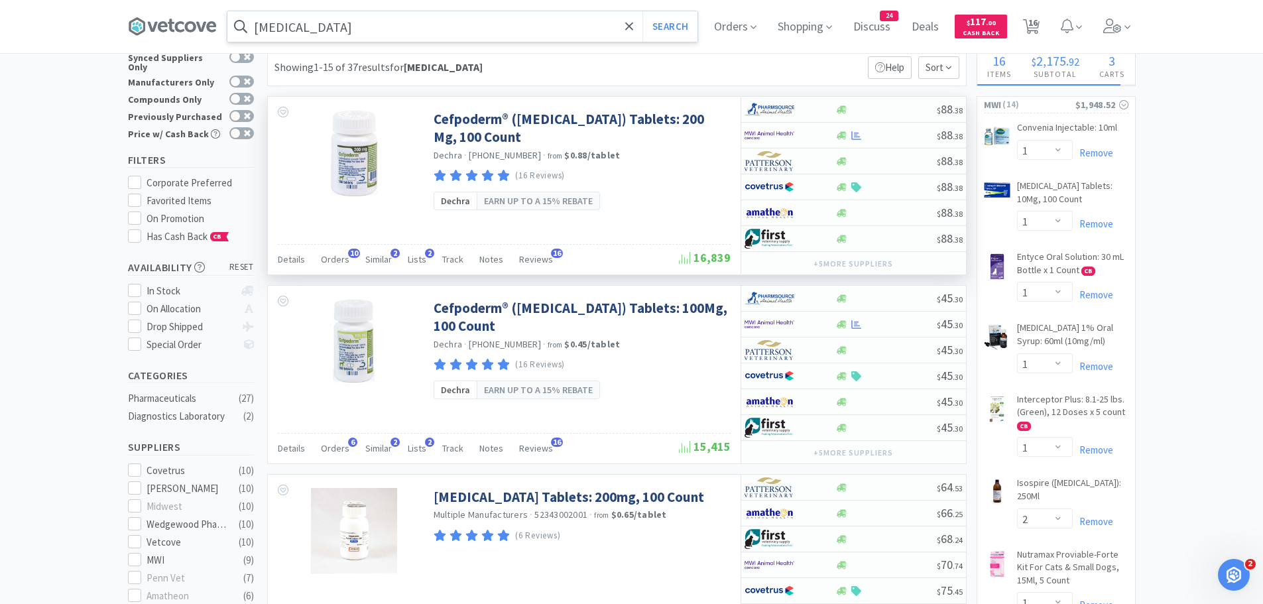
scroll to position [0, 0]
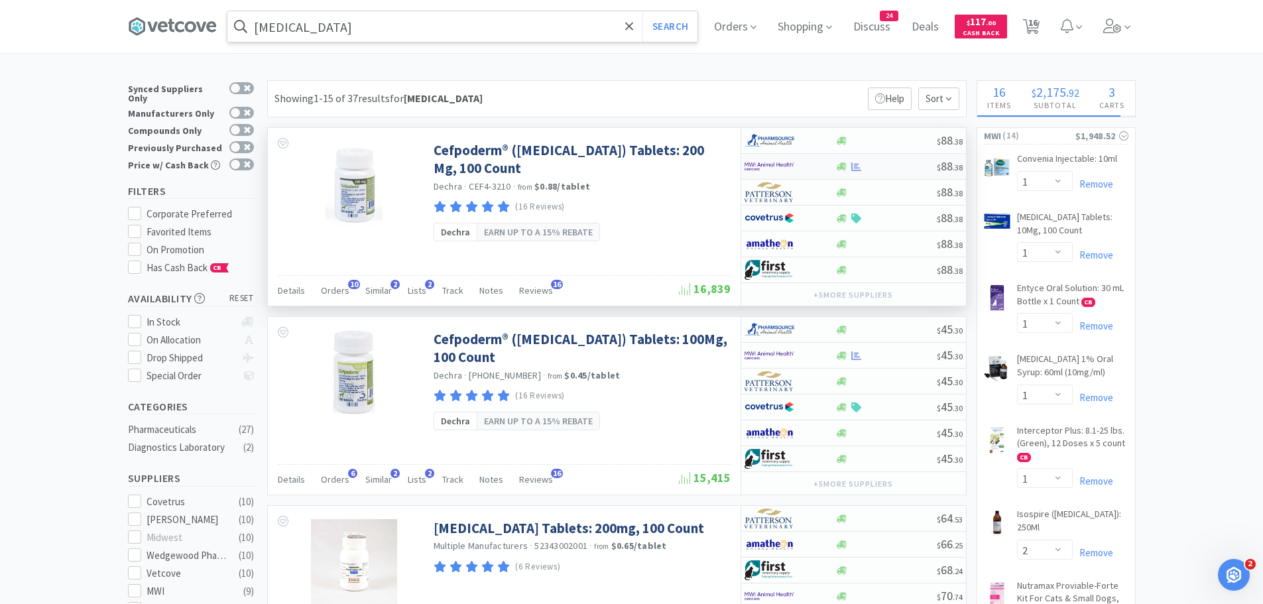
click at [813, 164] on div at bounding box center [780, 166] width 73 height 23
select select "1"
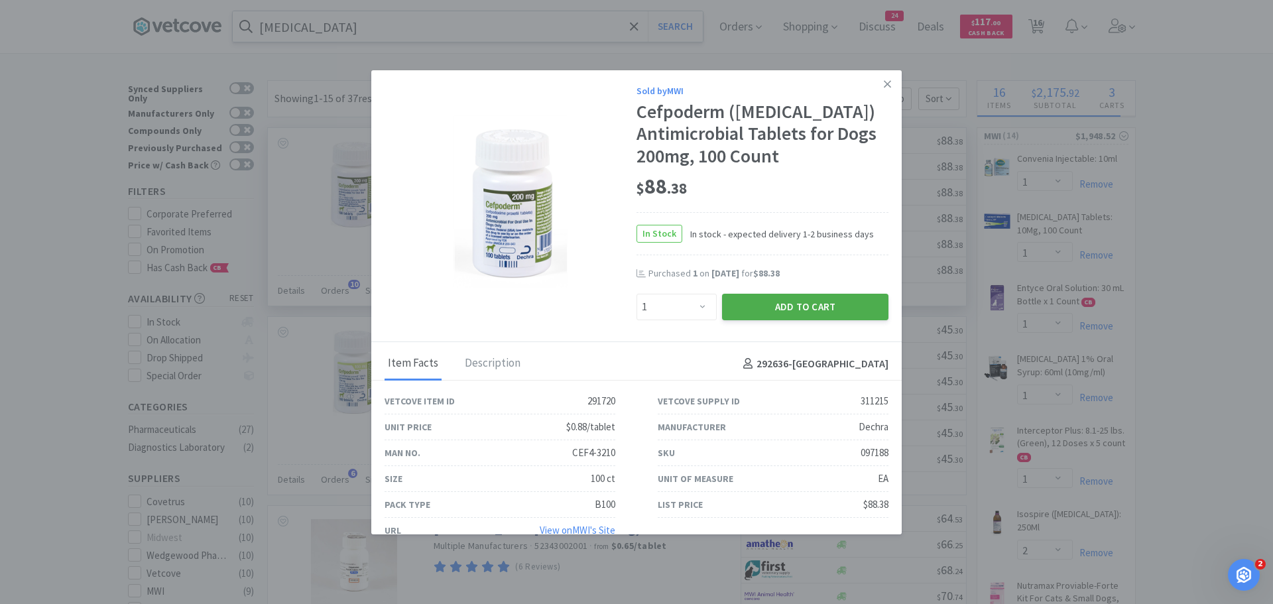
click at [797, 309] on button "Add to Cart" at bounding box center [805, 307] width 166 height 27
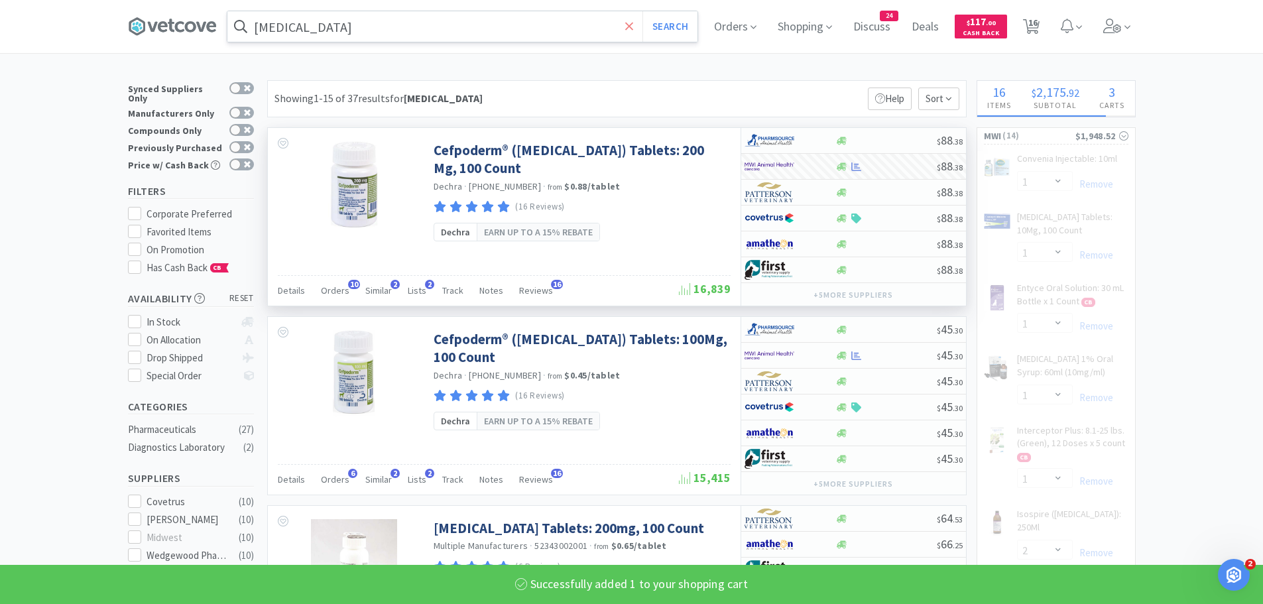
click at [637, 27] on span at bounding box center [629, 27] width 15 height 28
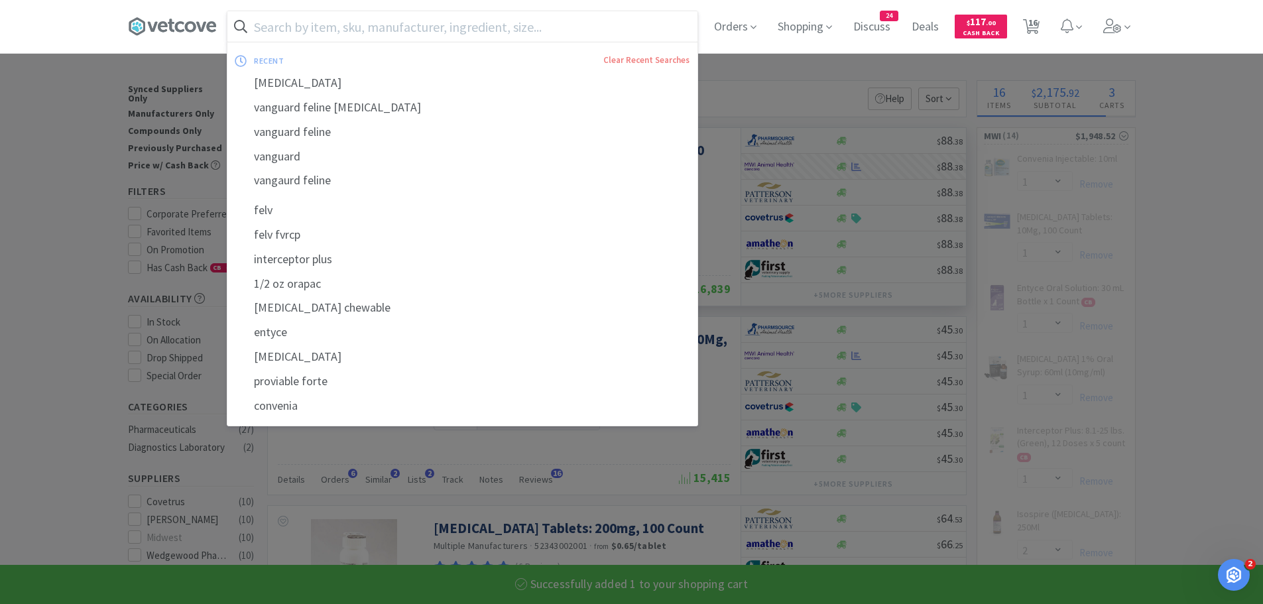
select select "1"
select select "2"
select select "12"
select select "5"
select select "1"
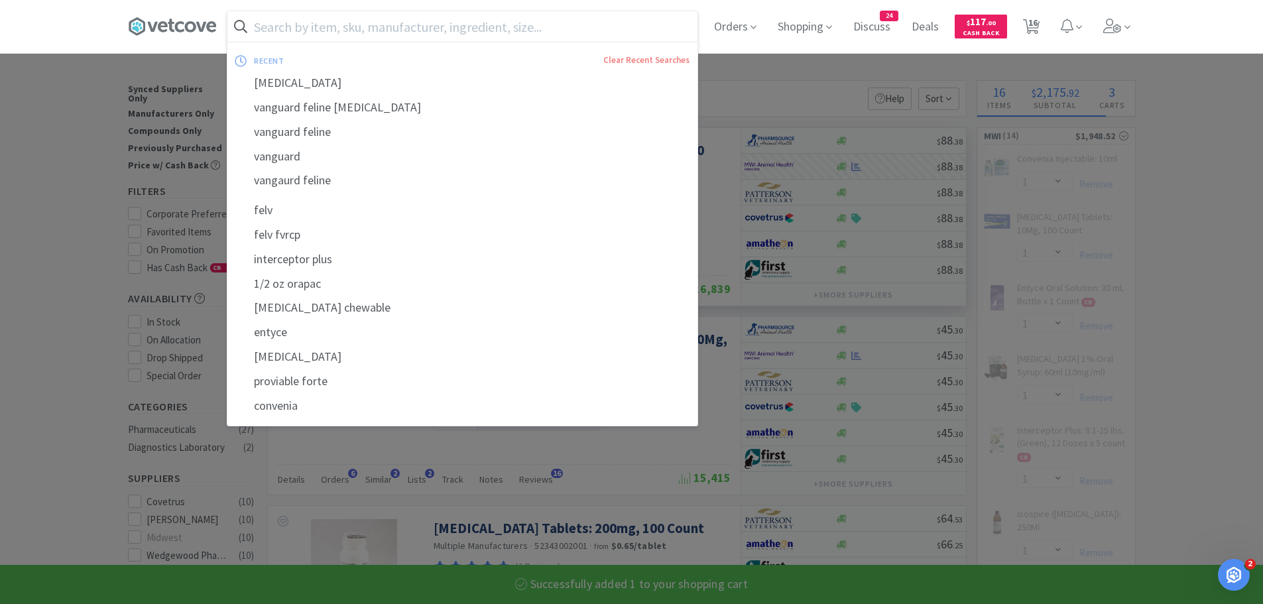
select select "1"
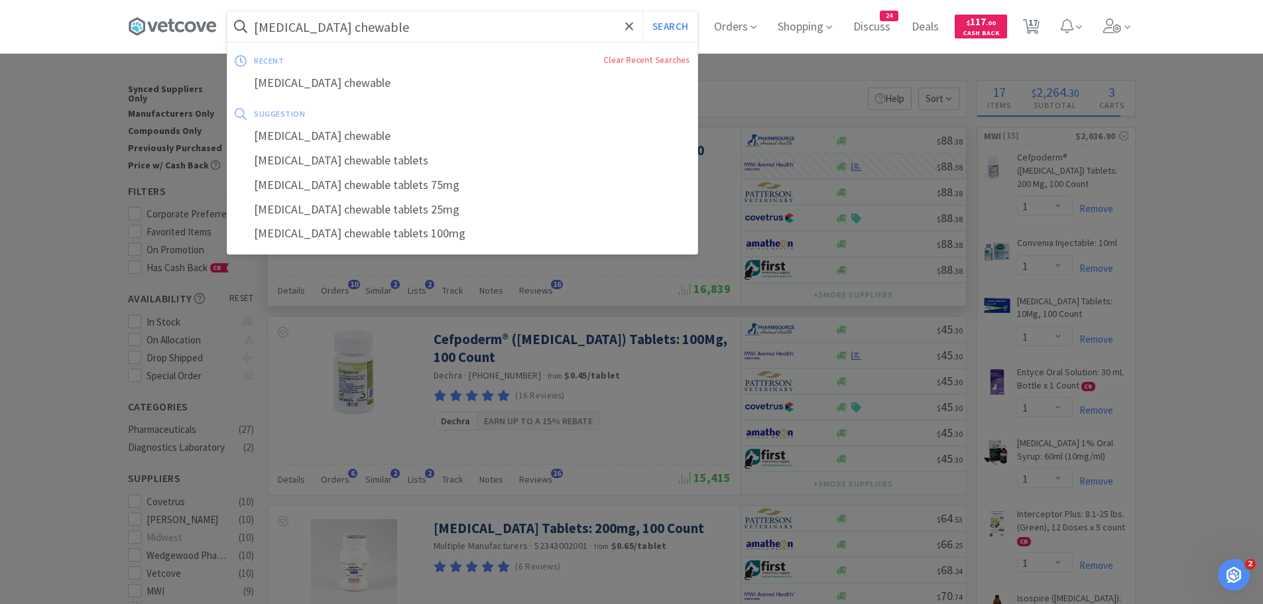
type input "[MEDICAL_DATA] chewable"
click at [642, 11] on button "Search" at bounding box center [669, 26] width 55 height 30
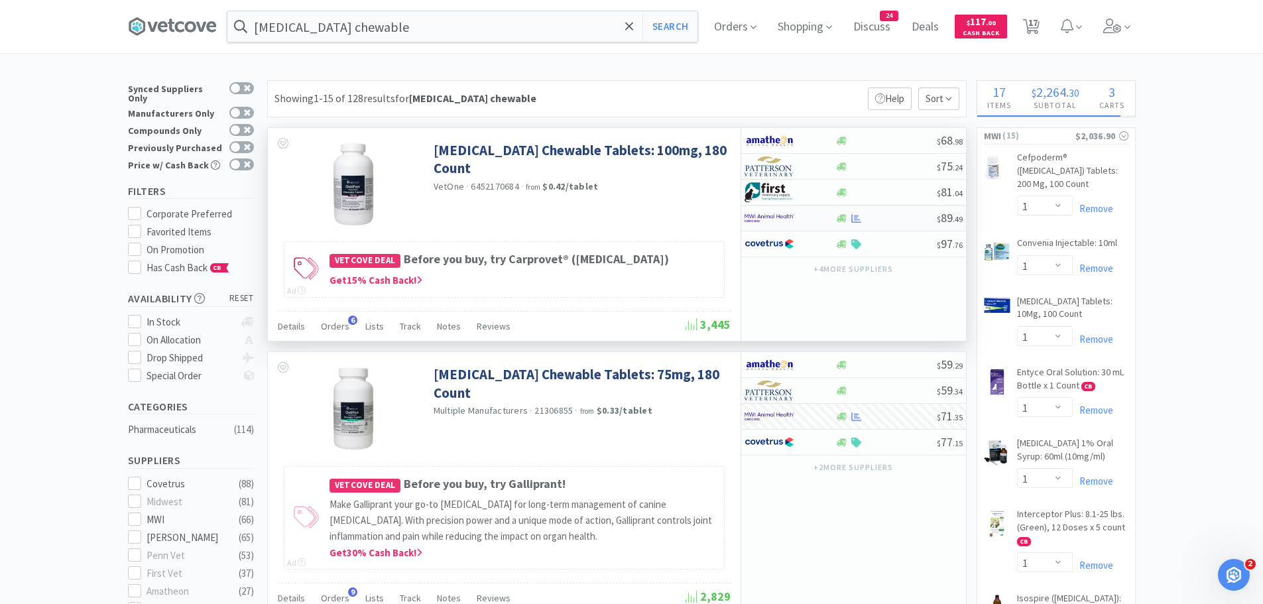
click at [785, 217] on img at bounding box center [769, 218] width 50 height 20
select select "1"
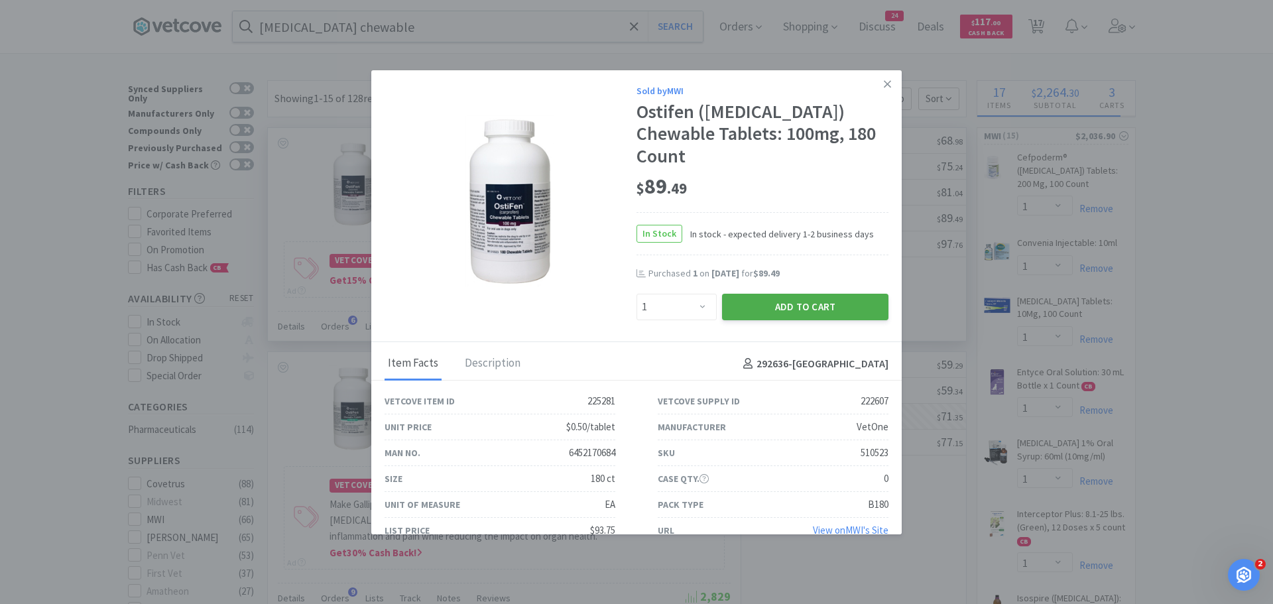
click at [782, 294] on button "Add to Cart" at bounding box center [805, 307] width 166 height 27
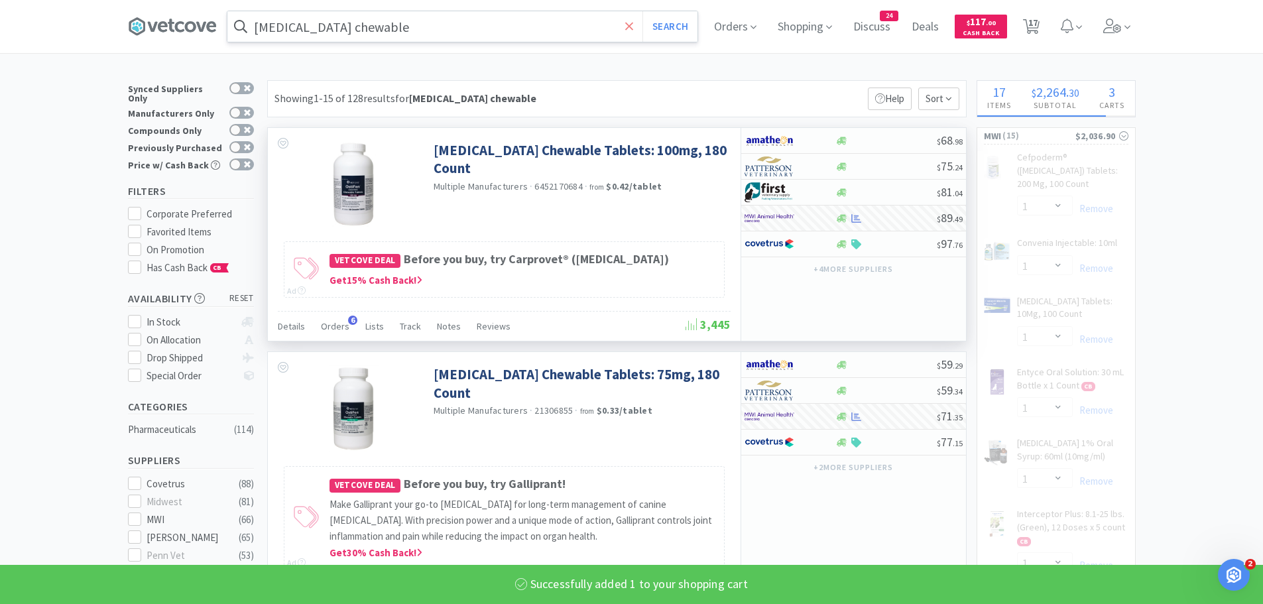
click at [626, 19] on span at bounding box center [629, 27] width 15 height 28
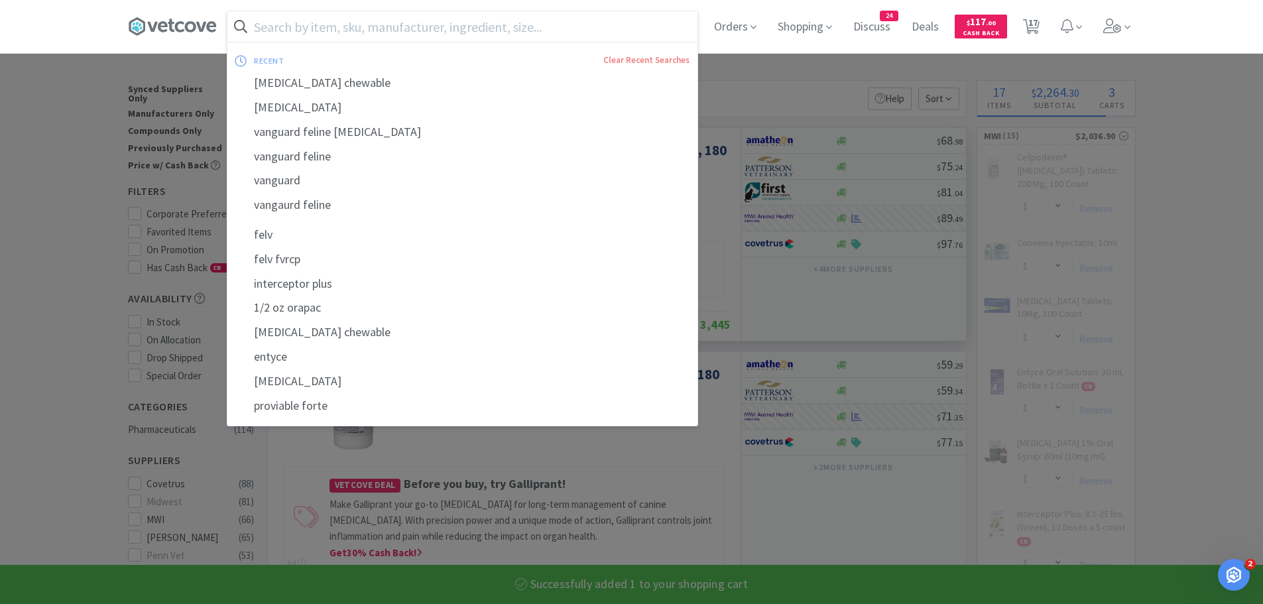
select select "5"
select select "1"
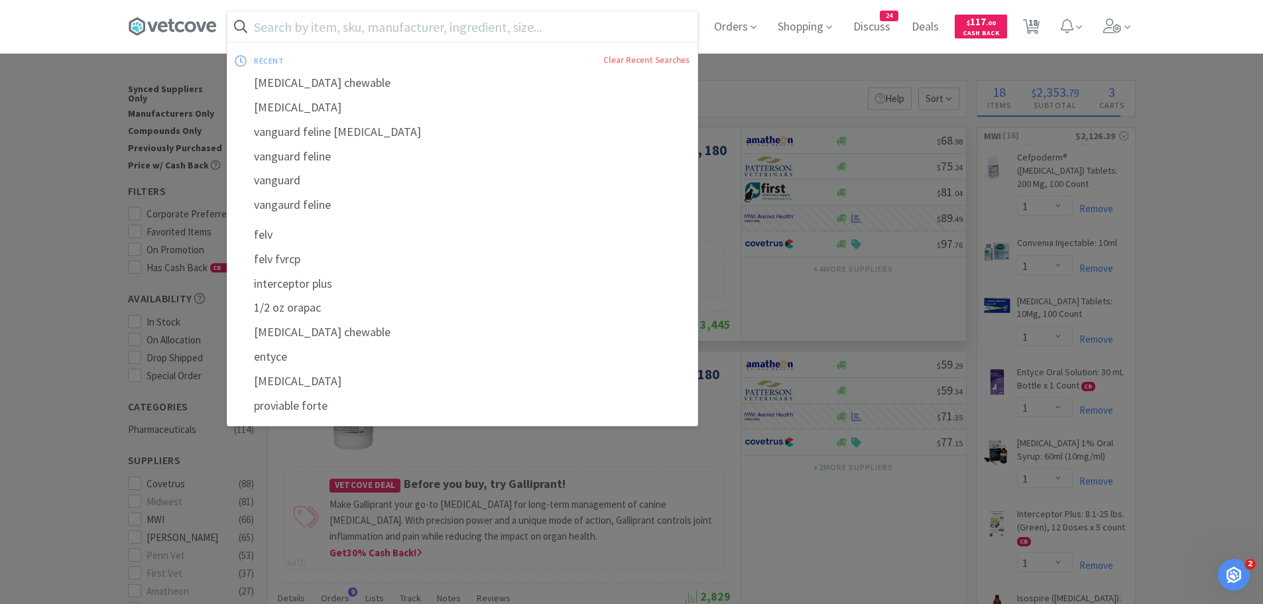
click at [794, 81] on div at bounding box center [631, 302] width 1263 height 604
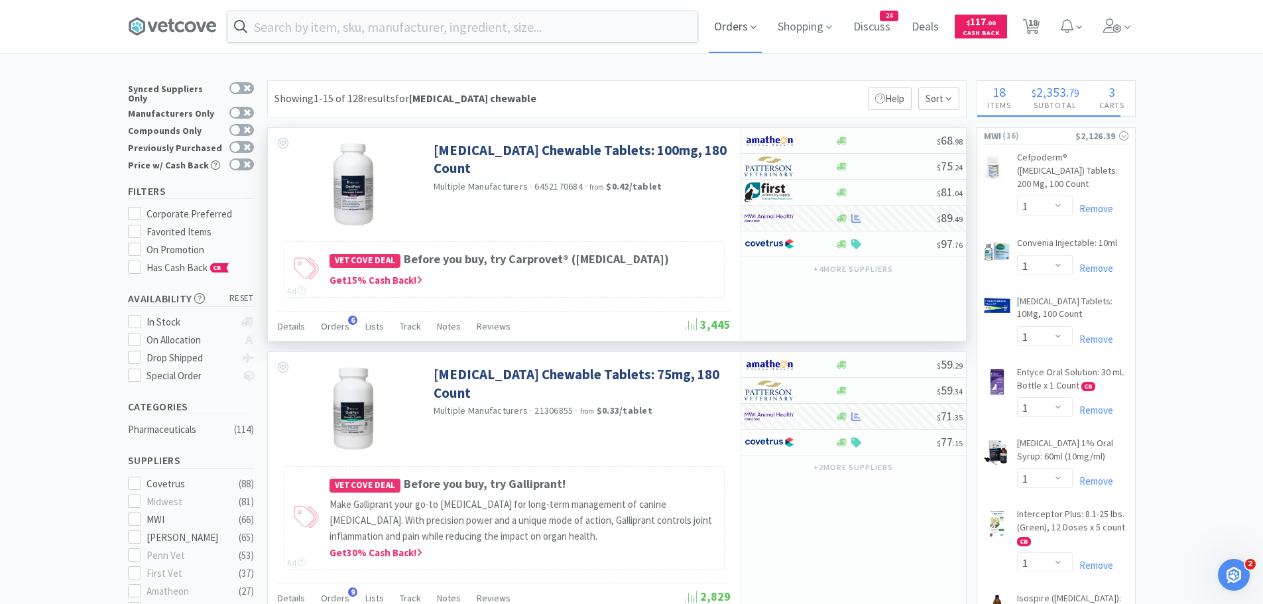
click at [752, 28] on span "Orders" at bounding box center [735, 26] width 53 height 53
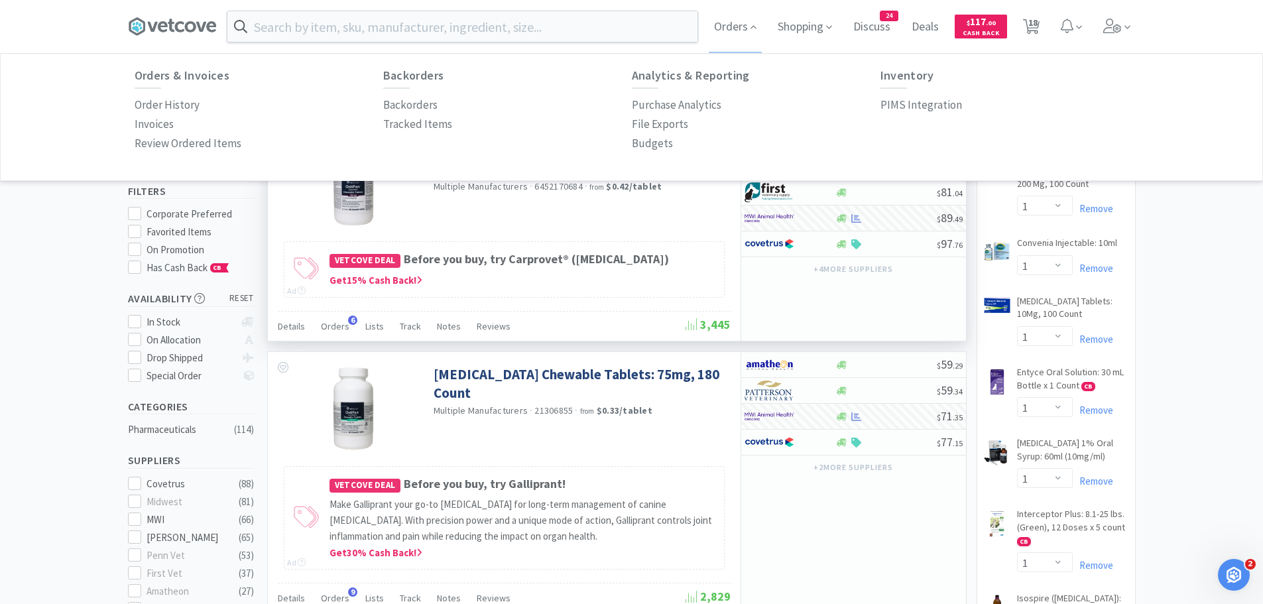
click at [172, 94] on div "Orders & Invoices Order History Invoices Review Ordered Items" at bounding box center [259, 111] width 249 height 85
click at [166, 103] on p "Order History" at bounding box center [167, 105] width 65 height 18
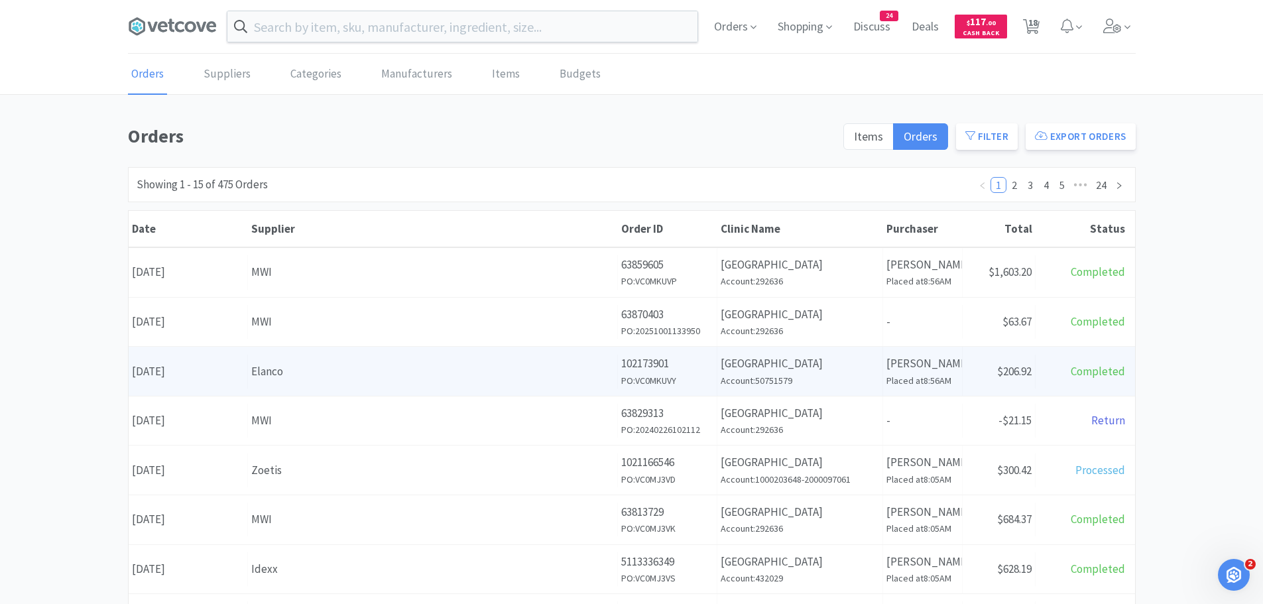
click at [336, 373] on div "Elanco" at bounding box center [432, 372] width 363 height 18
click at [336, 373] on body "Orders Shopping Discuss Discuss 24 Deals Deals $ 117 . 00 Cash Back 18 18 Order…" at bounding box center [636, 302] width 1273 height 604
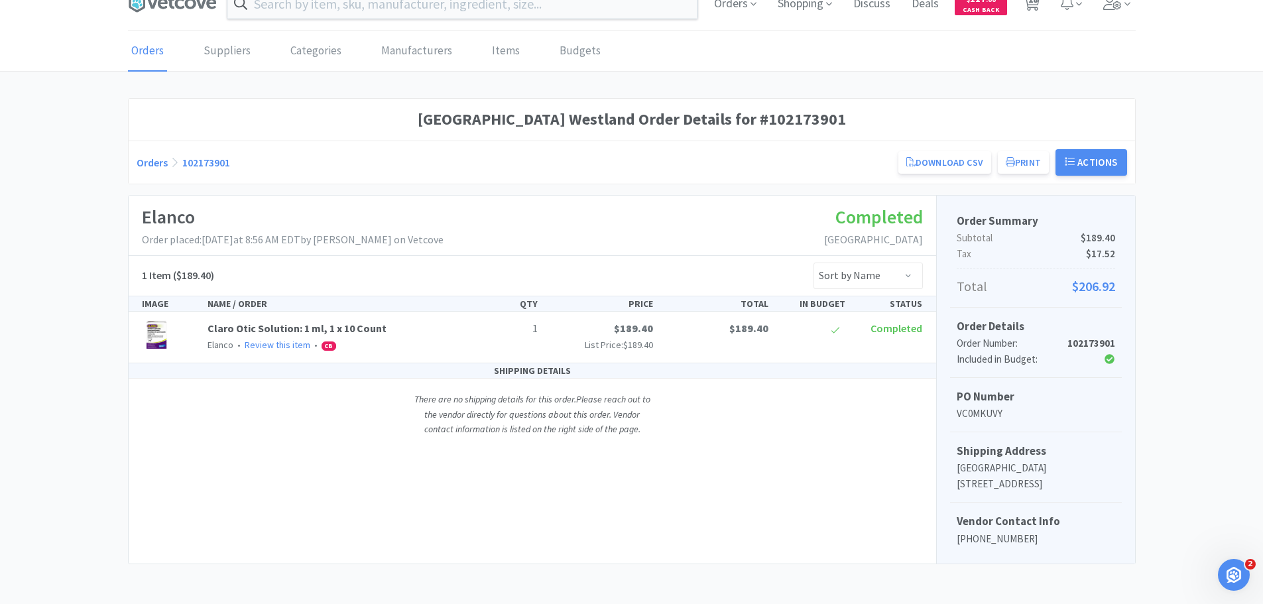
scroll to position [39, 0]
click at [1077, 149] on button "Actions" at bounding box center [1091, 162] width 72 height 27
click at [1181, 216] on div "[GEOGRAPHIC_DATA] Westland Order Details for #102173901 Orders 102173901 Downlo…" at bounding box center [631, 330] width 1263 height 465
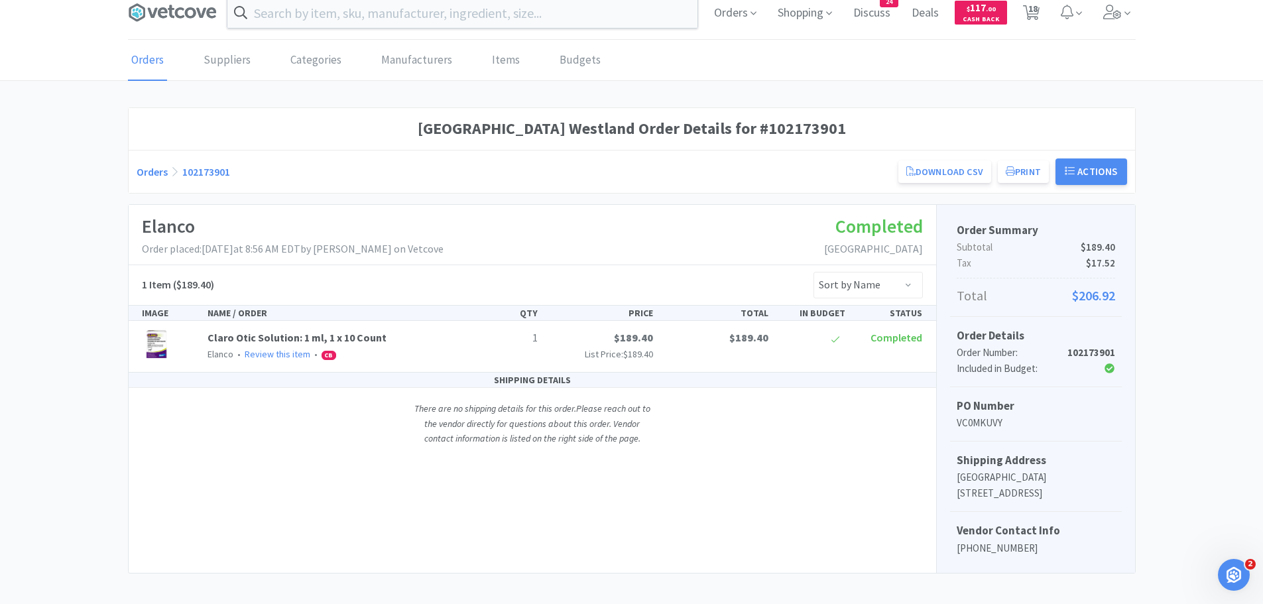
scroll to position [0, 0]
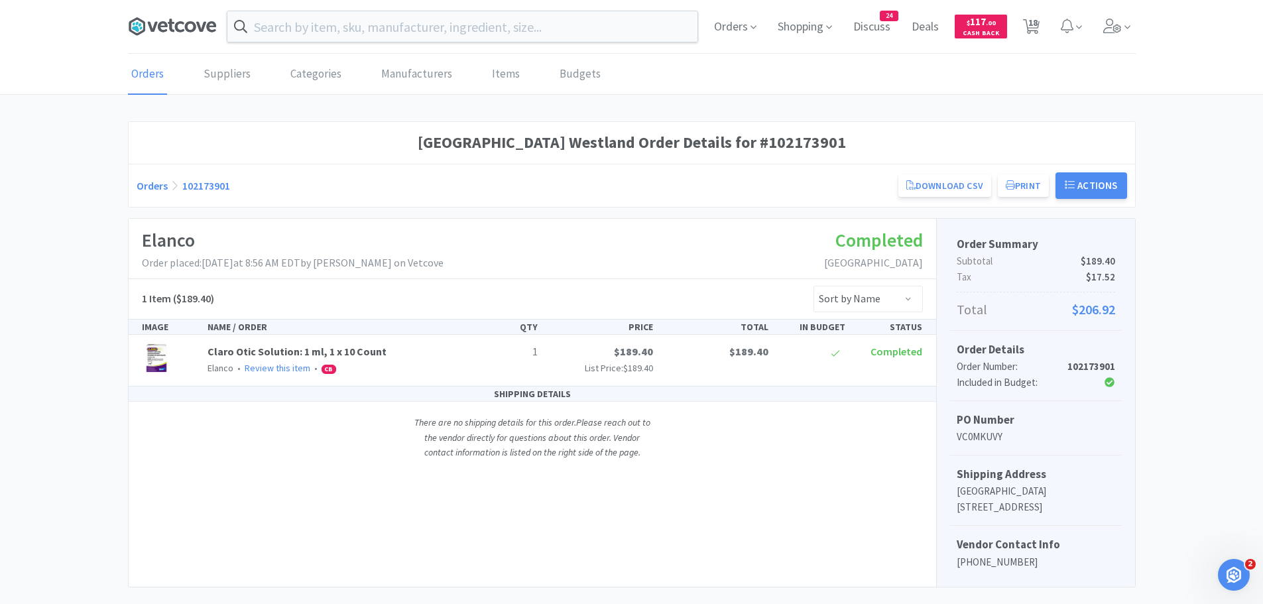
click at [199, 23] on icon at bounding box center [201, 27] width 10 height 10
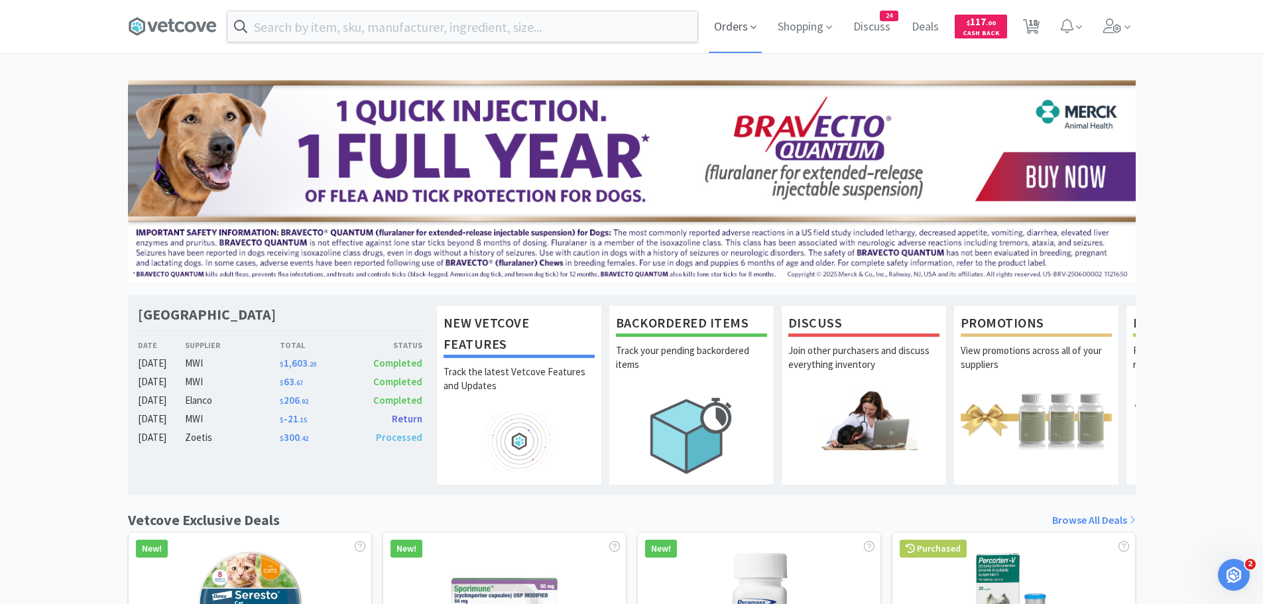
click at [736, 29] on span "Orders" at bounding box center [735, 26] width 53 height 53
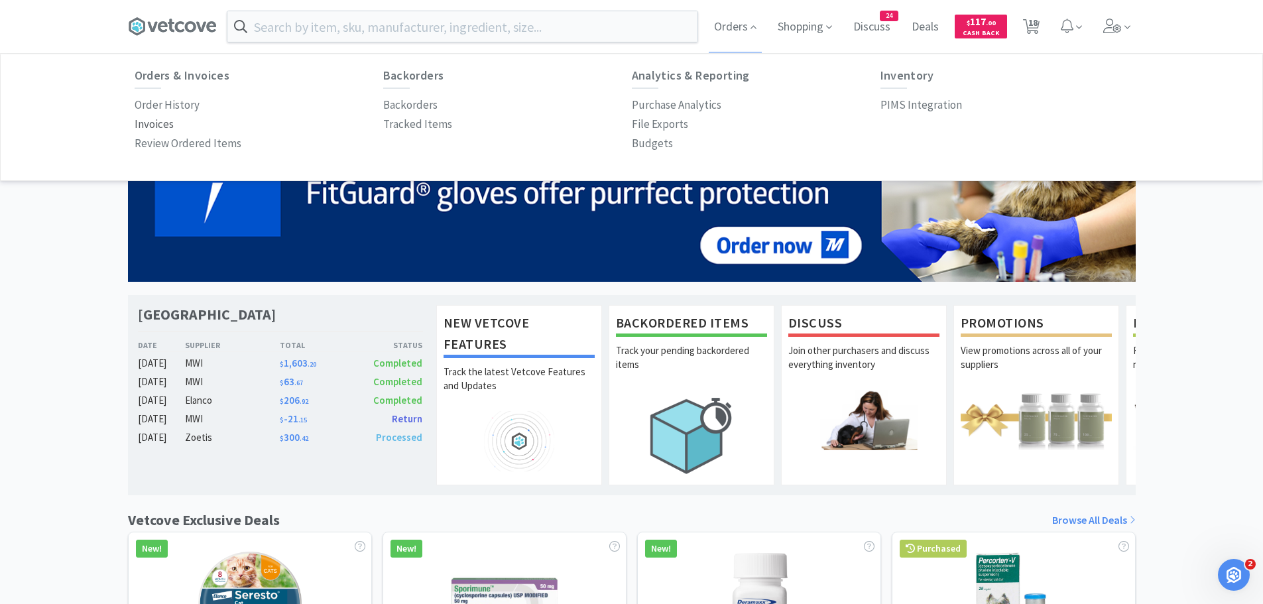
click at [158, 121] on p "Invoices" at bounding box center [154, 124] width 39 height 18
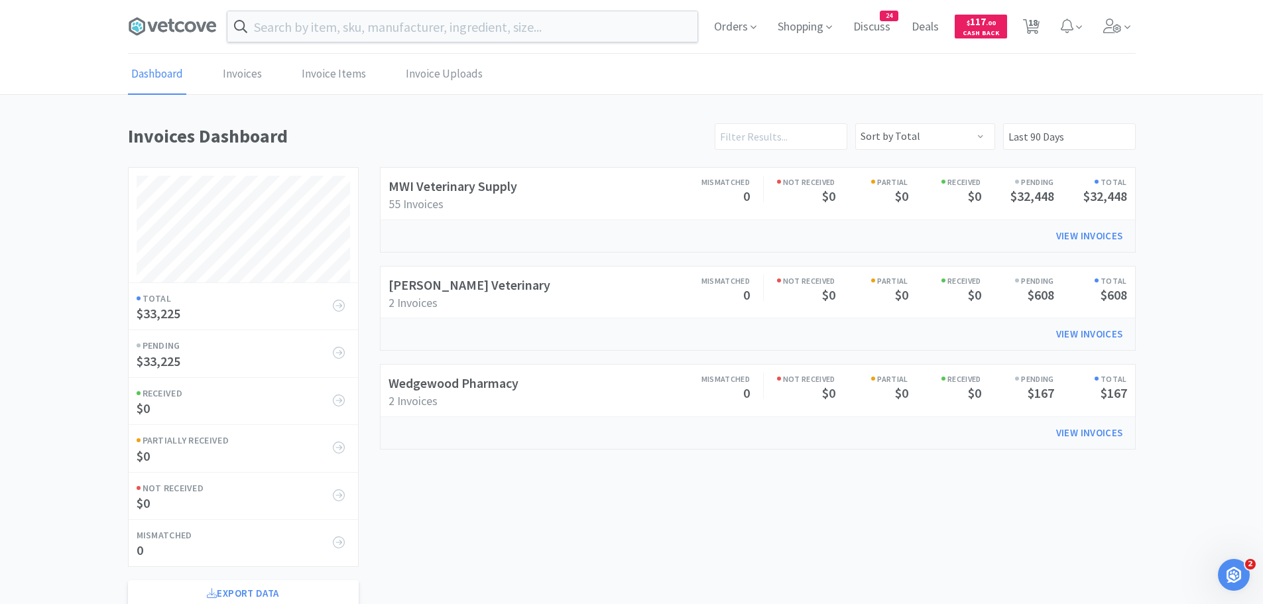
scroll to position [525, 1008]
click at [735, 17] on span "Orders" at bounding box center [735, 26] width 53 height 53
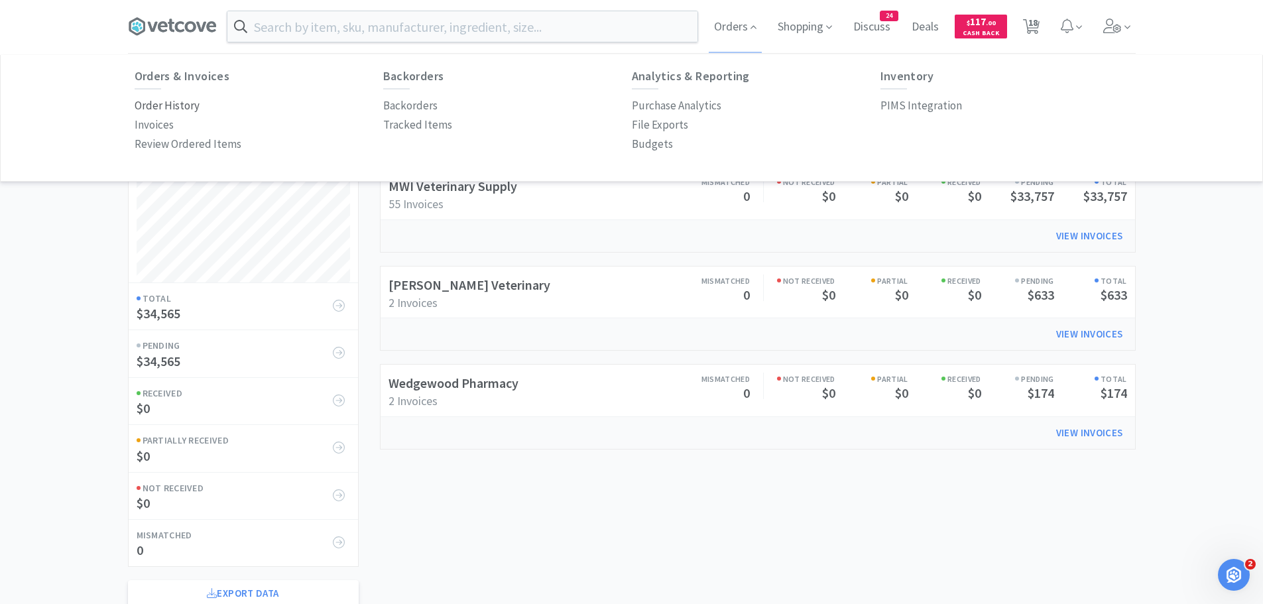
click at [192, 108] on p "Order History" at bounding box center [167, 106] width 65 height 18
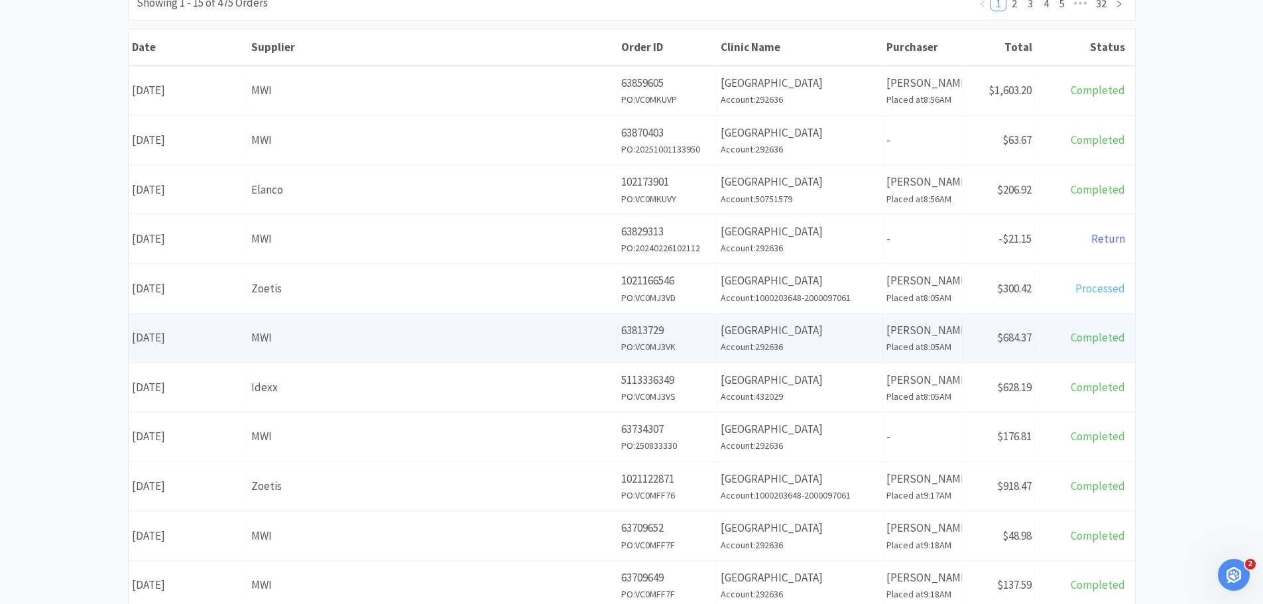
scroll to position [199, 0]
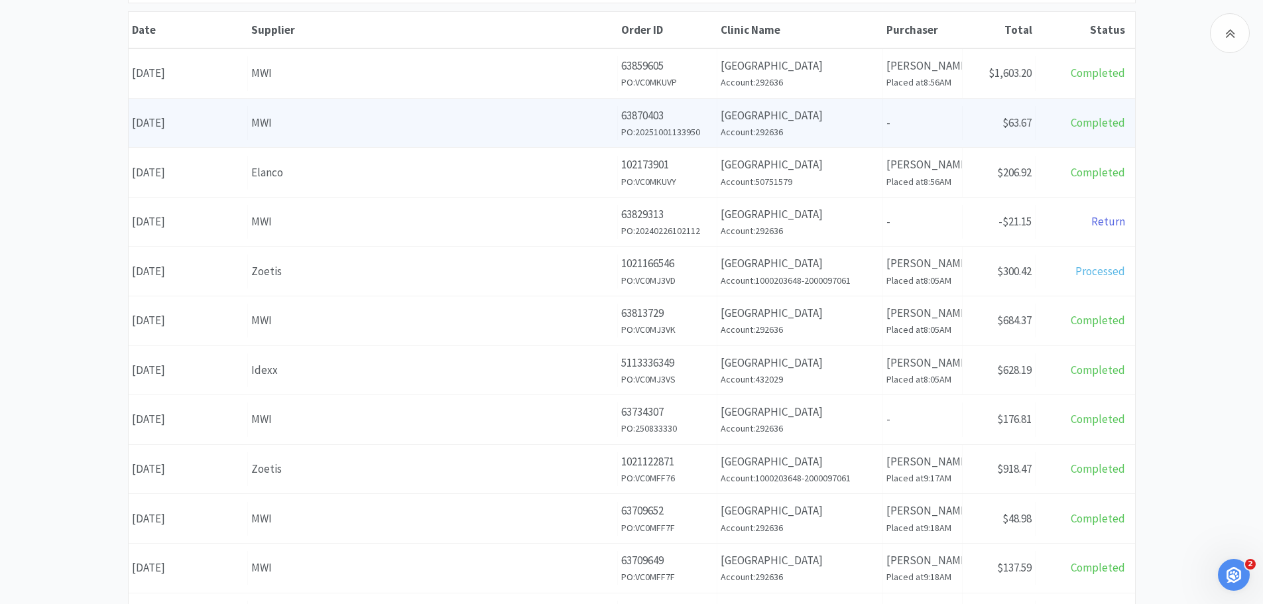
click at [339, 131] on div "MWI" at bounding box center [432, 123] width 363 height 18
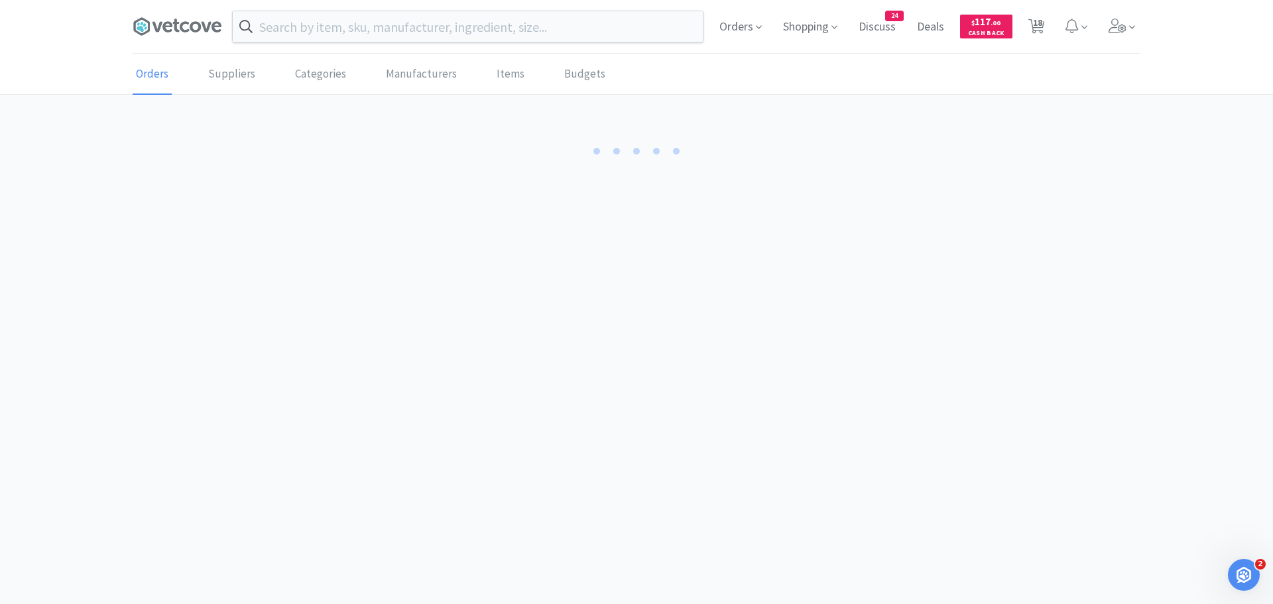
click at [339, 131] on div at bounding box center [637, 156] width 1008 height 70
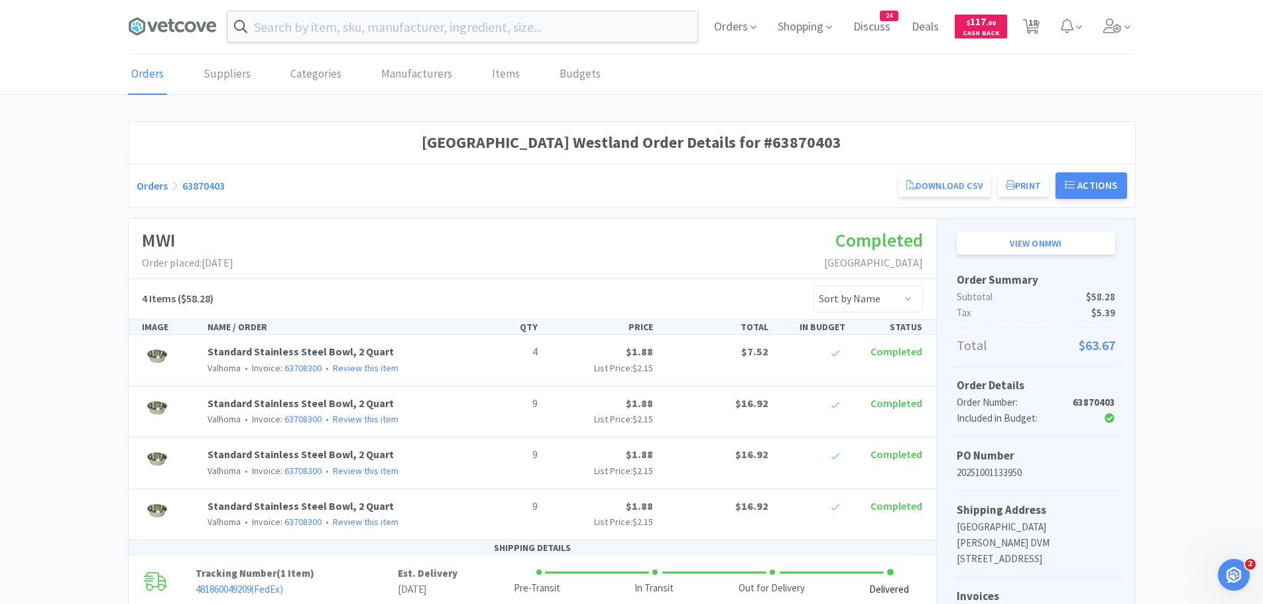
scroll to position [199, 0]
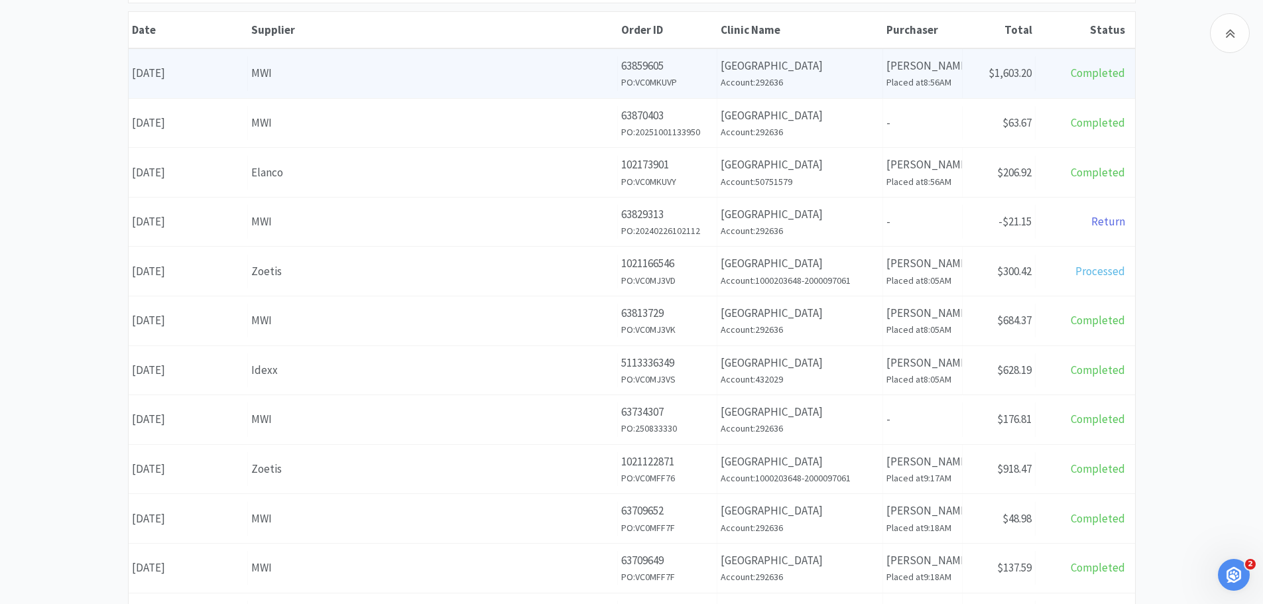
click at [364, 72] on div "MWI" at bounding box center [432, 73] width 363 height 18
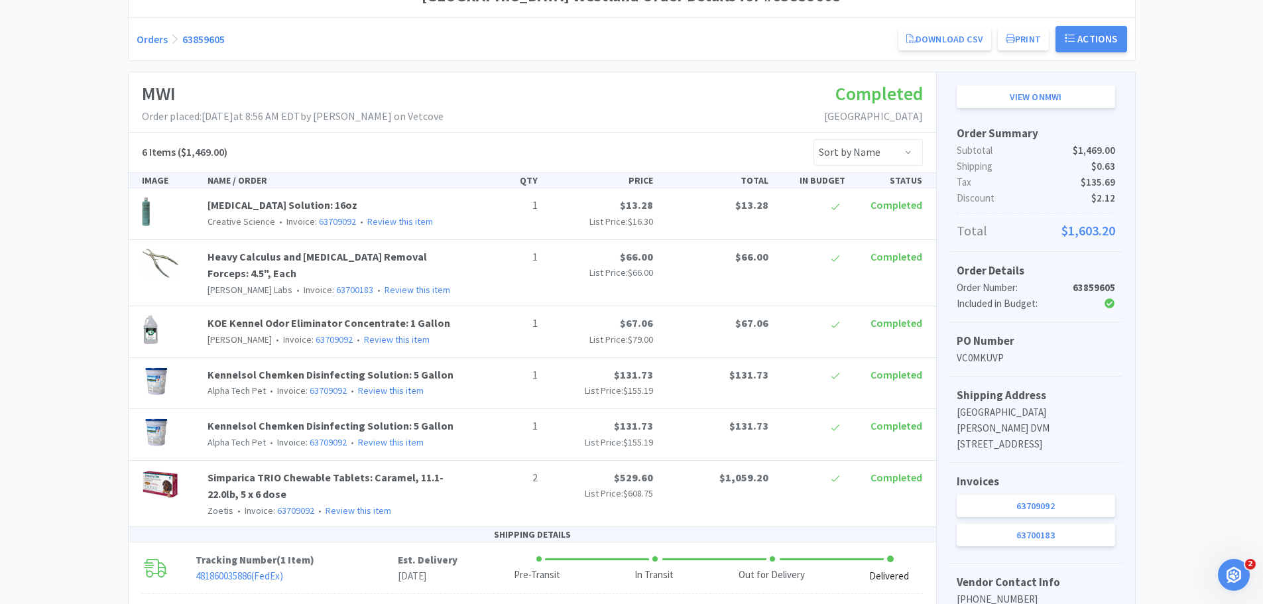
scroll to position [199, 0]
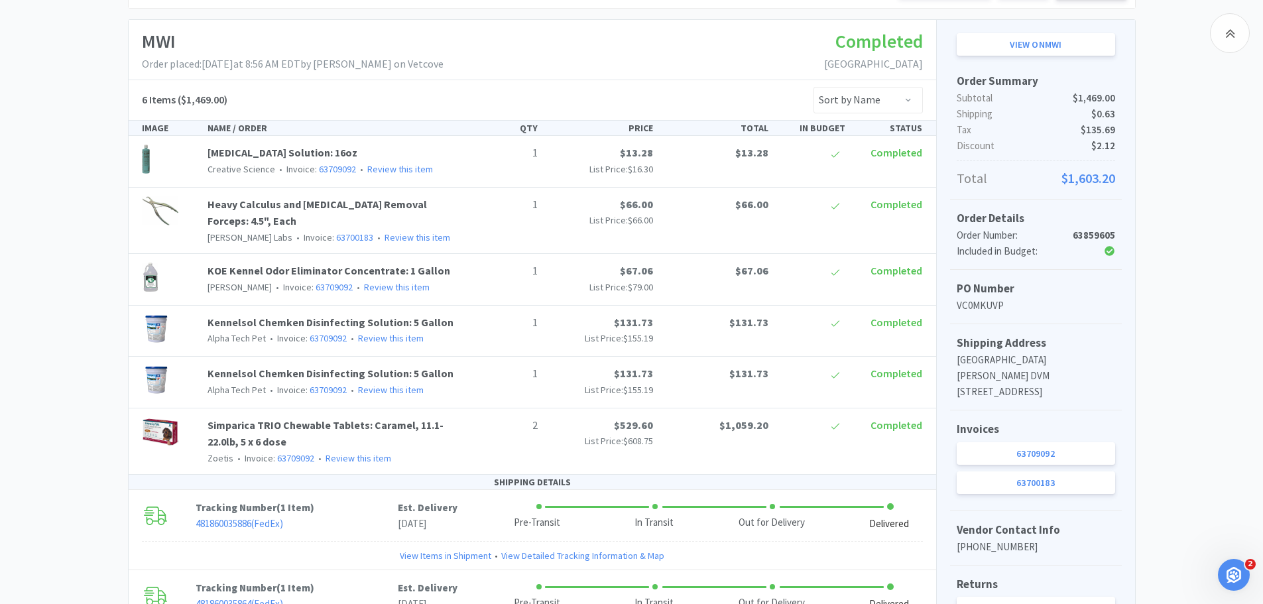
click at [486, 225] on div "1 $66.00 List Price: $66.00 $66.00 Completed" at bounding box center [697, 212] width 462 height 32
click at [58, 266] on div "[GEOGRAPHIC_DATA] Westland Order Details for #63859605 Orders 63859605 Download…" at bounding box center [631, 474] width 1263 height 1105
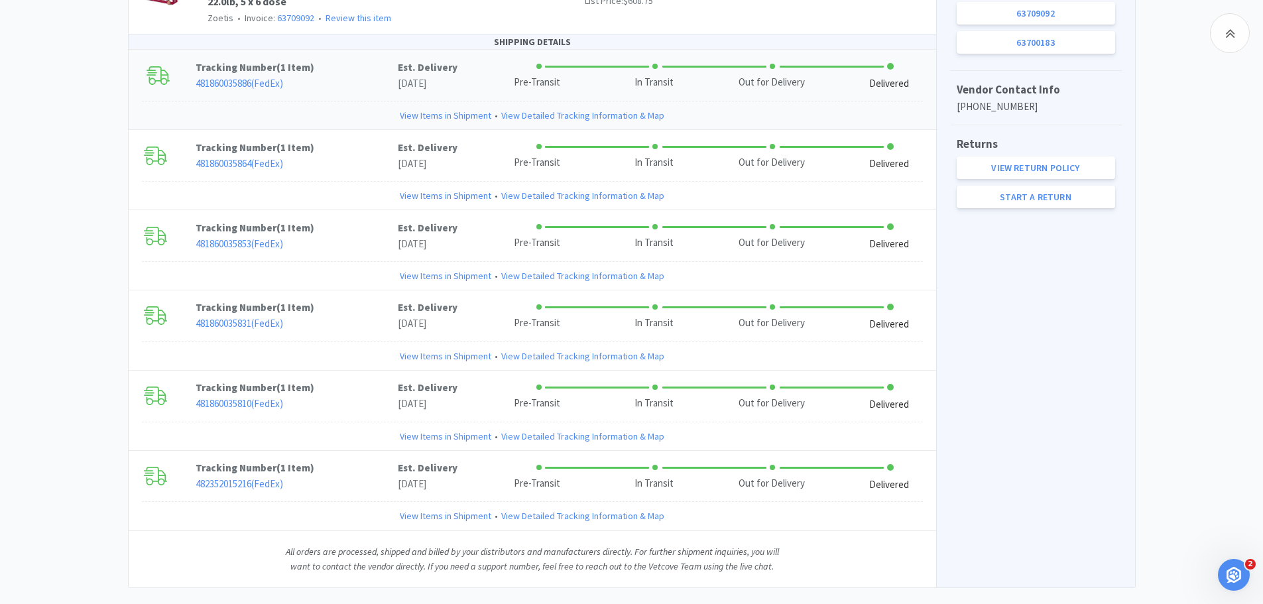
scroll to position [663, 0]
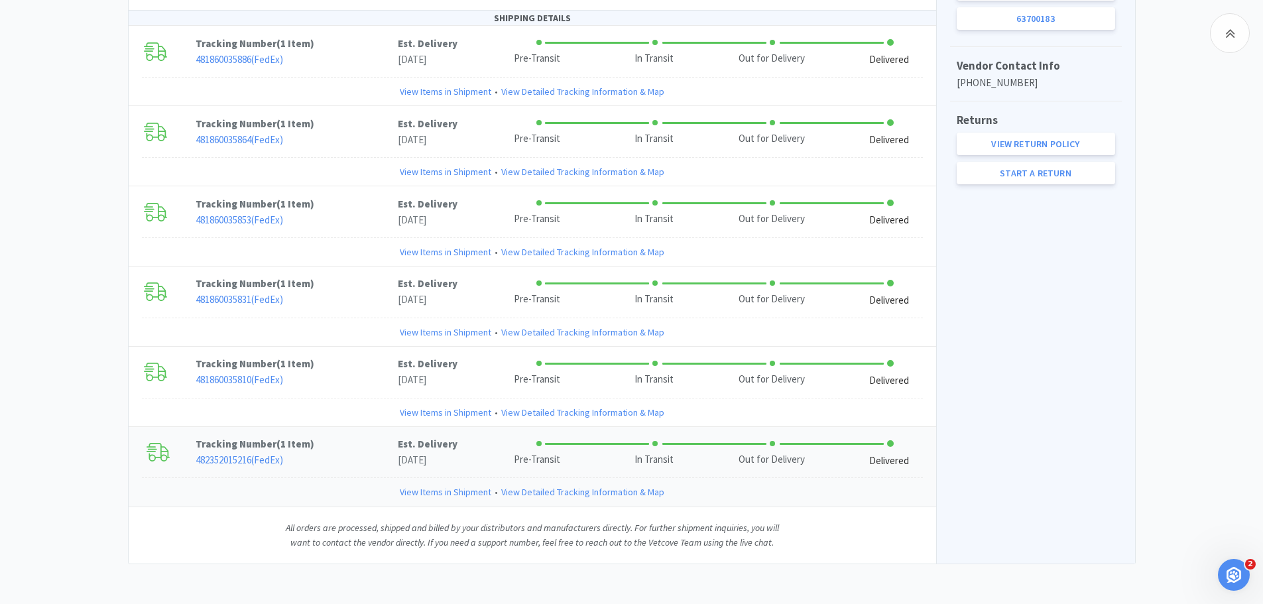
click at [347, 444] on p "Tracking Number ( 1 Item )" at bounding box center [297, 444] width 202 height 16
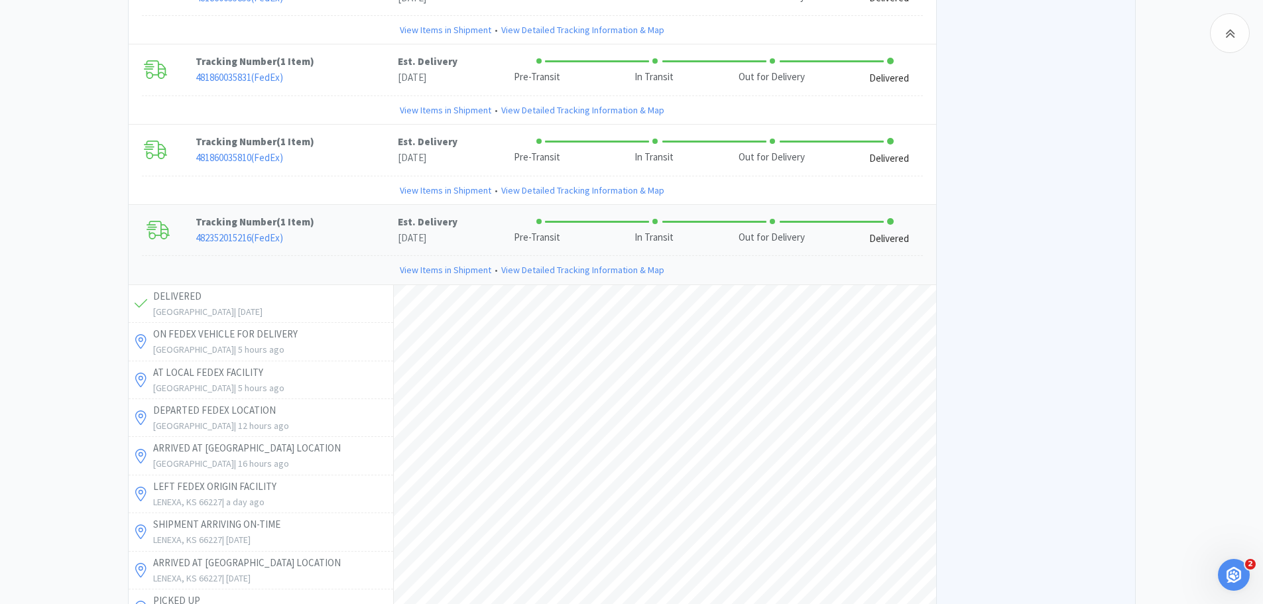
scroll to position [862, 0]
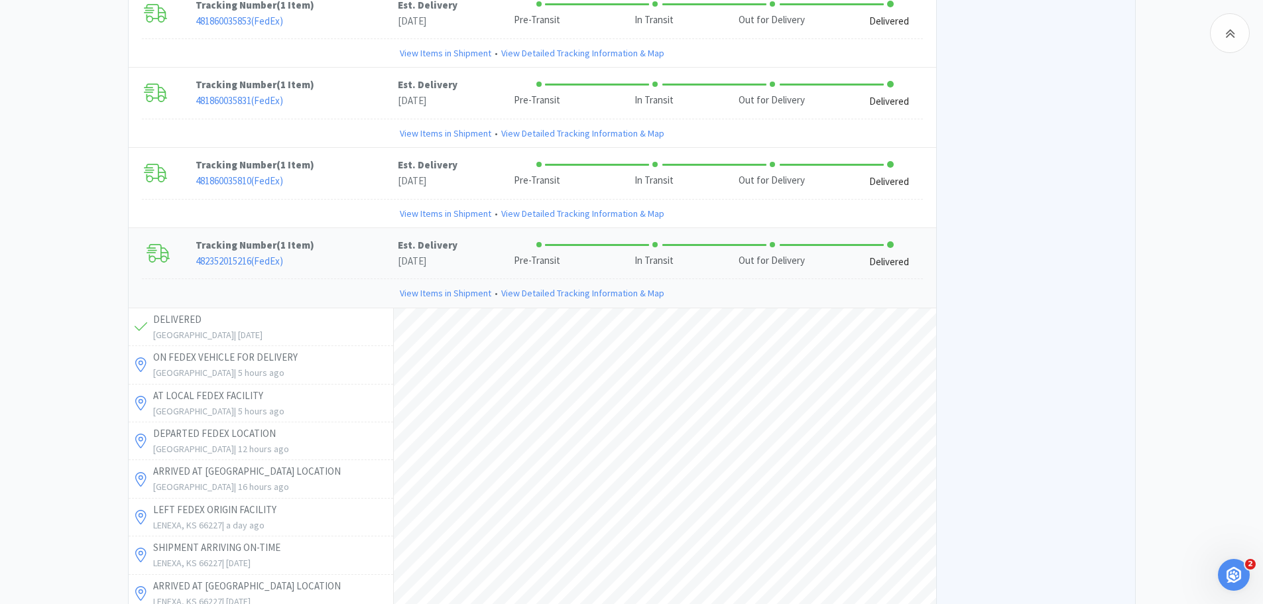
click at [335, 247] on p "Tracking Number ( 1 Item )" at bounding box center [297, 245] width 202 height 16
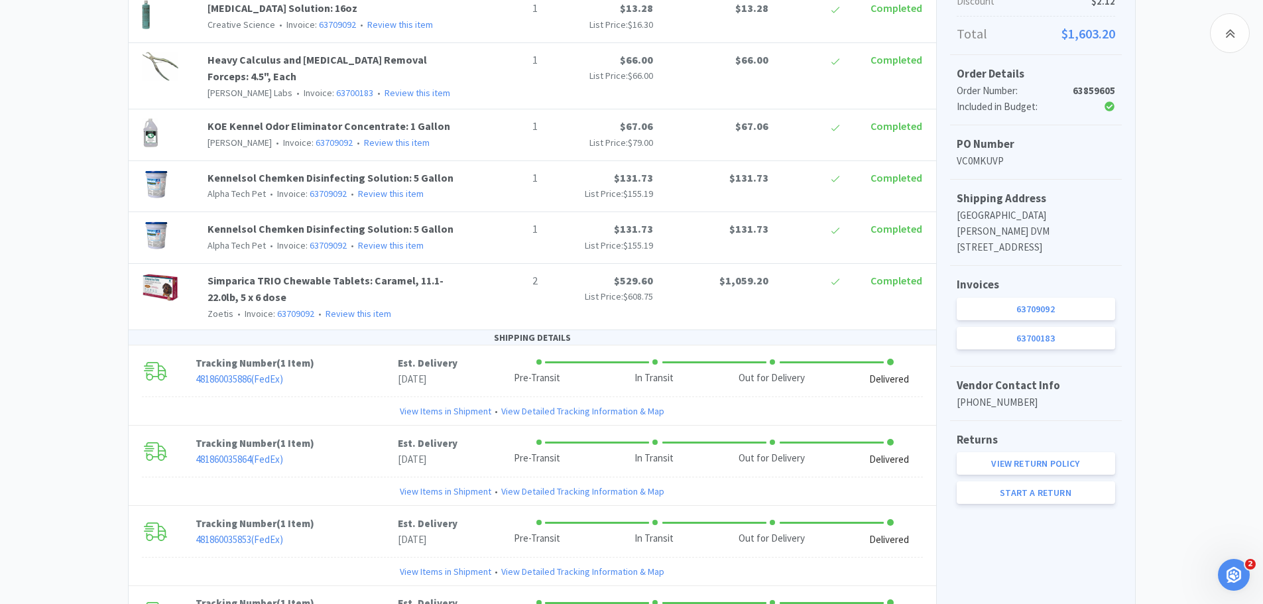
scroll to position [199, 0]
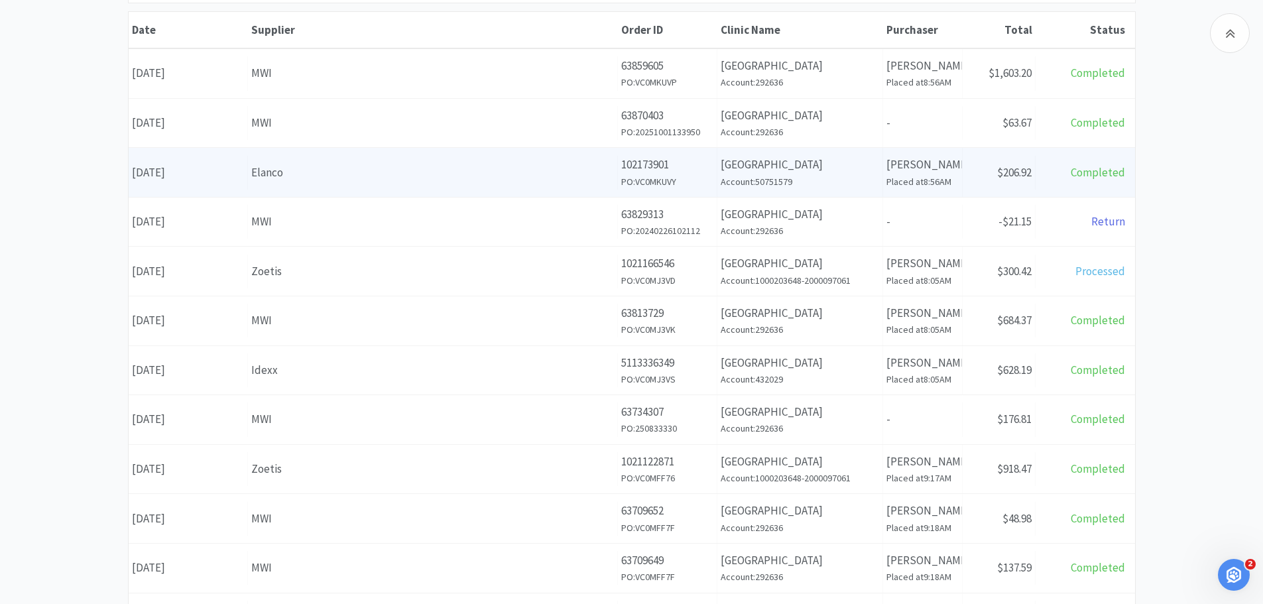
click at [321, 183] on div "Supplier Elanco" at bounding box center [433, 173] width 370 height 34
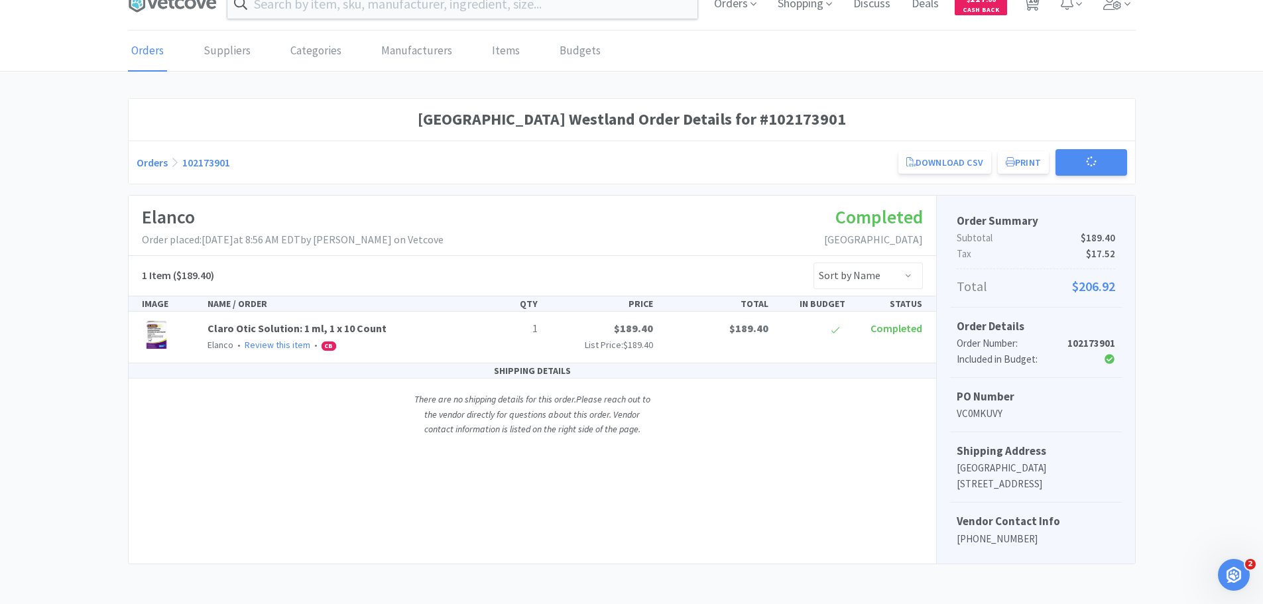
scroll to position [39, 0]
click at [300, 322] on link "Claro Otic Solution: 1 ml, 1 x 10 Count" at bounding box center [296, 328] width 179 height 13
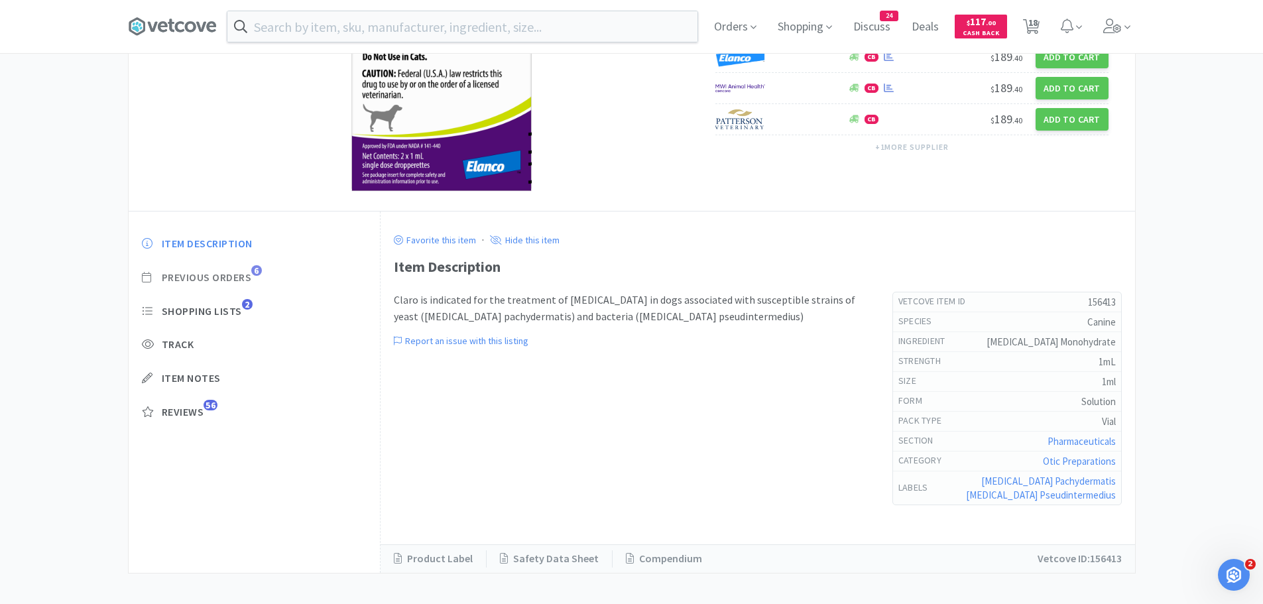
click at [250, 273] on span "Previous Orders" at bounding box center [207, 277] width 90 height 14
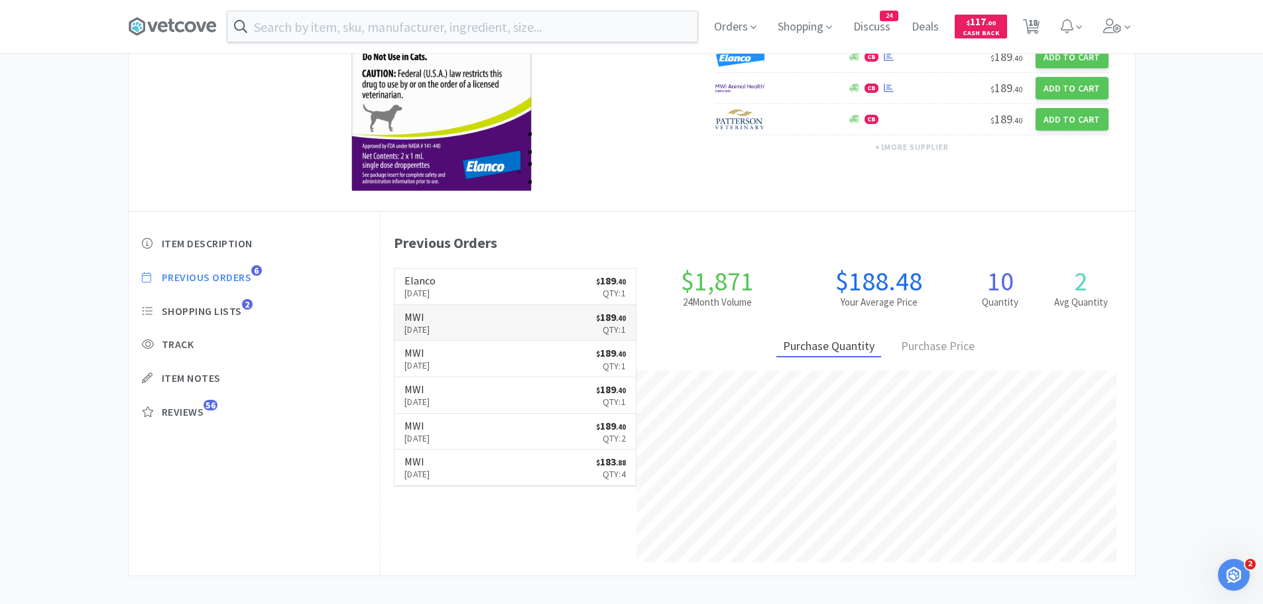
scroll to position [364, 754]
click at [549, 290] on link "Elanco [DATE] $ 189 . 40 Qty: 1" at bounding box center [514, 286] width 241 height 36
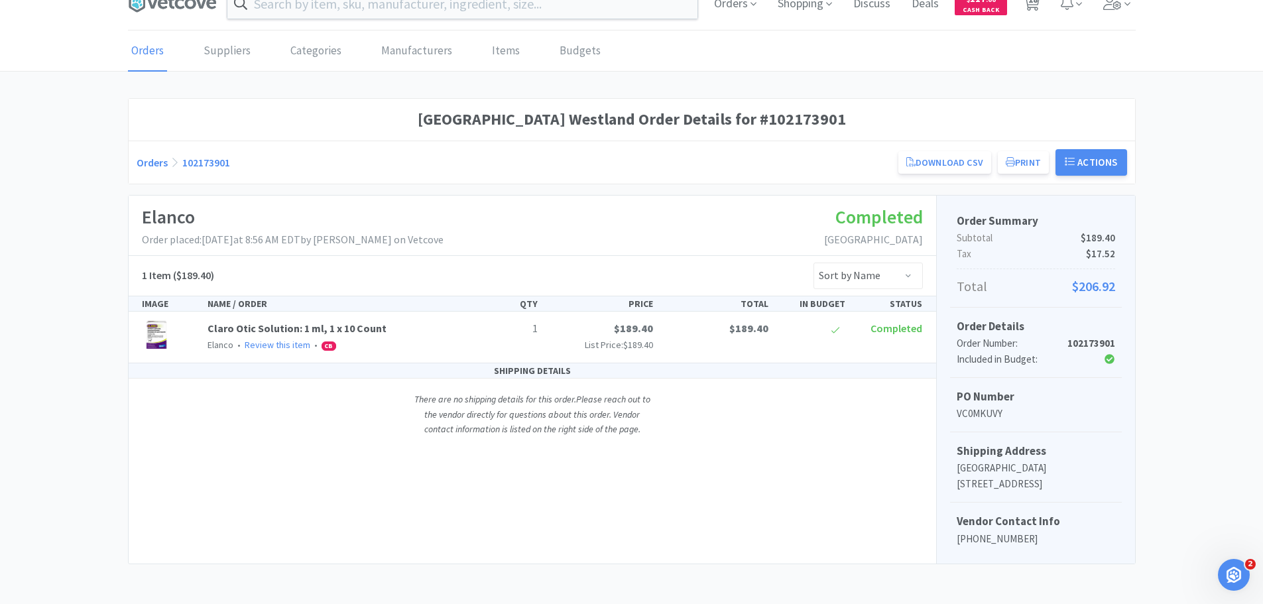
scroll to position [39, 0]
click at [399, 337] on p "Elanco • Review this item • CB" at bounding box center [333, 344] width 253 height 15
click at [980, 151] on link "Download CSV" at bounding box center [944, 162] width 93 height 23
click at [145, 32] on link "Orders" at bounding box center [147, 51] width 39 height 40
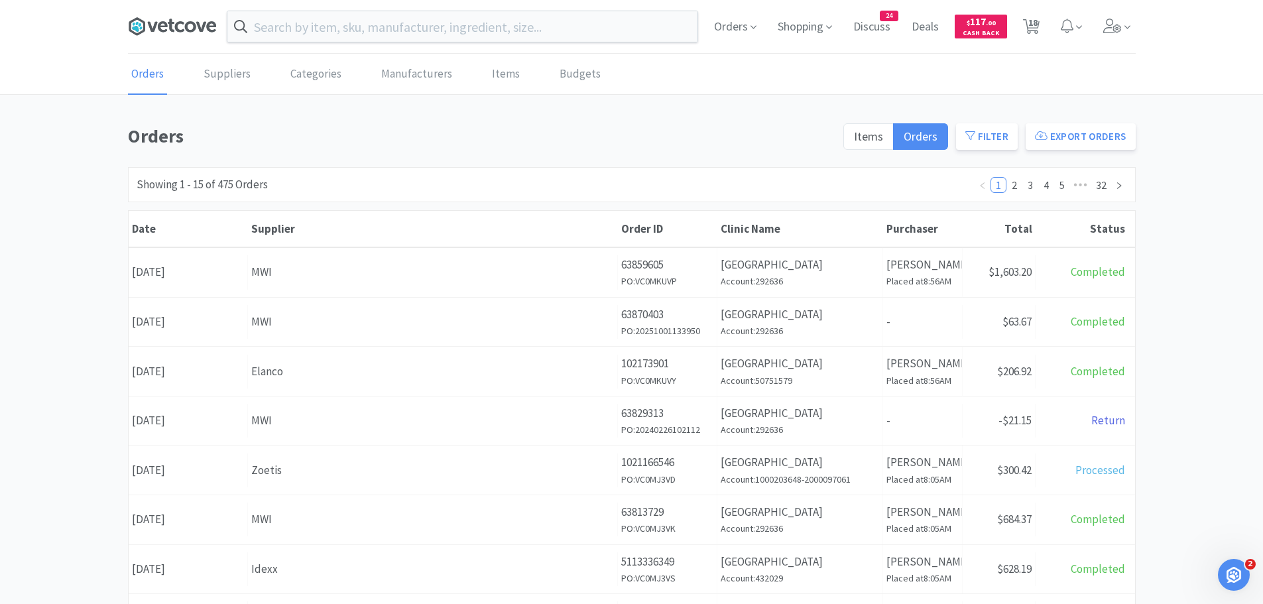
click at [141, 22] on icon at bounding box center [172, 27] width 89 height 20
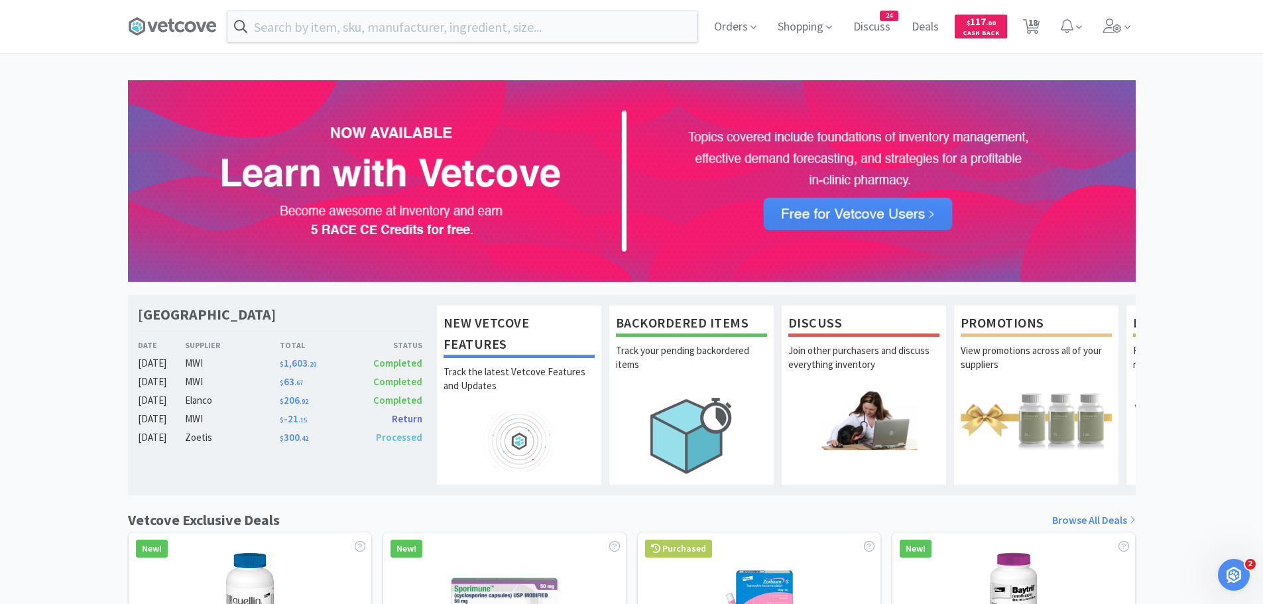
drag, startPoint x: 1196, startPoint y: 331, endPoint x: 1089, endPoint y: 2, distance: 345.7
click at [1196, 323] on div "[GEOGRAPHIC_DATA] Westland Date Supplier Total Status [DATE] MWI $ 1,603 . 20 C…" at bounding box center [631, 584] width 1263 height 1009
click at [1026, 20] on icon at bounding box center [1031, 26] width 17 height 15
select select "10"
select select "1"
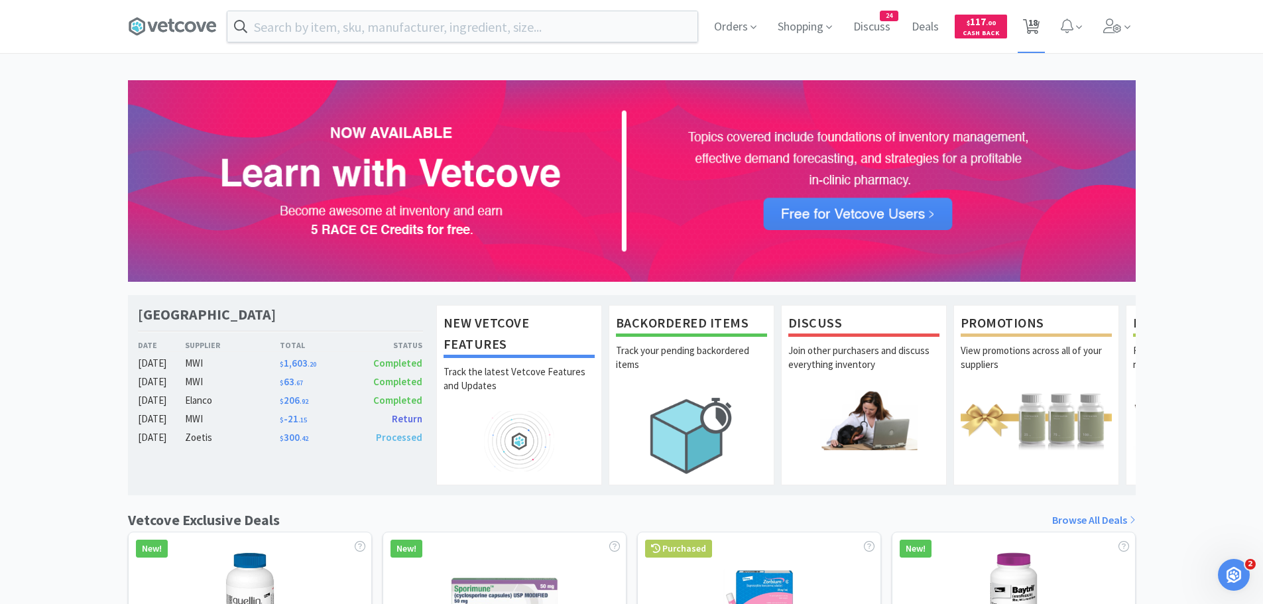
select select "1"
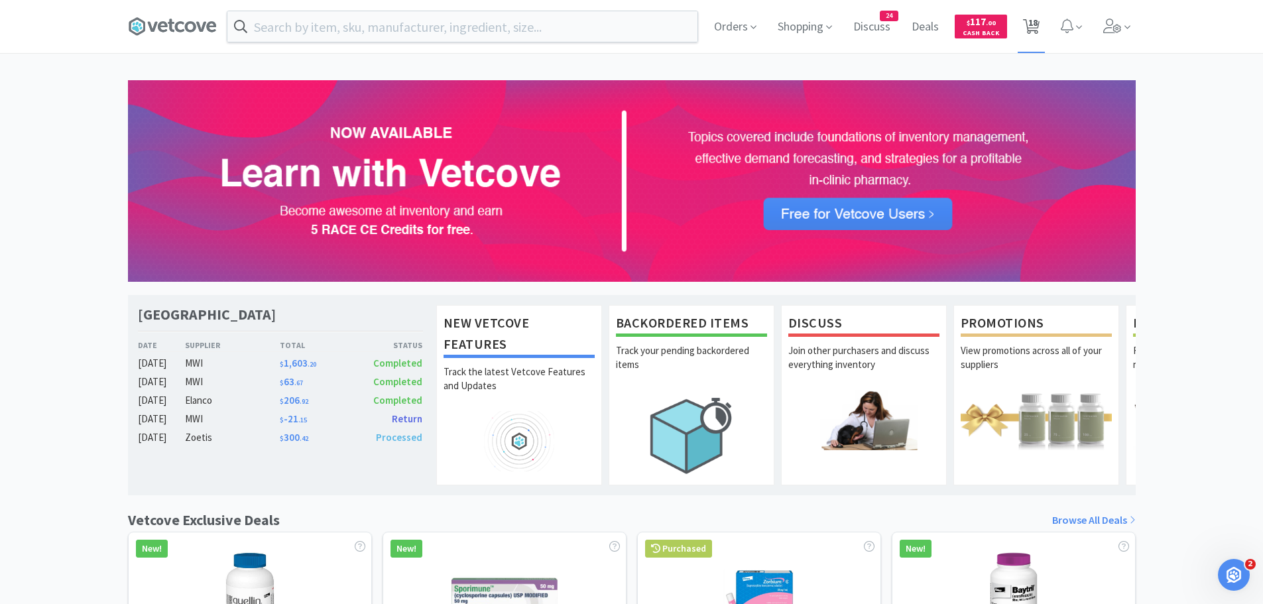
select select "1"
select select "2"
select select "1"
select select "12"
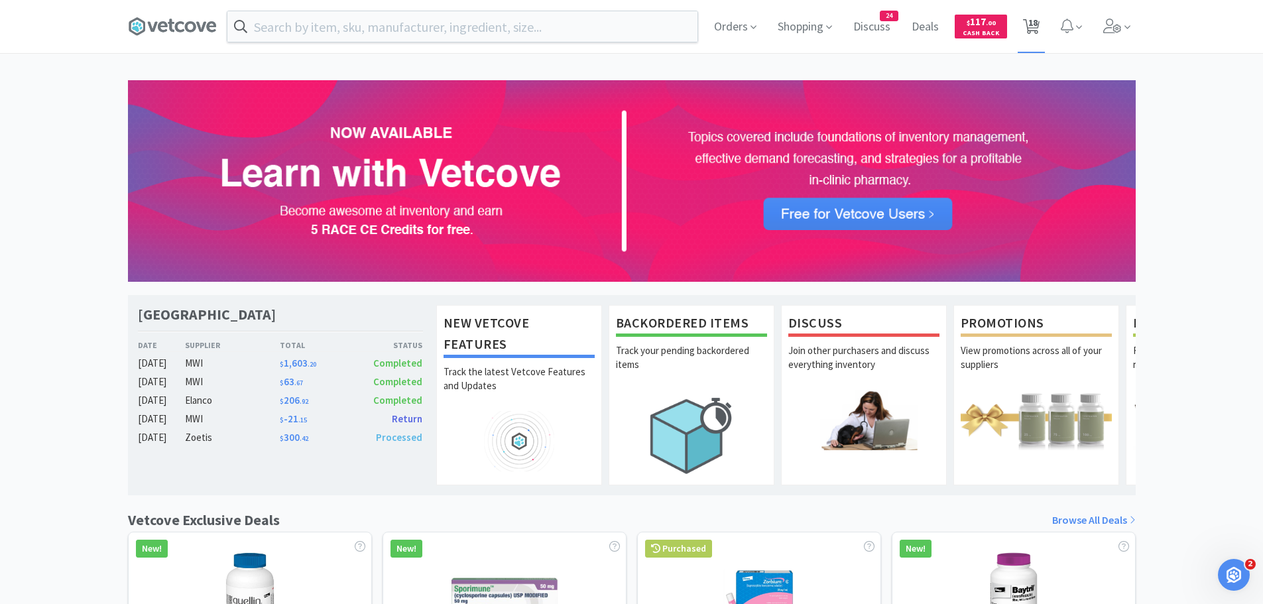
select select "1"
select select "5"
select select "1"
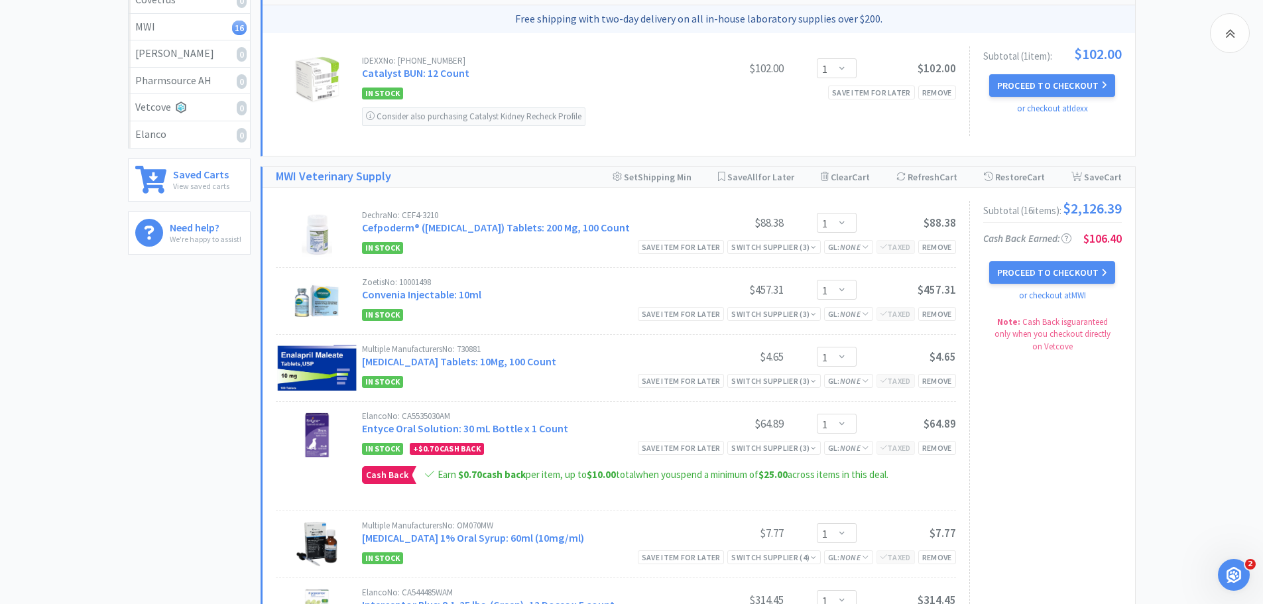
scroll to position [331, 0]
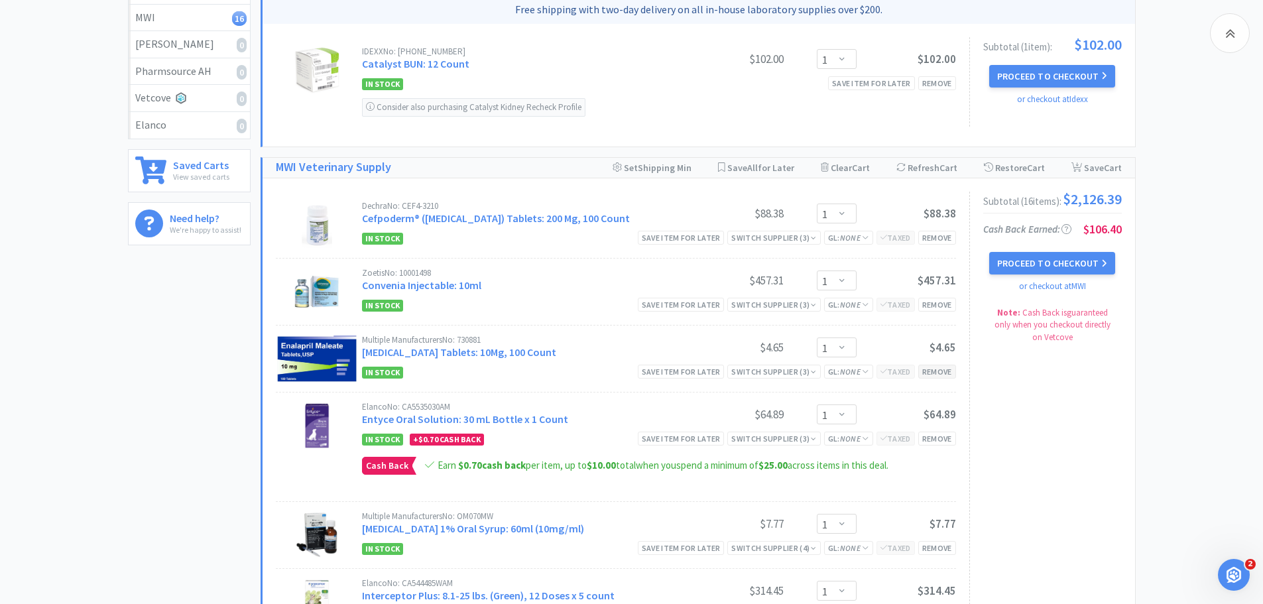
click at [931, 372] on div "Remove" at bounding box center [937, 372] width 38 height 14
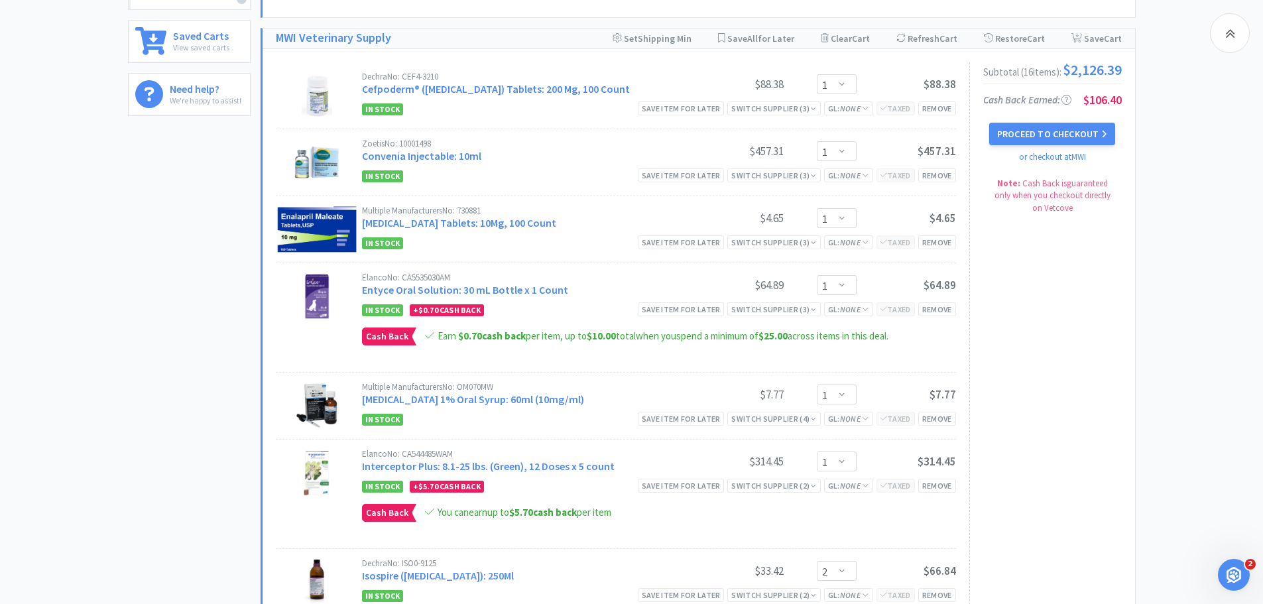
scroll to position [464, 0]
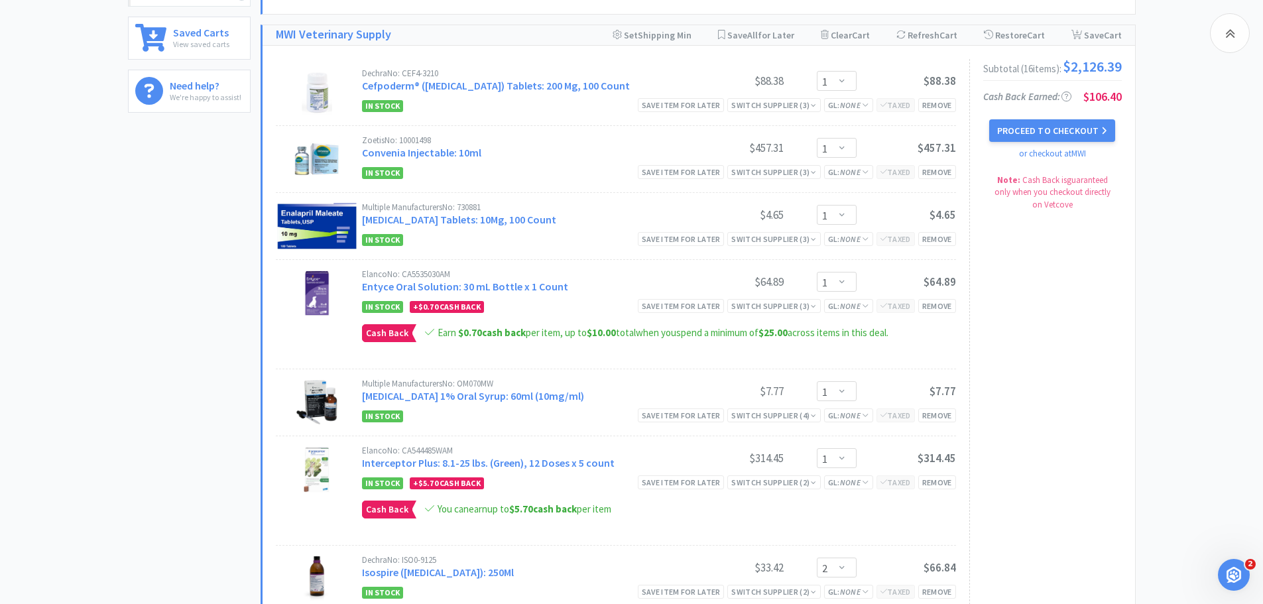
select select "2"
select select "1"
select select "12"
select select "5"
select select "1"
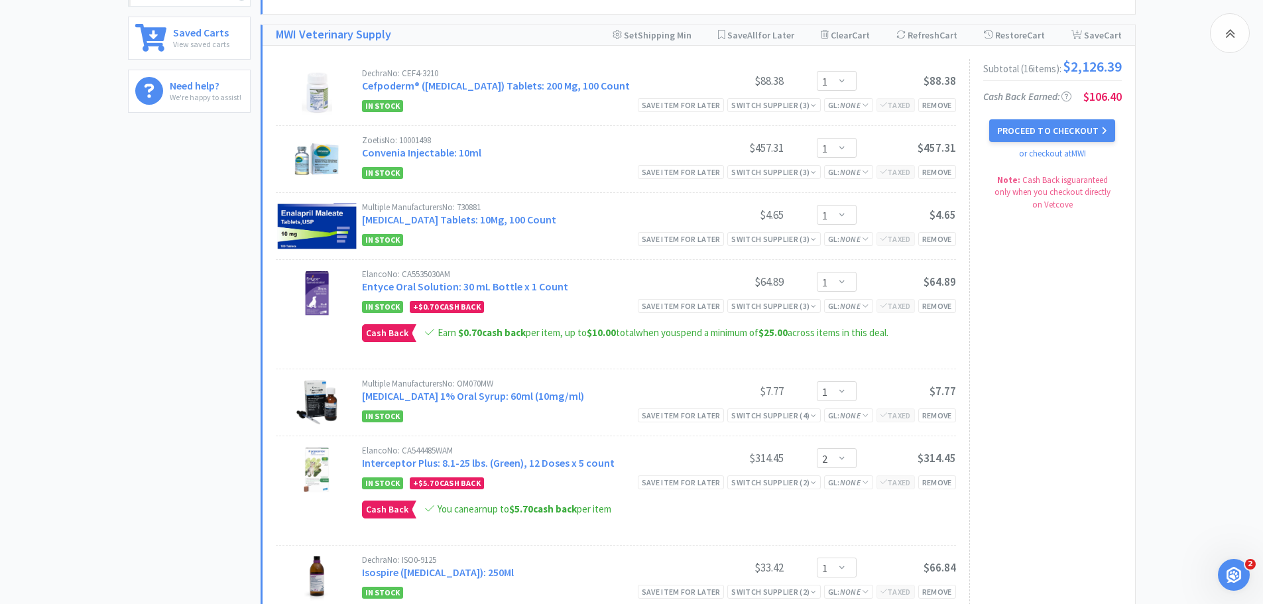
select select "1"
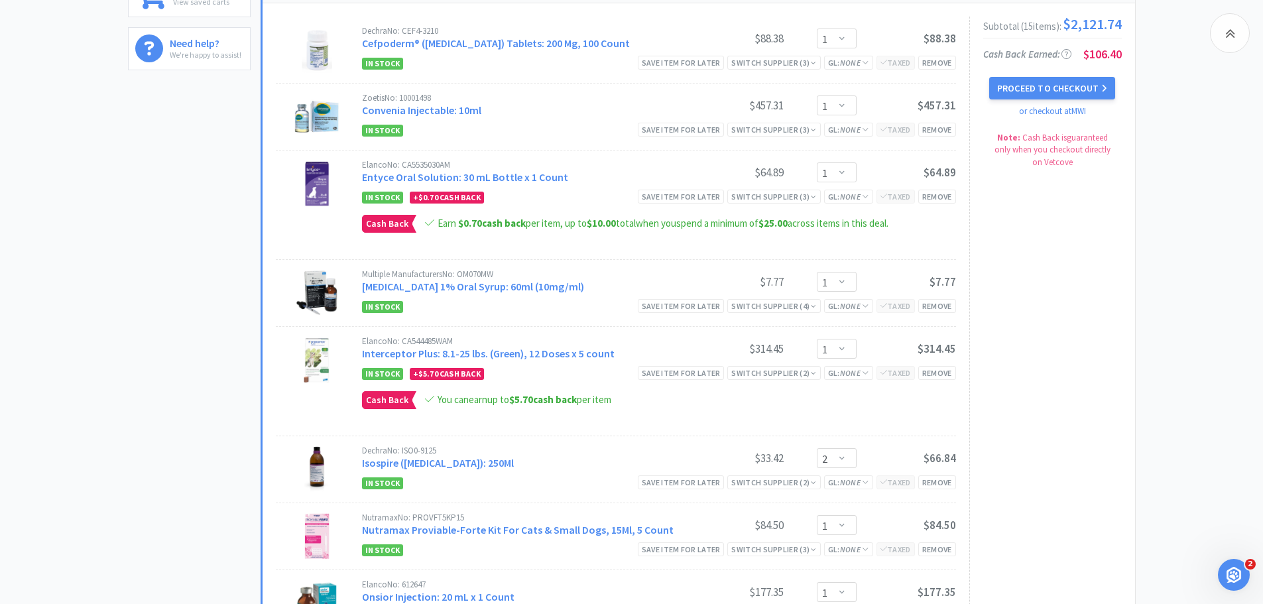
scroll to position [530, 0]
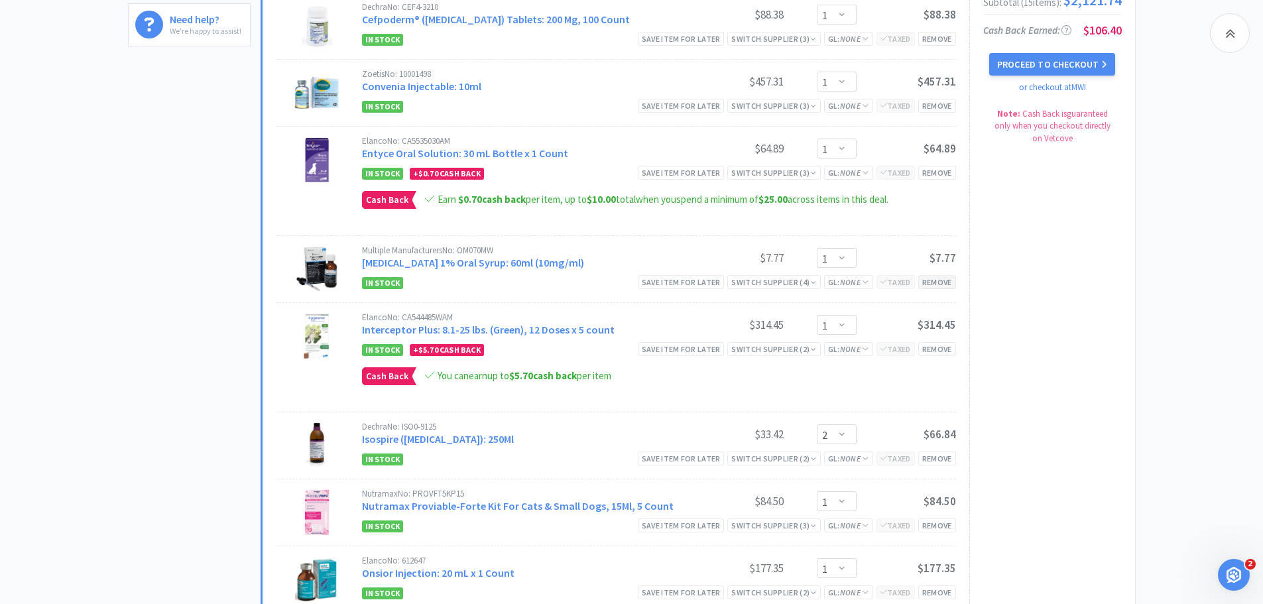
click at [941, 280] on div "Remove" at bounding box center [937, 282] width 38 height 14
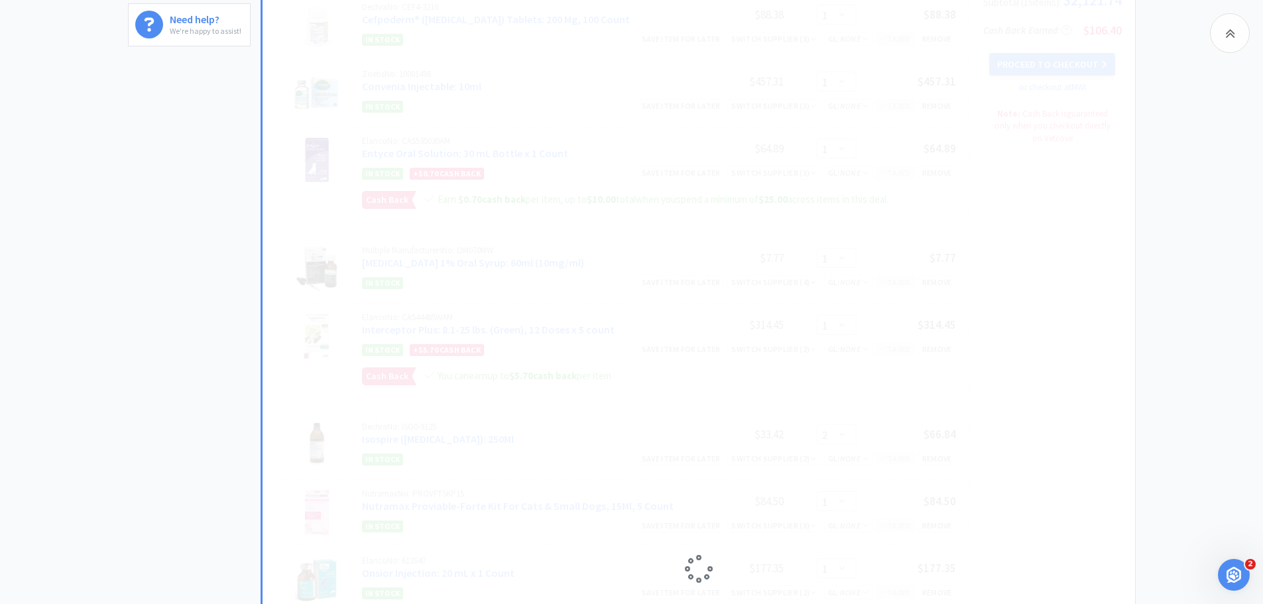
select select "2"
select select "1"
select select "12"
select select "5"
select select "1"
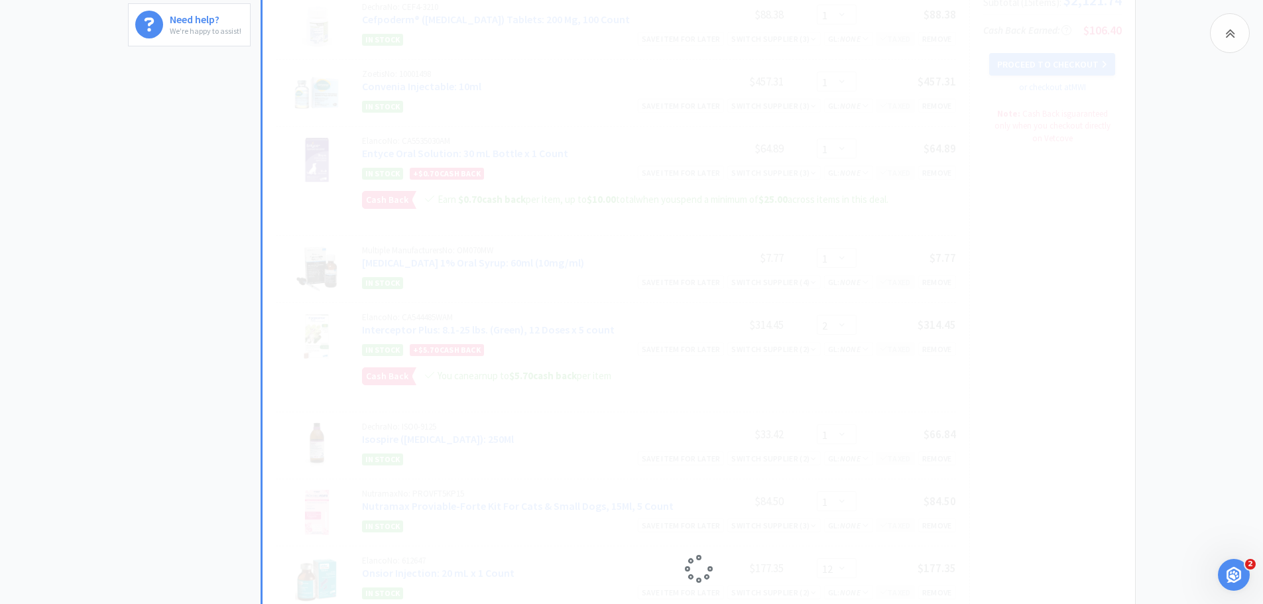
select select "1"
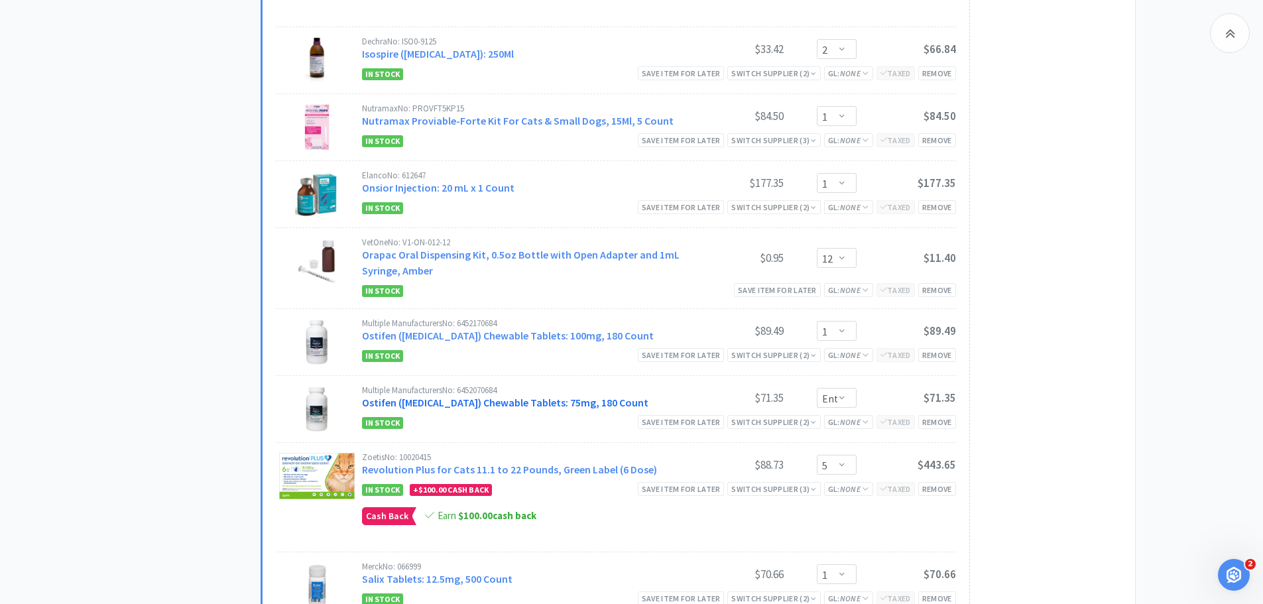
scroll to position [862, 0]
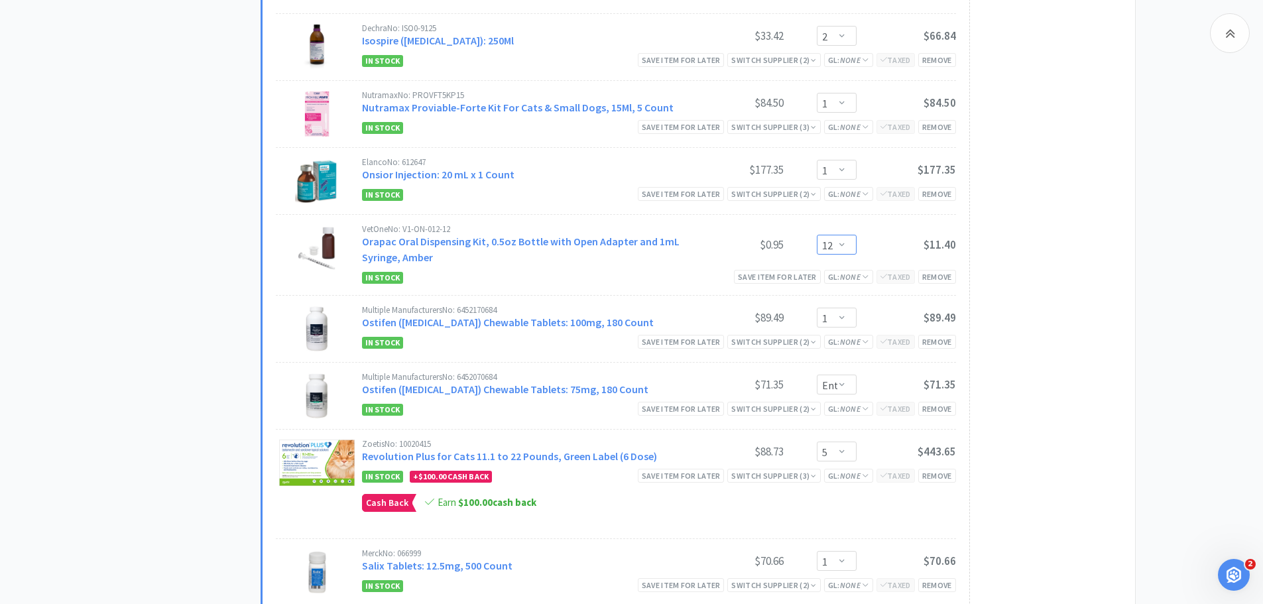
click at [838, 249] on select "Enter Quantity 1 2 3 4 5 6 7 8 9 10 11 12 13 14 15 16 17 18 19 20 Enter Quantity" at bounding box center [837, 245] width 40 height 20
click at [1065, 524] on div "Subtotal ( 14 item s ): $2,113.97 Cash Back Earned : $106.40 Proceed to Checkou…" at bounding box center [1045, 200] width 152 height 1078
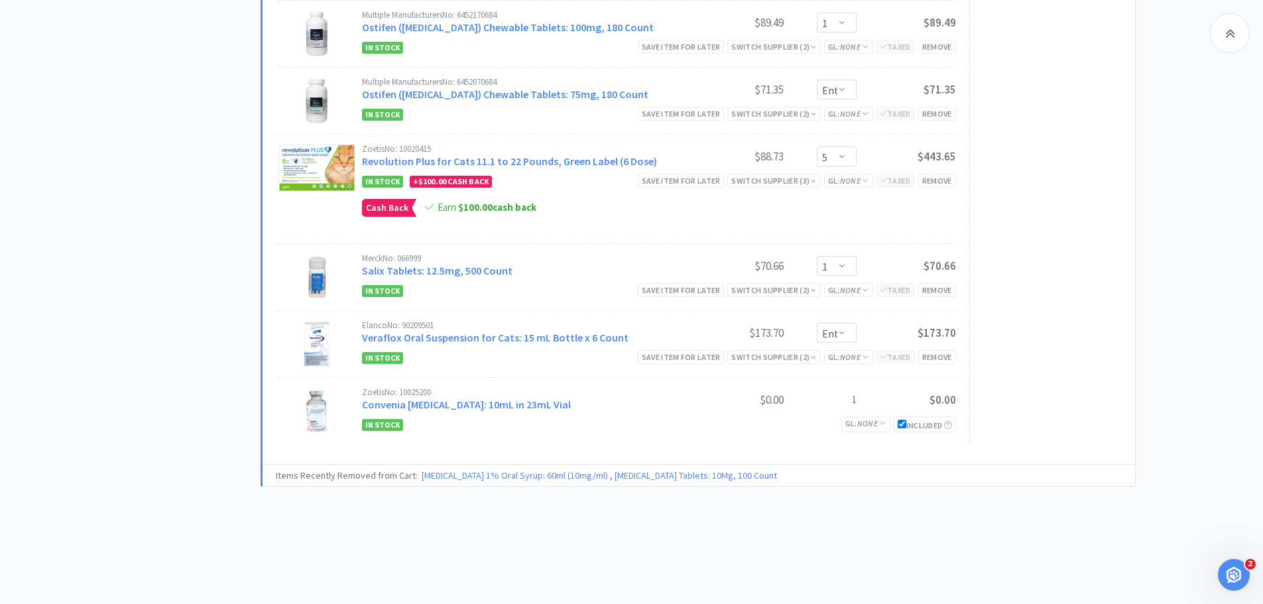
scroll to position [1175, 0]
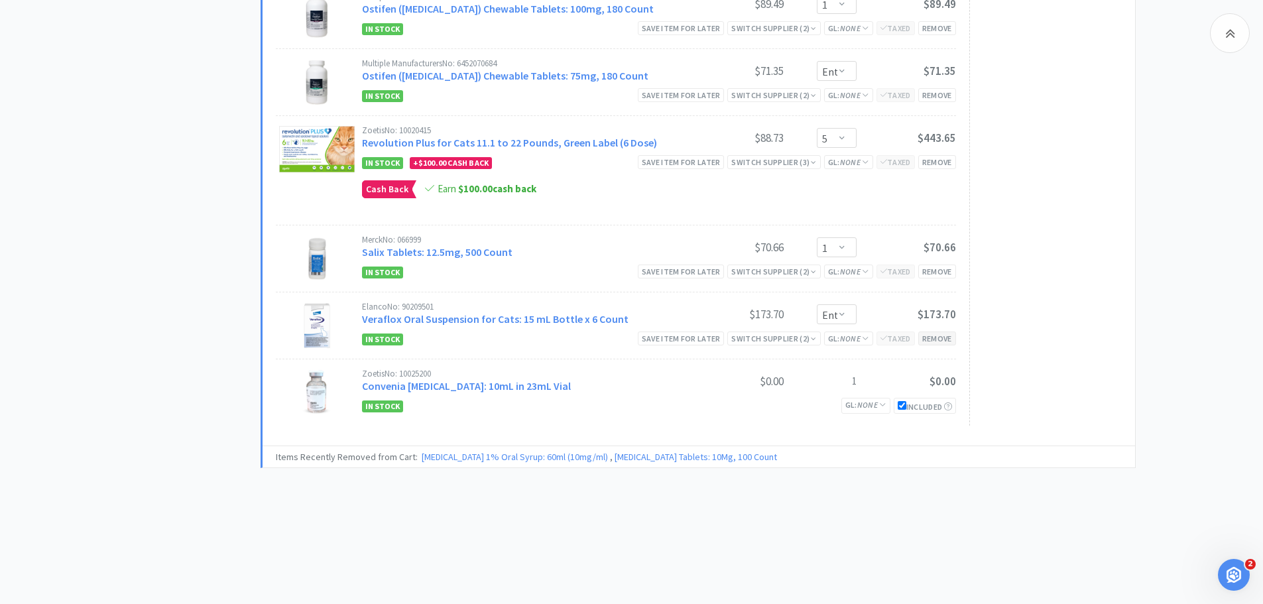
click at [934, 338] on div "Remove" at bounding box center [937, 338] width 38 height 14
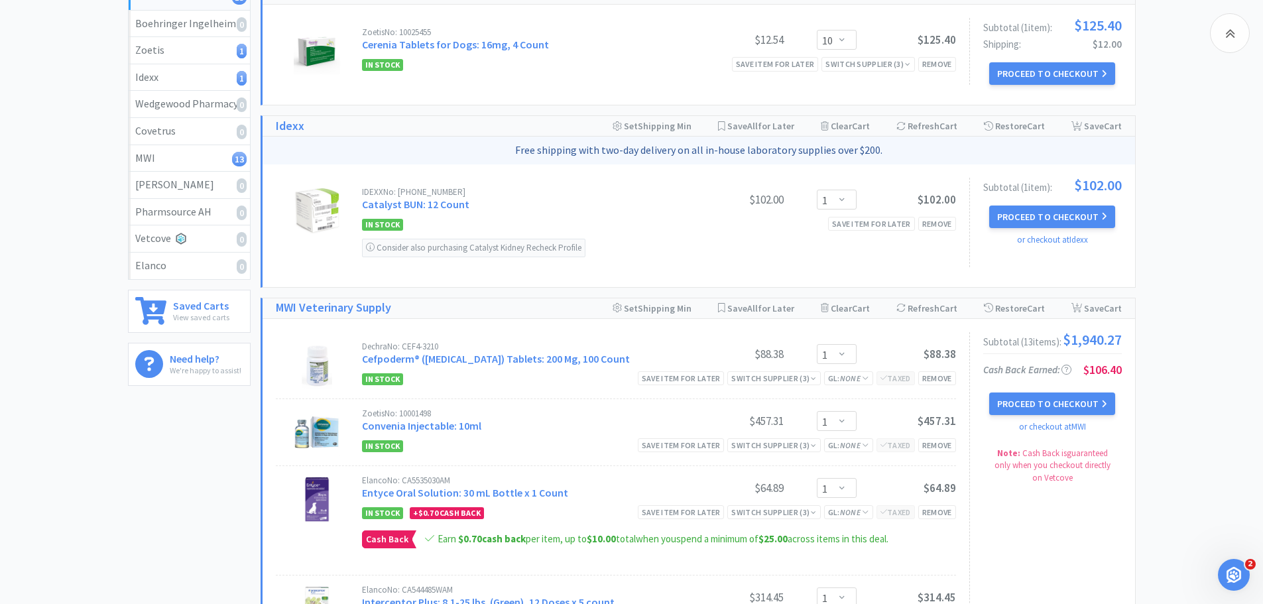
scroll to position [0, 0]
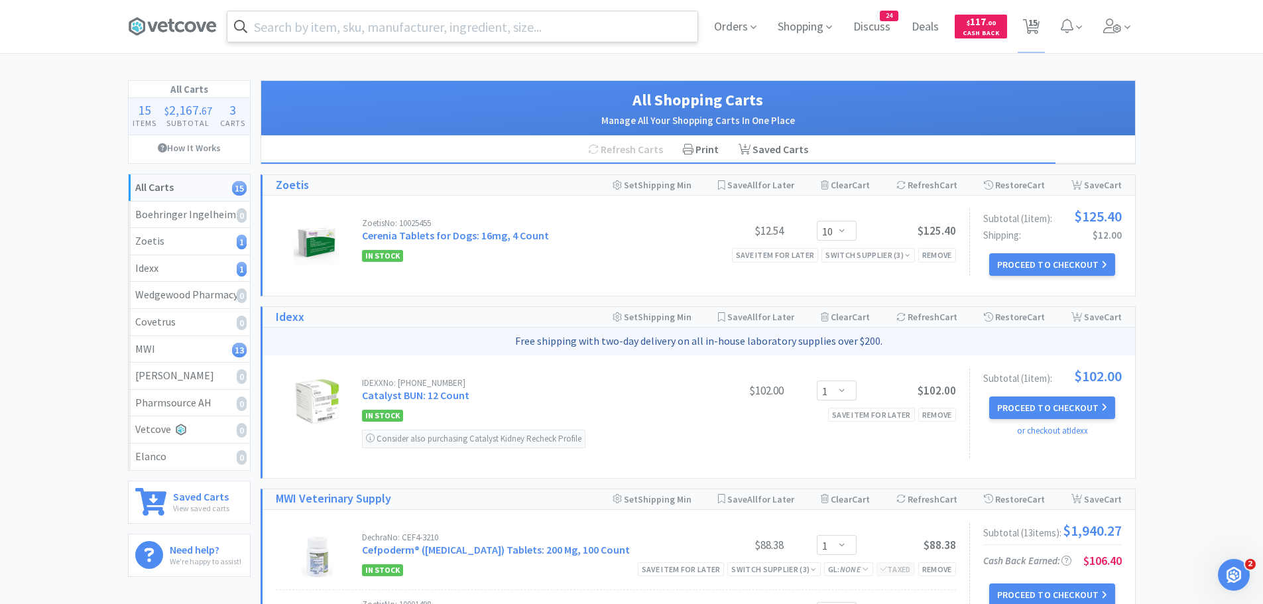
click at [256, 23] on input "text" at bounding box center [462, 26] width 470 height 30
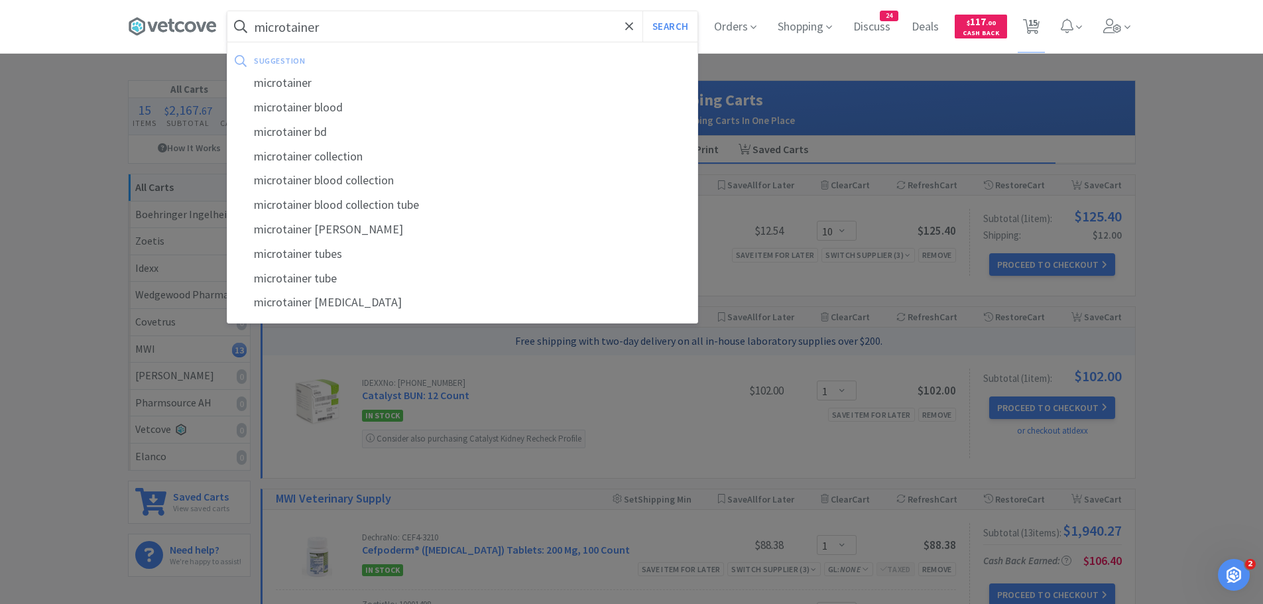
type input "microtainer"
click at [642, 11] on button "Search" at bounding box center [669, 26] width 55 height 30
select select "1"
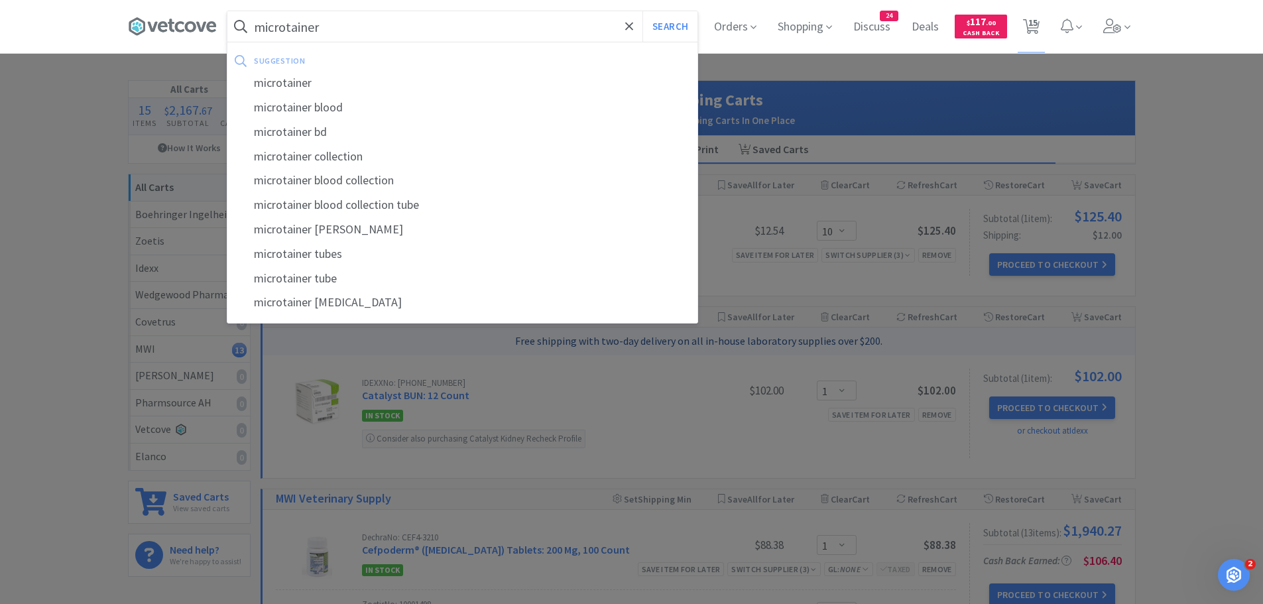
select select "1"
select select "2"
select select "1"
select select "12"
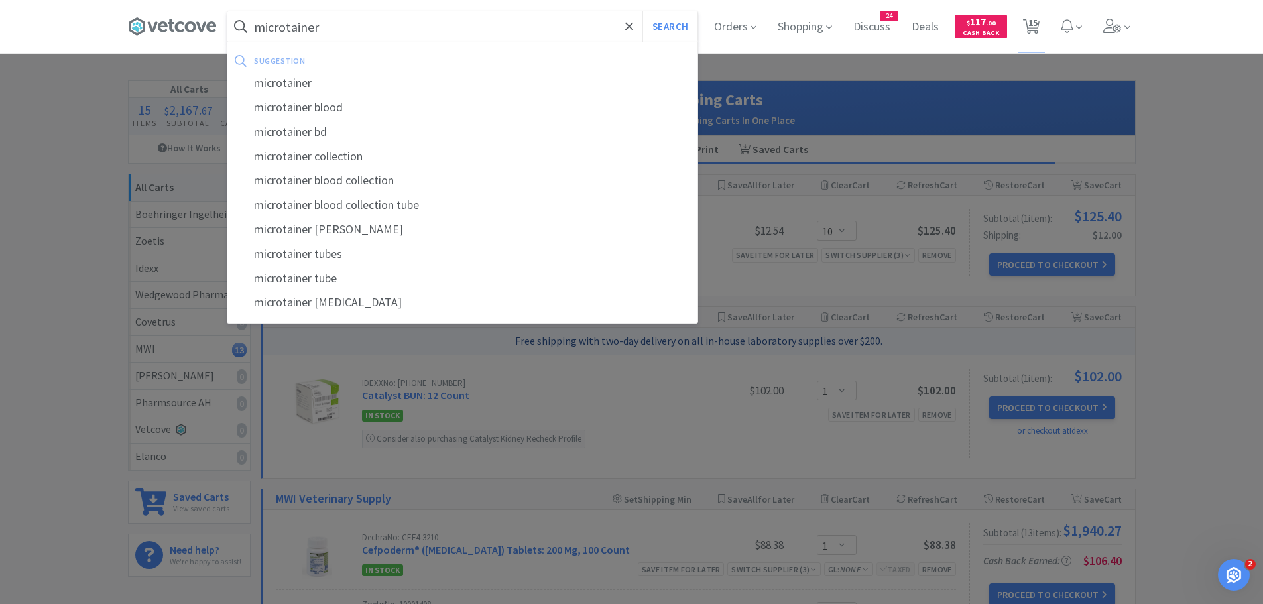
select select "1"
select select "5"
select select "1"
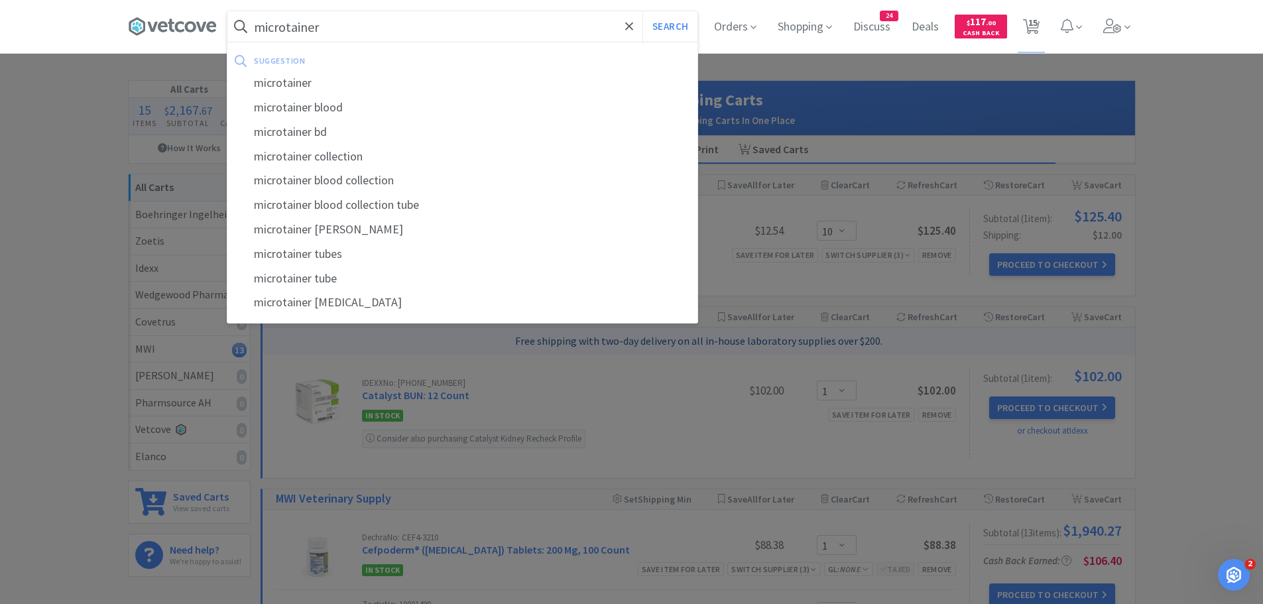
select select "10"
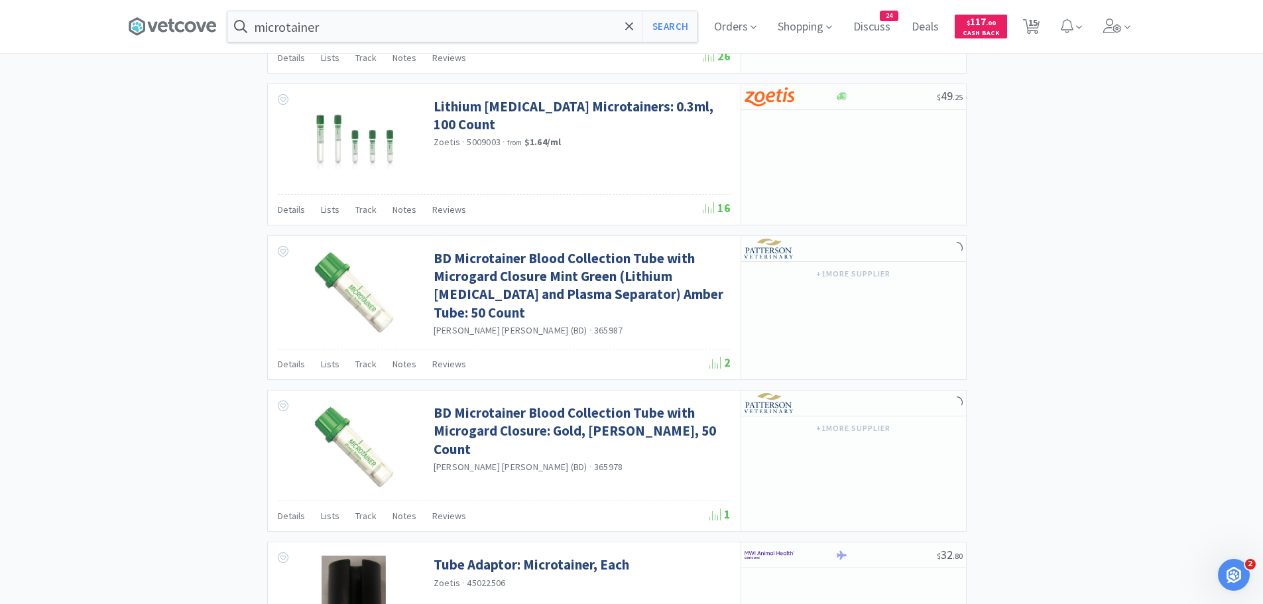
scroll to position [928, 0]
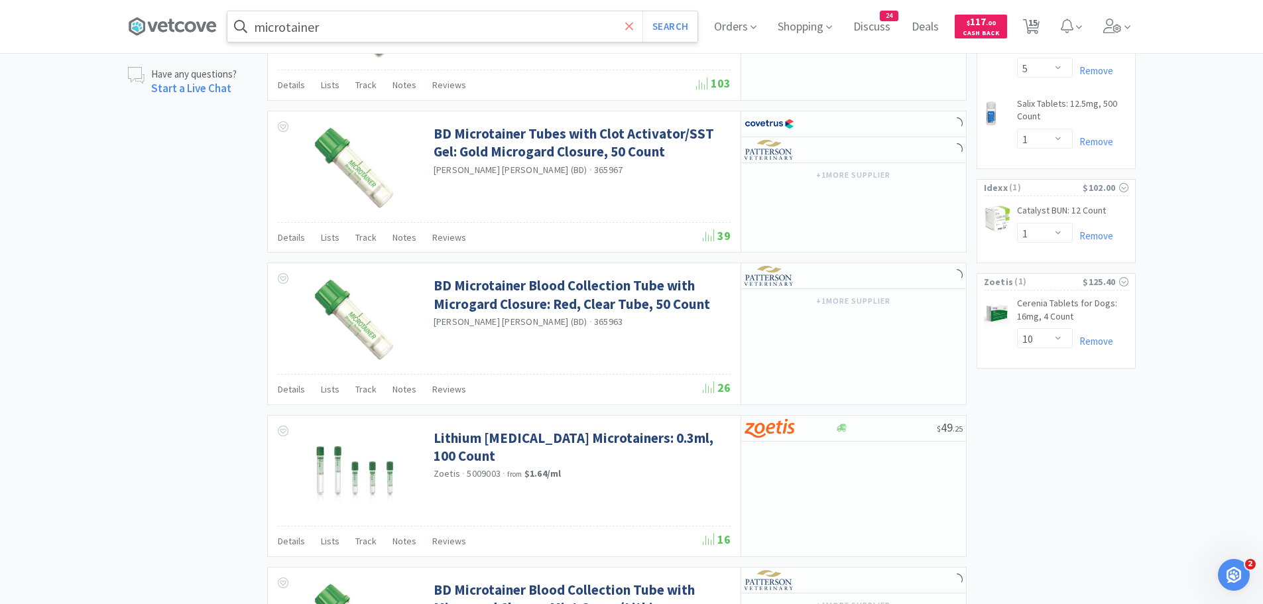
click at [633, 24] on icon at bounding box center [629, 26] width 9 height 13
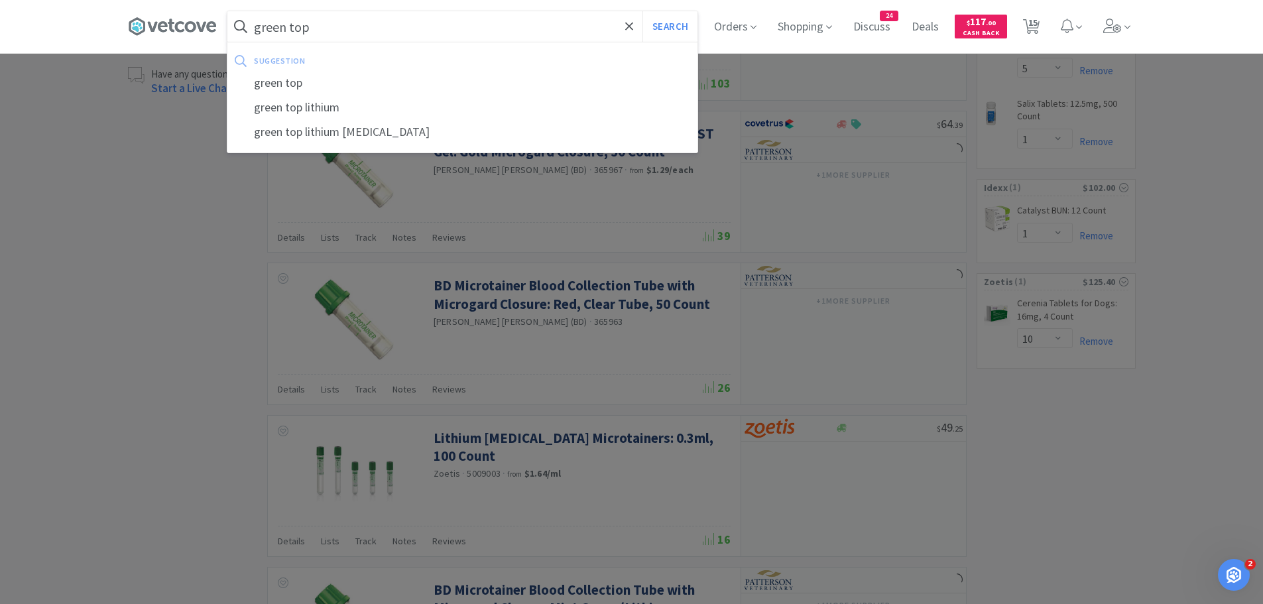
click at [642, 11] on button "Search" at bounding box center [669, 26] width 55 height 30
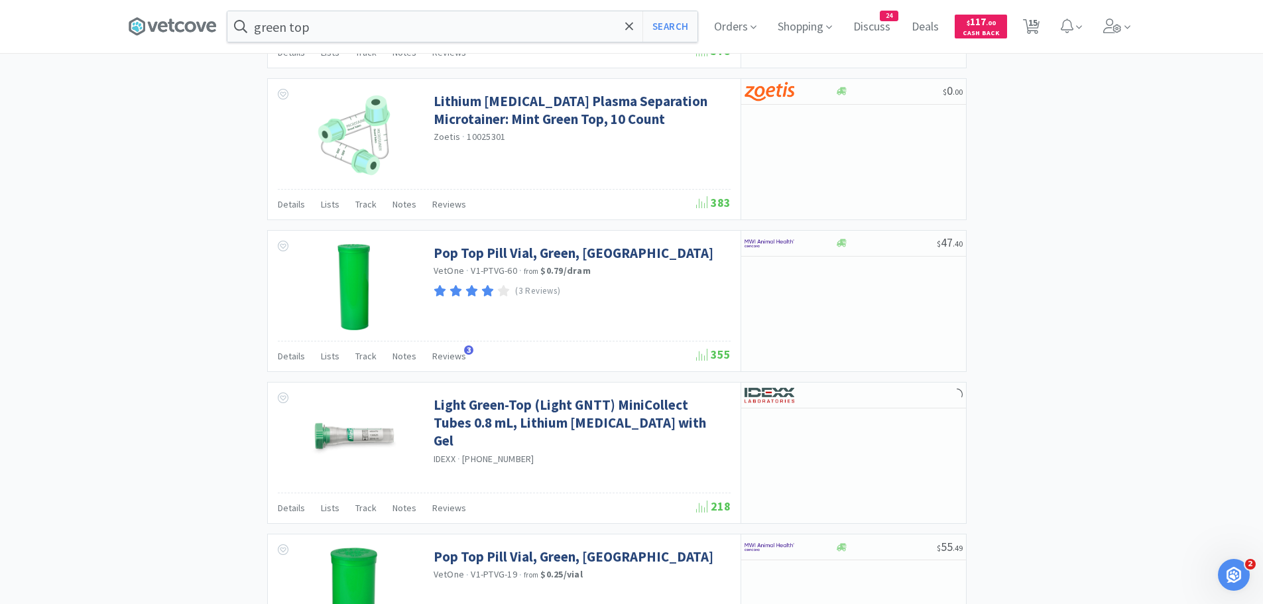
scroll to position [1922, 0]
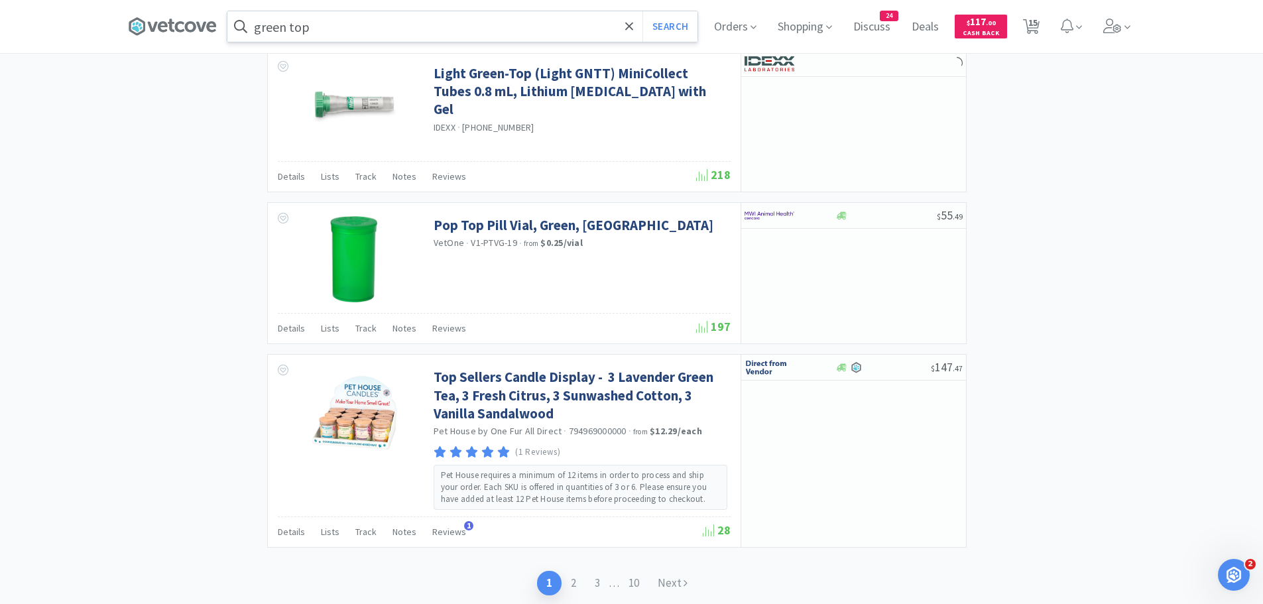
click at [469, 29] on input "green top" at bounding box center [462, 26] width 470 height 30
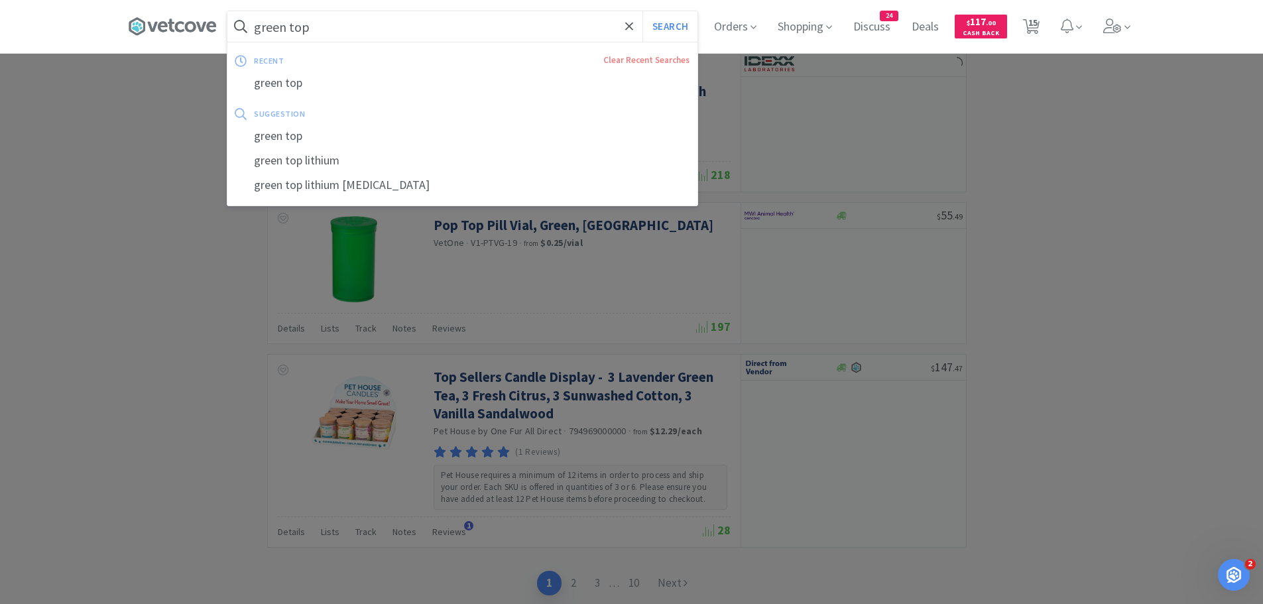
click at [465, 25] on input "green top" at bounding box center [462, 26] width 470 height 30
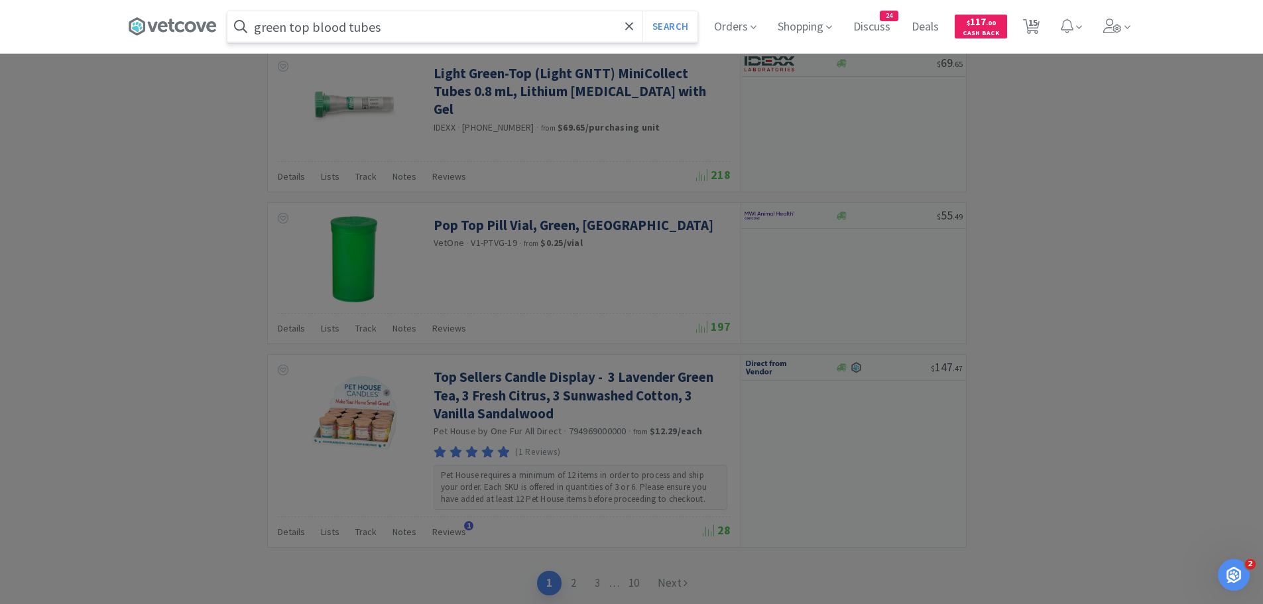
type input "green top blood tubes"
click at [642, 11] on button "Search" at bounding box center [669, 26] width 55 height 30
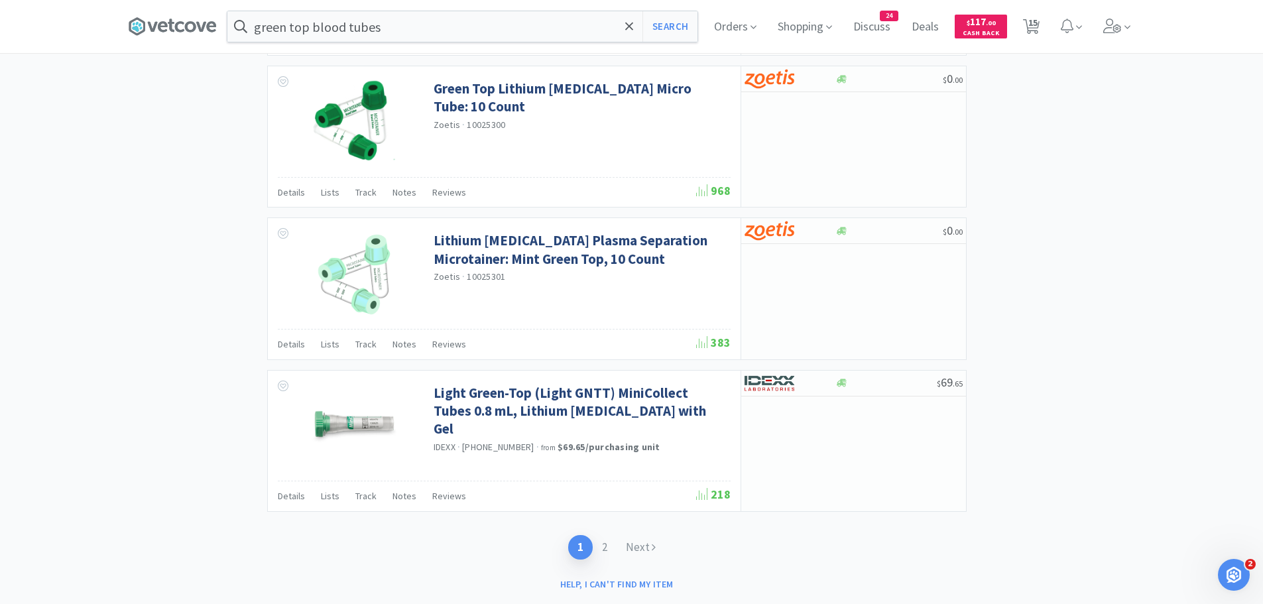
scroll to position [1922, 0]
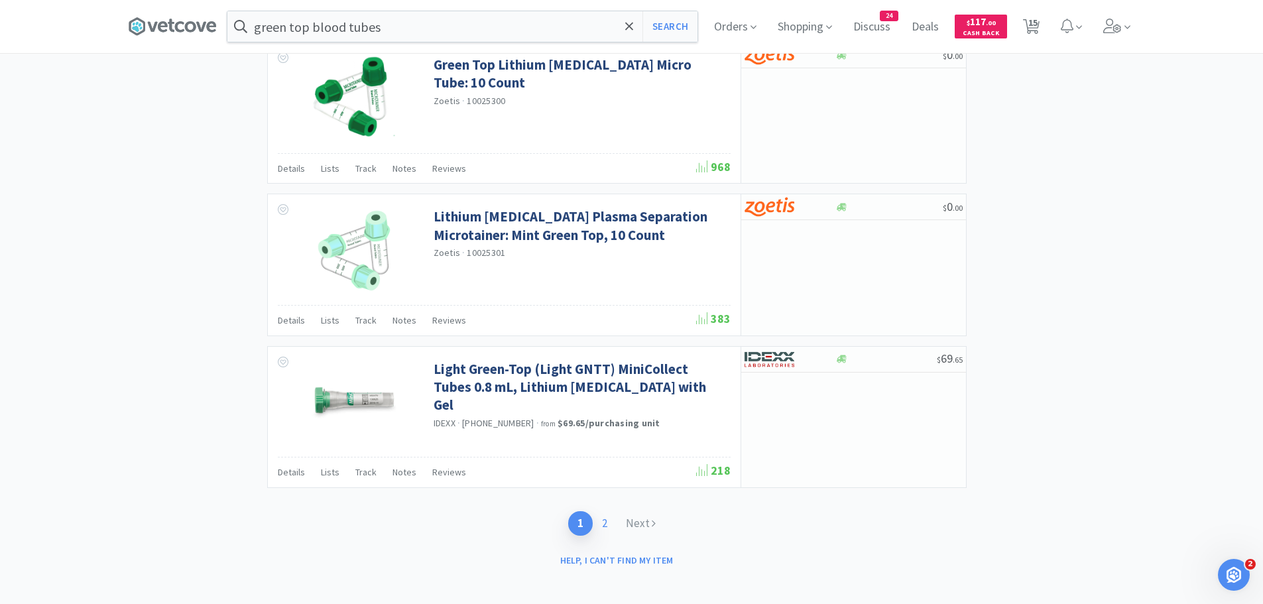
click at [603, 522] on link "2" at bounding box center [605, 523] width 24 height 25
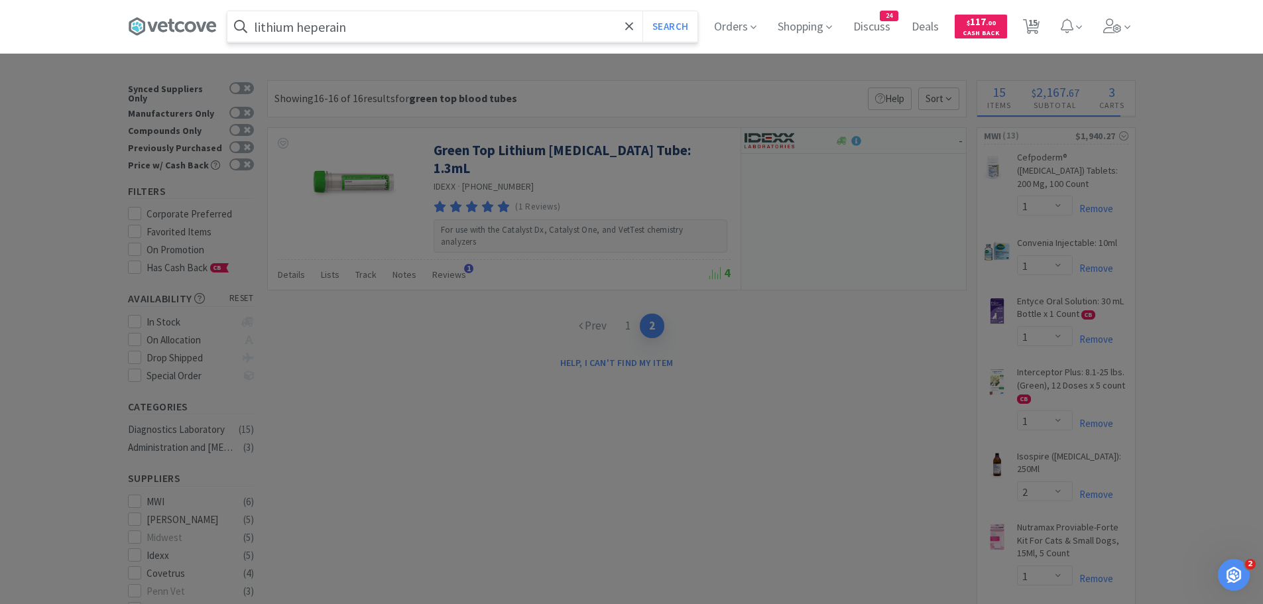
click at [642, 11] on button "Search" at bounding box center [669, 26] width 55 height 30
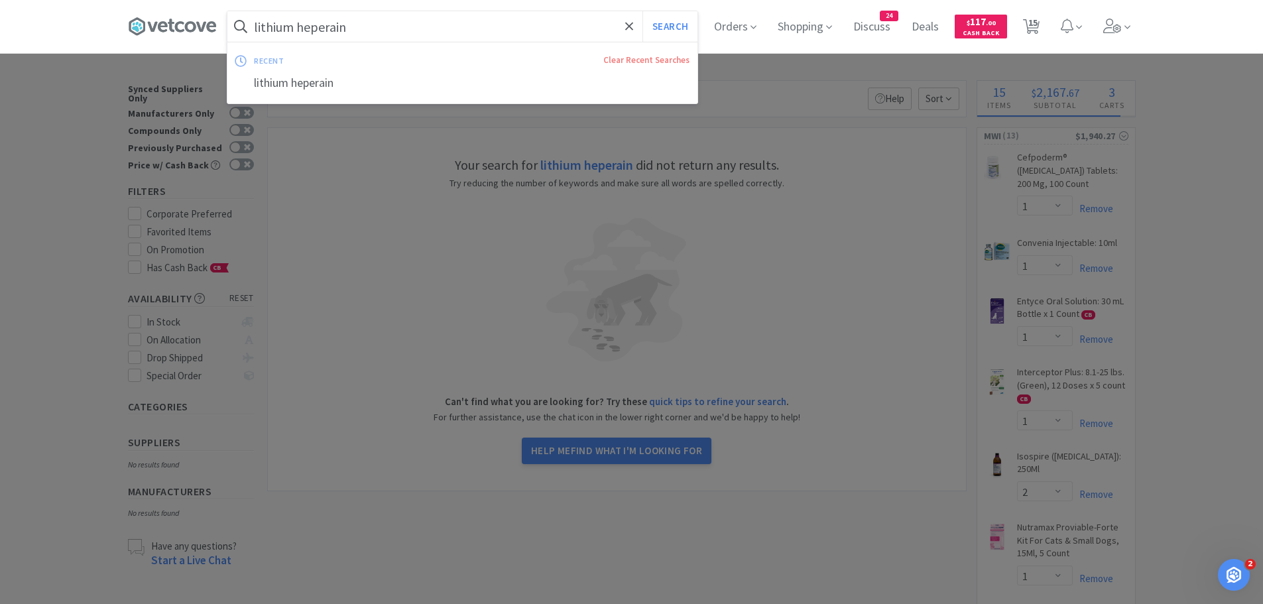
click at [418, 28] on input "lithium heperain" at bounding box center [462, 26] width 470 height 30
click at [361, 24] on input "lithium heperain" at bounding box center [462, 26] width 470 height 30
drag, startPoint x: 347, startPoint y: 26, endPoint x: 373, endPoint y: 29, distance: 26.0
click at [348, 26] on input "lithium heperain" at bounding box center [462, 26] width 470 height 30
click at [373, 29] on input "lithium heperain" at bounding box center [462, 26] width 470 height 30
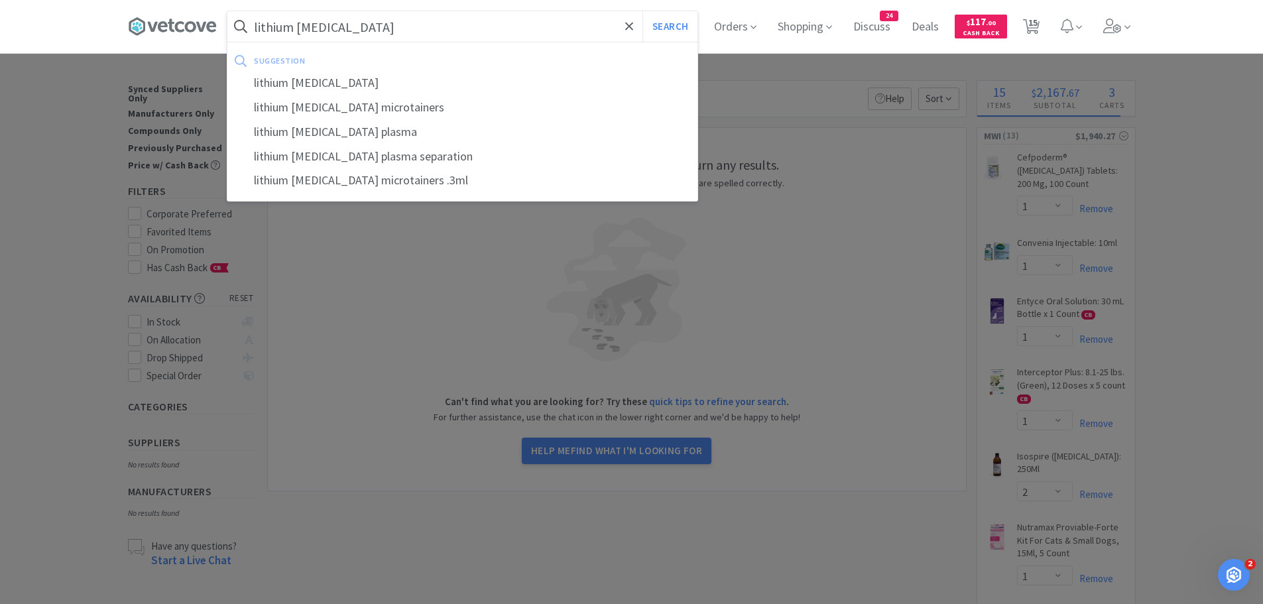
click at [642, 11] on button "Search" at bounding box center [669, 26] width 55 height 30
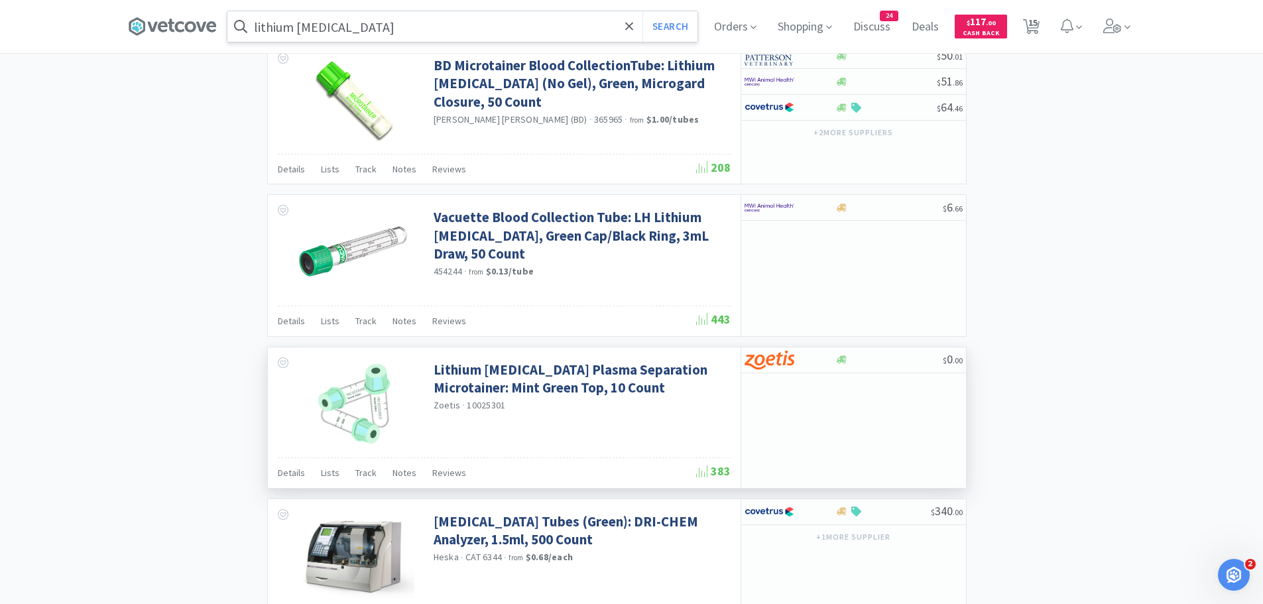
scroll to position [1392, 0]
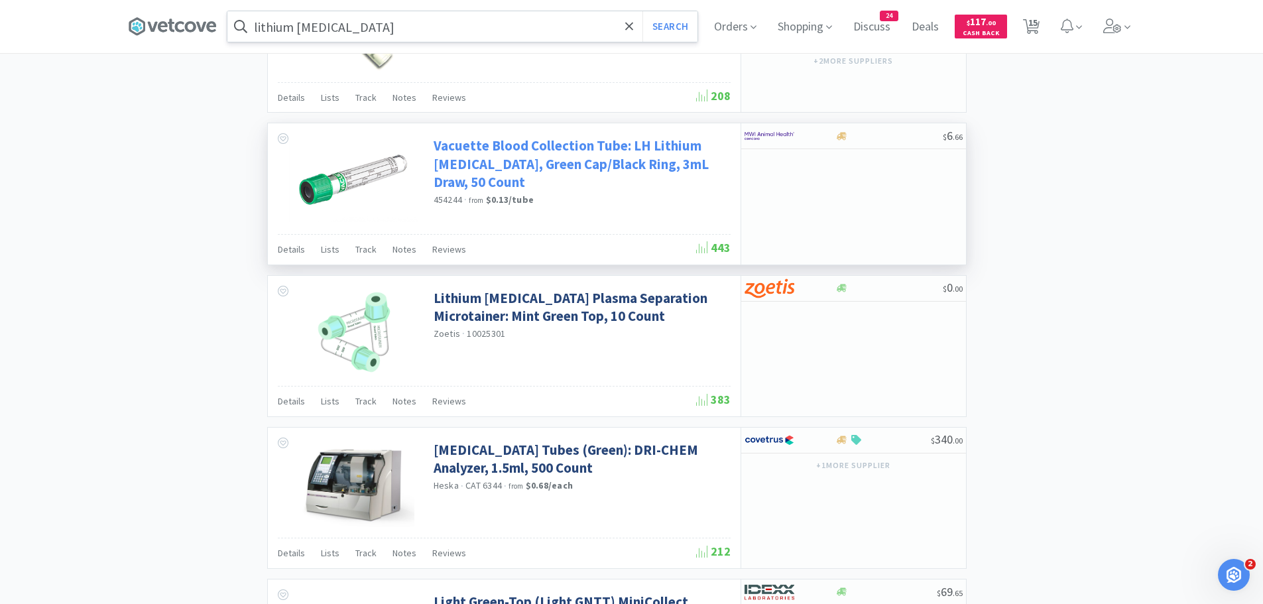
click at [531, 152] on link "Vacuette Blood Collection Tube: LH Lithium [MEDICAL_DATA], Green Cap/Black Ring…" at bounding box center [581, 164] width 294 height 54
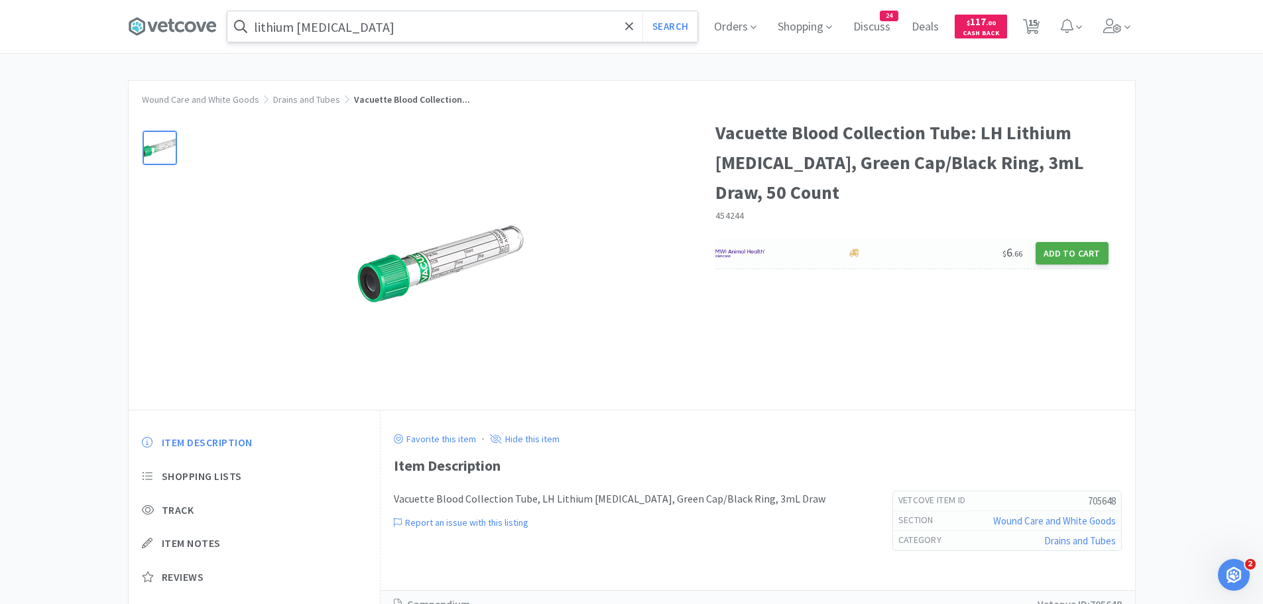
click at [1067, 253] on button "Add to Cart" at bounding box center [1071, 253] width 73 height 23
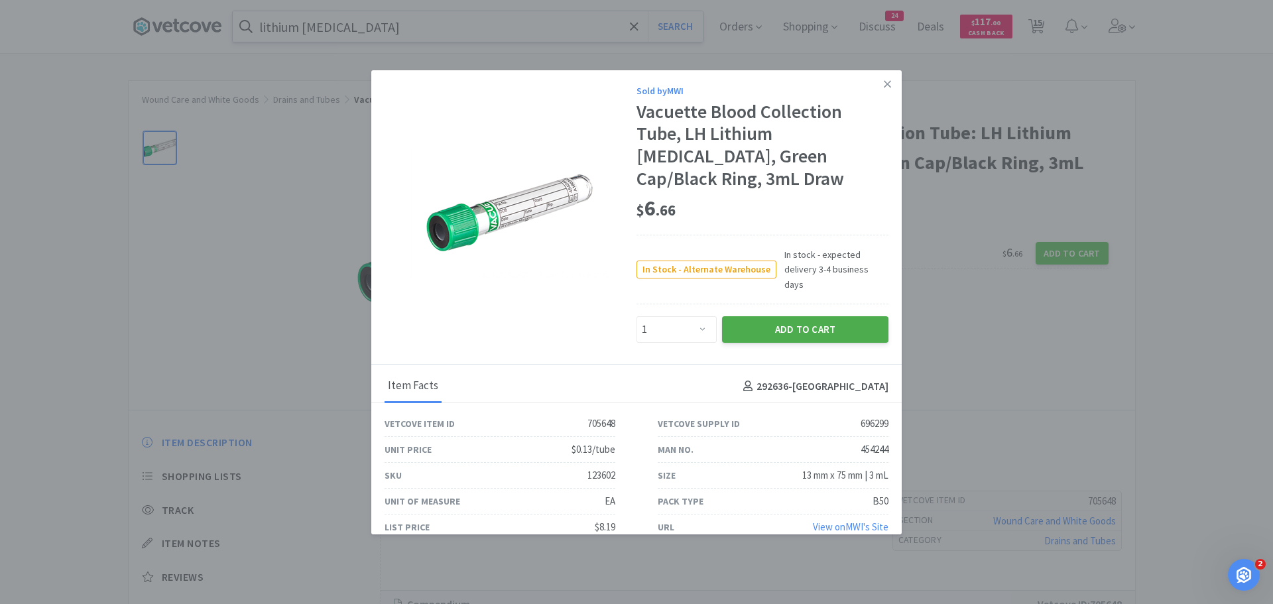
click at [734, 316] on button "Add to Cart" at bounding box center [805, 329] width 166 height 27
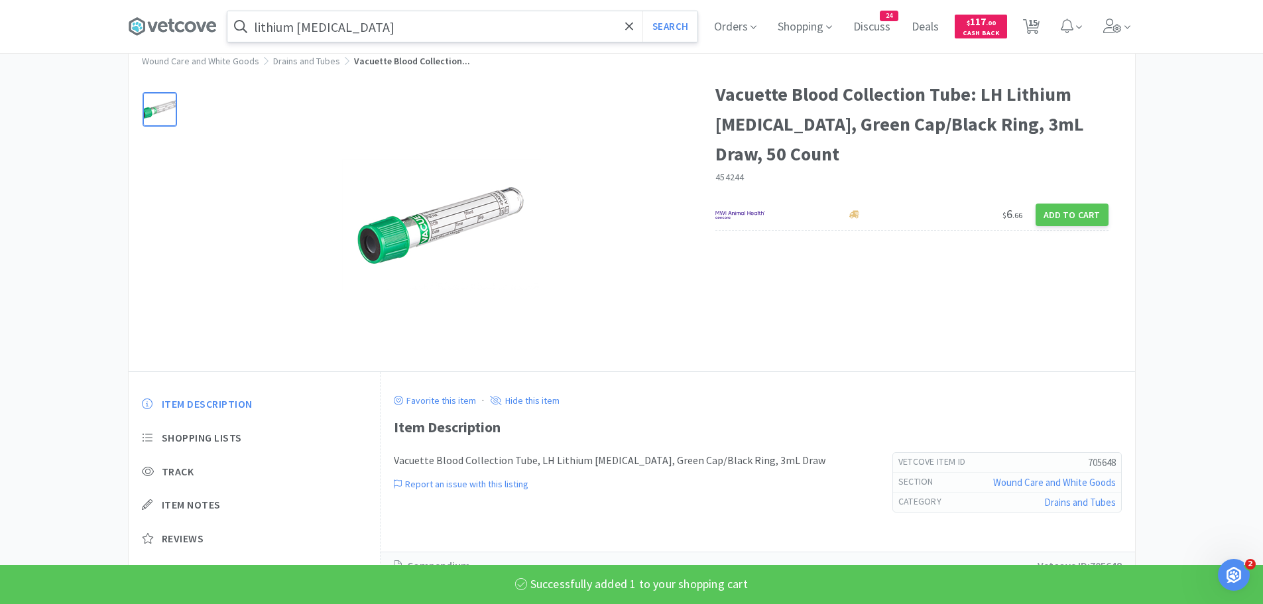
scroll to position [55, 0]
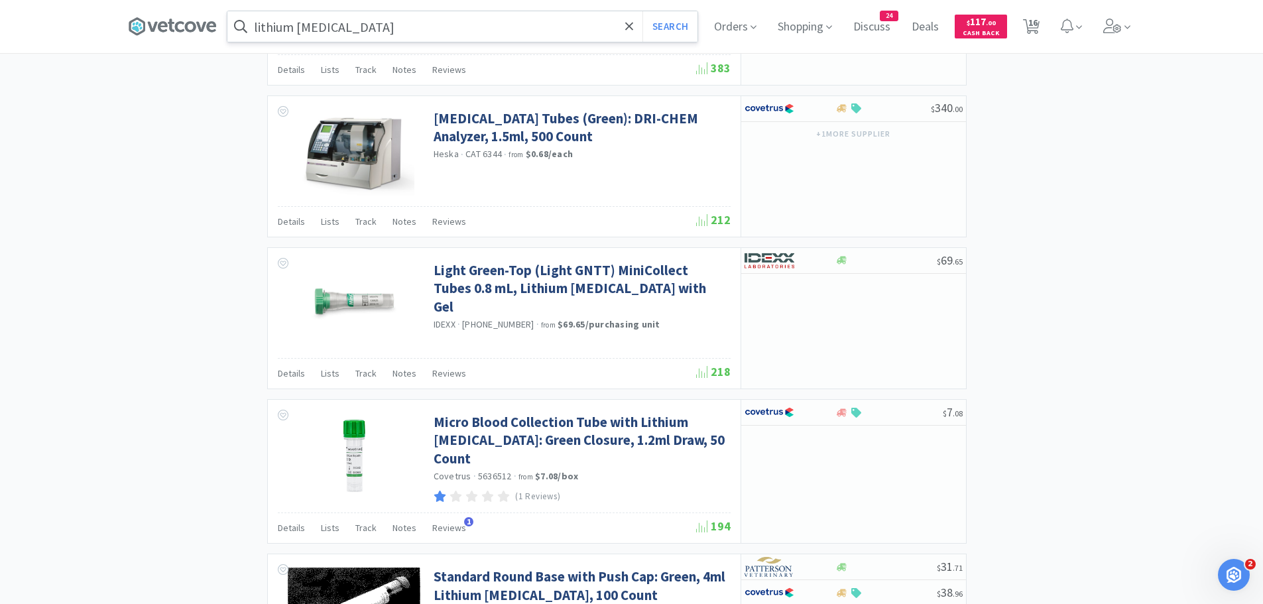
scroll to position [1922, 0]
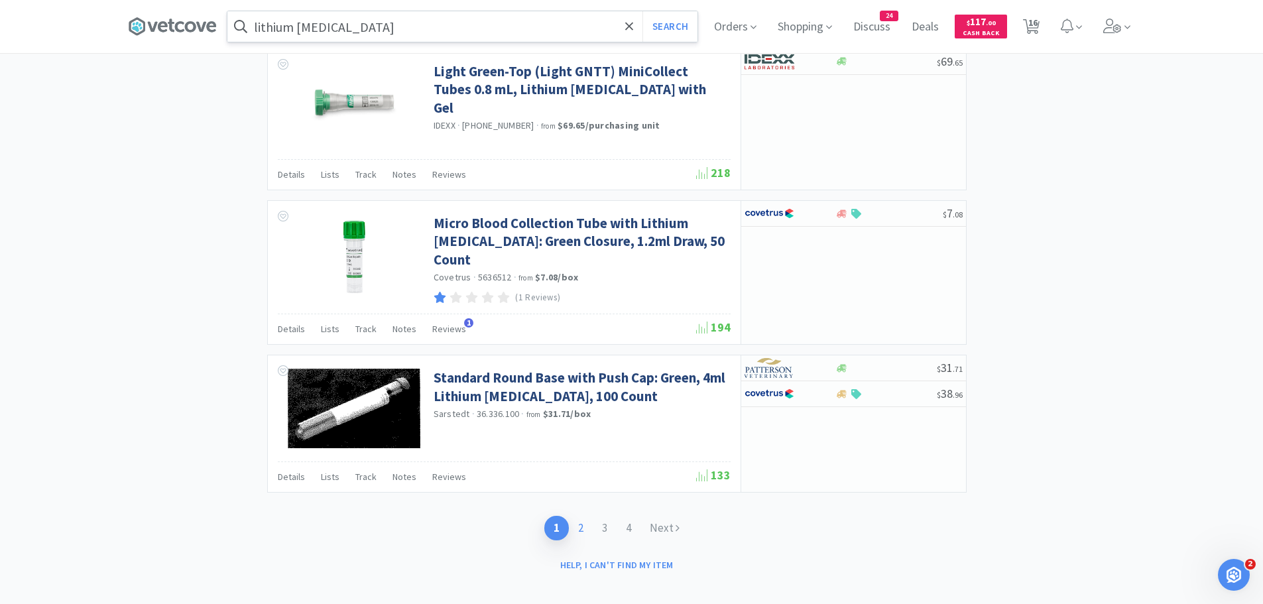
click at [582, 516] on link "2" at bounding box center [581, 528] width 24 height 25
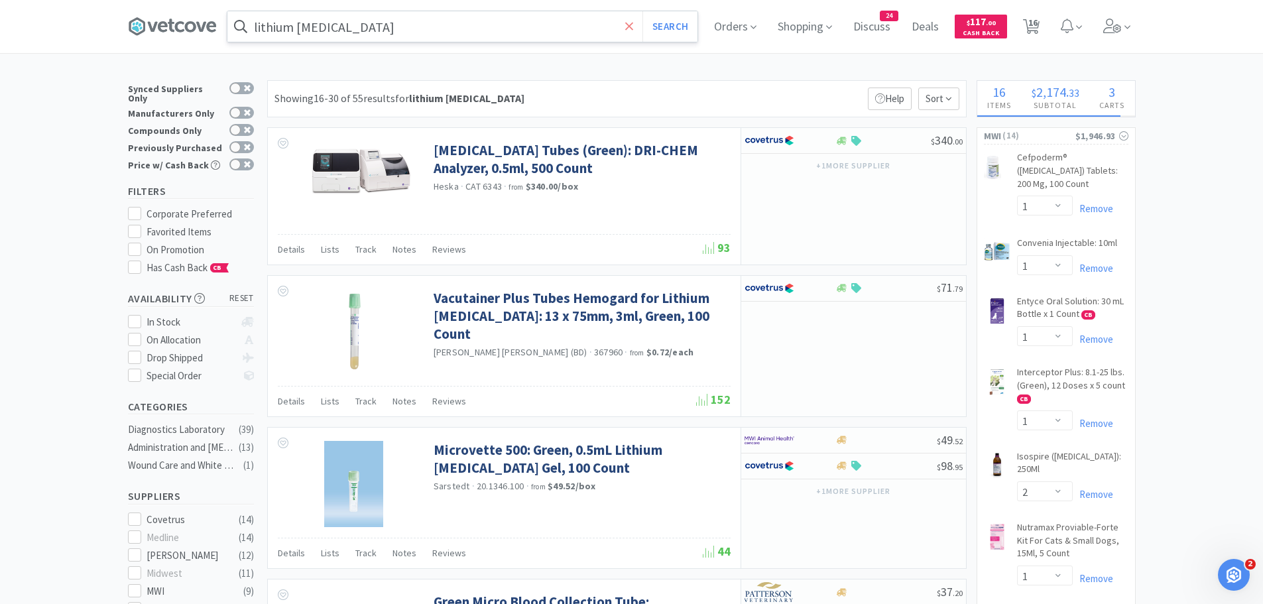
click at [634, 24] on icon at bounding box center [629, 26] width 9 height 13
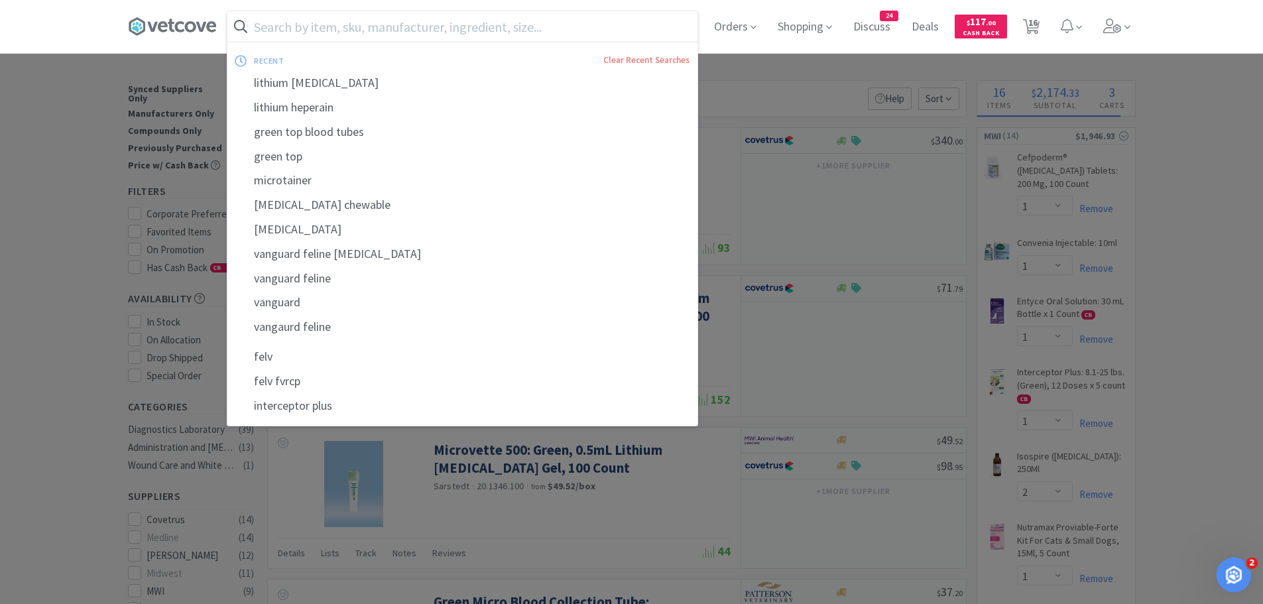
click at [1234, 565] on icon "Open Intercom Messenger" at bounding box center [1232, 573] width 22 height 22
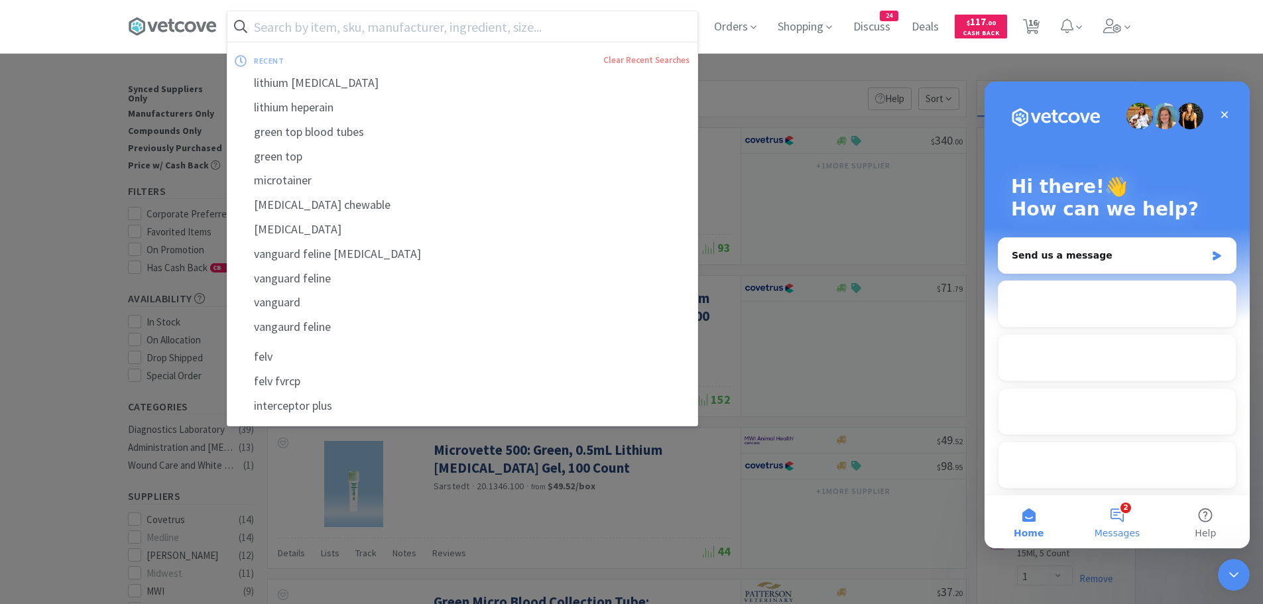
click at [1110, 513] on button "2 Messages" at bounding box center [1117, 521] width 88 height 53
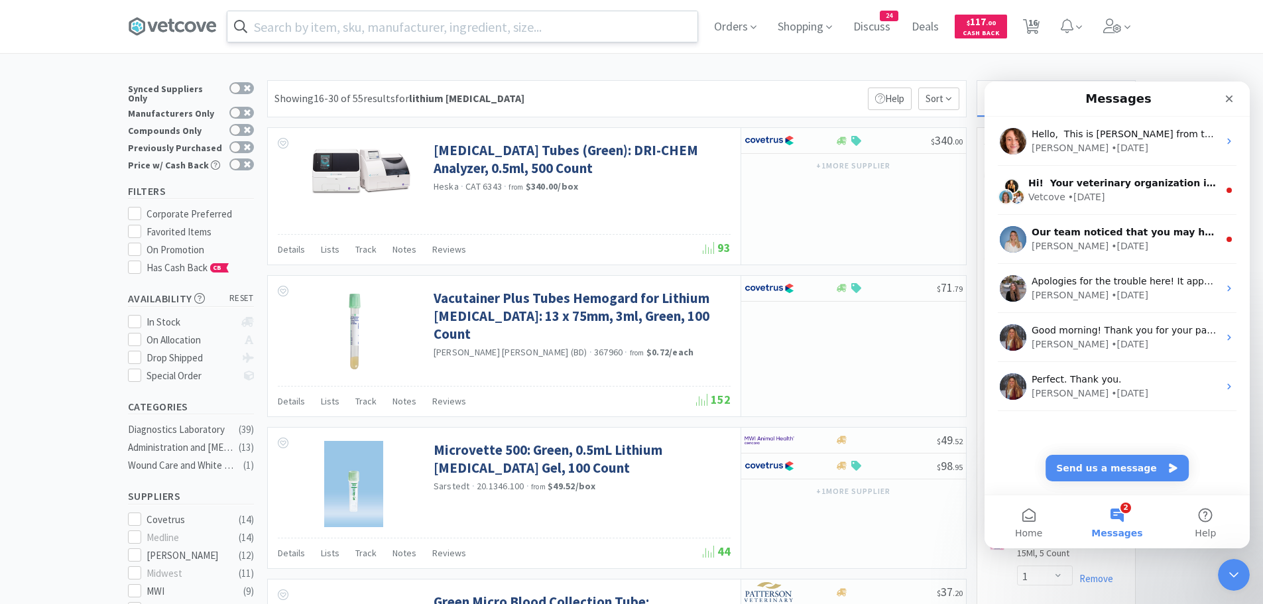
click at [1185, 43] on div "Orders Shopping Discuss Discuss 24 Deals Deals $ 117 . 00 Cash Back 16 16" at bounding box center [631, 26] width 1263 height 53
click at [1229, 95] on icon "Close" at bounding box center [1229, 98] width 11 height 11
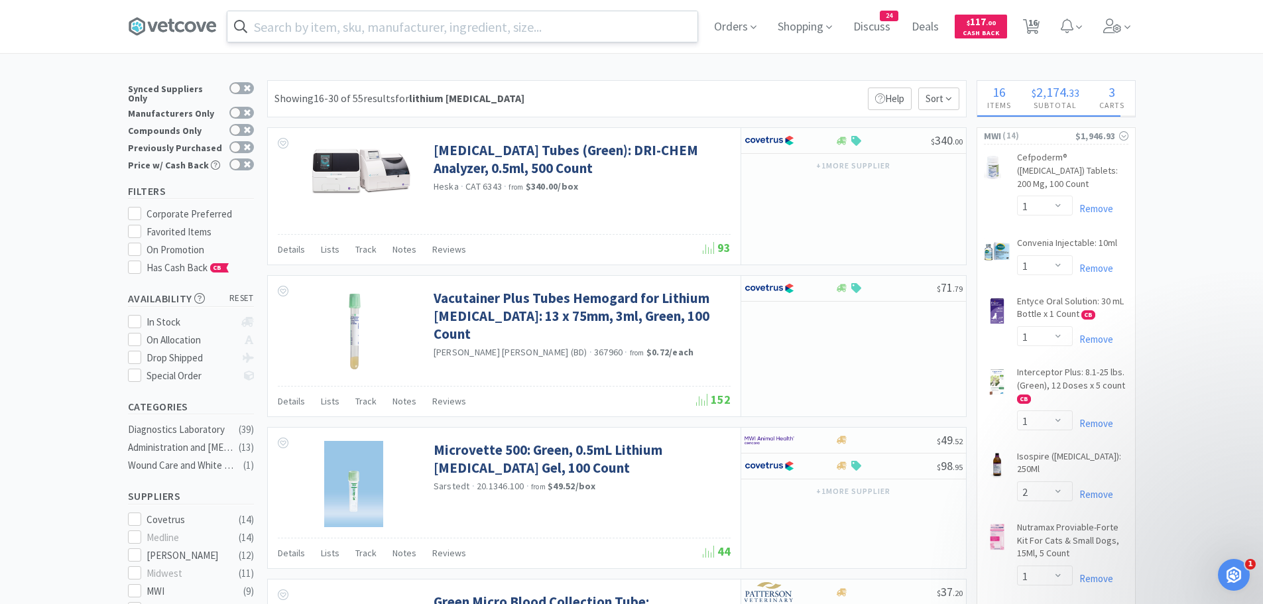
click at [507, 27] on input "text" at bounding box center [462, 26] width 470 height 30
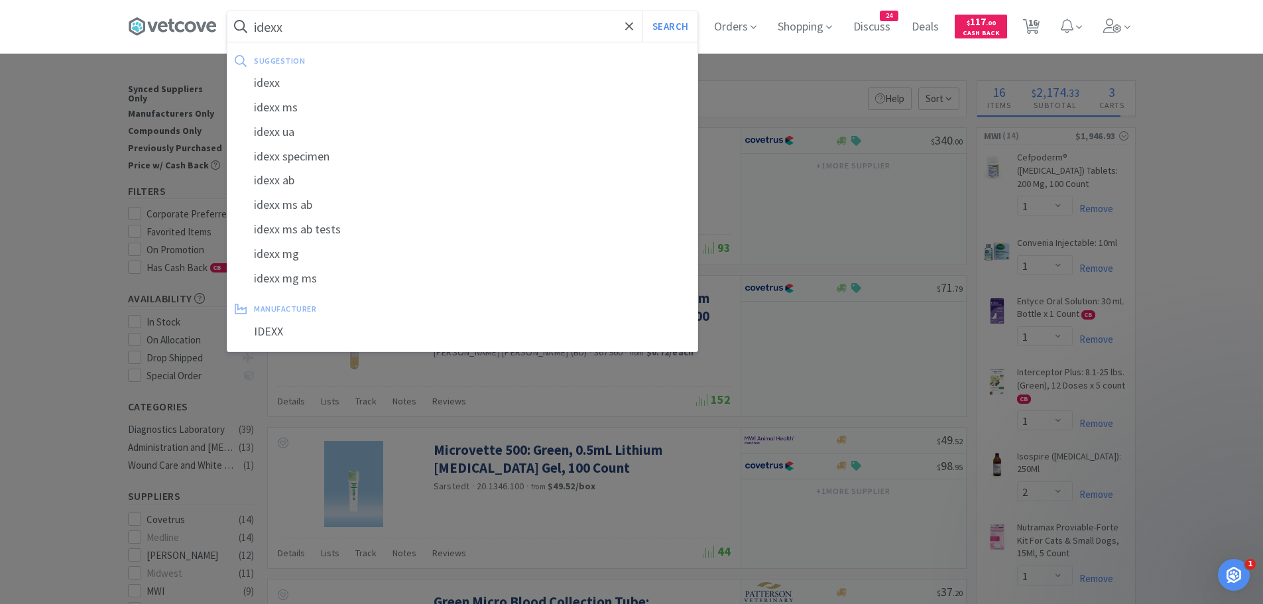
click at [642, 11] on button "Search" at bounding box center [669, 26] width 55 height 30
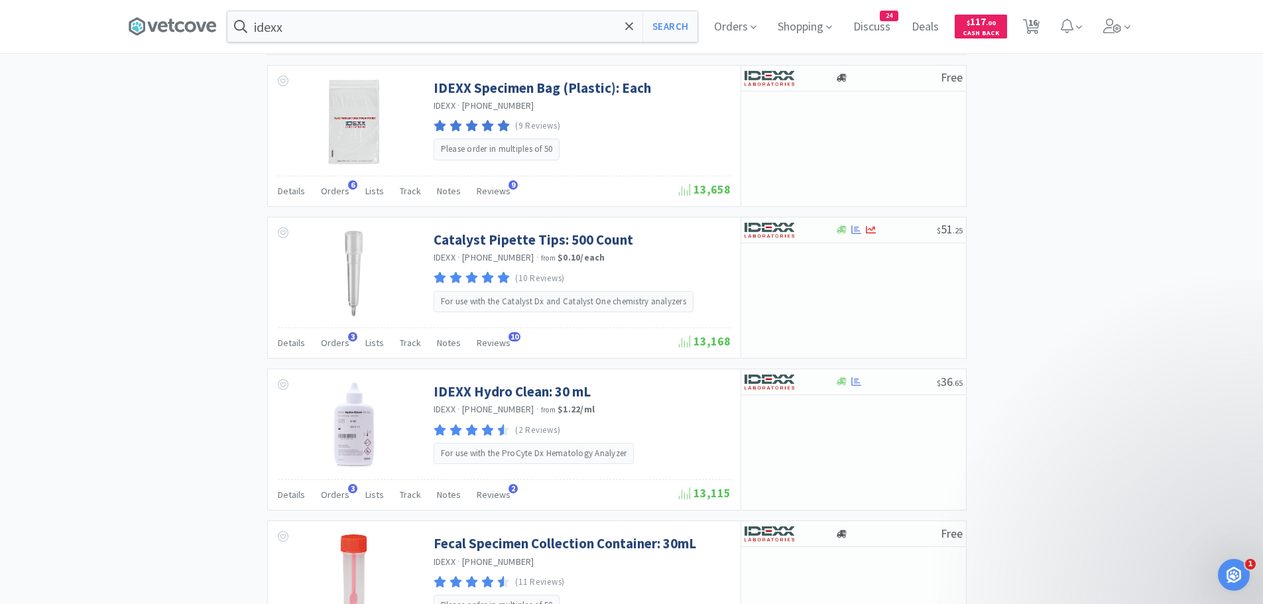
scroll to position [1989, 0]
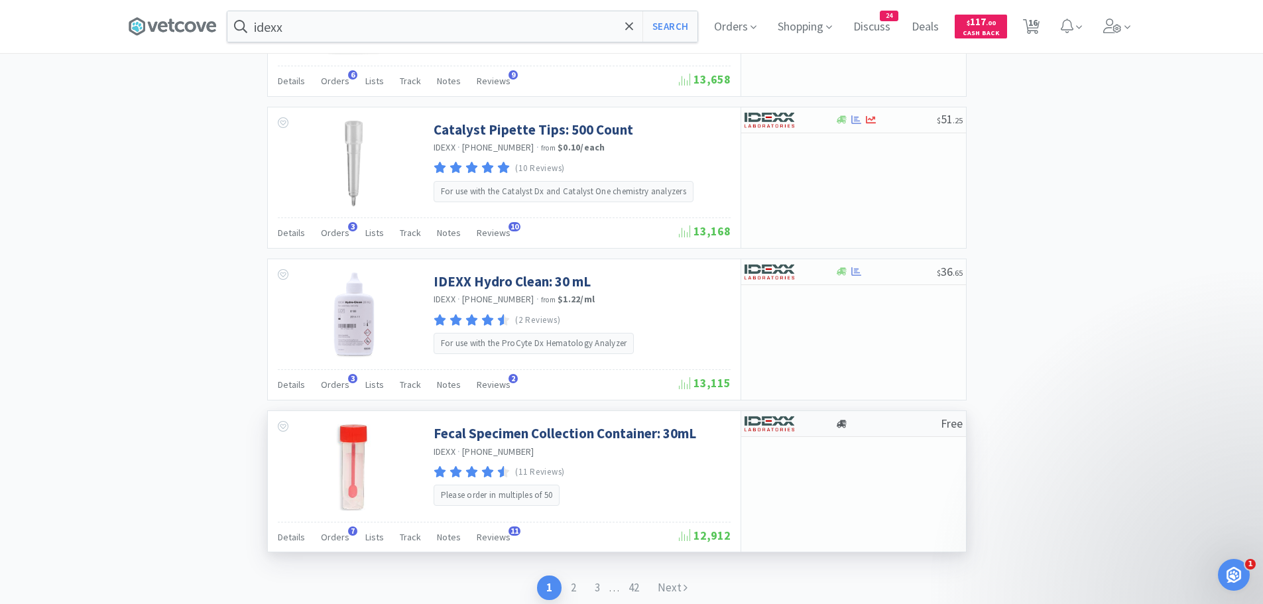
click at [805, 420] on div at bounding box center [780, 423] width 73 height 23
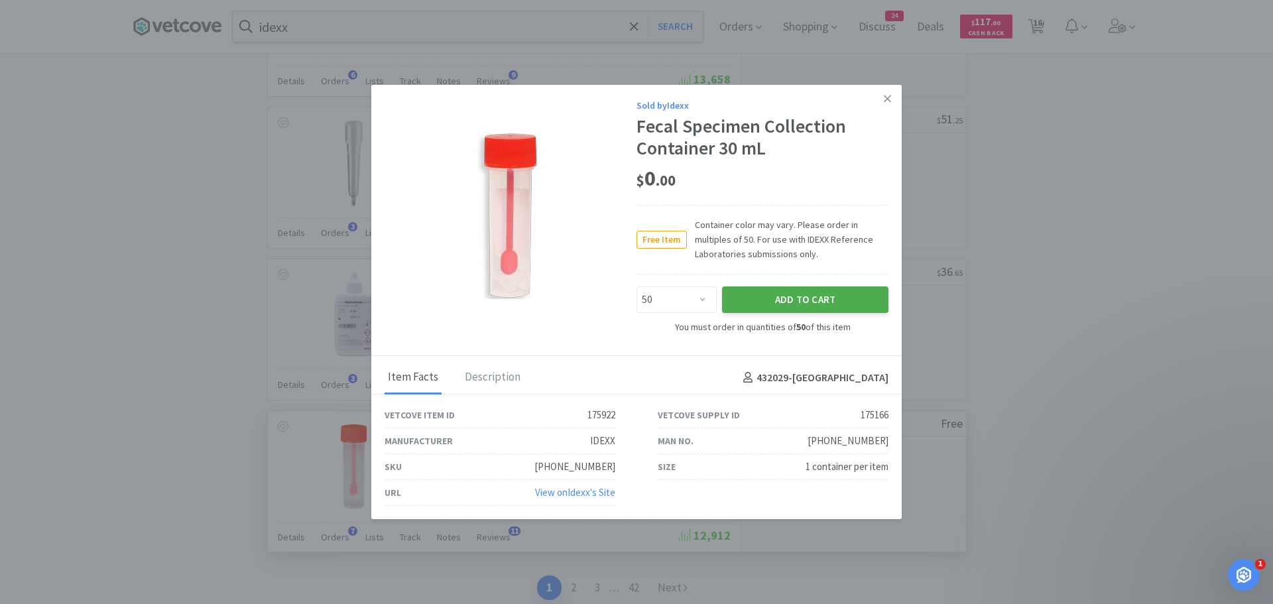
click at [774, 299] on button "Add to Cart" at bounding box center [805, 299] width 166 height 27
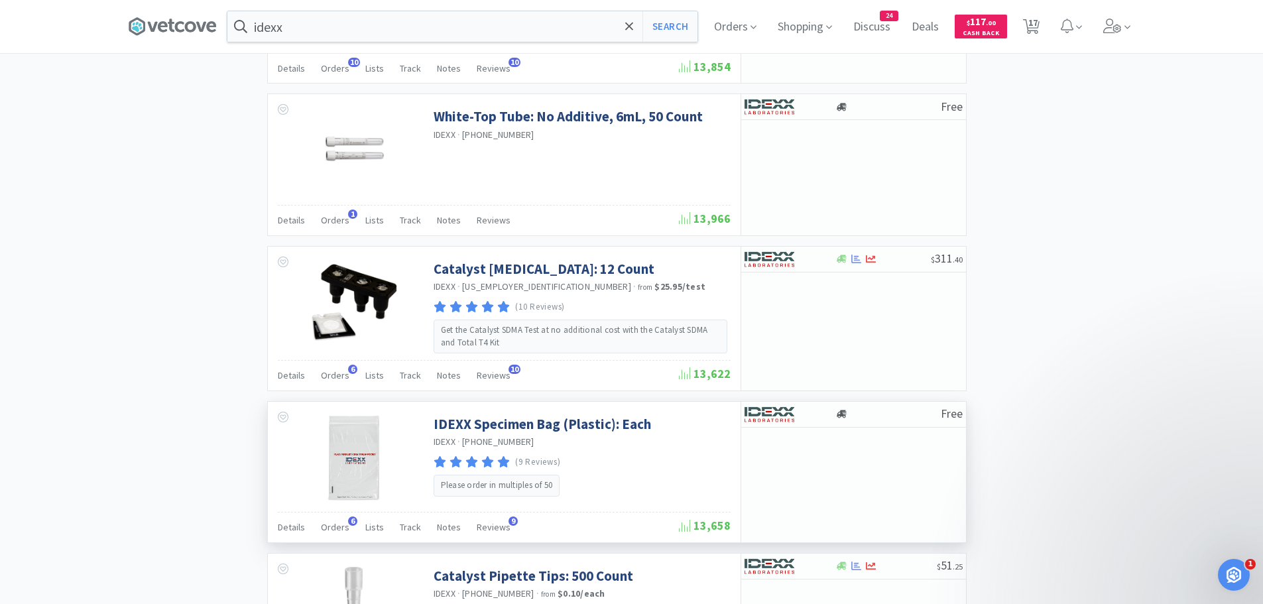
scroll to position [1657, 0]
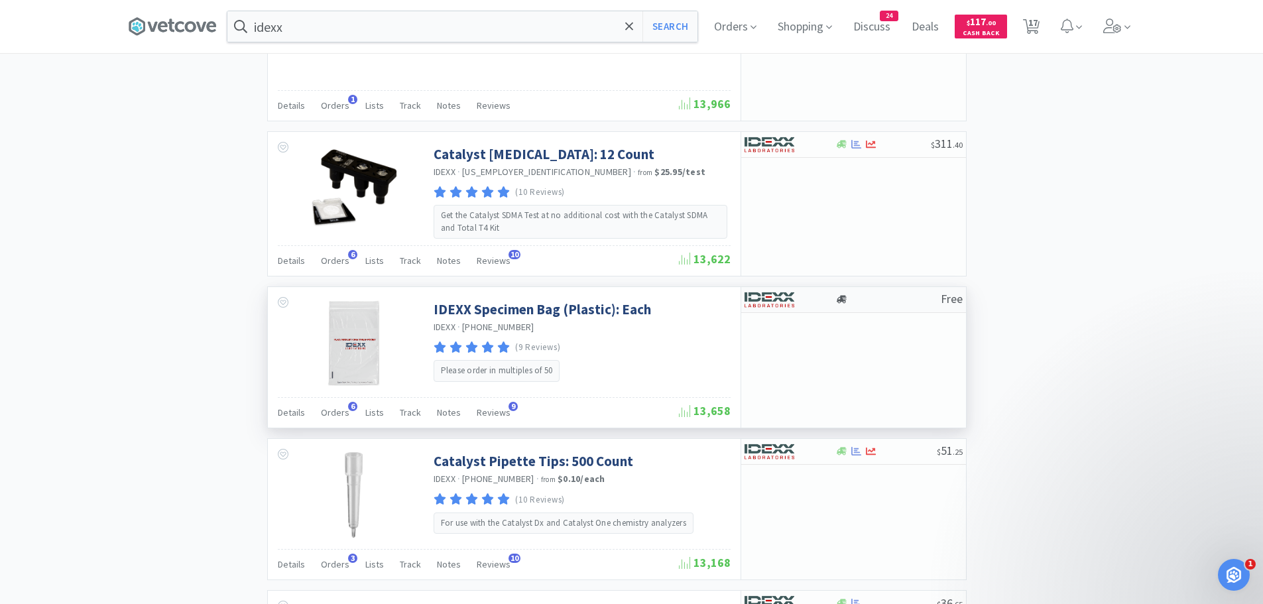
click at [786, 302] on img at bounding box center [769, 300] width 50 height 20
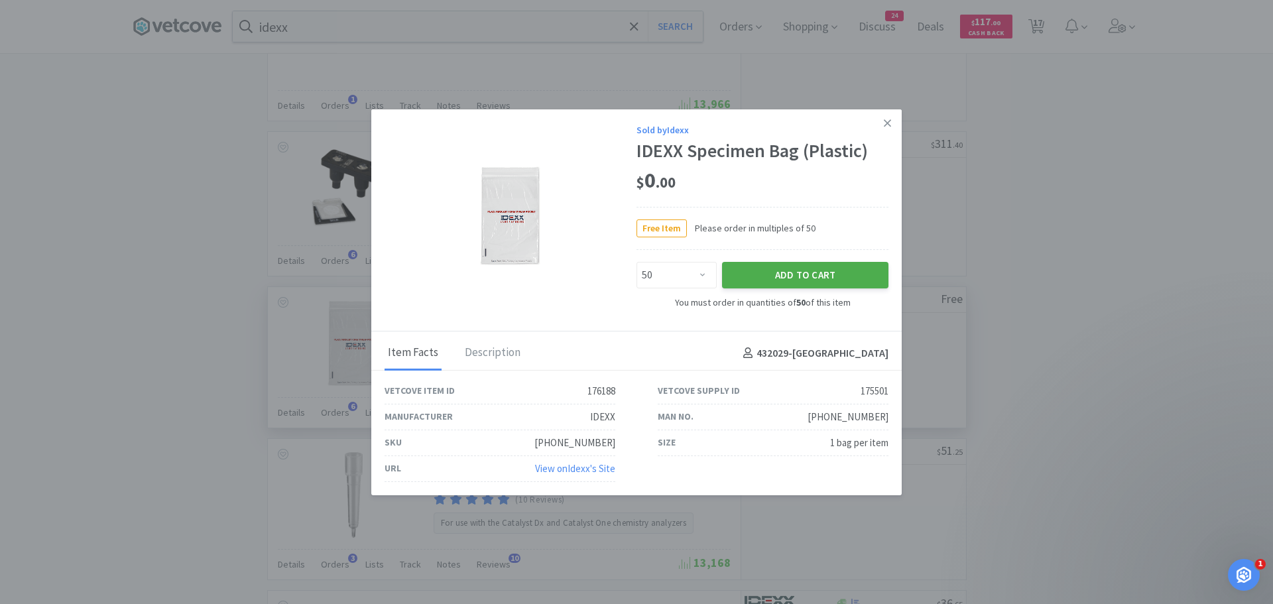
click at [763, 275] on button "Add to Cart" at bounding box center [805, 275] width 166 height 27
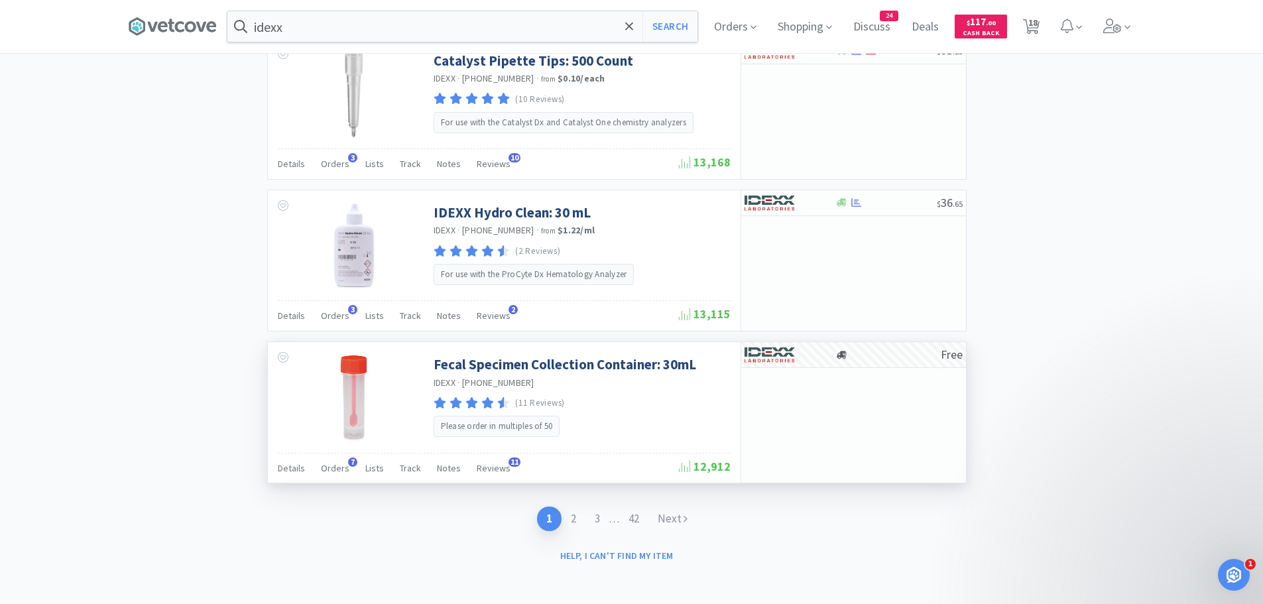
scroll to position [2060, 0]
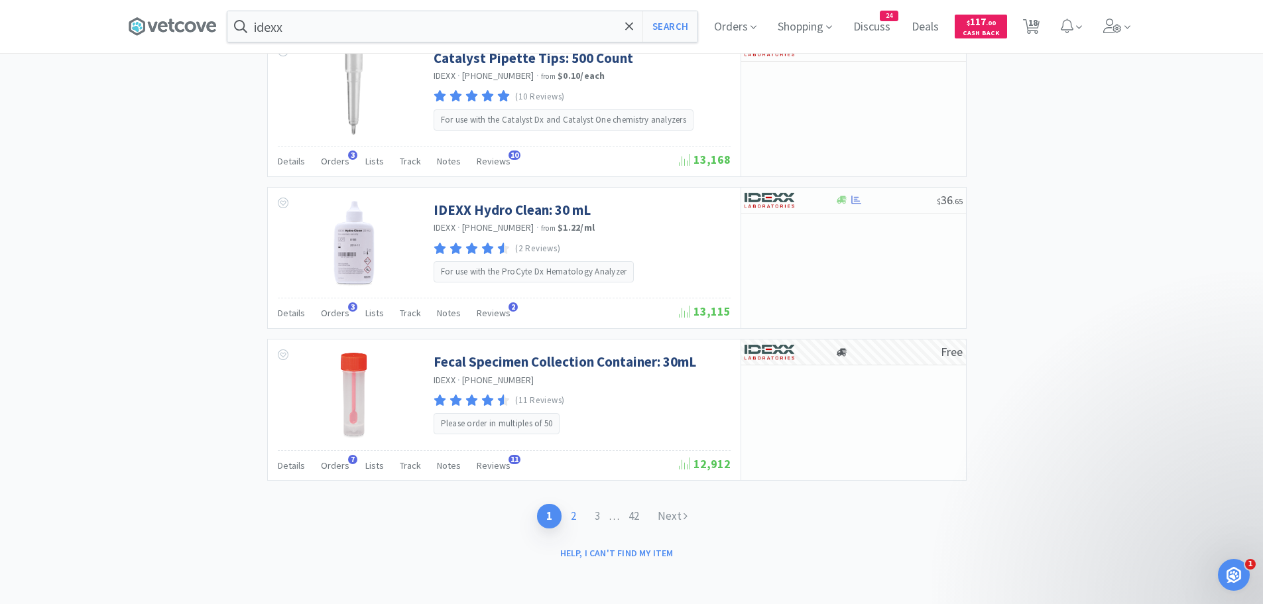
click at [572, 509] on link "2" at bounding box center [573, 516] width 24 height 25
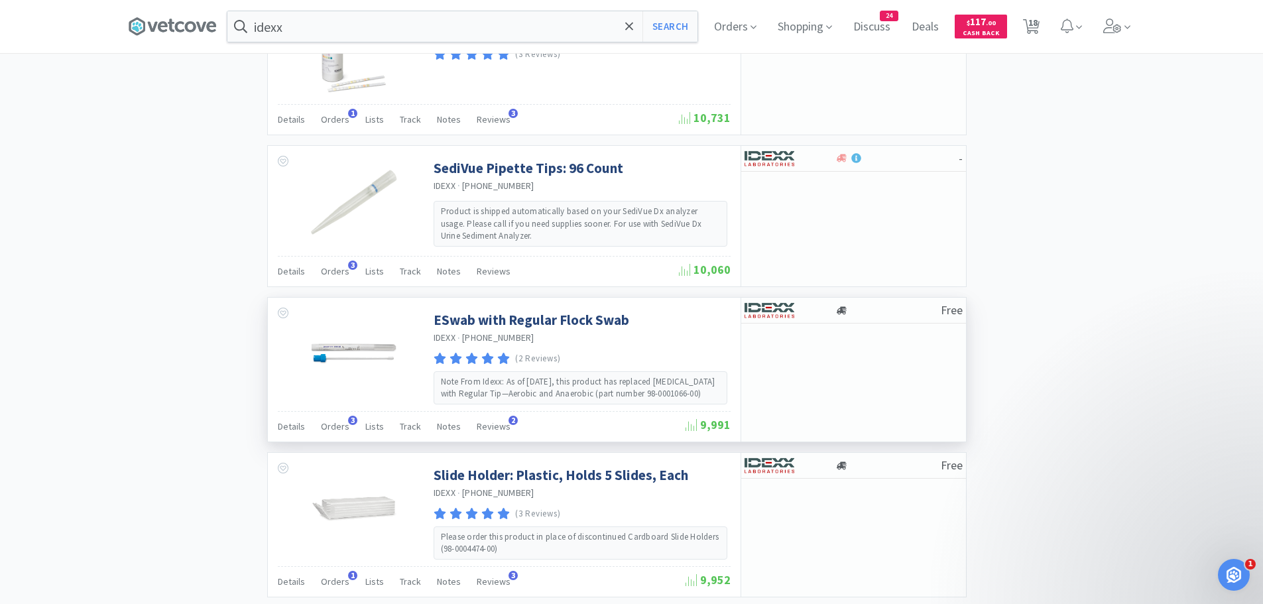
scroll to position [1922, 0]
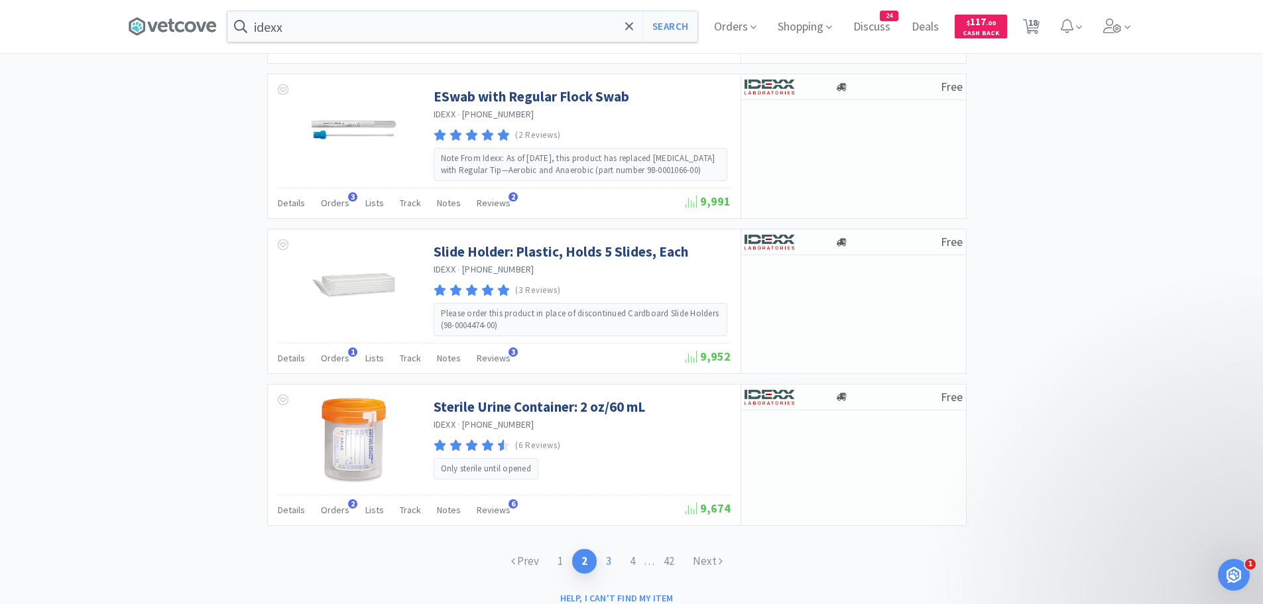
click at [605, 549] on link "3" at bounding box center [609, 561] width 24 height 25
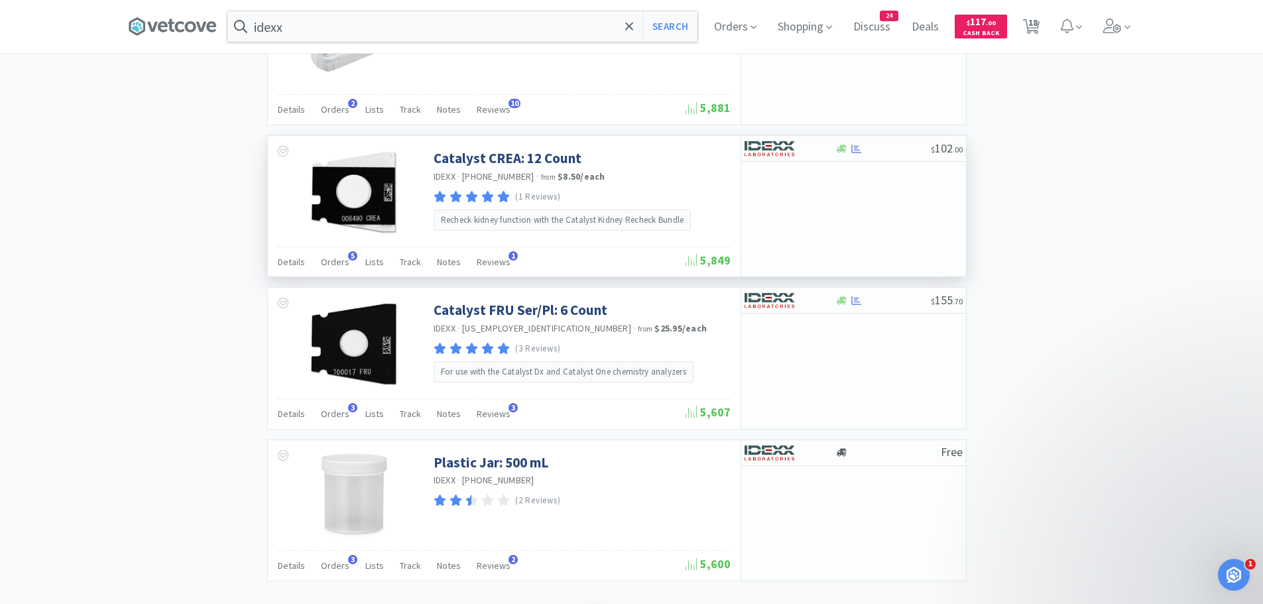
scroll to position [1916, 0]
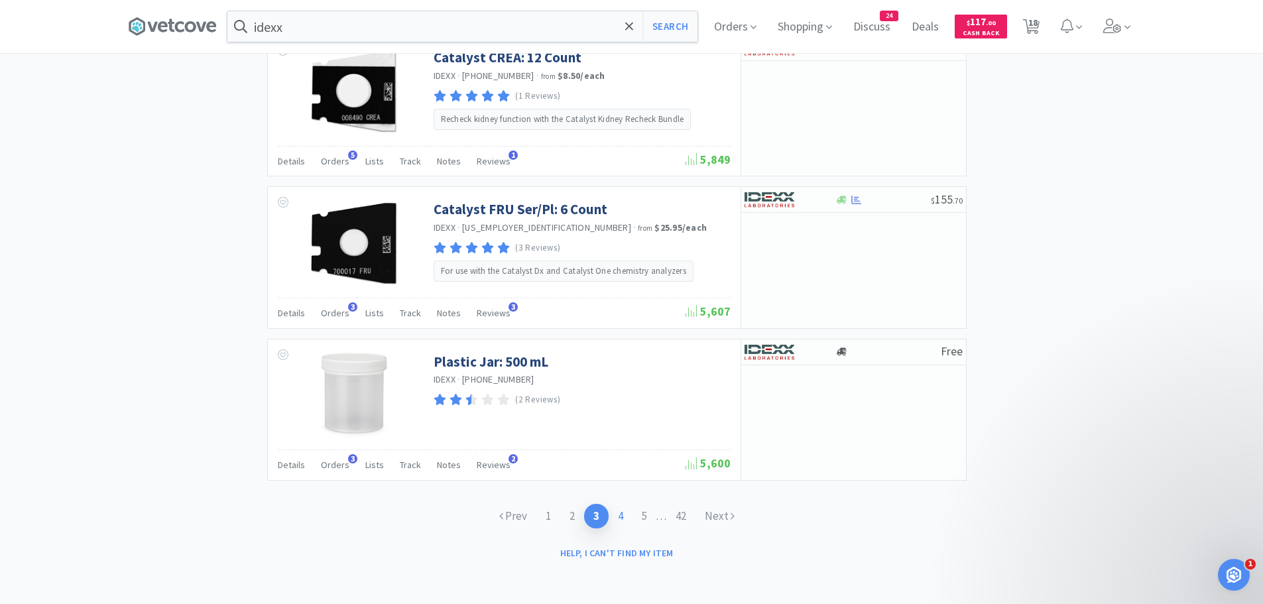
click at [617, 513] on link "4" at bounding box center [621, 516] width 24 height 25
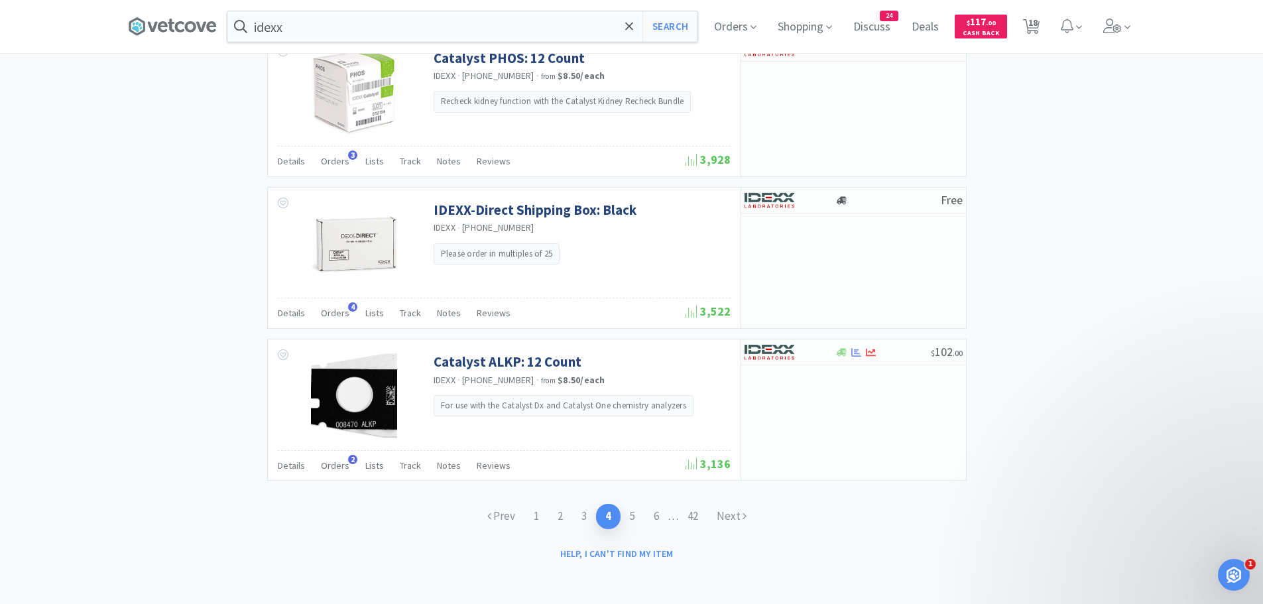
scroll to position [1928, 0]
click at [631, 512] on link "5" at bounding box center [632, 515] width 24 height 25
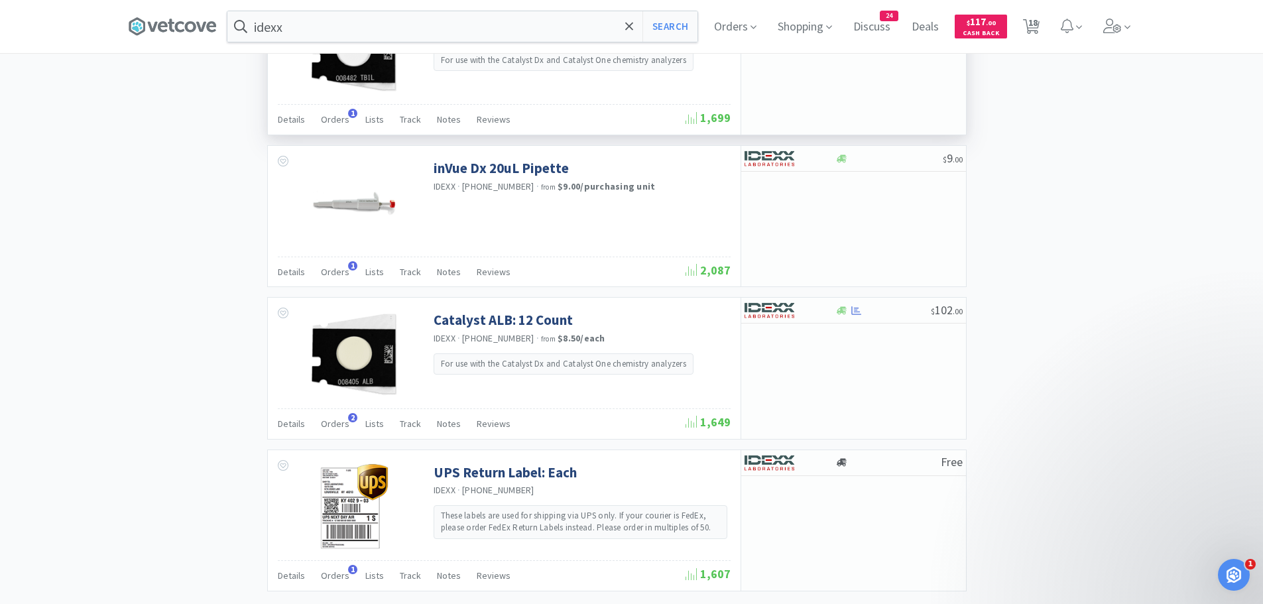
scroll to position [1856, 0]
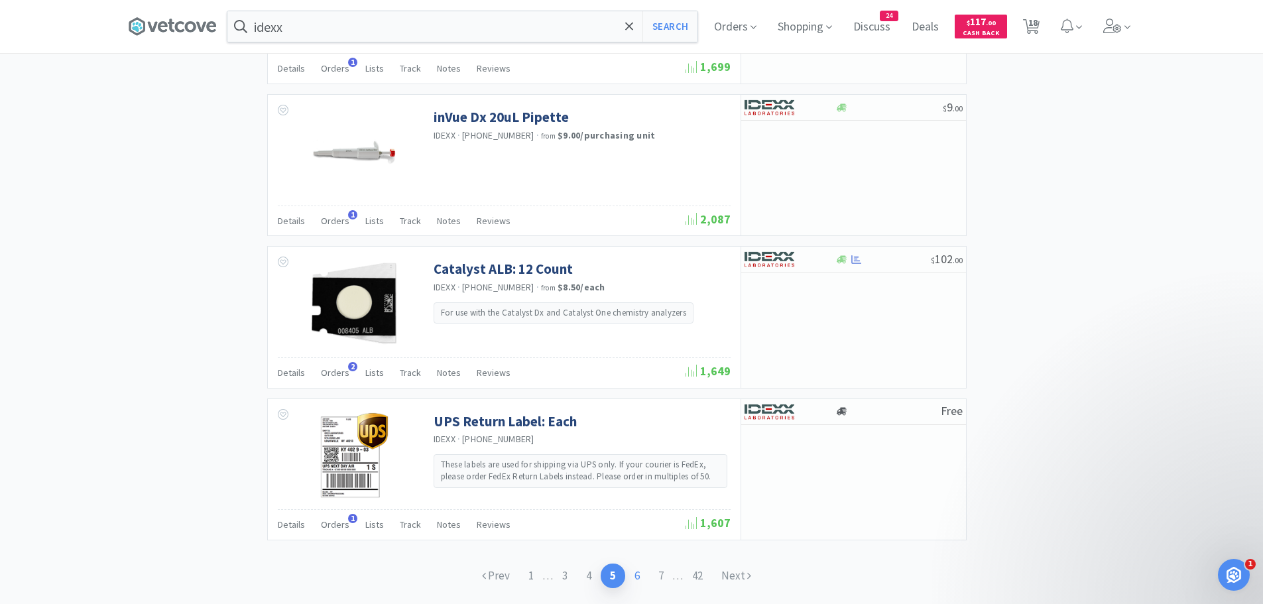
click at [640, 575] on link "6" at bounding box center [637, 575] width 24 height 25
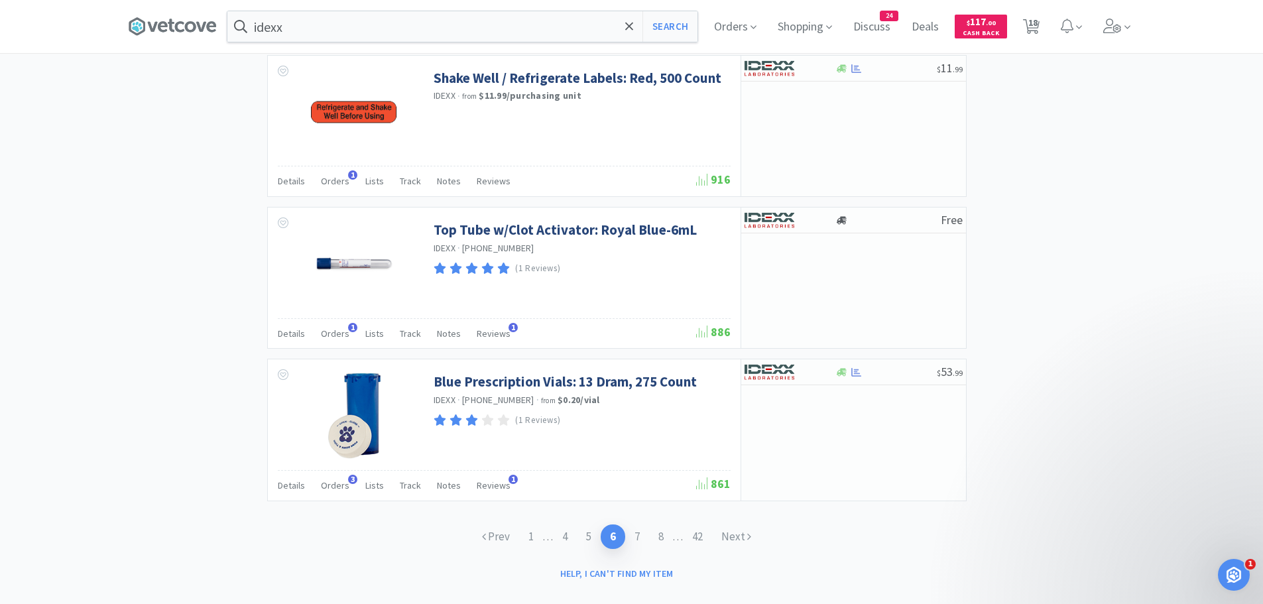
scroll to position [1937, 0]
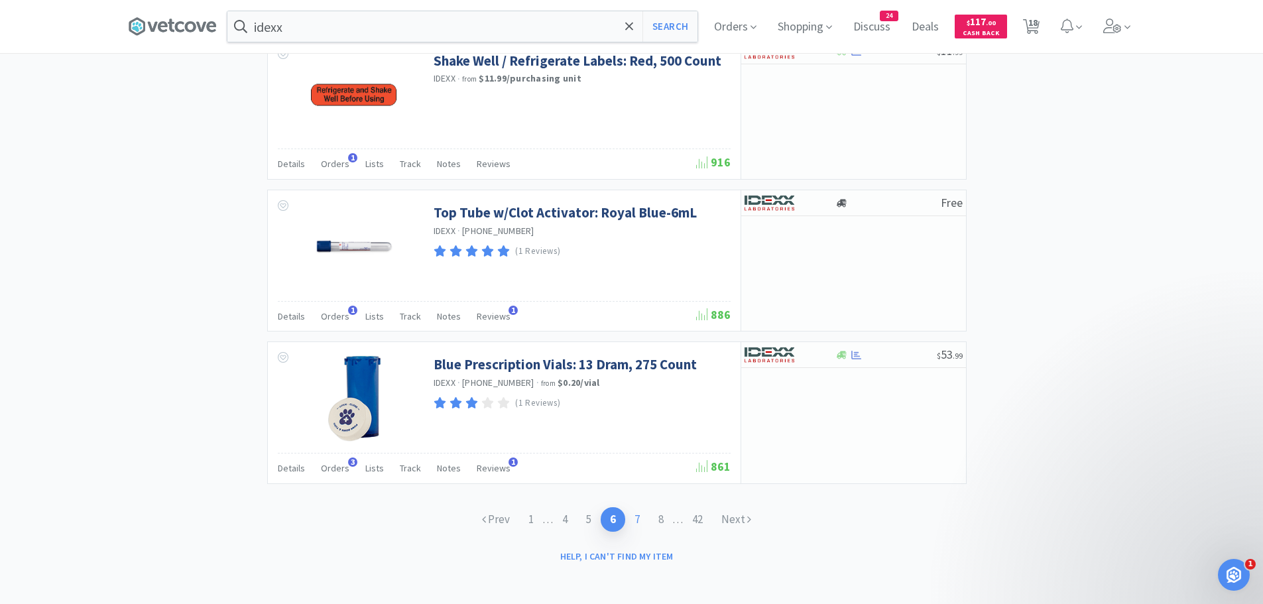
click at [640, 514] on link "7" at bounding box center [637, 519] width 24 height 25
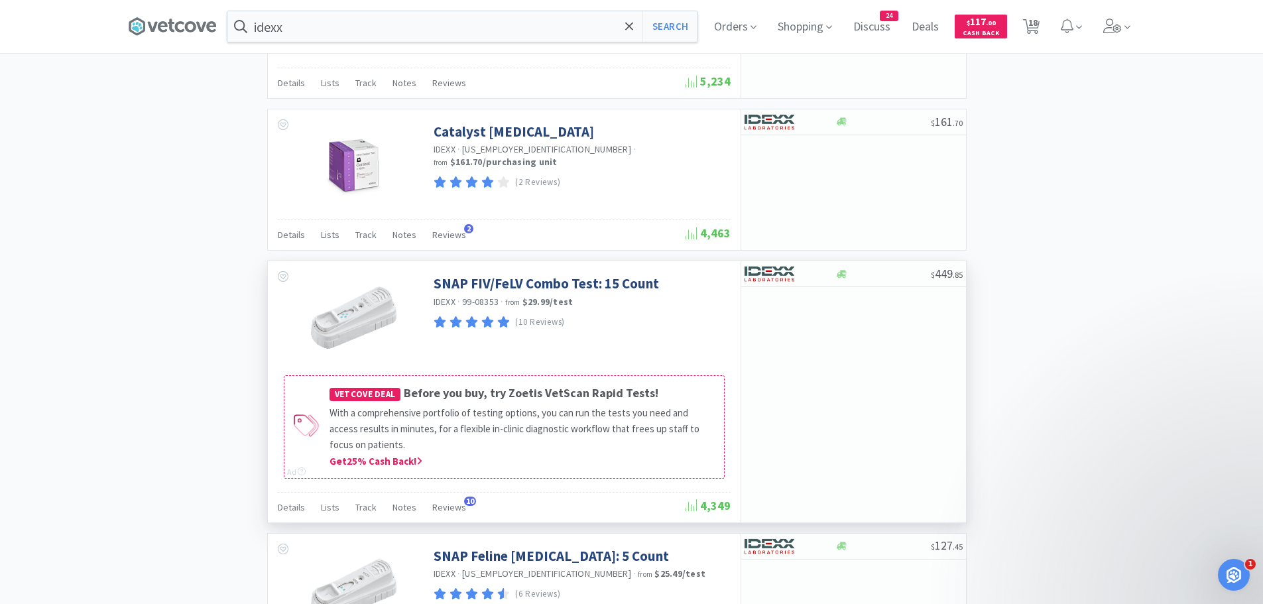
scroll to position [2047, 0]
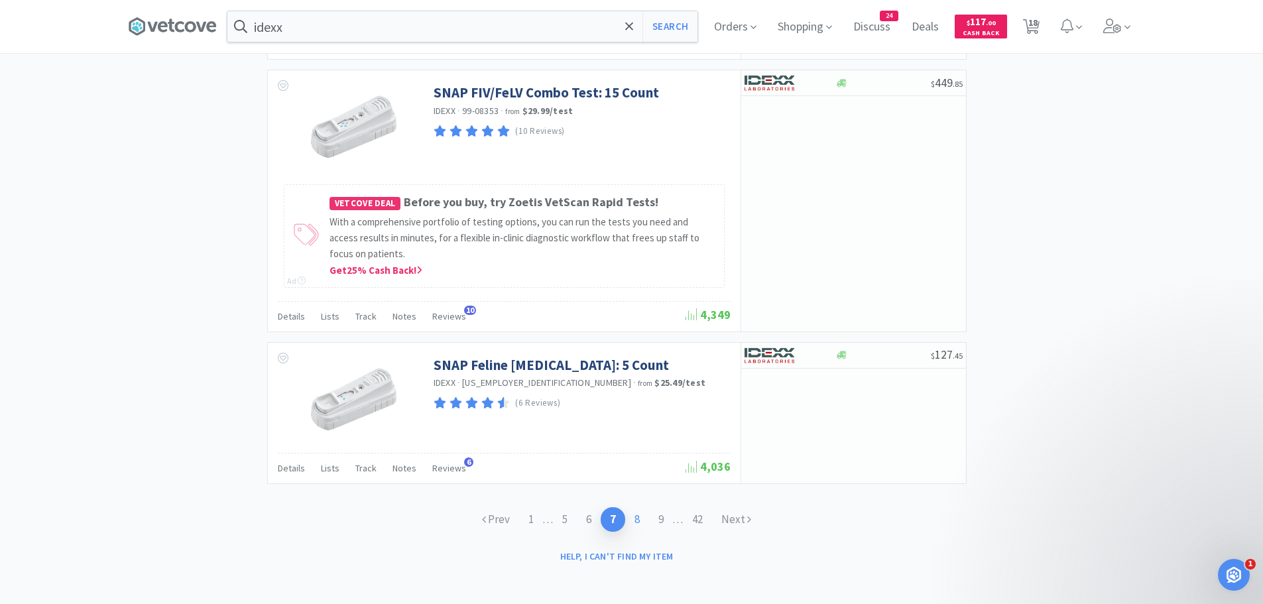
click at [642, 516] on link "8" at bounding box center [637, 519] width 24 height 25
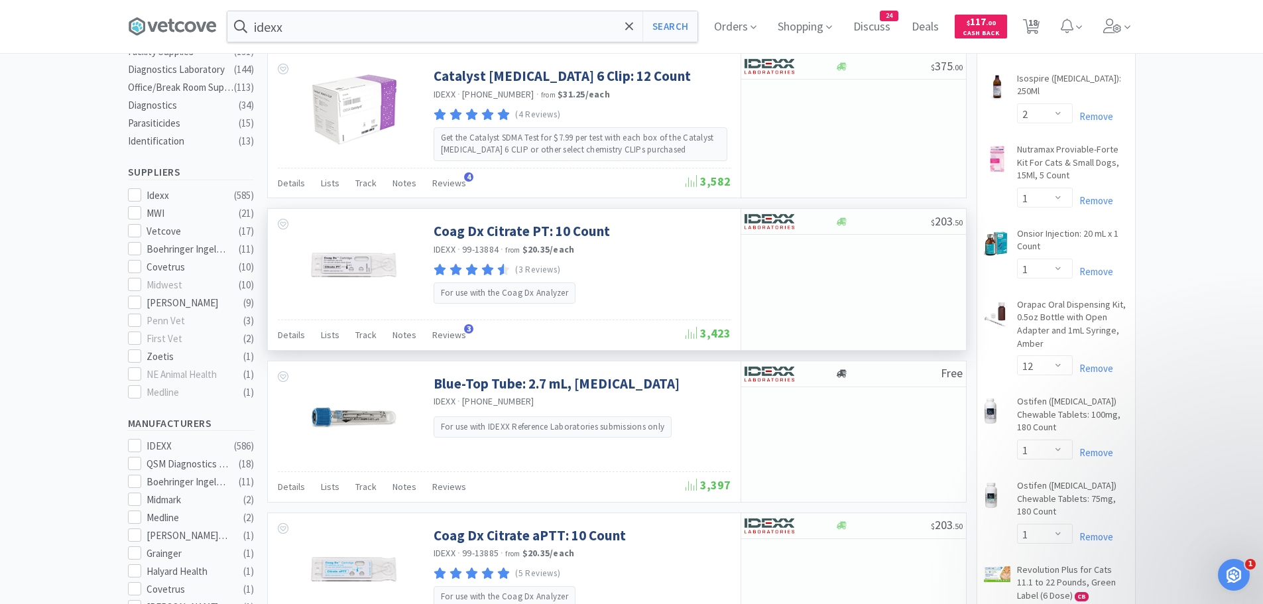
scroll to position [398, 0]
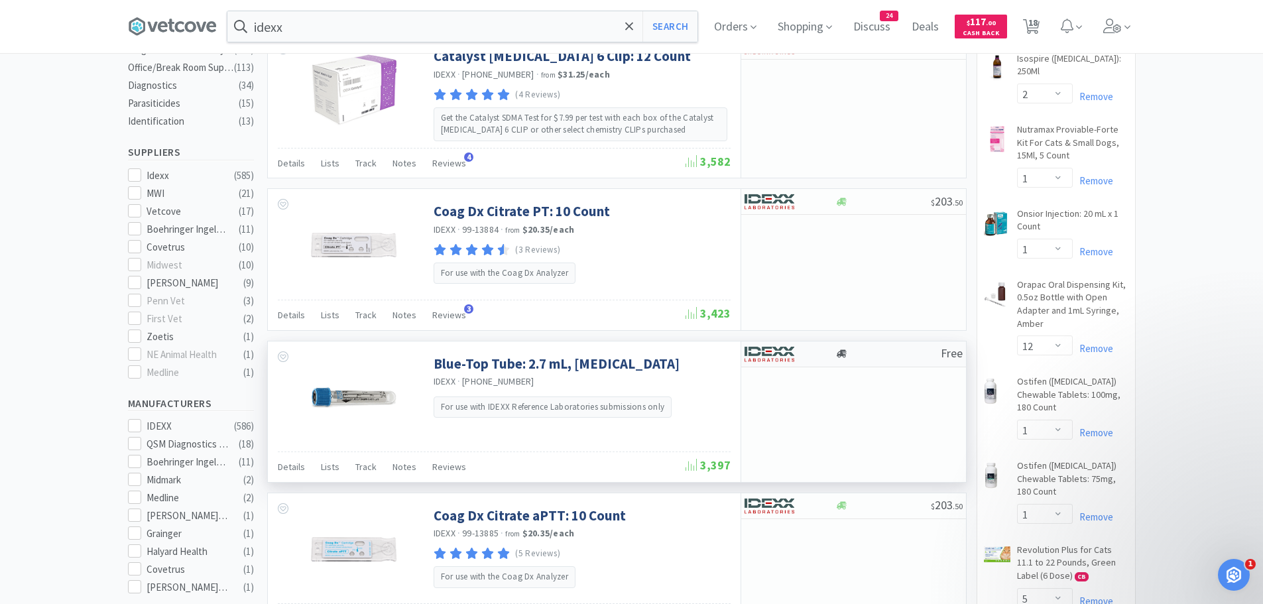
click at [762, 353] on img at bounding box center [769, 354] width 50 height 20
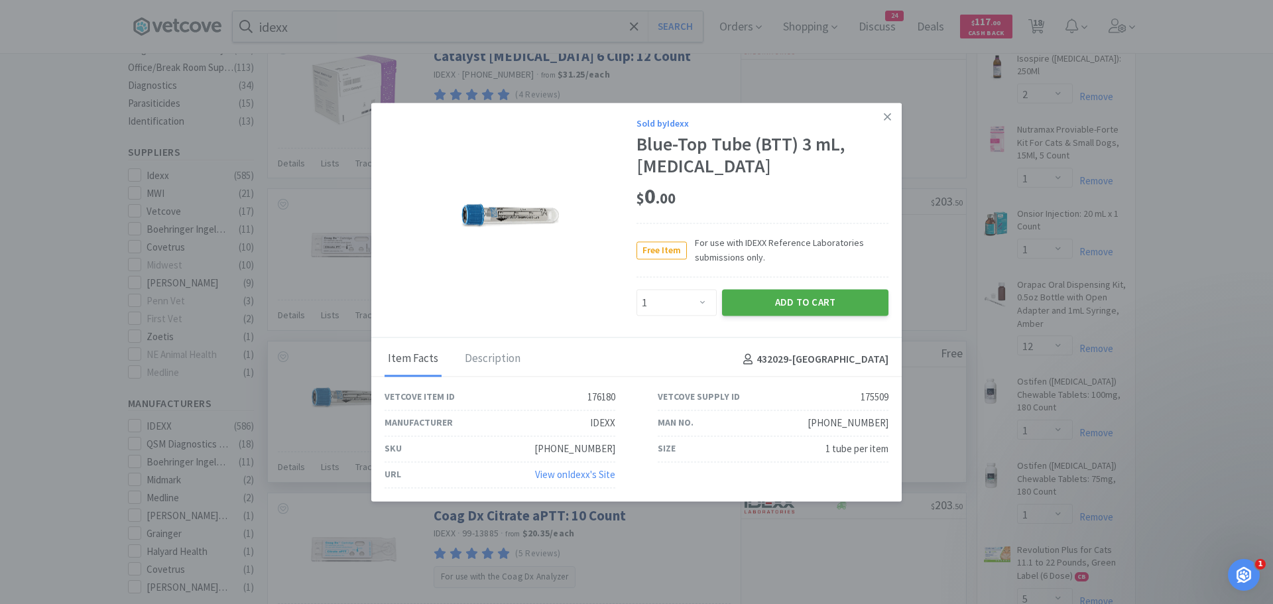
click at [784, 300] on button "Add to Cart" at bounding box center [805, 303] width 166 height 27
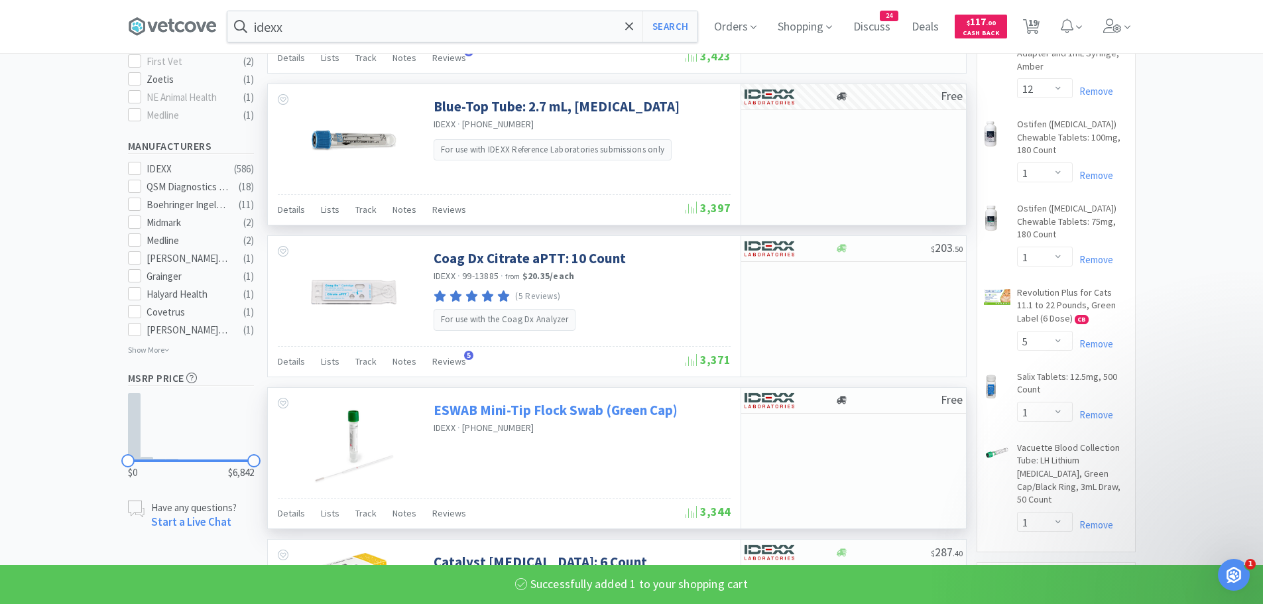
scroll to position [663, 0]
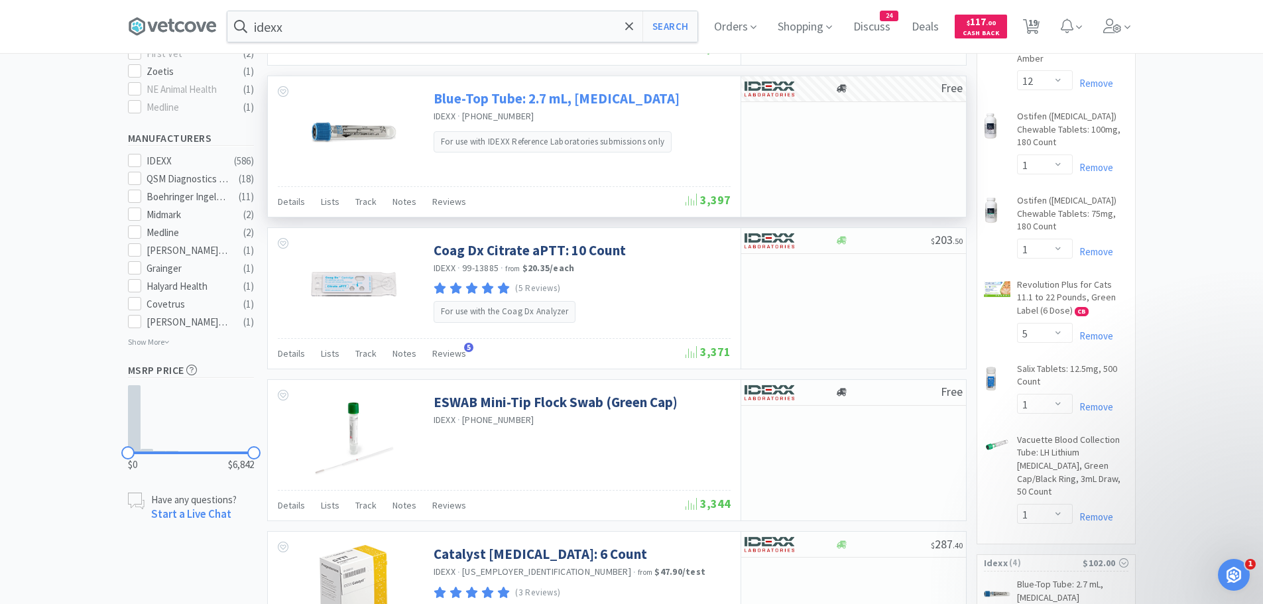
click at [547, 97] on link "Blue-Top Tube: 2.7 mL, [MEDICAL_DATA]" at bounding box center [557, 98] width 246 height 18
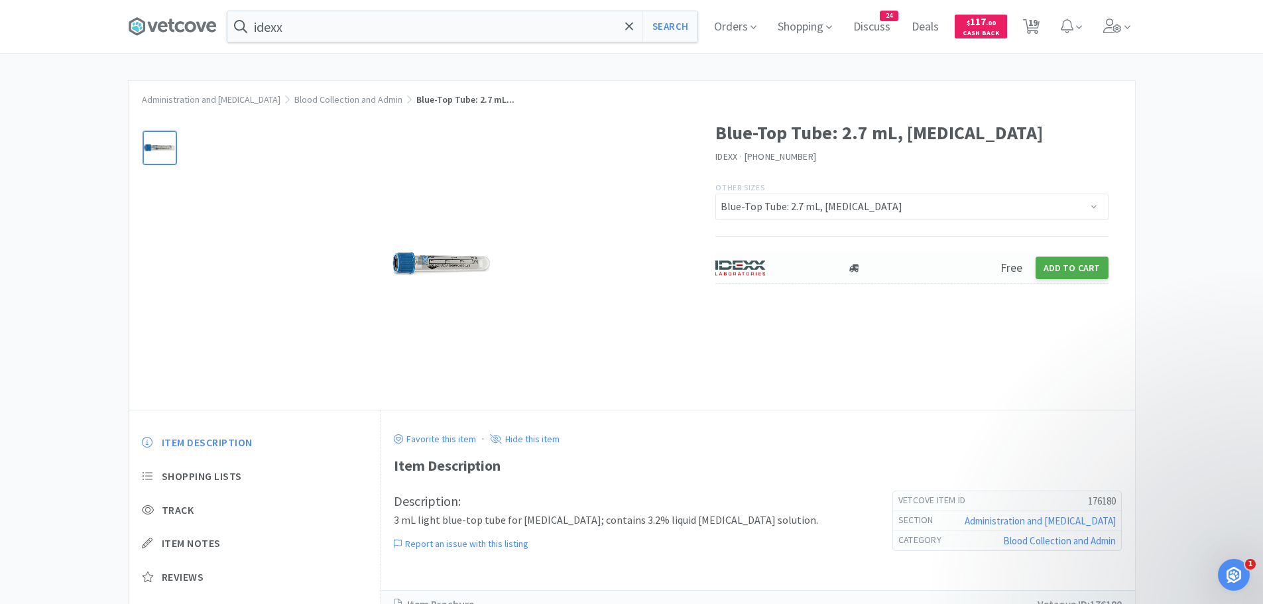
click at [1092, 270] on button "Add to Cart" at bounding box center [1071, 268] width 73 height 23
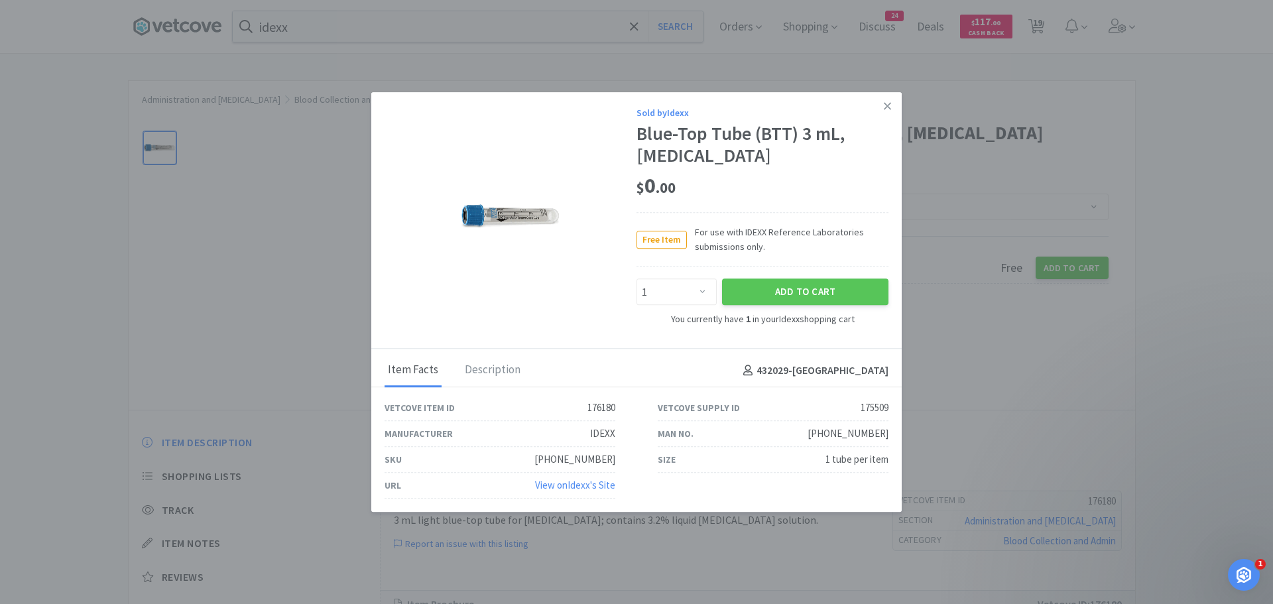
click at [891, 101] on link at bounding box center [887, 106] width 23 height 29
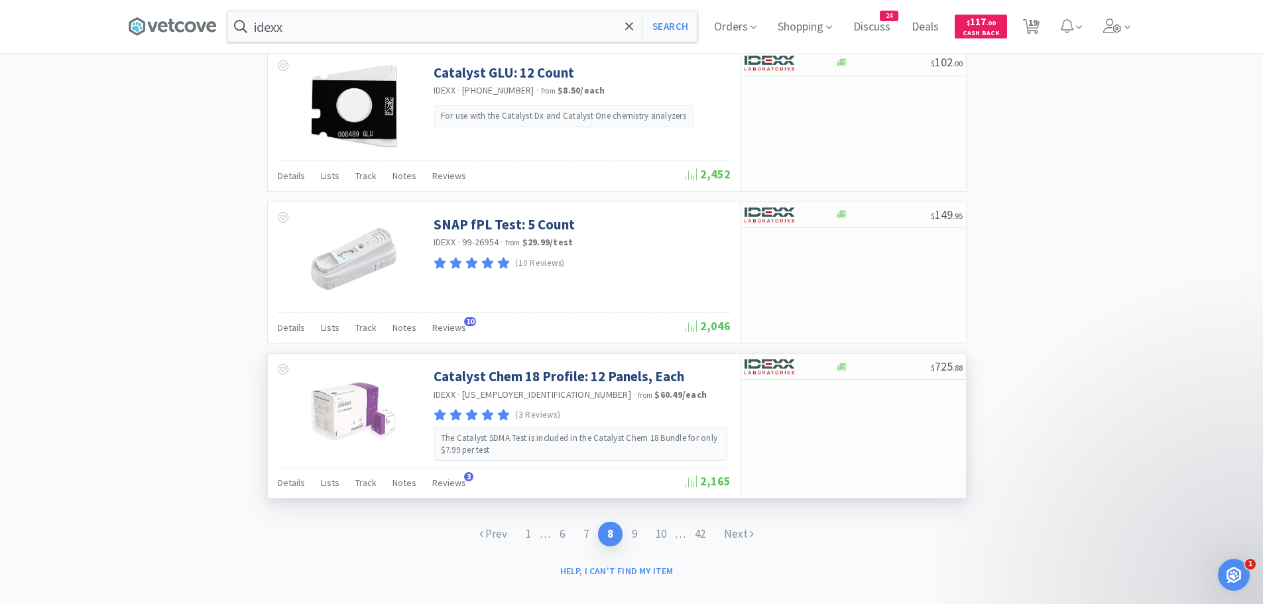
scroll to position [1925, 0]
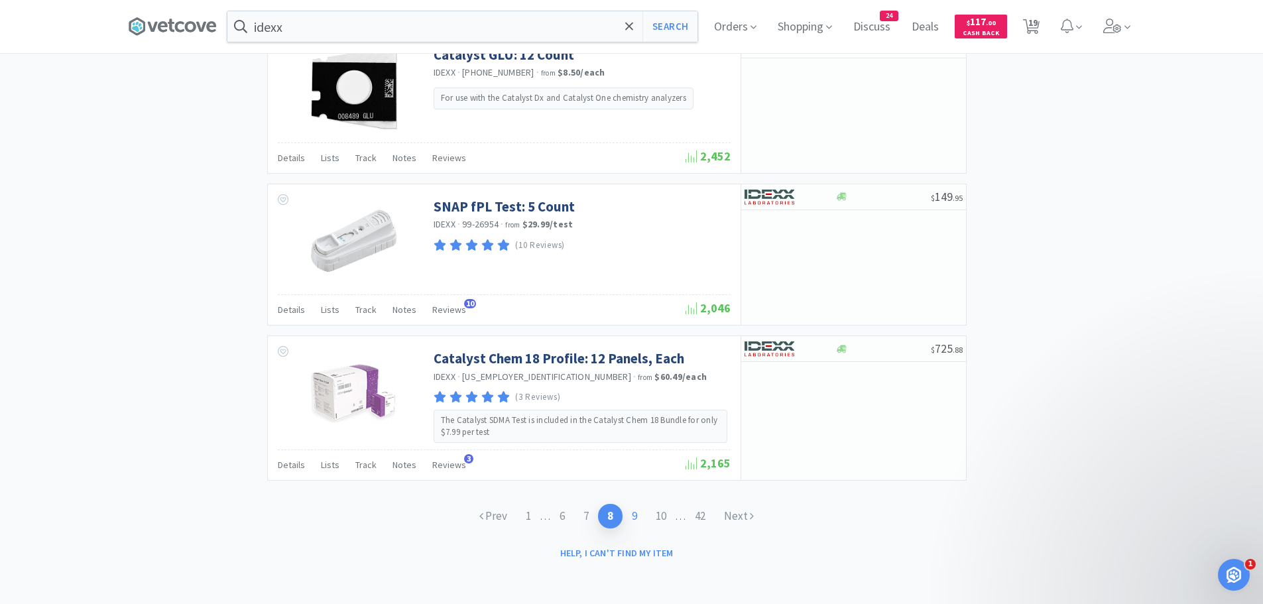
click at [632, 516] on link "9" at bounding box center [634, 516] width 24 height 25
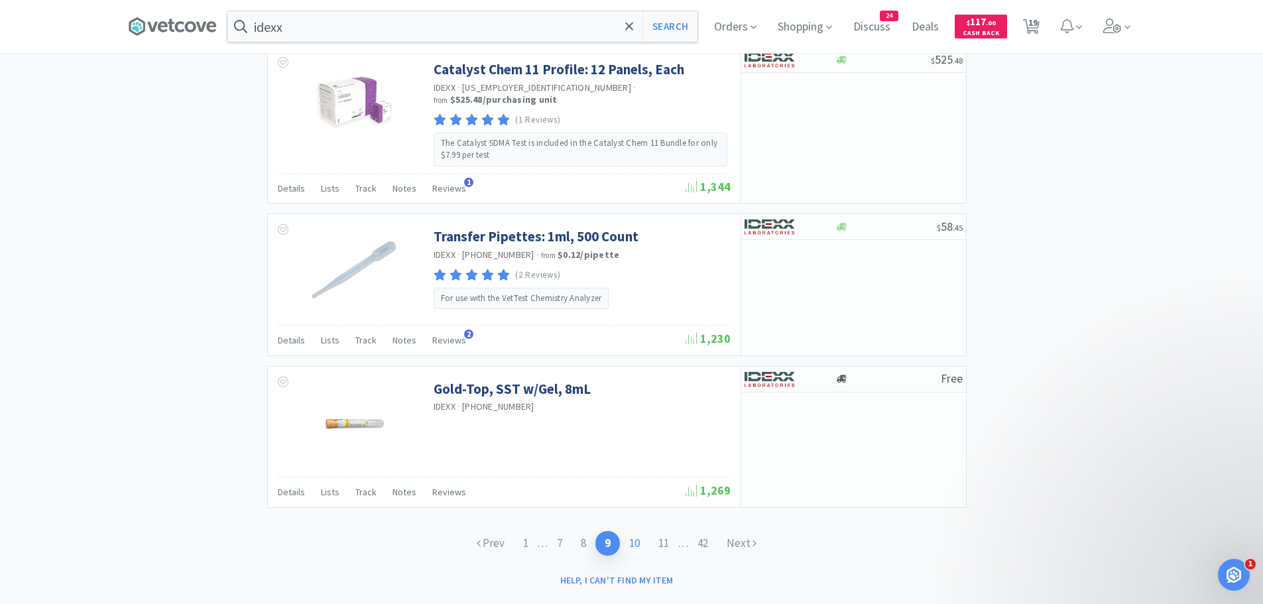
scroll to position [1950, 0]
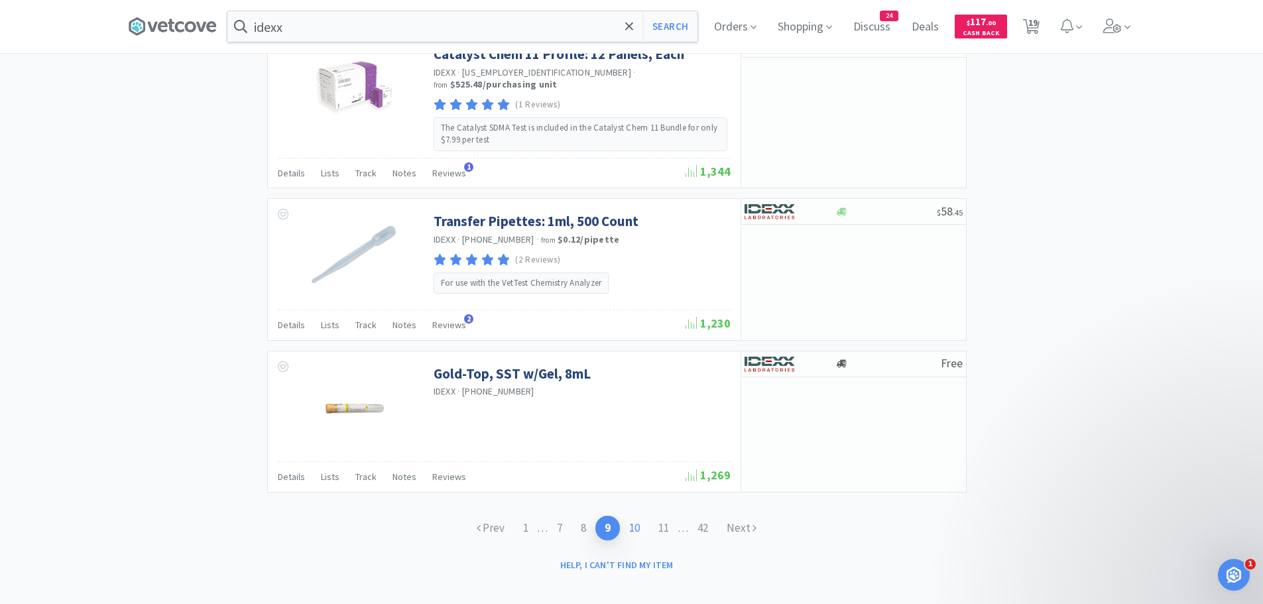
click at [633, 518] on link "10" at bounding box center [634, 528] width 29 height 25
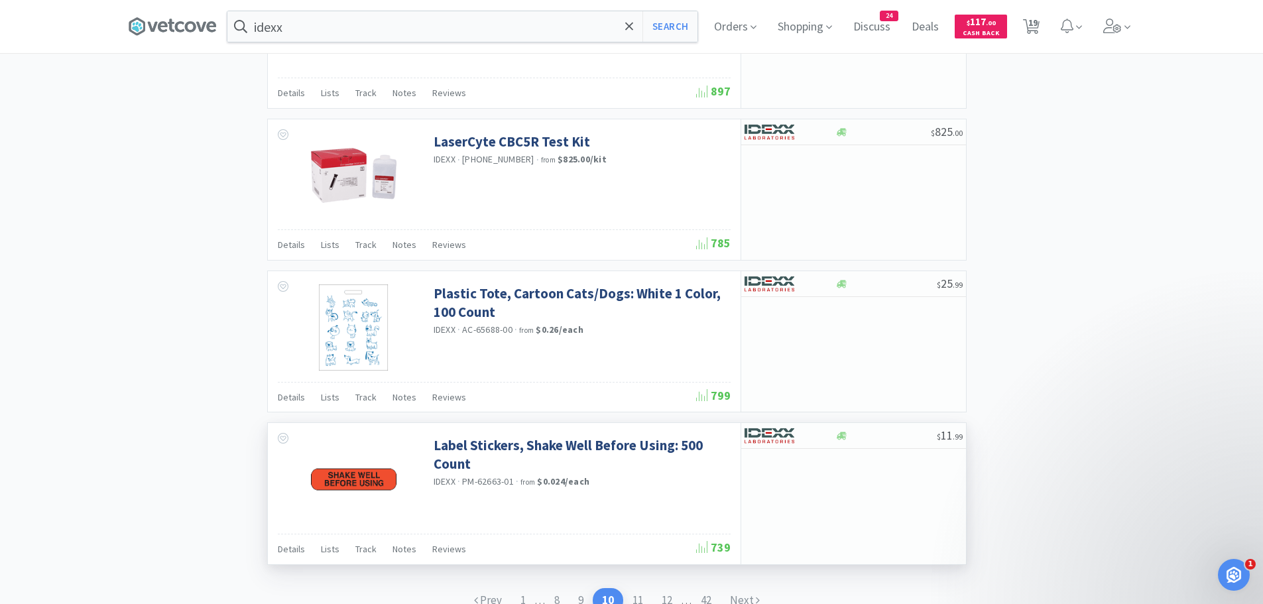
scroll to position [1928, 0]
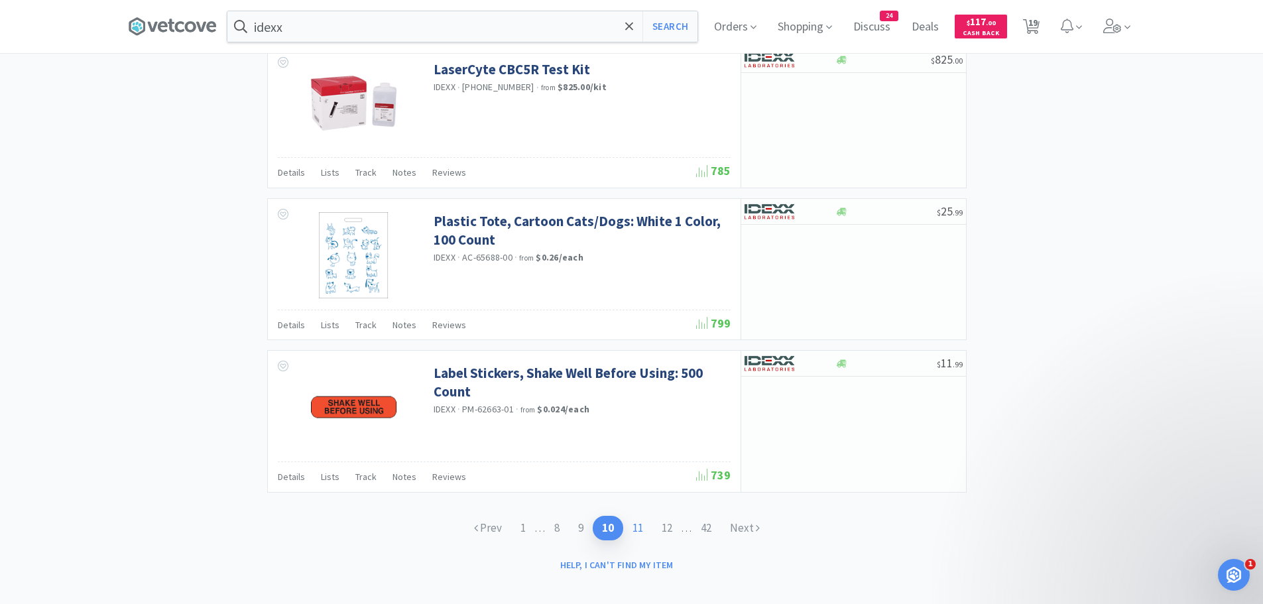
click at [642, 516] on link "11" at bounding box center [637, 528] width 29 height 25
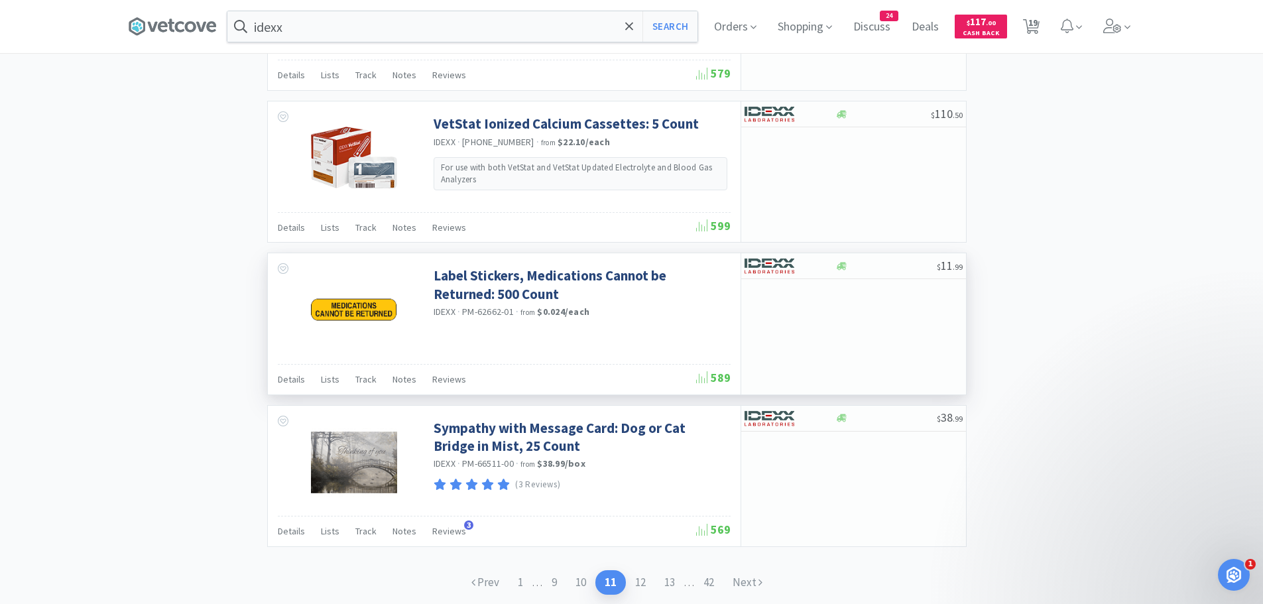
scroll to position [1856, 0]
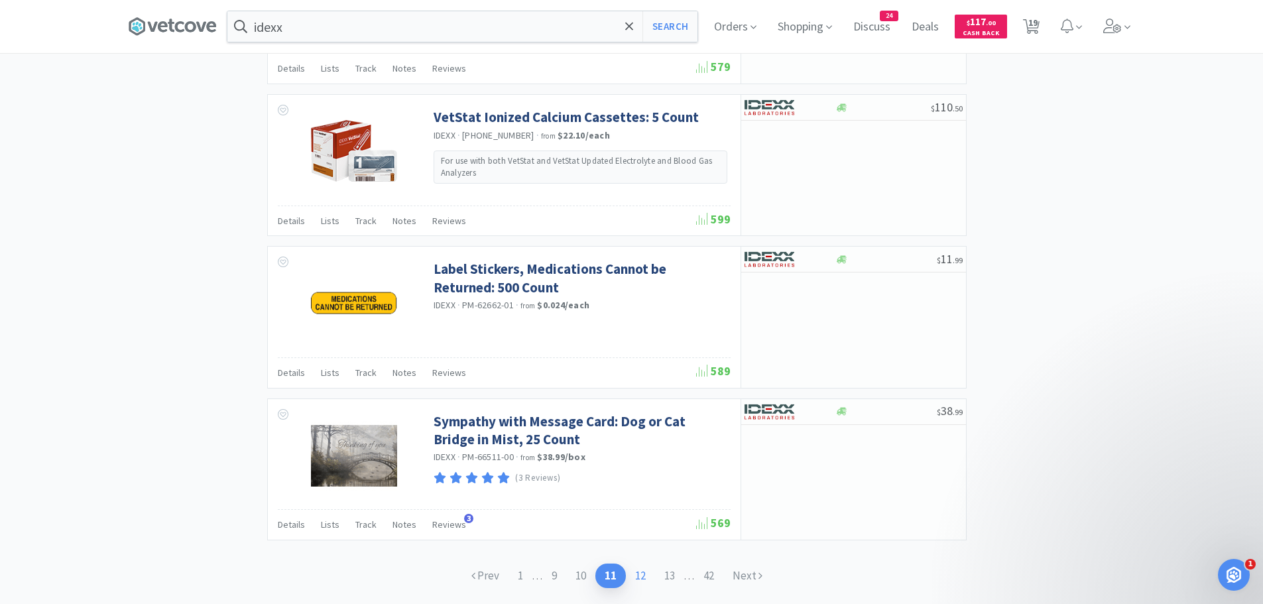
click at [644, 579] on link "12" at bounding box center [640, 575] width 29 height 25
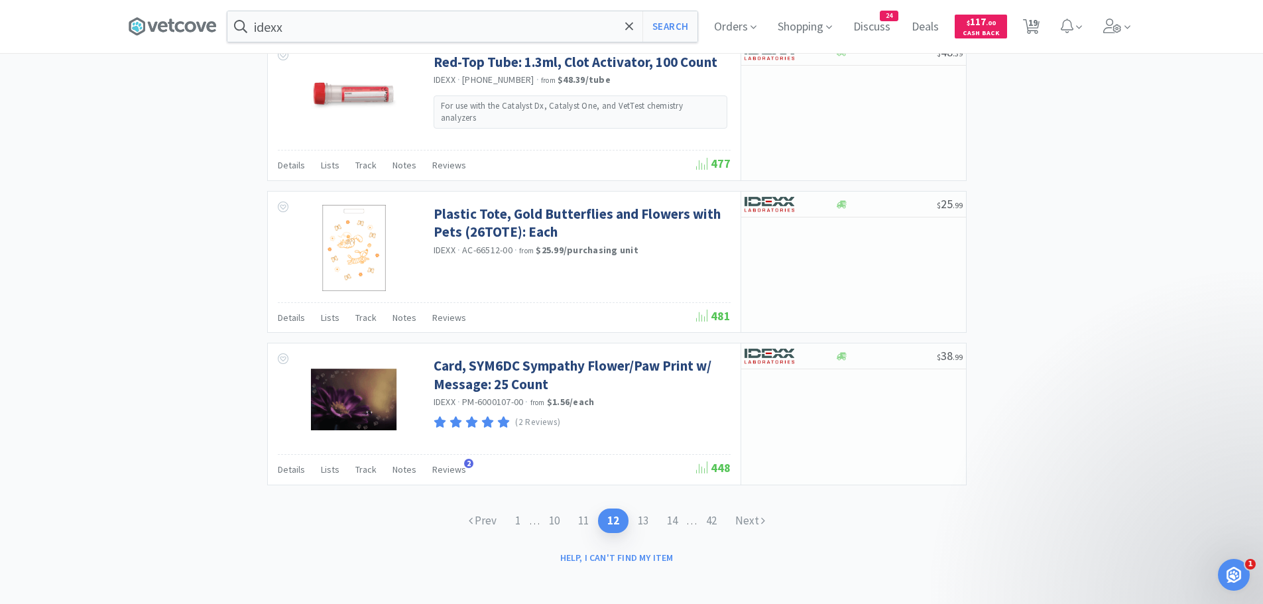
scroll to position [1938, 0]
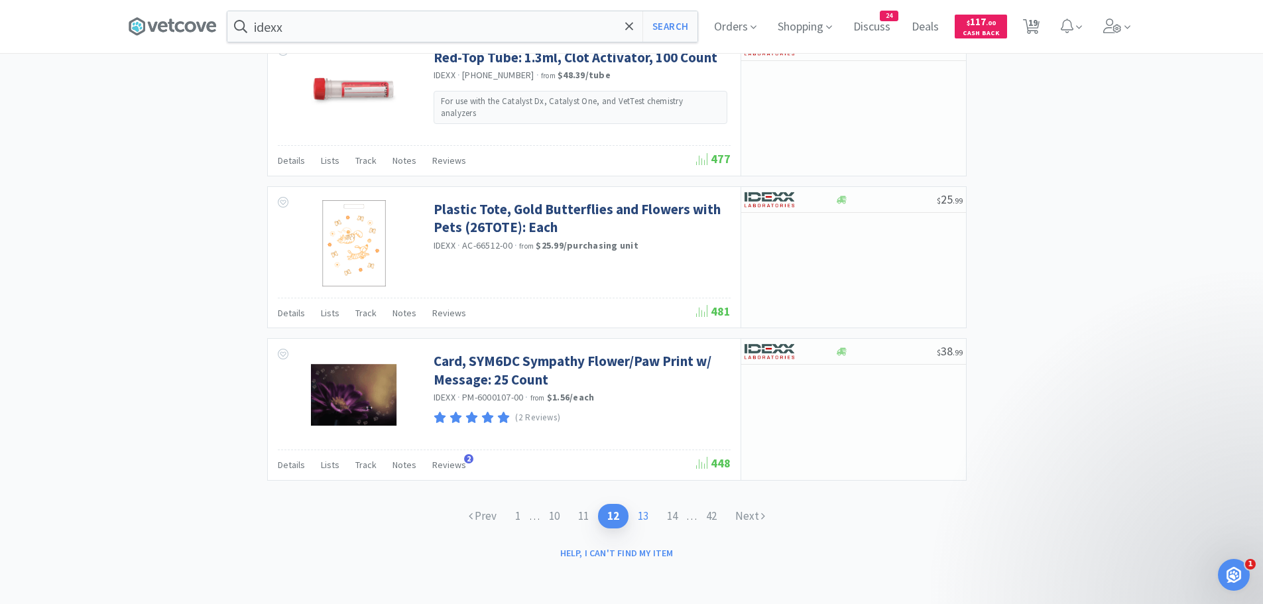
click at [649, 518] on link "13" at bounding box center [642, 516] width 29 height 25
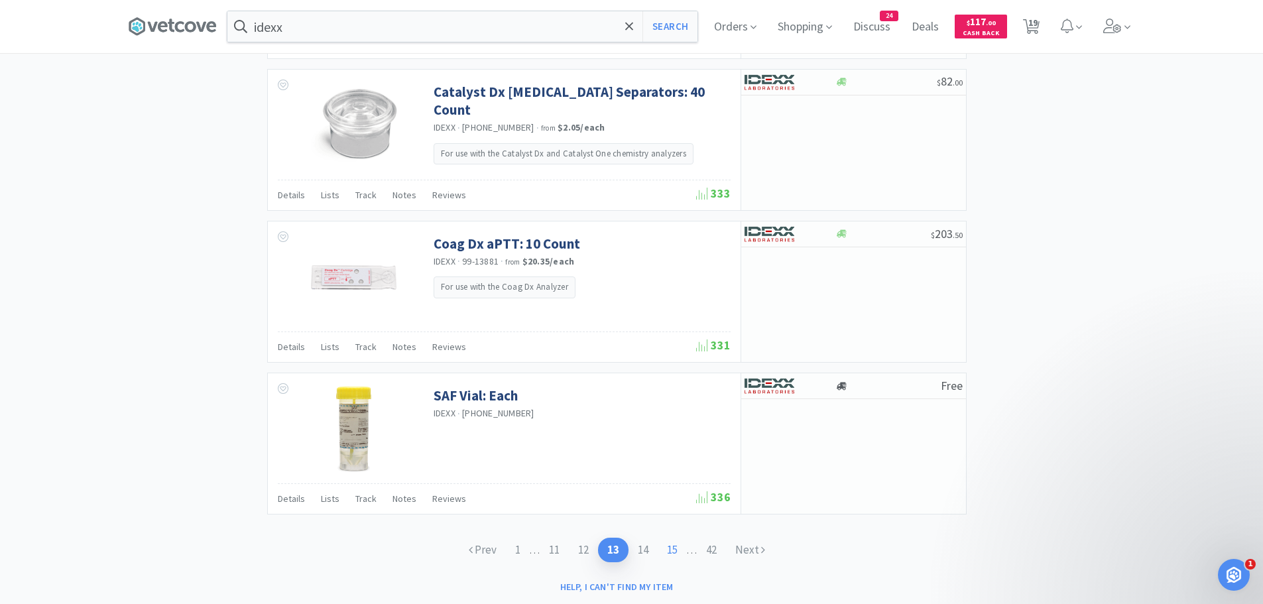
scroll to position [1925, 0]
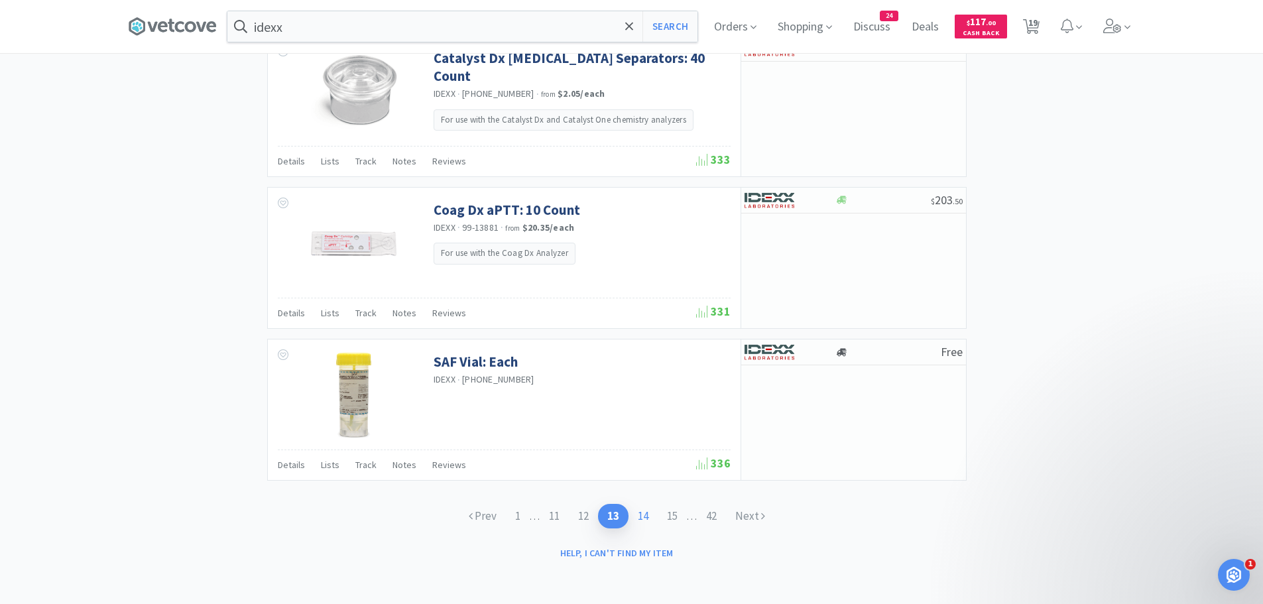
click at [642, 515] on link "14" at bounding box center [642, 516] width 29 height 25
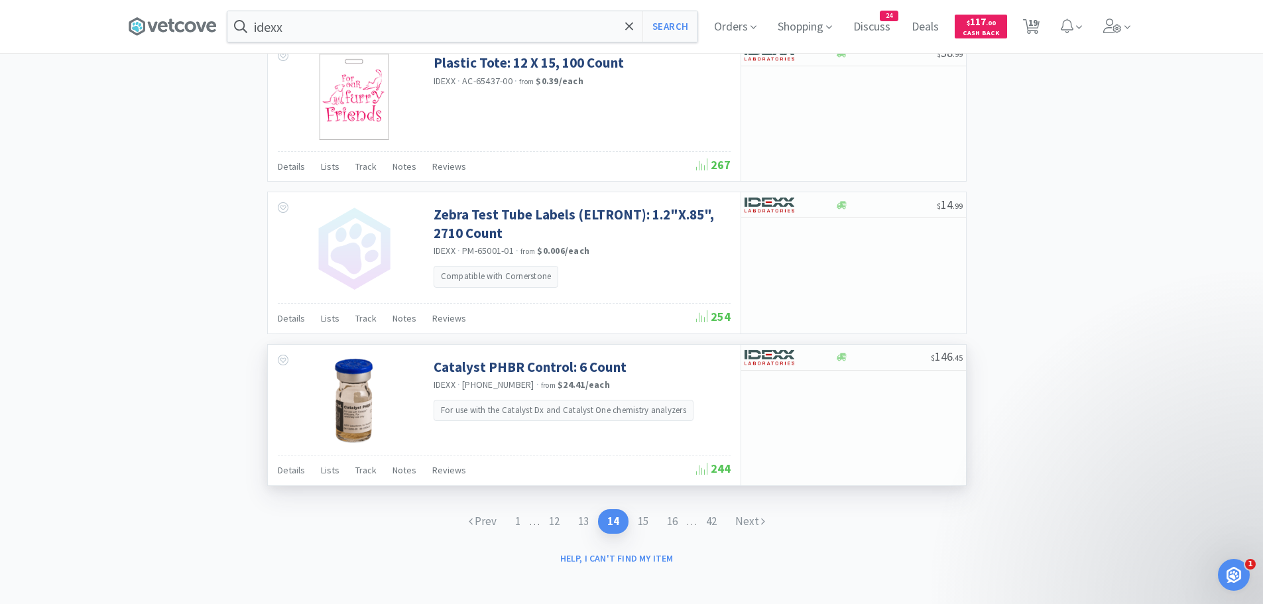
scroll to position [1916, 0]
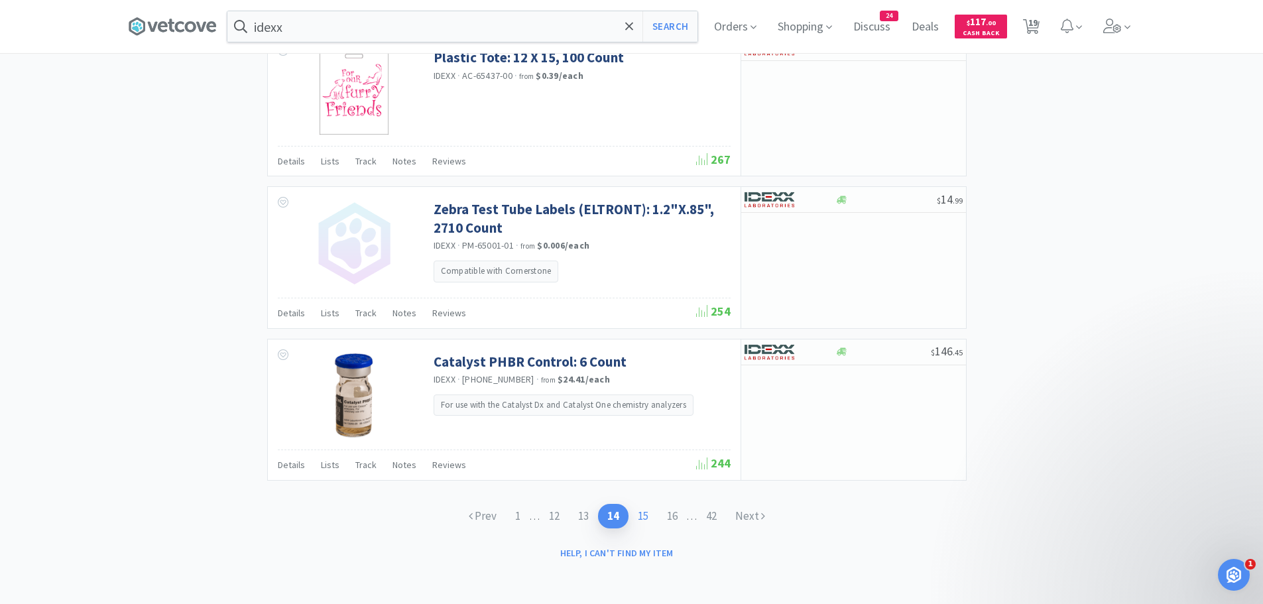
click at [640, 516] on link "15" at bounding box center [642, 516] width 29 height 25
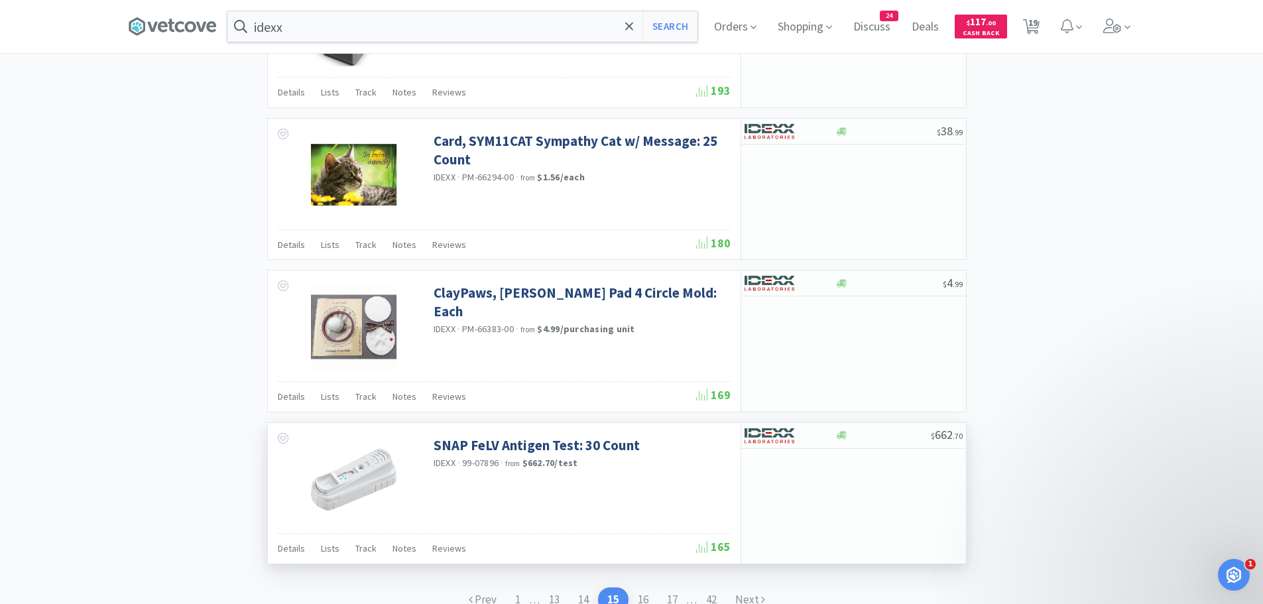
scroll to position [1856, 0]
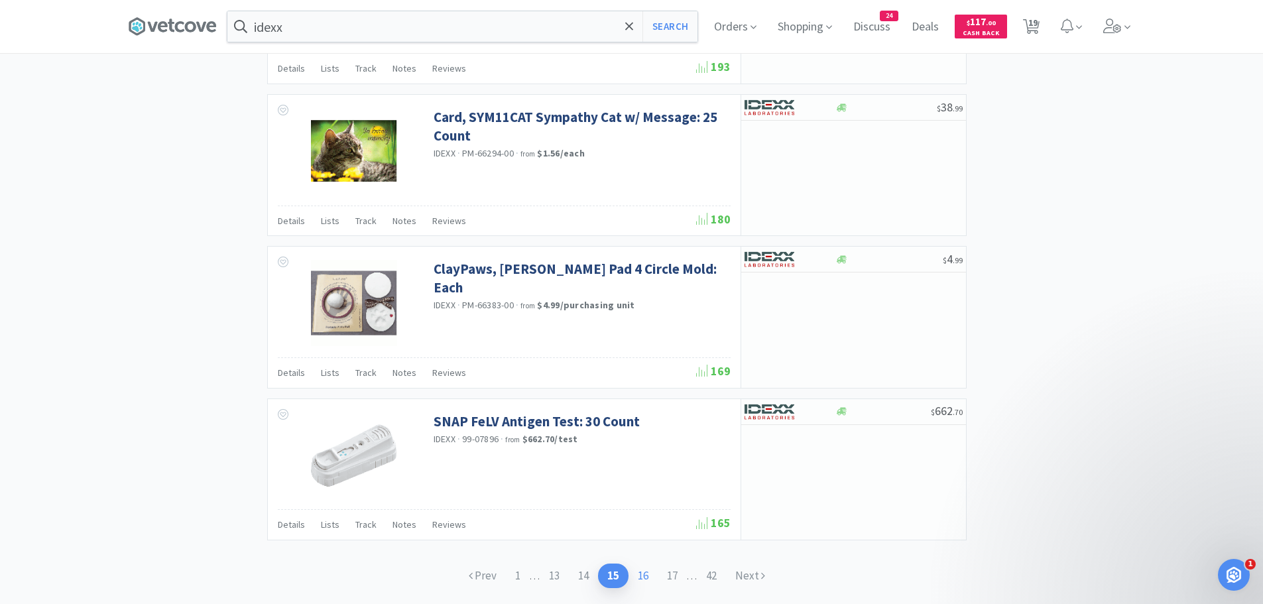
click at [650, 576] on link "16" at bounding box center [642, 575] width 29 height 25
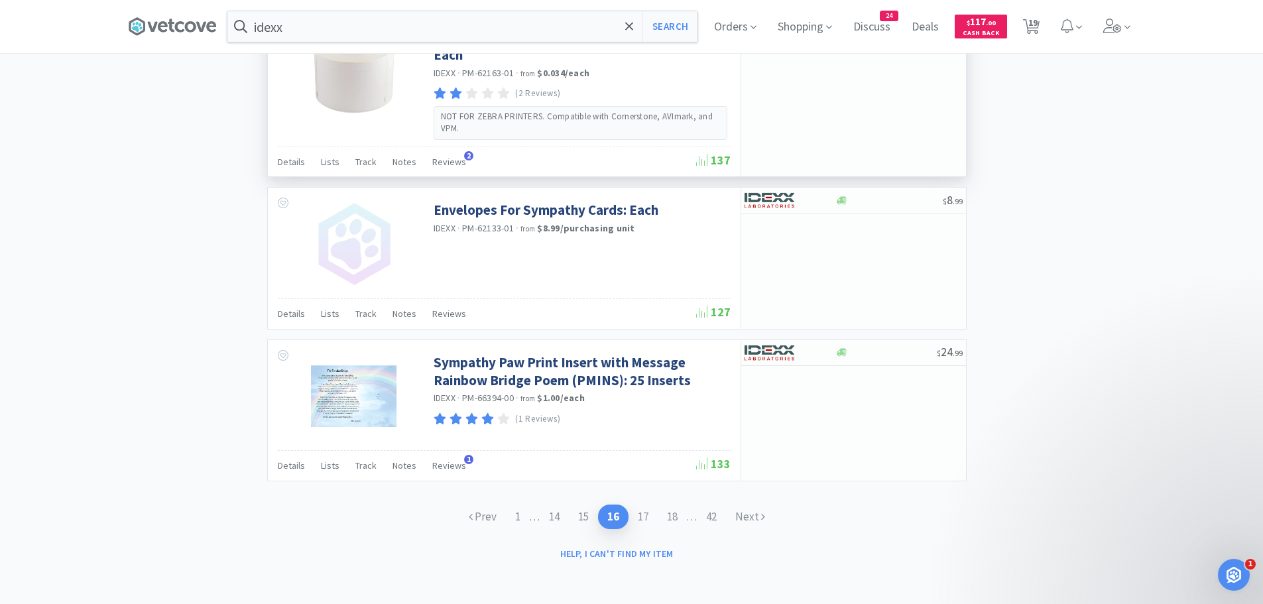
scroll to position [1940, 0]
click at [644, 521] on link "17" at bounding box center [642, 516] width 29 height 25
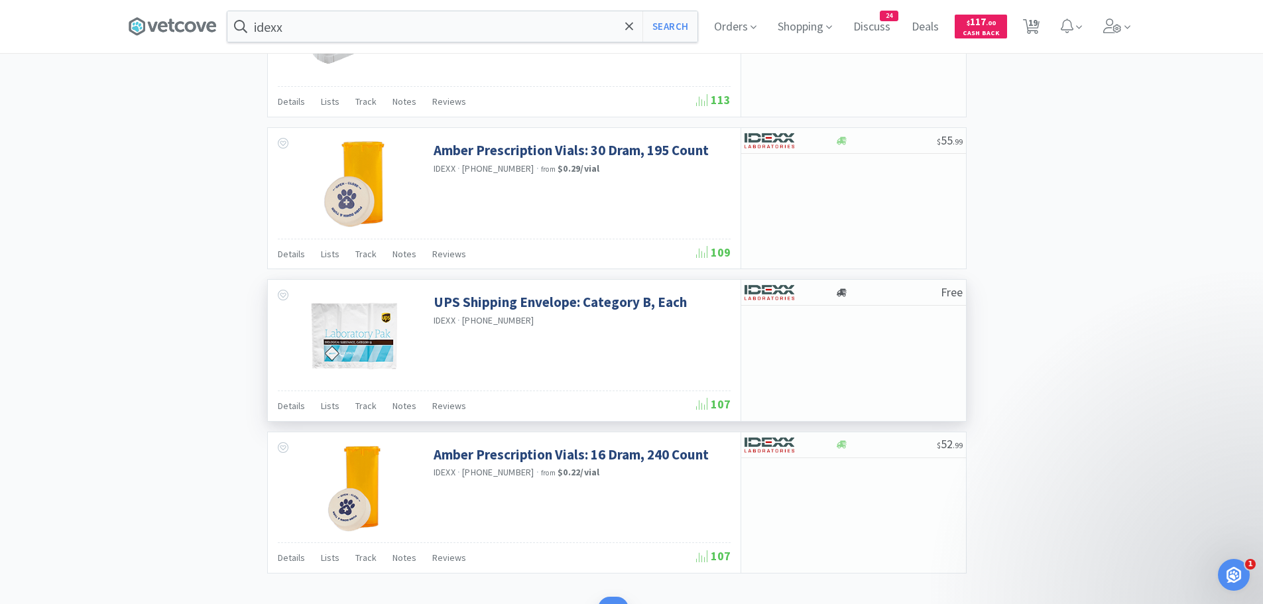
scroll to position [1916, 0]
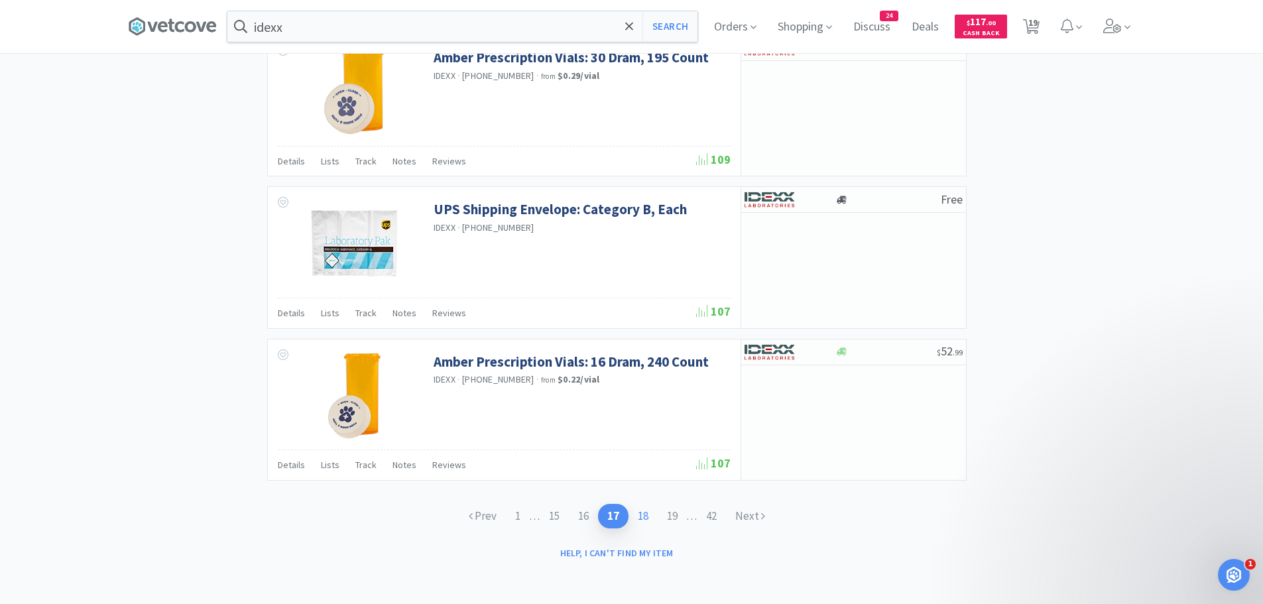
click at [646, 520] on link "18" at bounding box center [642, 516] width 29 height 25
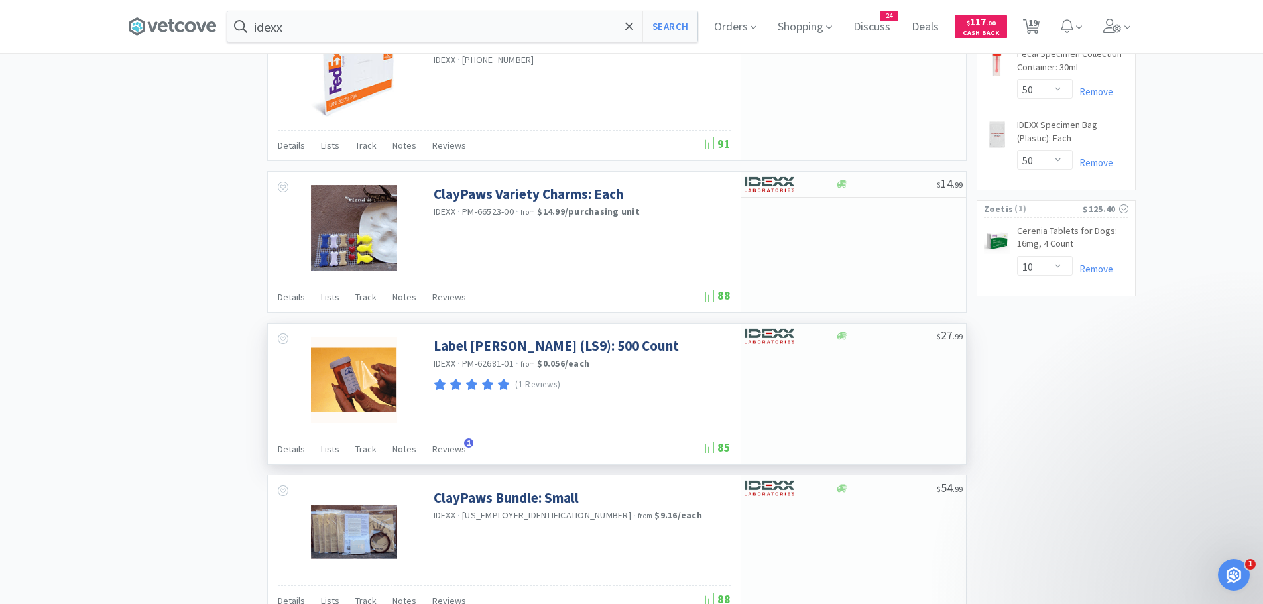
scroll to position [1326, 0]
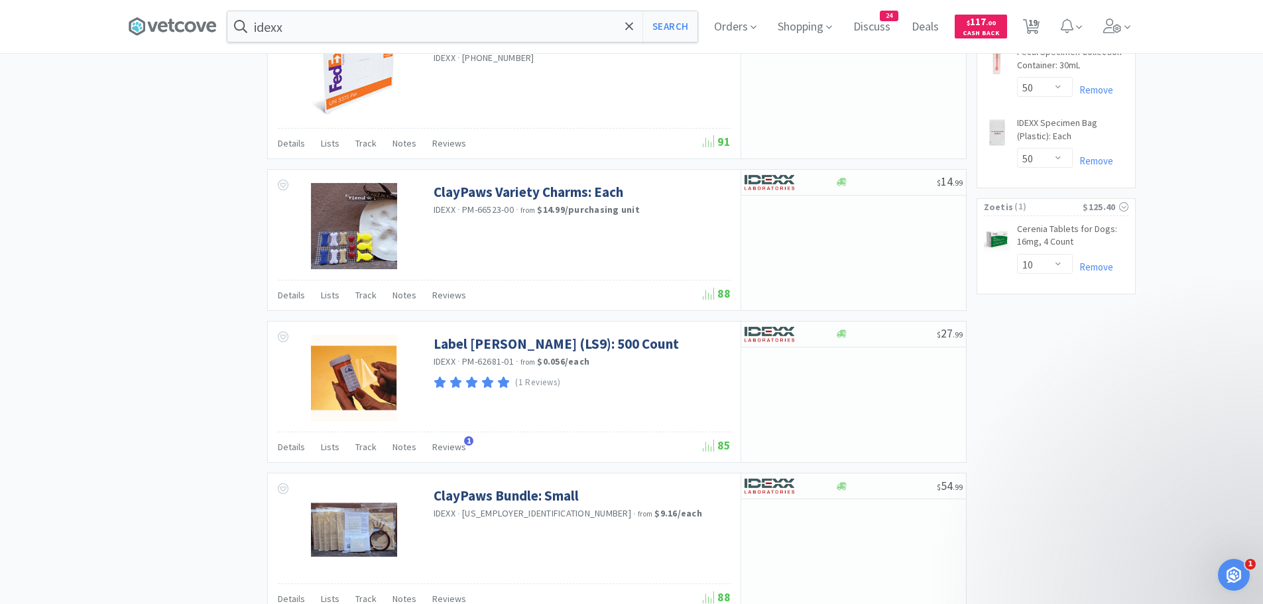
click at [184, 29] on icon at bounding box center [172, 27] width 89 height 20
